Goal: Task Accomplishment & Management: Manage account settings

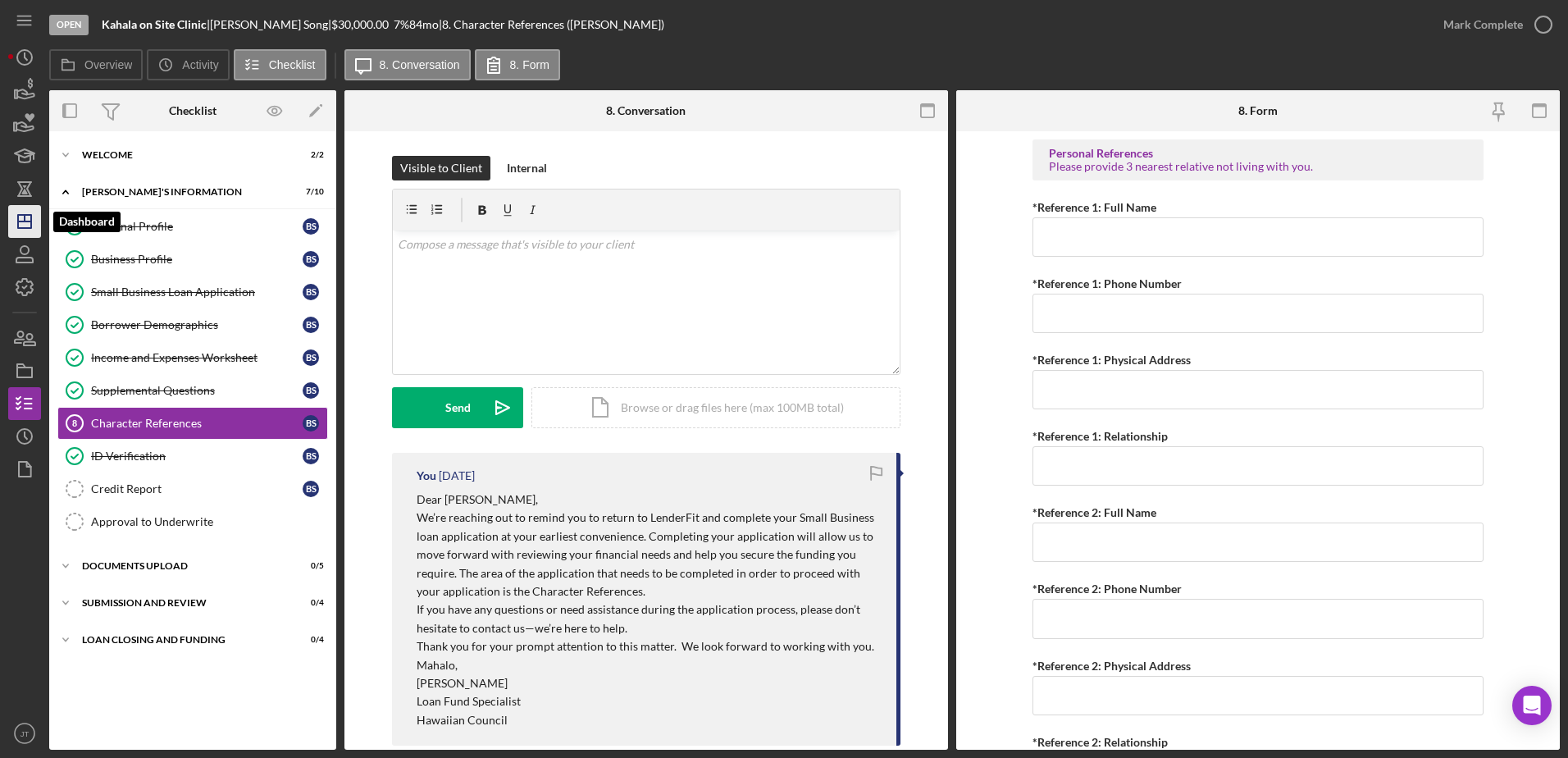
click at [23, 218] on icon "Icon/Dashboard" at bounding box center [24, 221] width 41 height 41
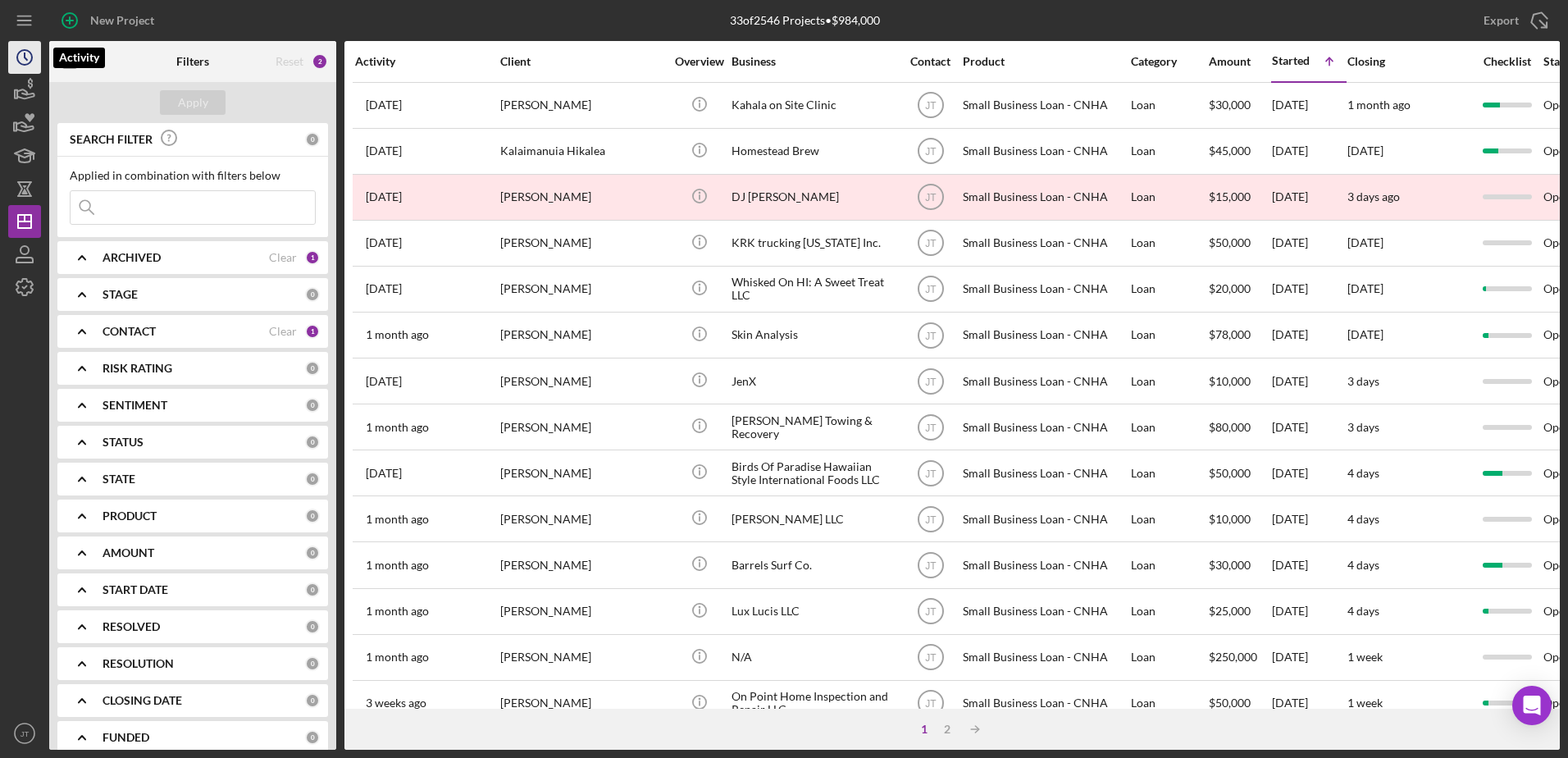
click at [24, 65] on circle "button" at bounding box center [24, 57] width 14 height 14
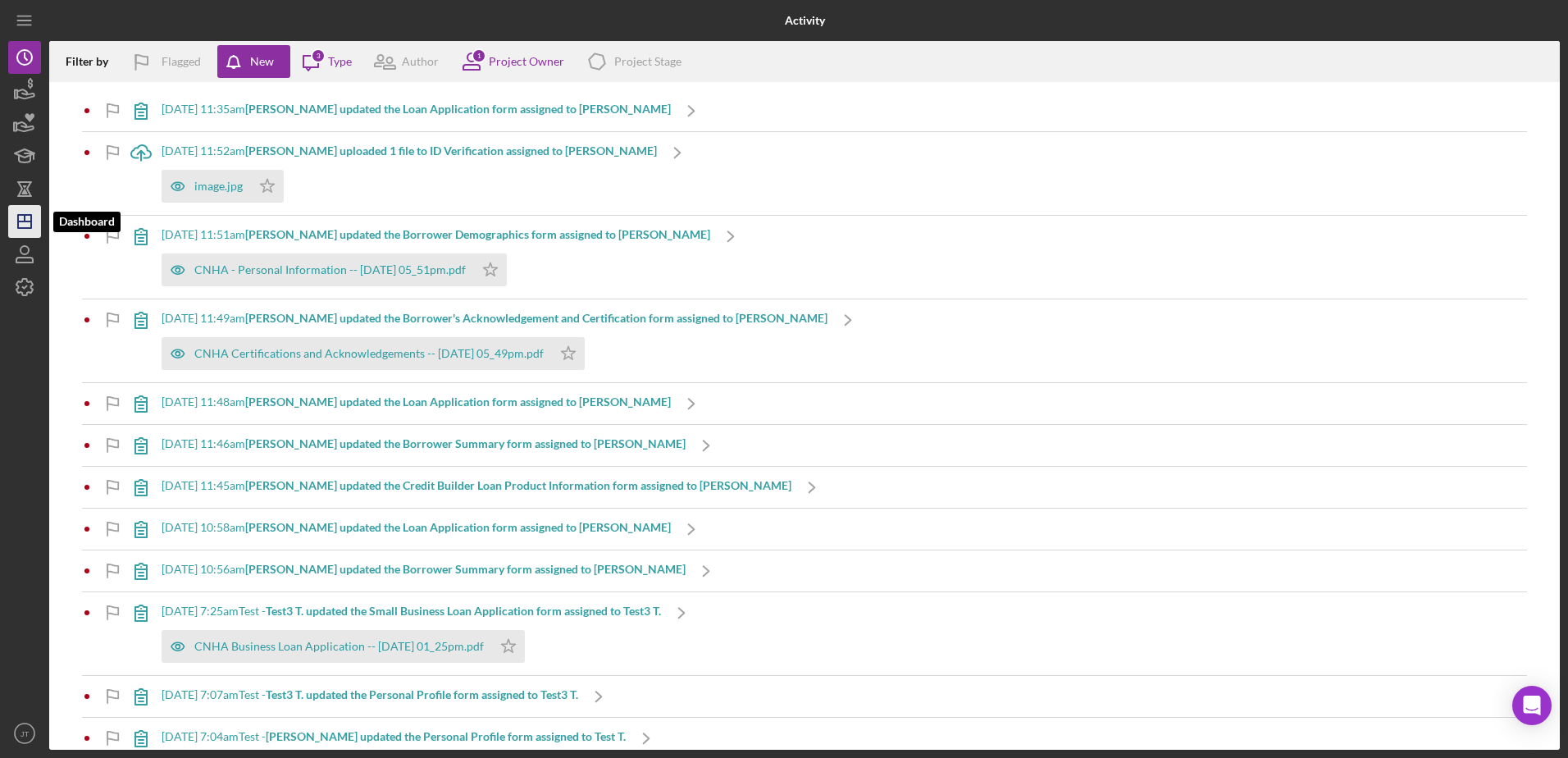
click at [19, 219] on polygon "button" at bounding box center [25, 222] width 13 height 13
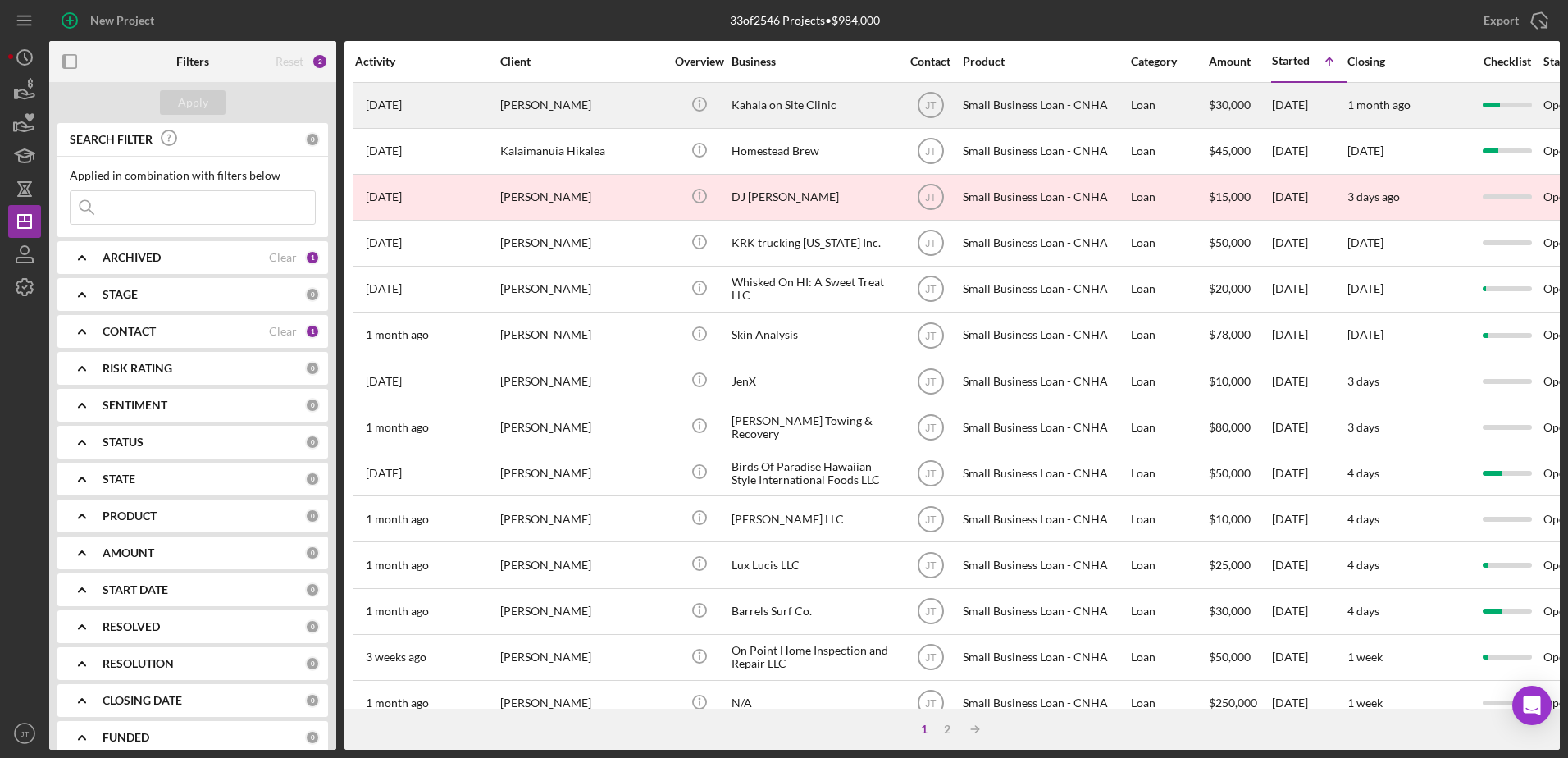
click at [400, 108] on time "[DATE]" at bounding box center [384, 106] width 36 height 13
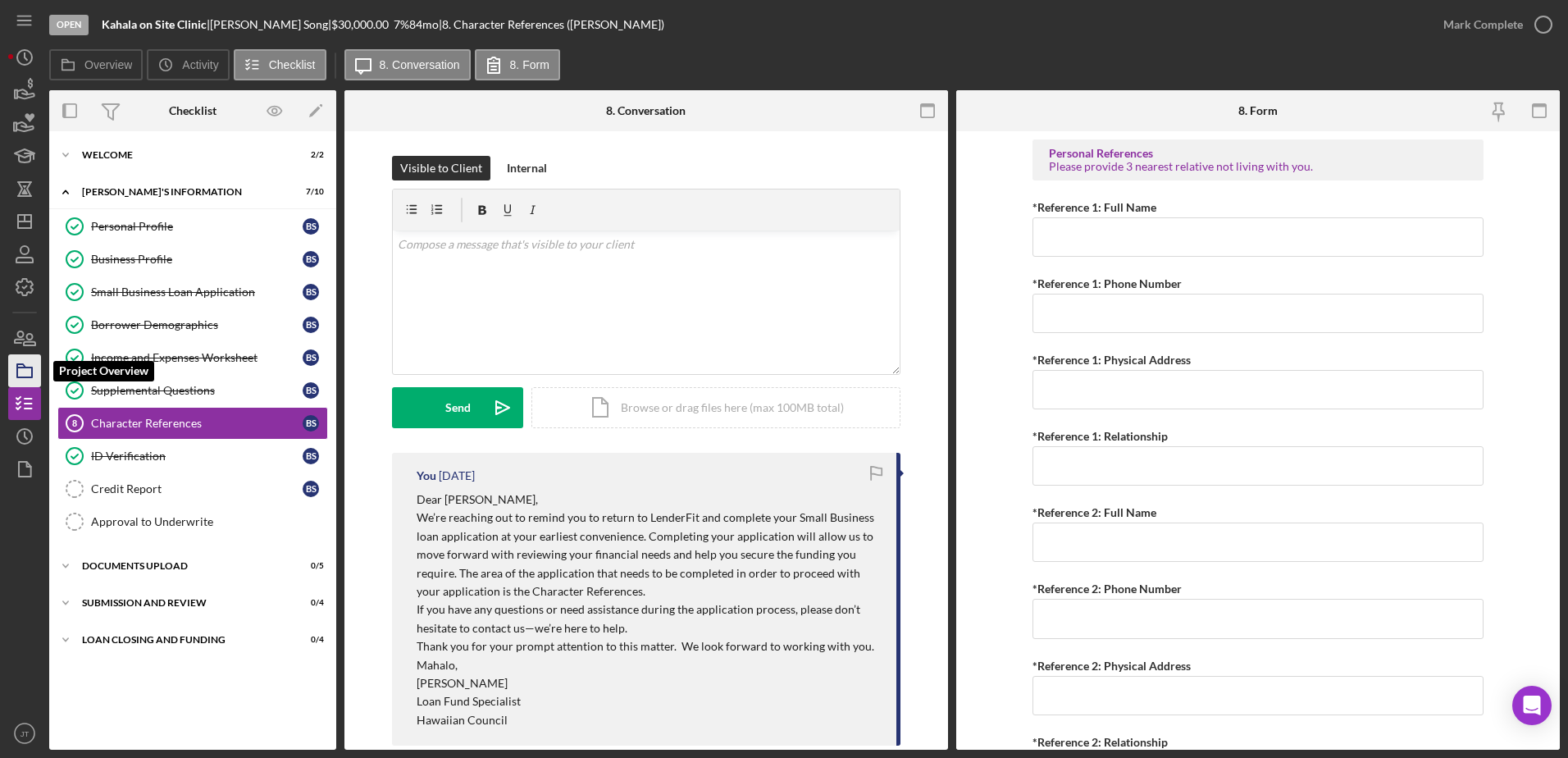
click at [30, 365] on icon "button" at bounding box center [24, 370] width 41 height 41
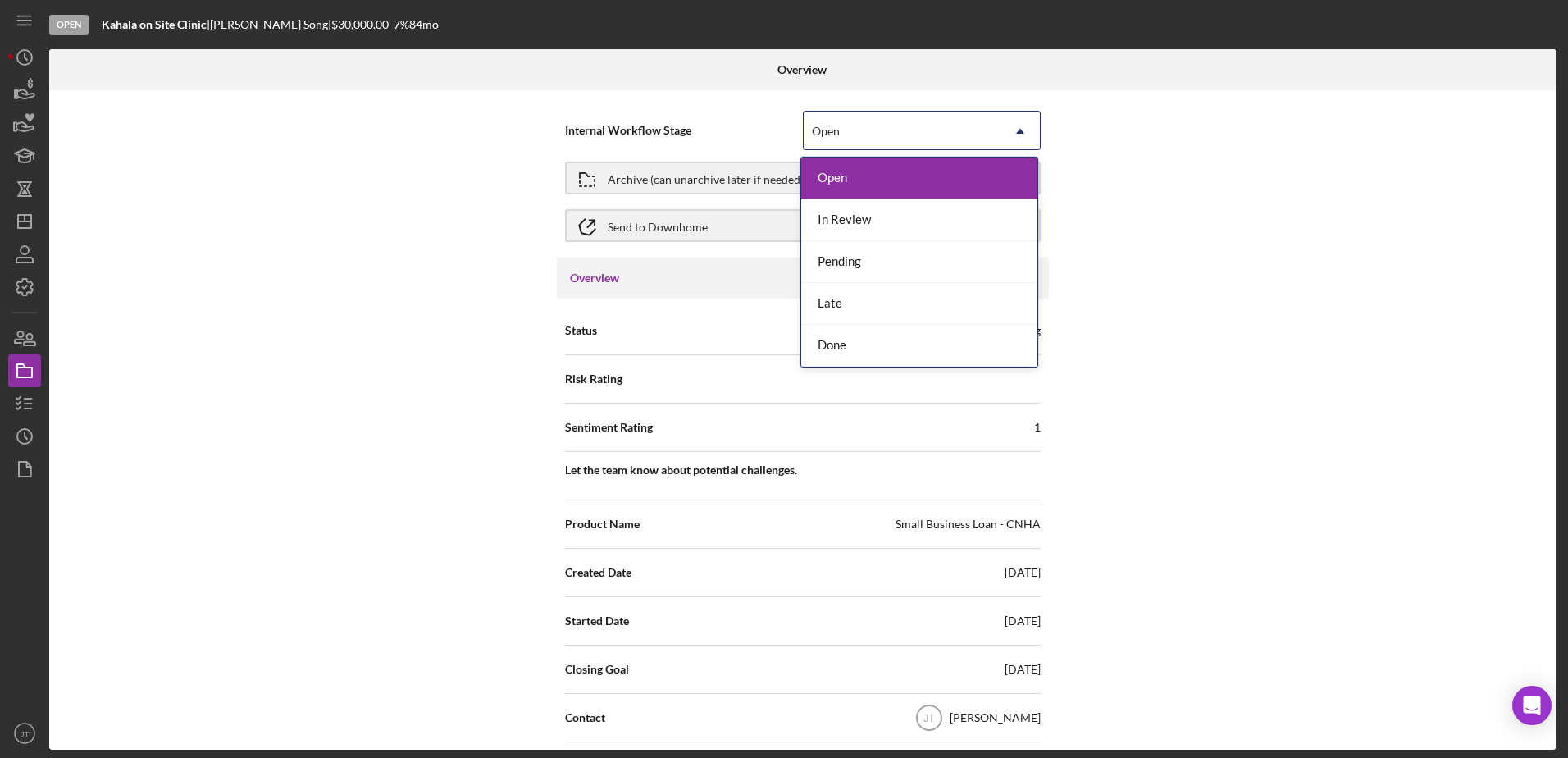
click at [923, 135] on div "Open" at bounding box center [901, 130] width 197 height 37
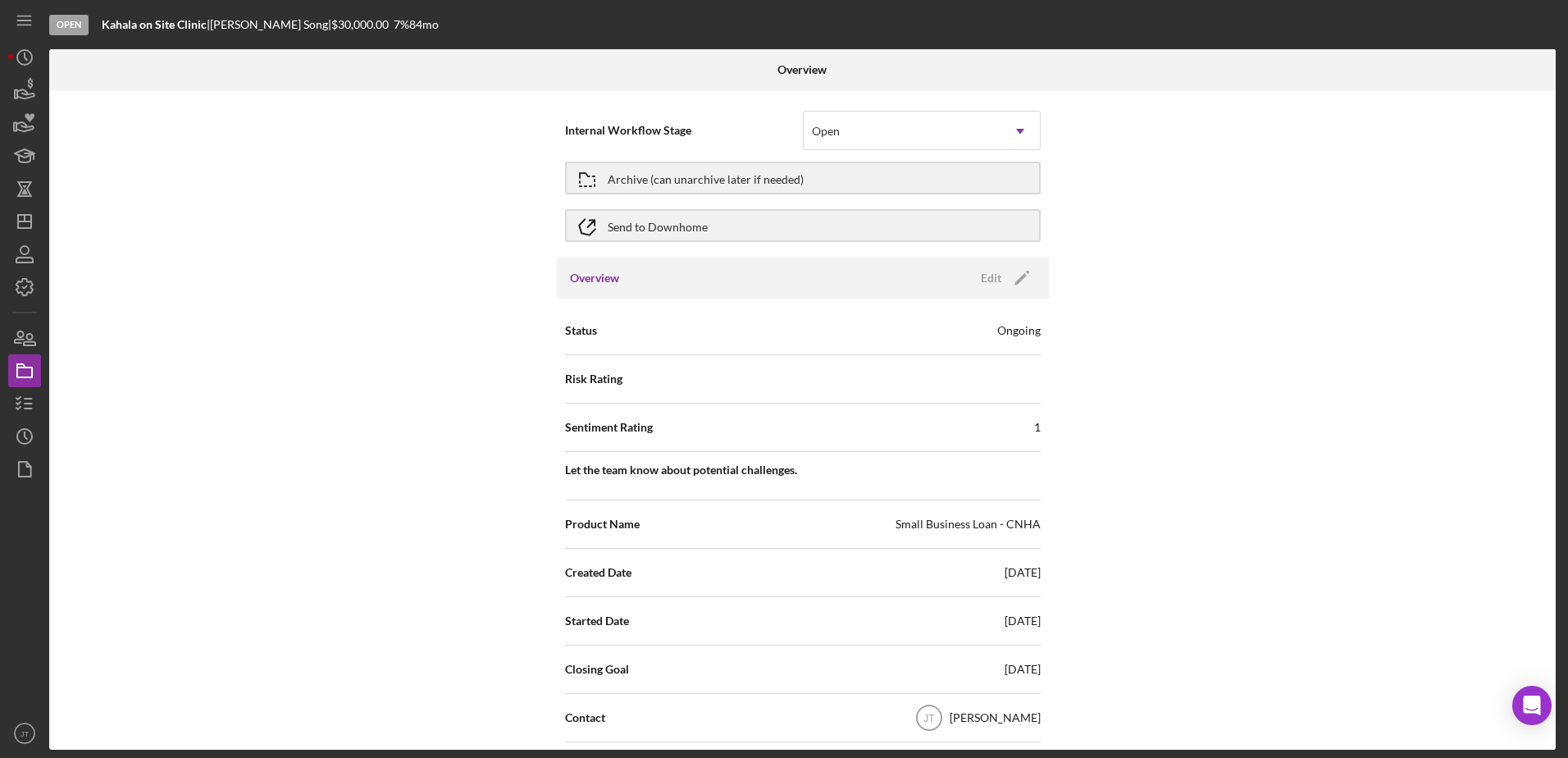
click at [1237, 265] on div "Internal Workflow Stage Open Icon/Dropdown Arrow Archive (can unarchive later i…" at bounding box center [802, 419] width 1507 height 659
click at [27, 215] on polygon "button" at bounding box center [25, 222] width 13 height 13
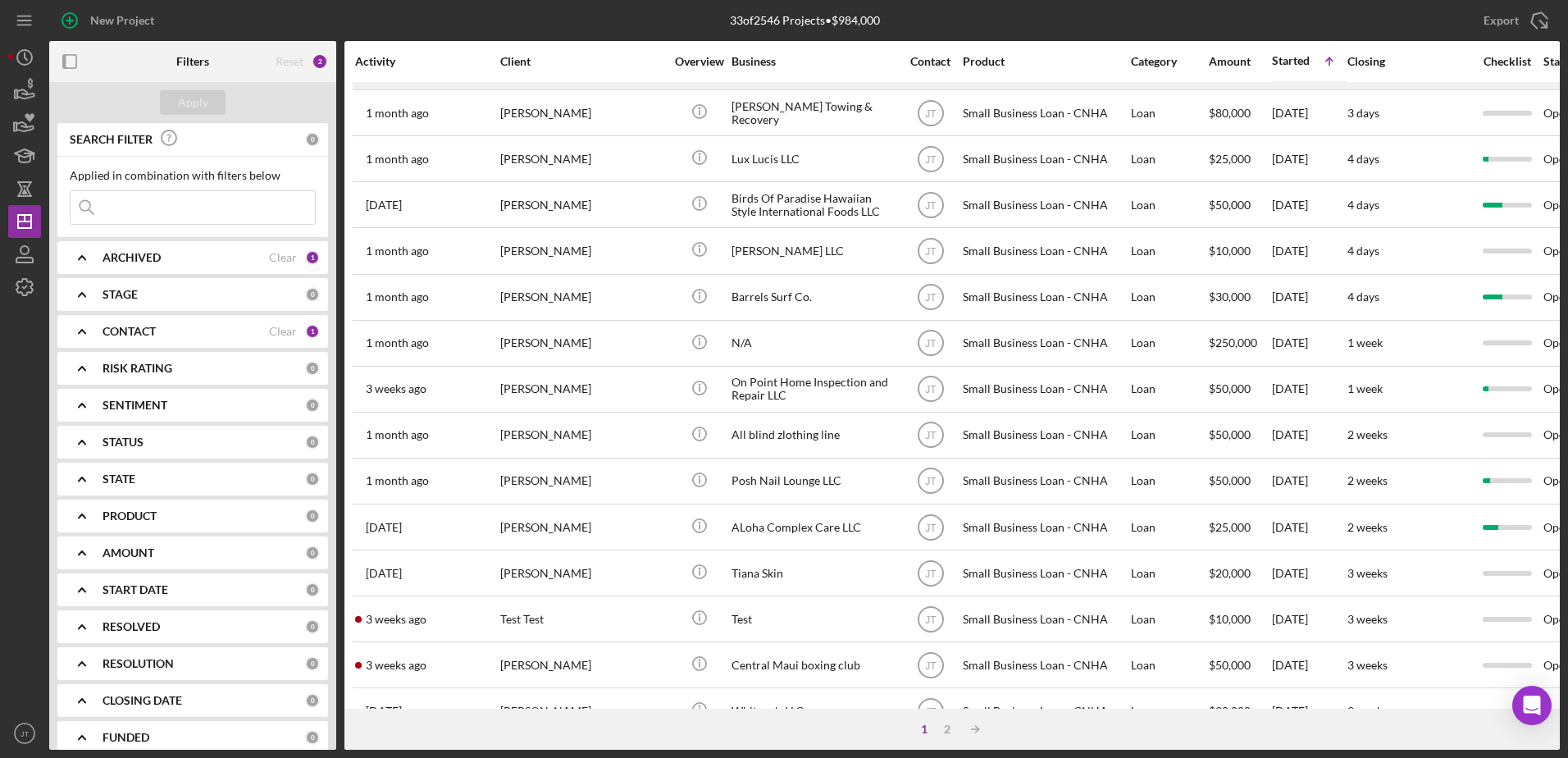
scroll to position [328, 0]
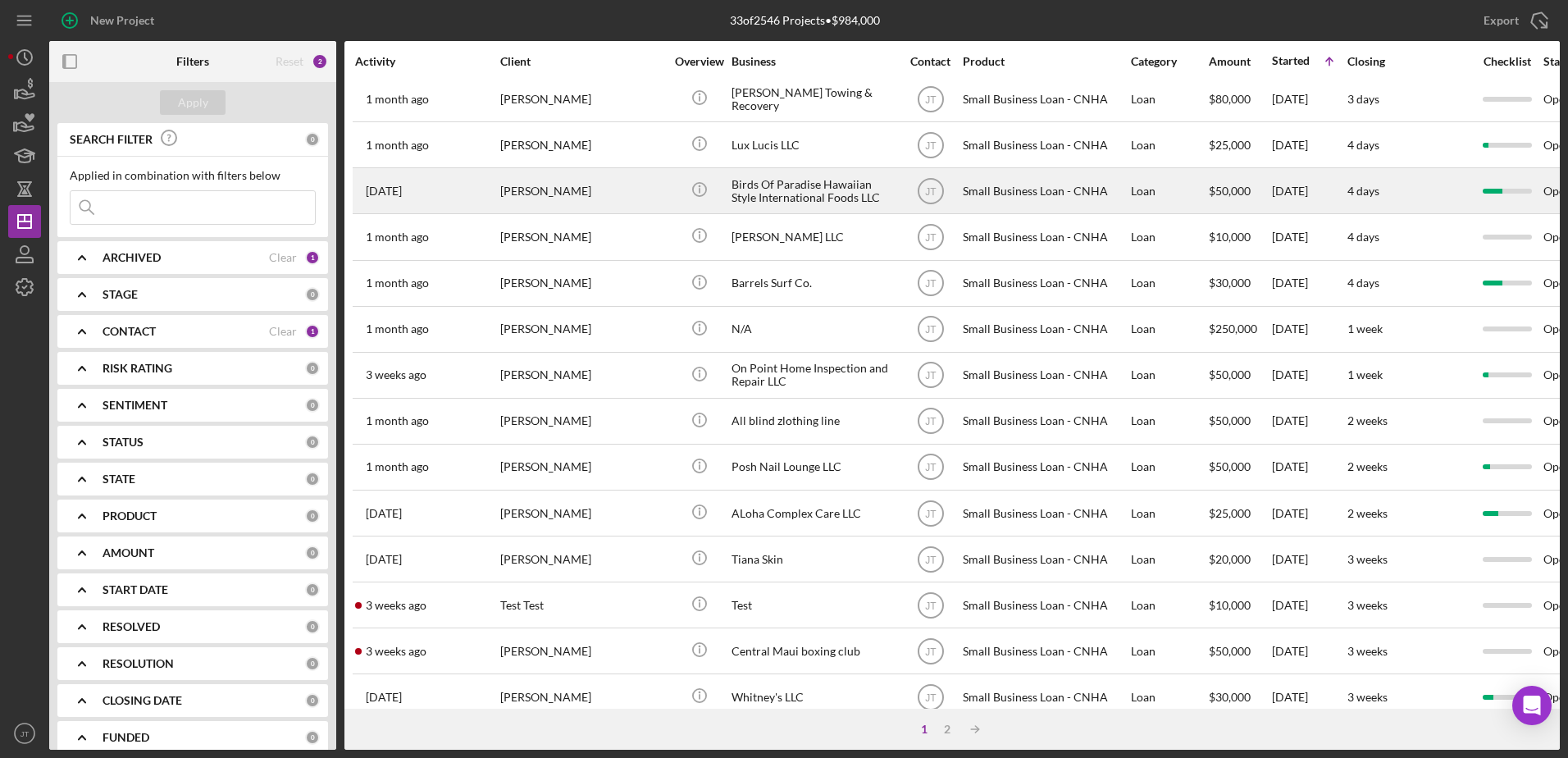
click at [374, 190] on time "[DATE]" at bounding box center [384, 191] width 36 height 13
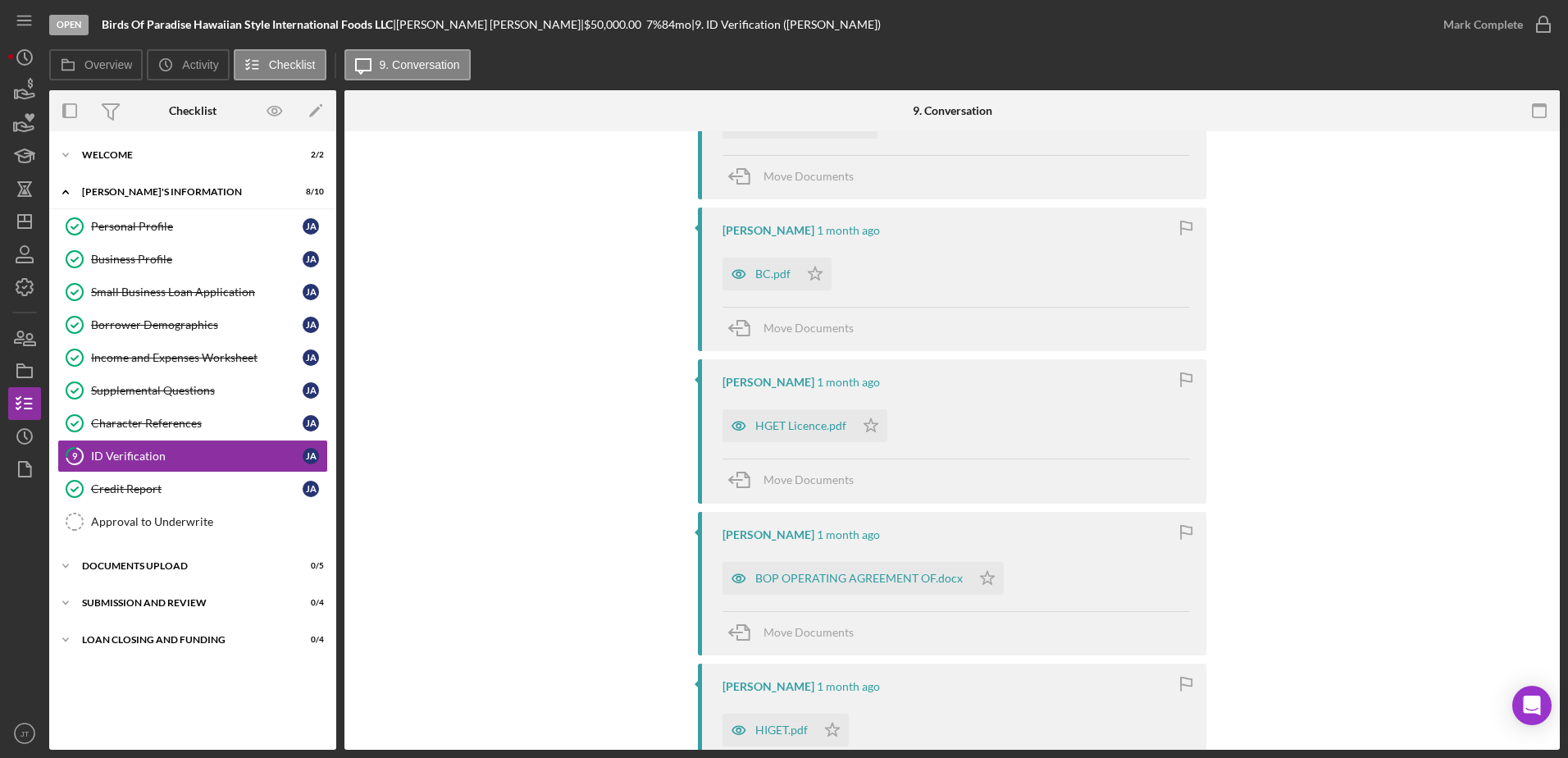
scroll to position [410, 0]
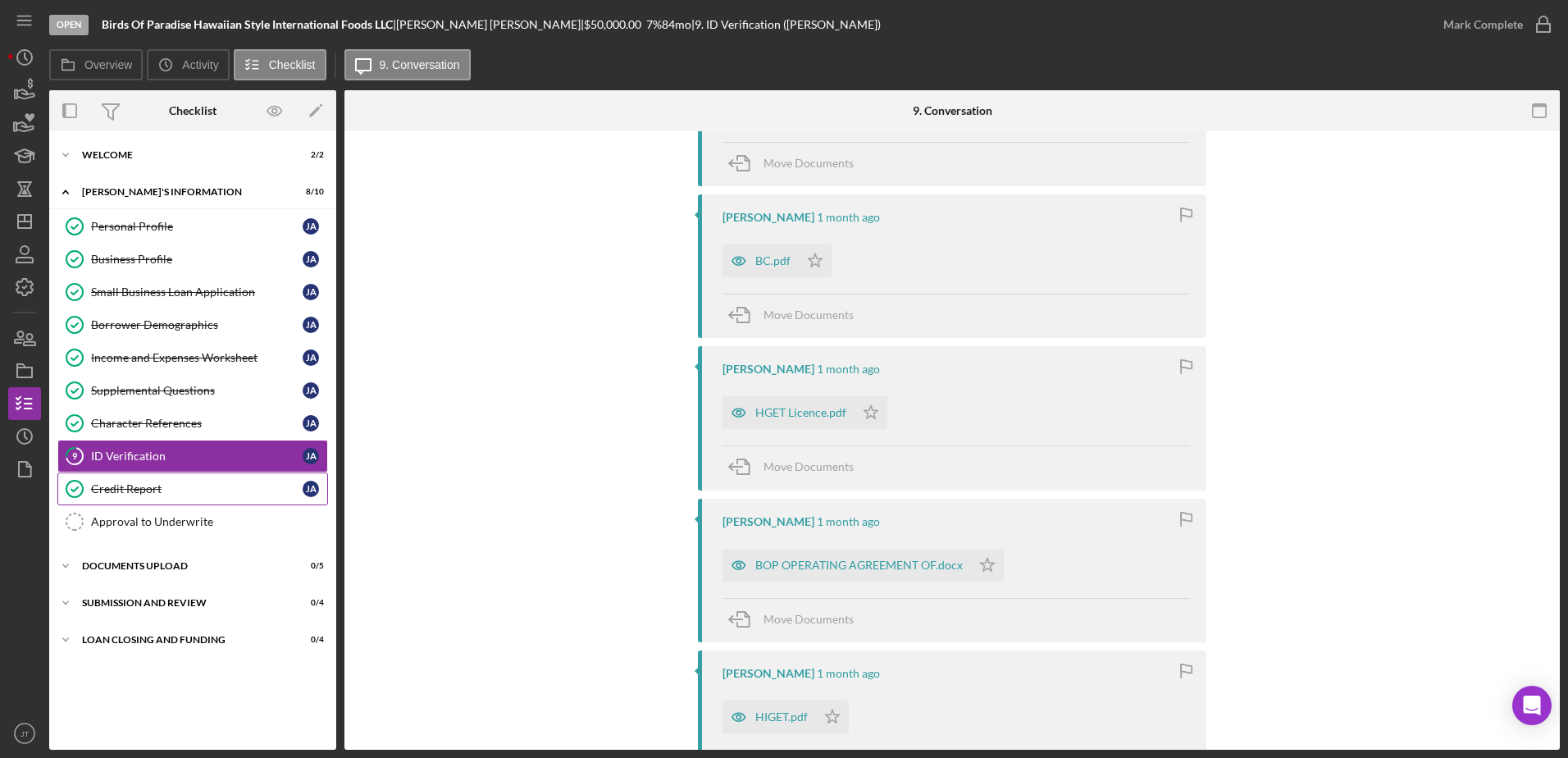
click at [195, 494] on div "Credit Report" at bounding box center [197, 489] width 212 height 13
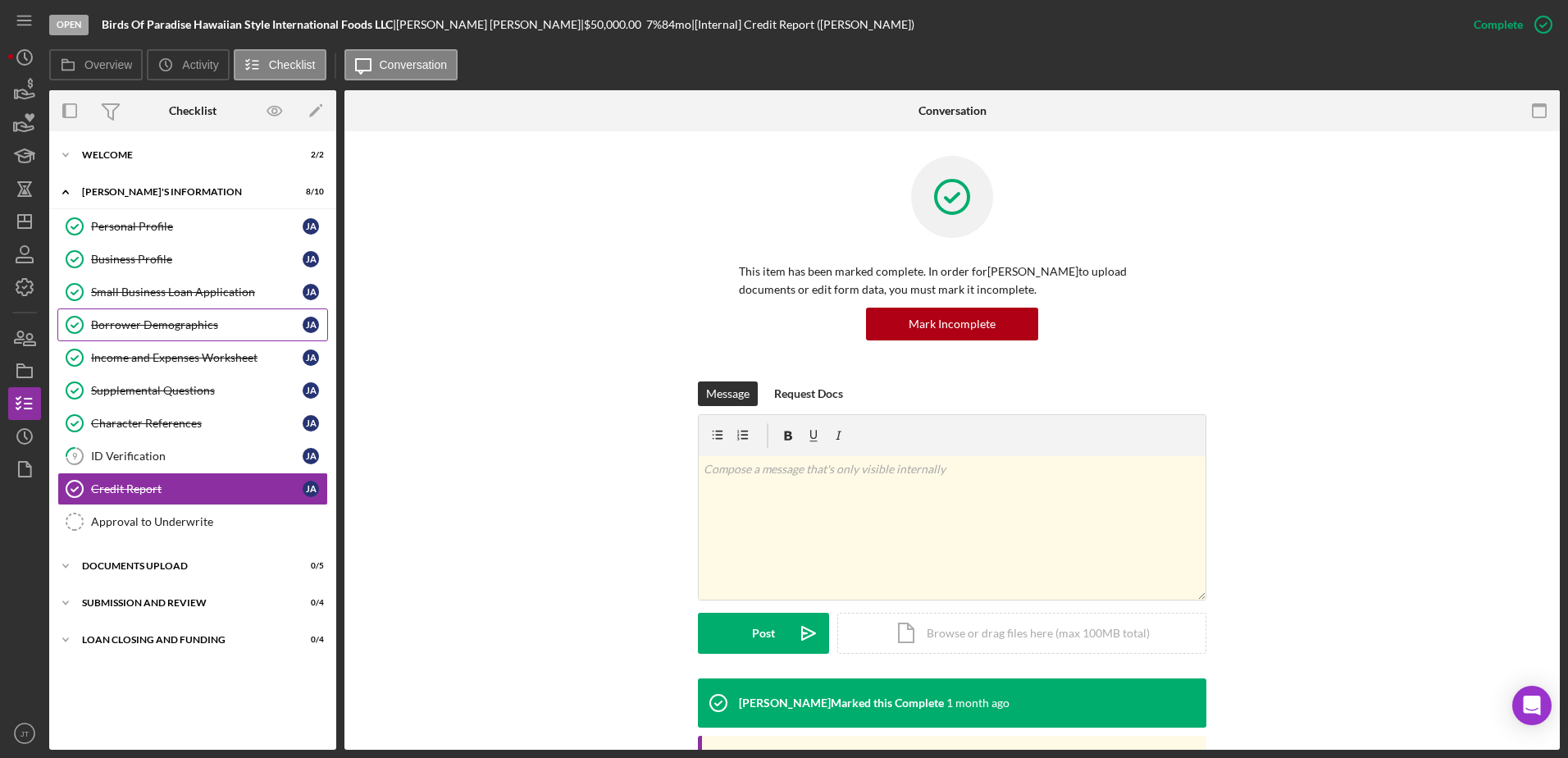
click at [165, 319] on div "Borrower Demographics" at bounding box center [197, 325] width 212 height 13
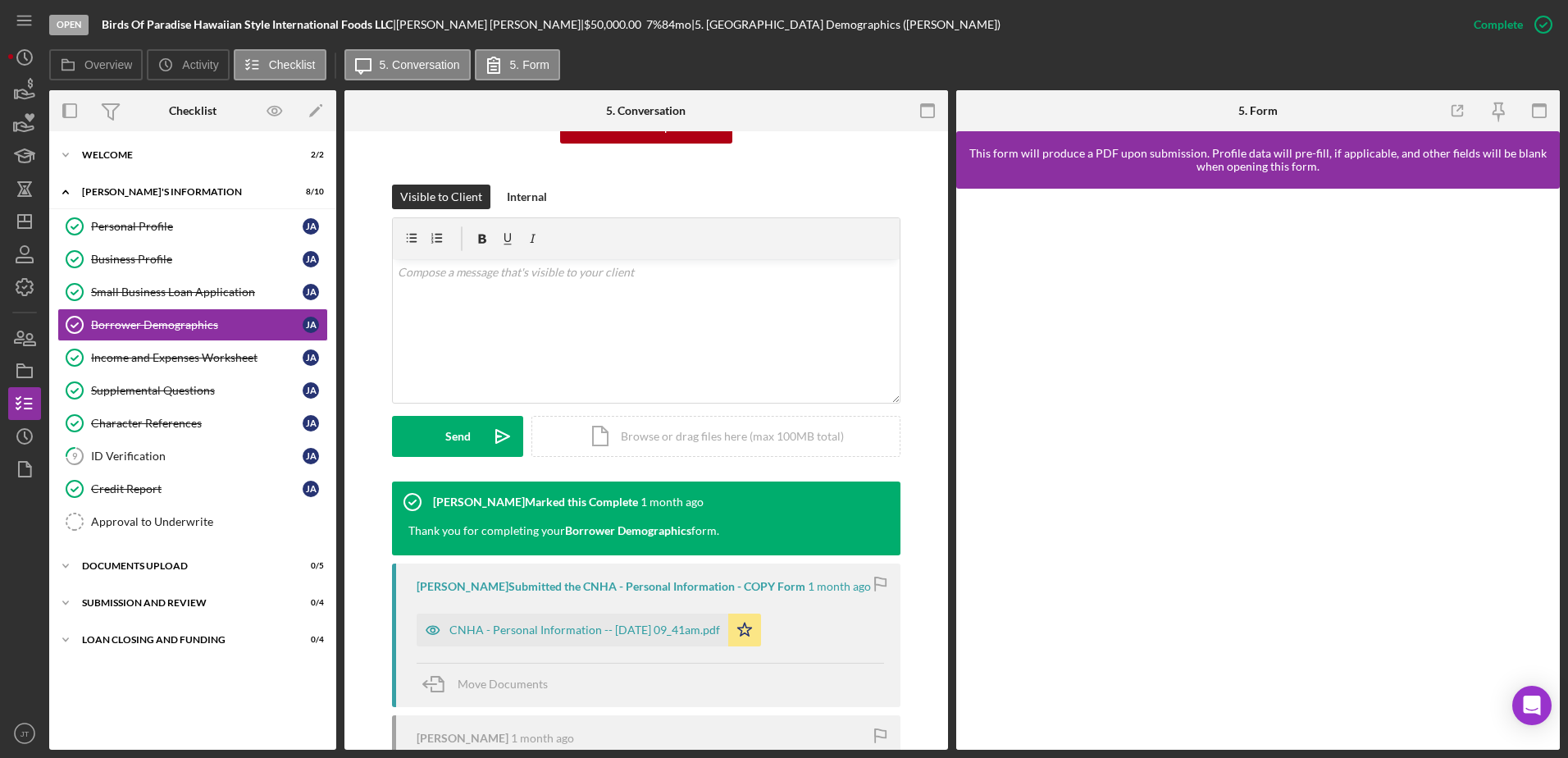
scroll to position [246, 0]
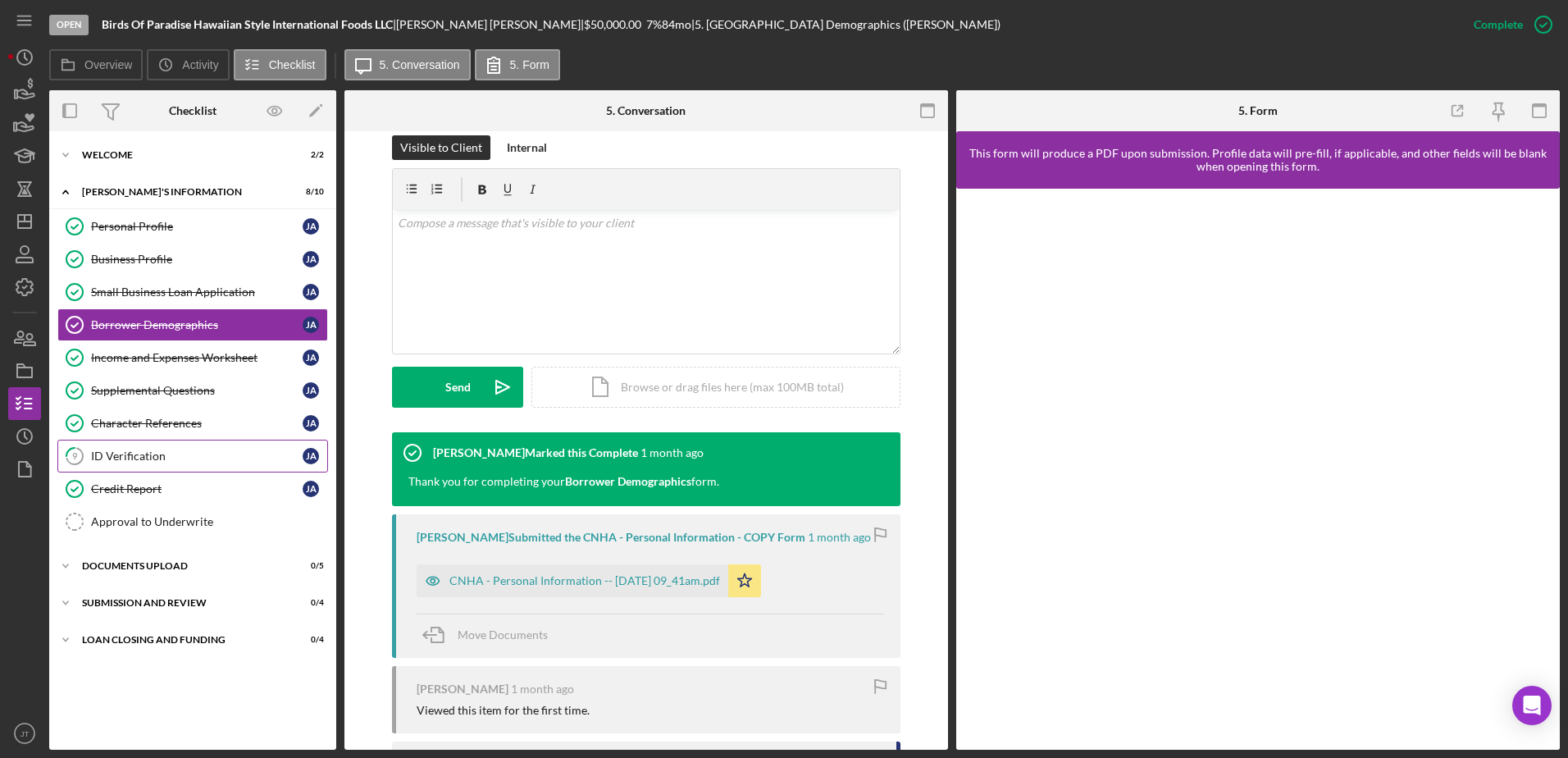
click at [184, 462] on div "ID Verification" at bounding box center [197, 457] width 212 height 13
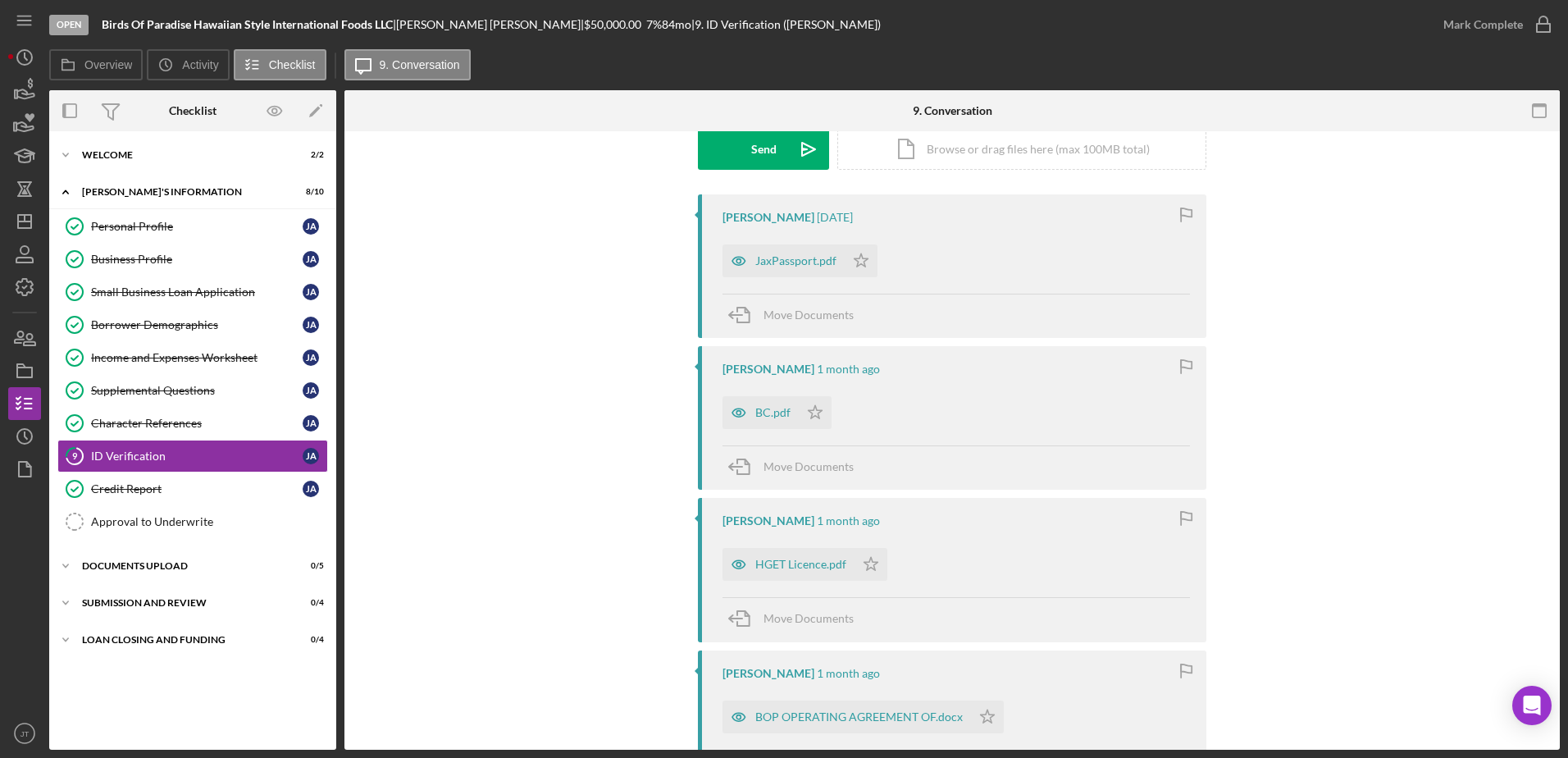
scroll to position [246, 0]
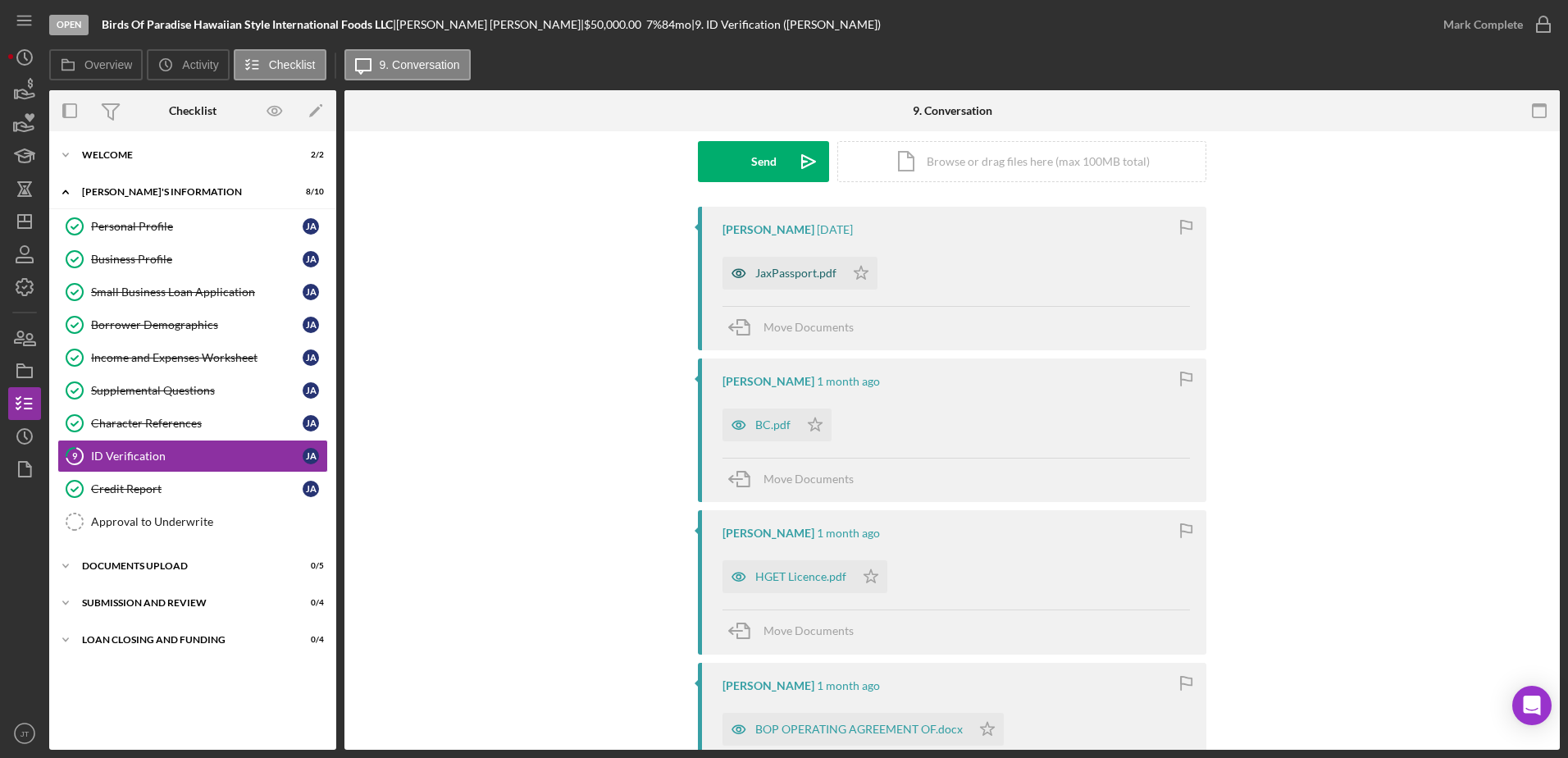
click at [811, 274] on div "JaxPassport.pdf" at bounding box center [795, 273] width 82 height 13
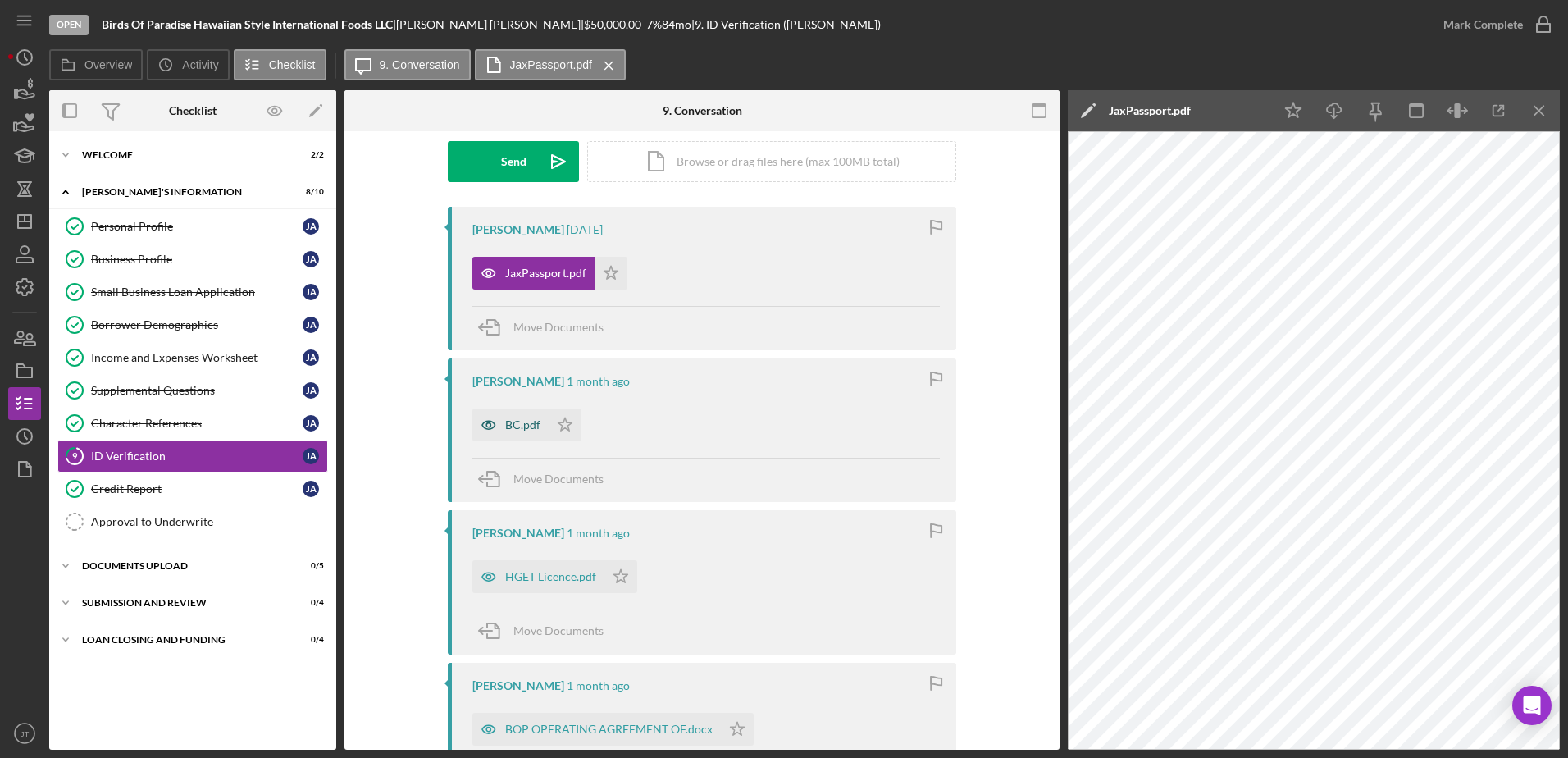
click at [533, 428] on div "BC.pdf" at bounding box center [523, 425] width 35 height 13
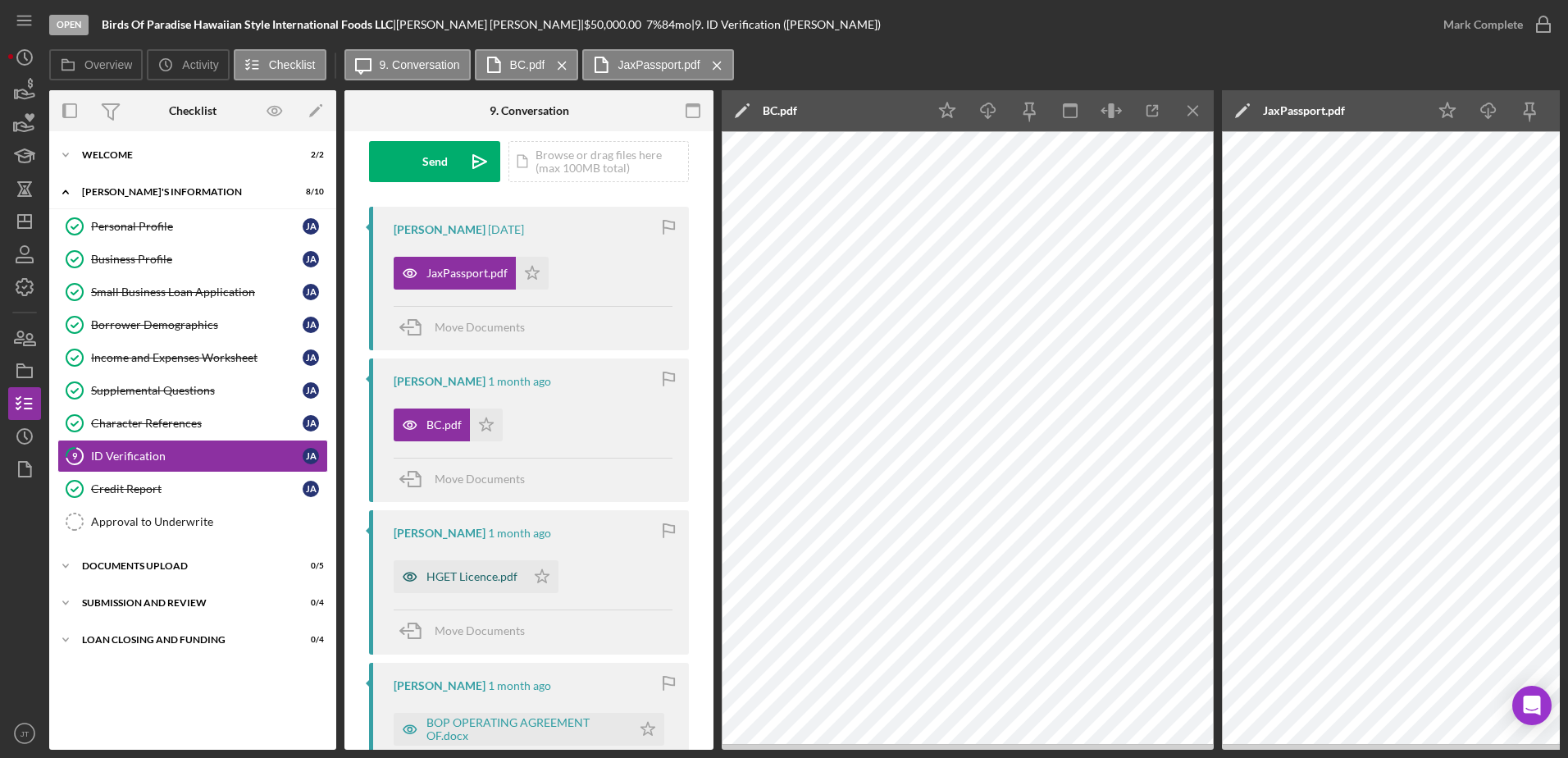
click at [499, 579] on div "HGET Licence.pdf" at bounding box center [472, 577] width 91 height 13
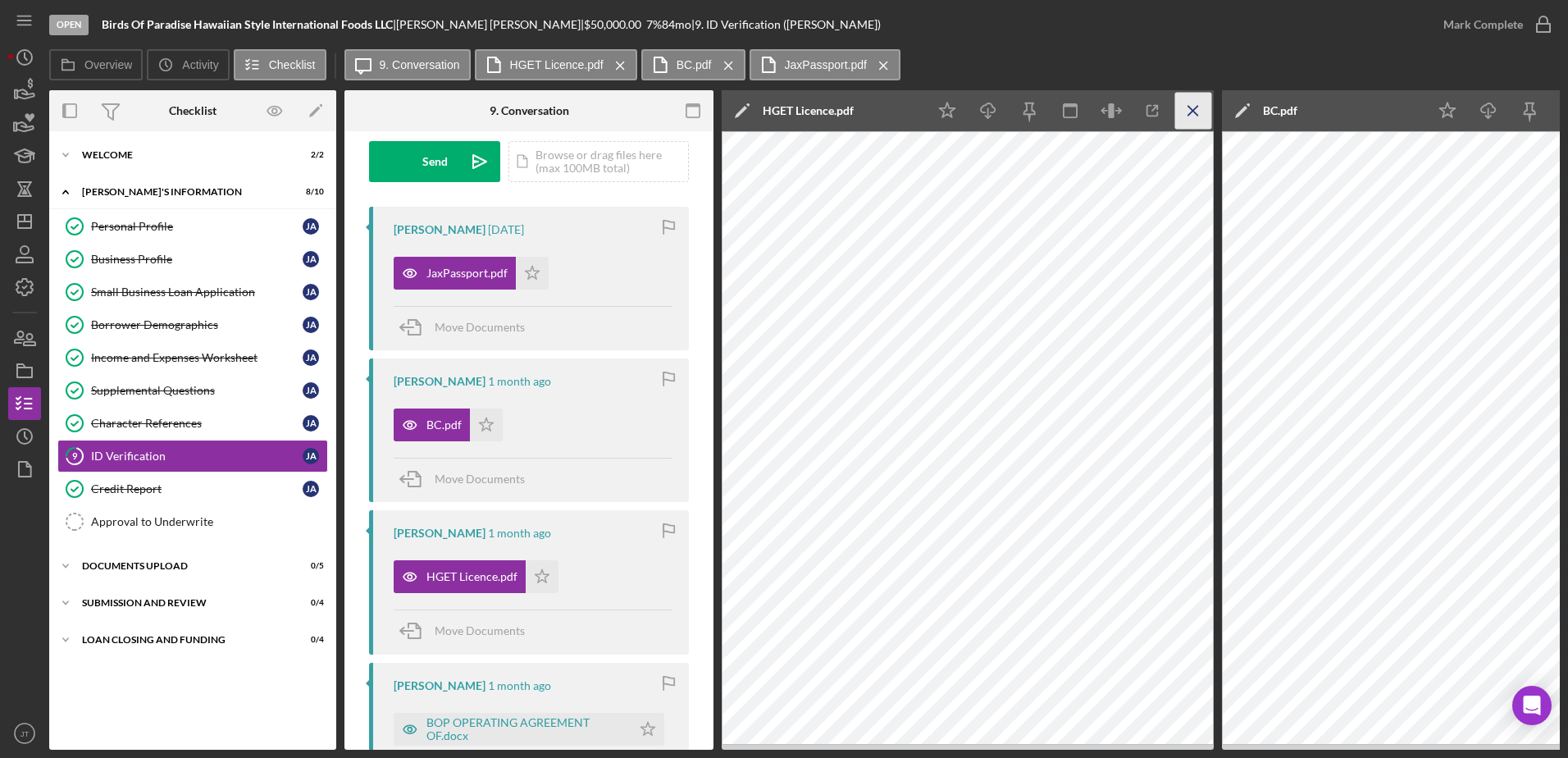
click at [1191, 115] on icon "Icon/Menu Close" at bounding box center [1193, 111] width 36 height 36
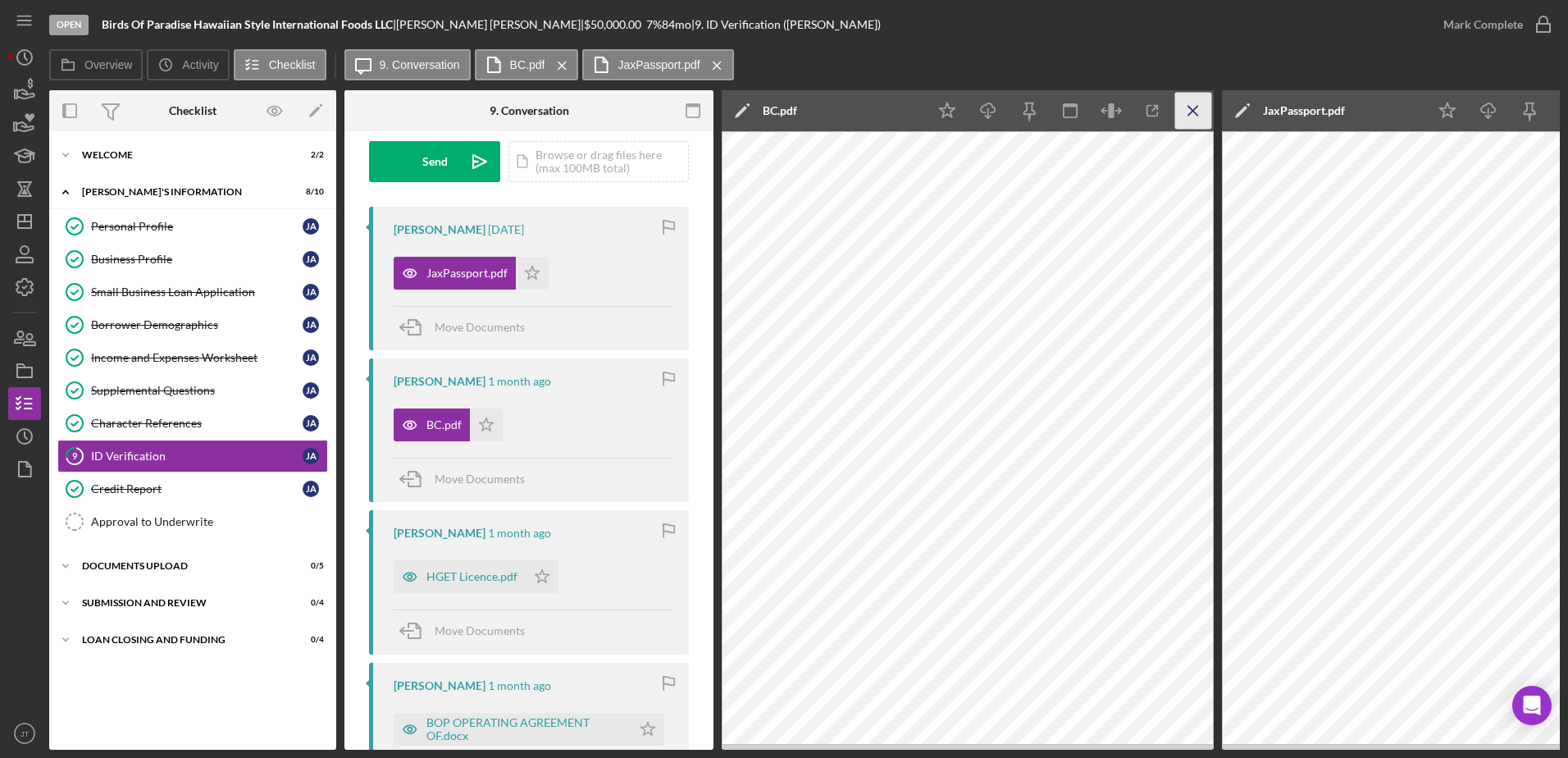
click at [1199, 111] on icon "Icon/Menu Close" at bounding box center [1193, 111] width 36 height 36
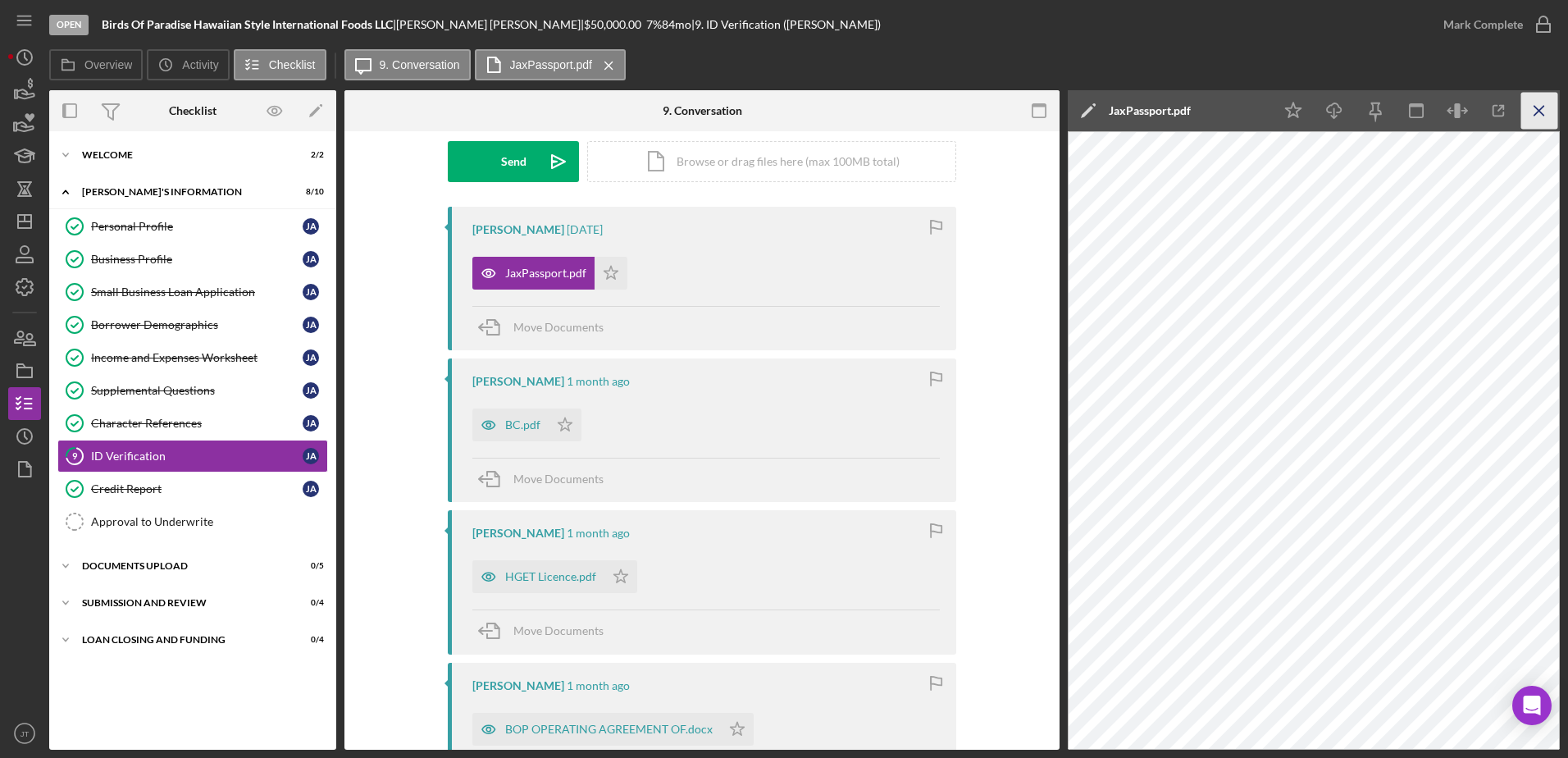
click at [1543, 114] on icon "Icon/Menu Close" at bounding box center [1539, 111] width 36 height 36
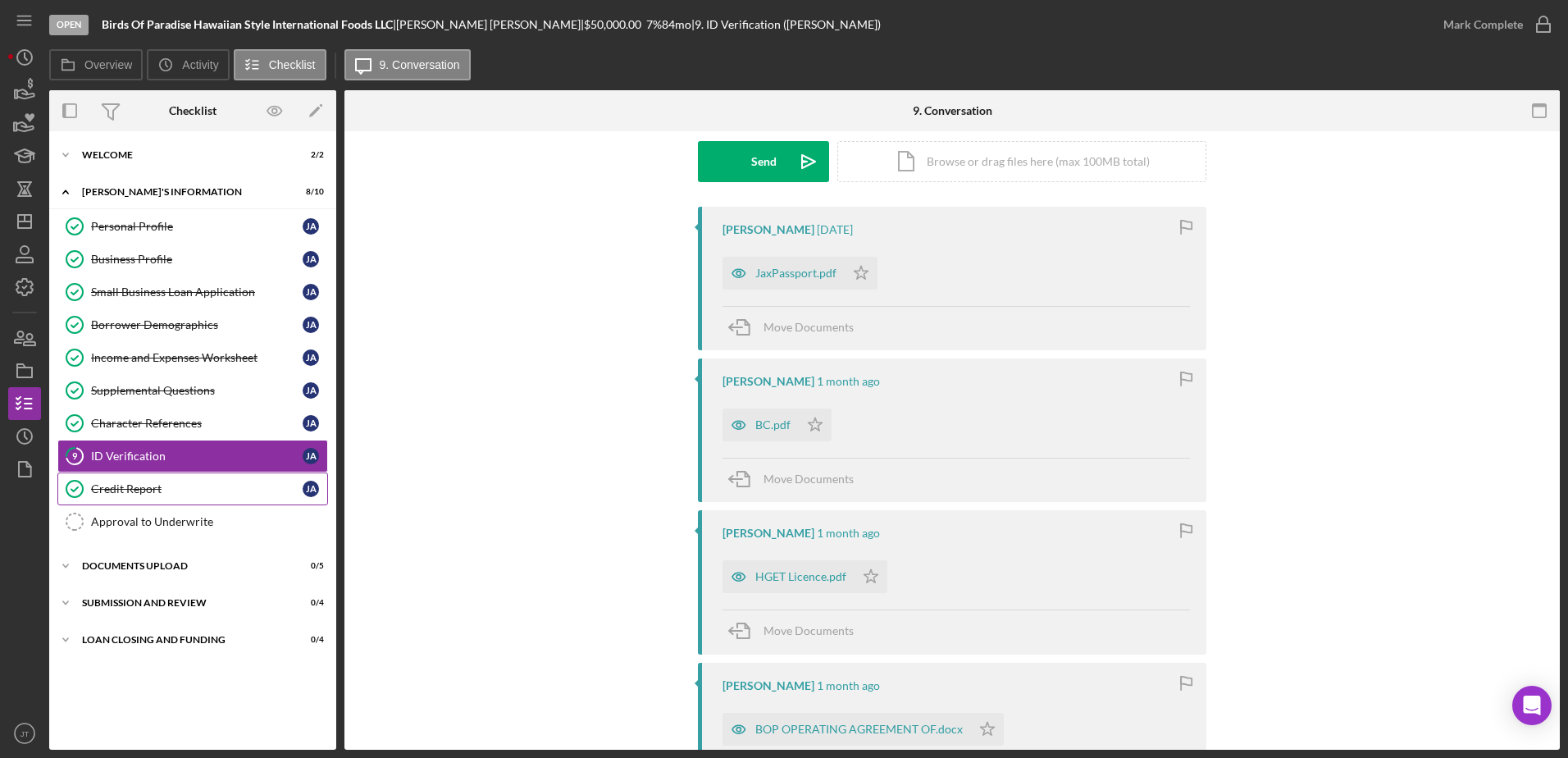
click at [226, 500] on link "Credit Report Credit Report [PERSON_NAME]" at bounding box center [193, 488] width 270 height 33
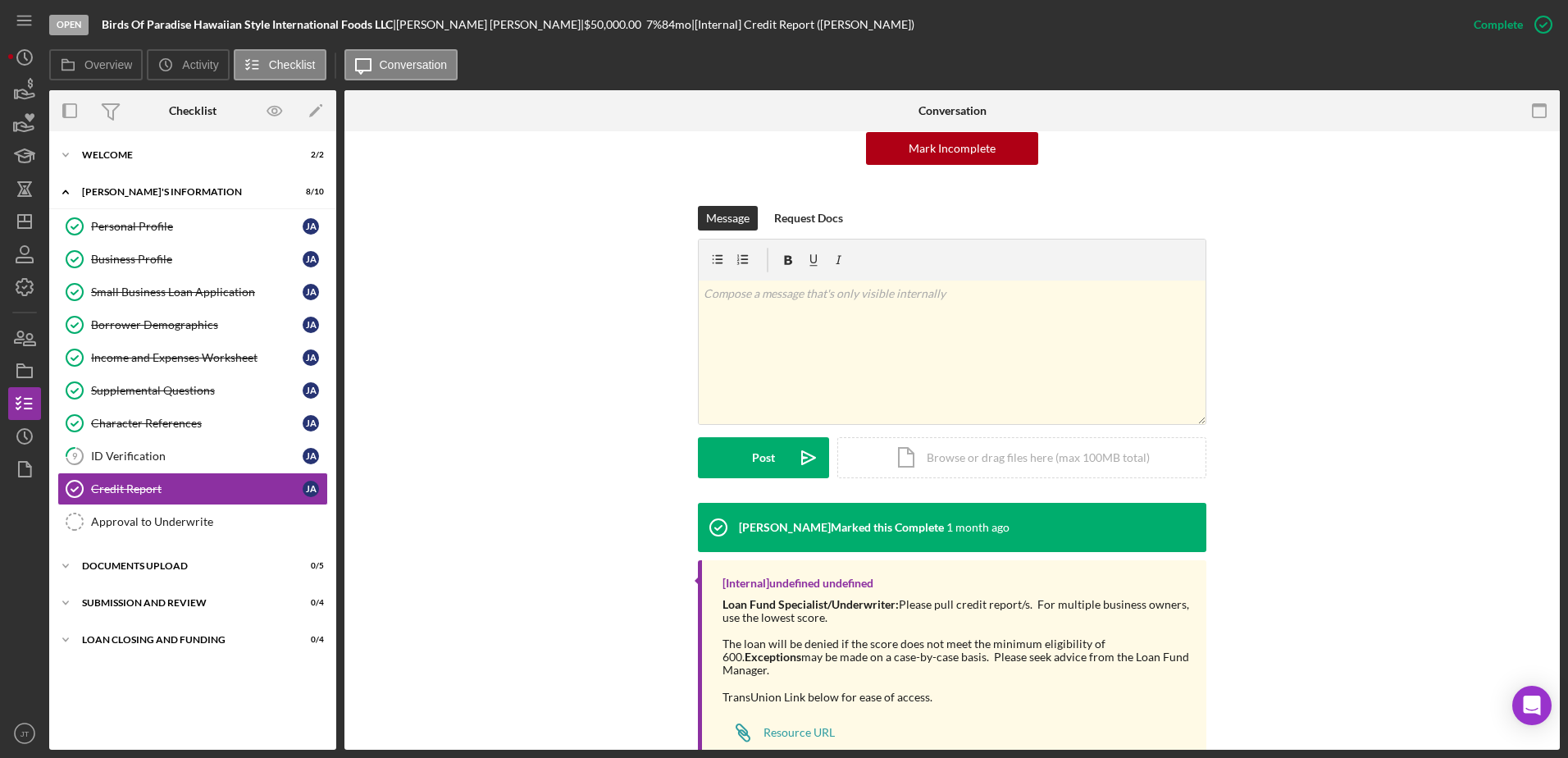
scroll to position [211, 0]
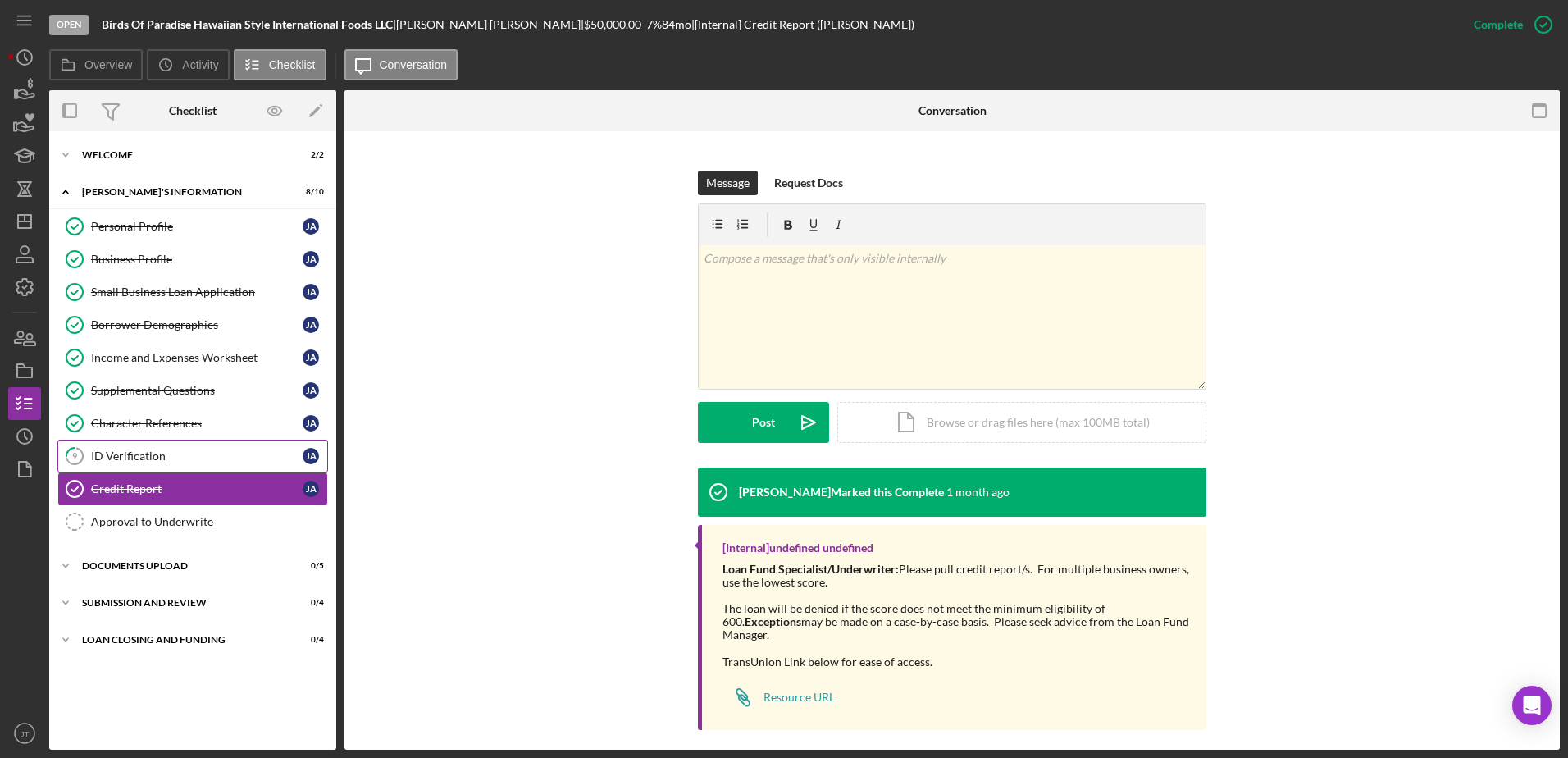
click at [195, 458] on div "ID Verification" at bounding box center [197, 457] width 212 height 13
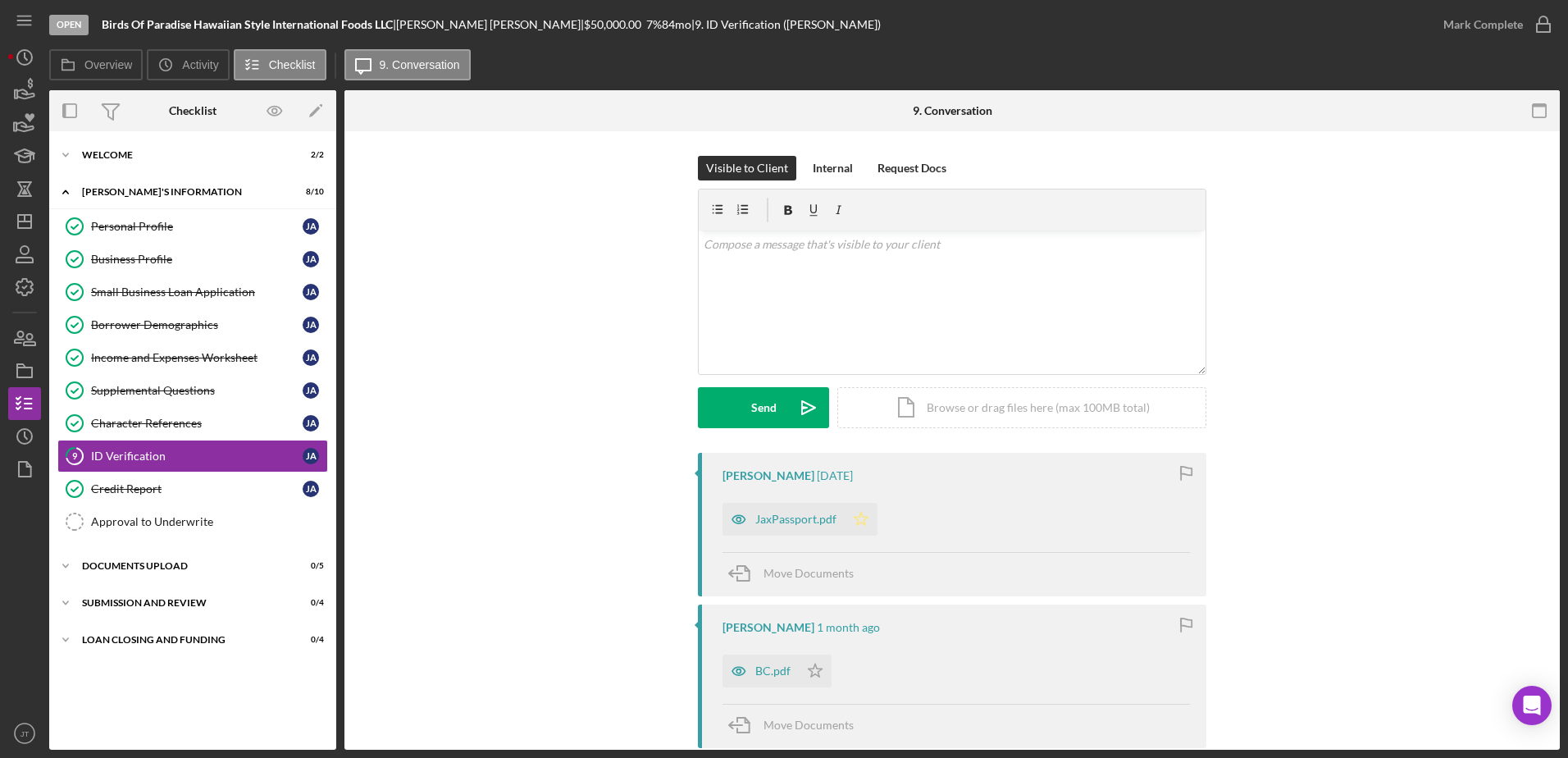
click at [862, 517] on polygon "button" at bounding box center [861, 519] width 14 height 13
click at [1548, 29] on icon "button" at bounding box center [1543, 24] width 41 height 41
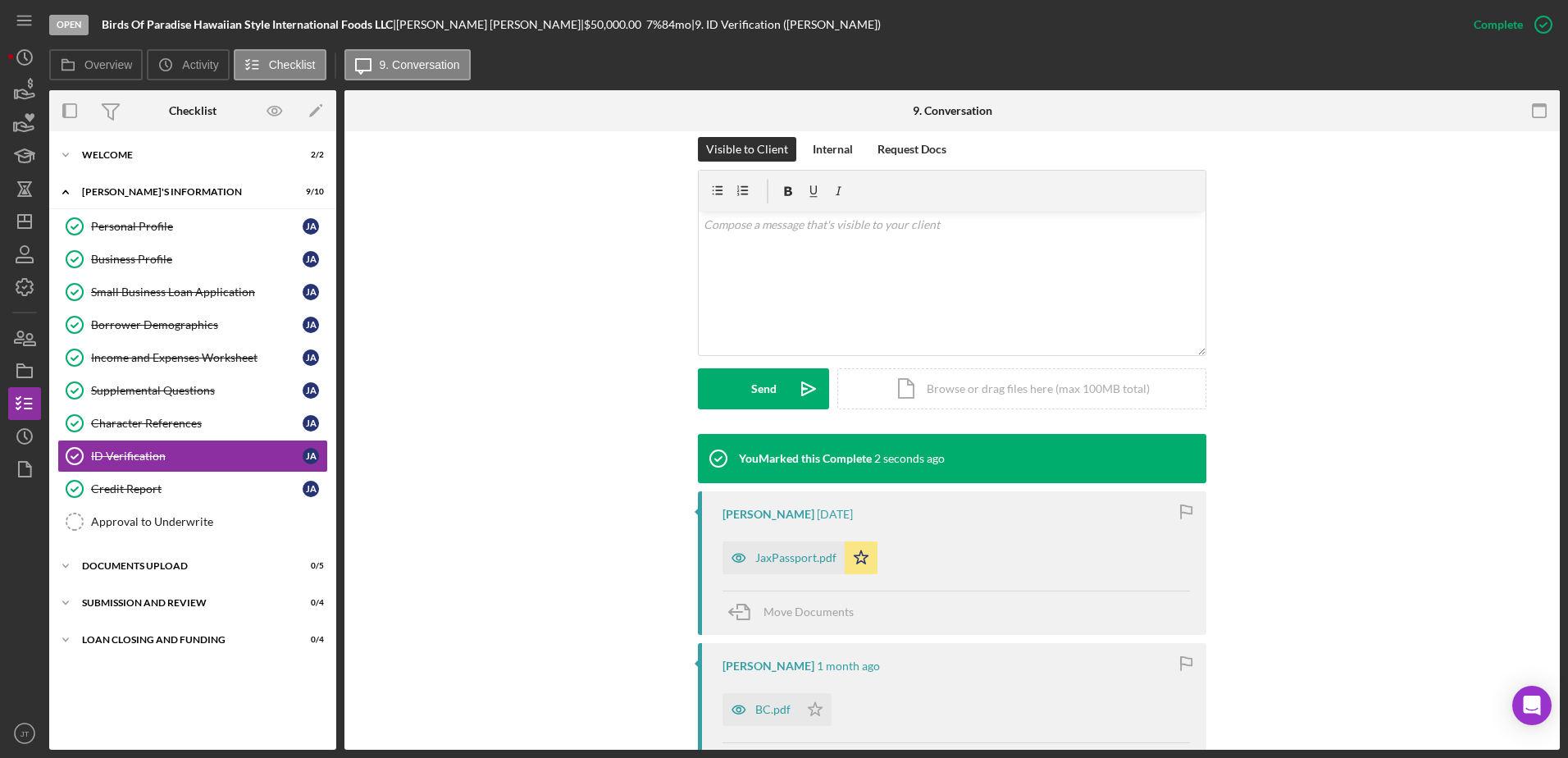
scroll to position [164, 0]
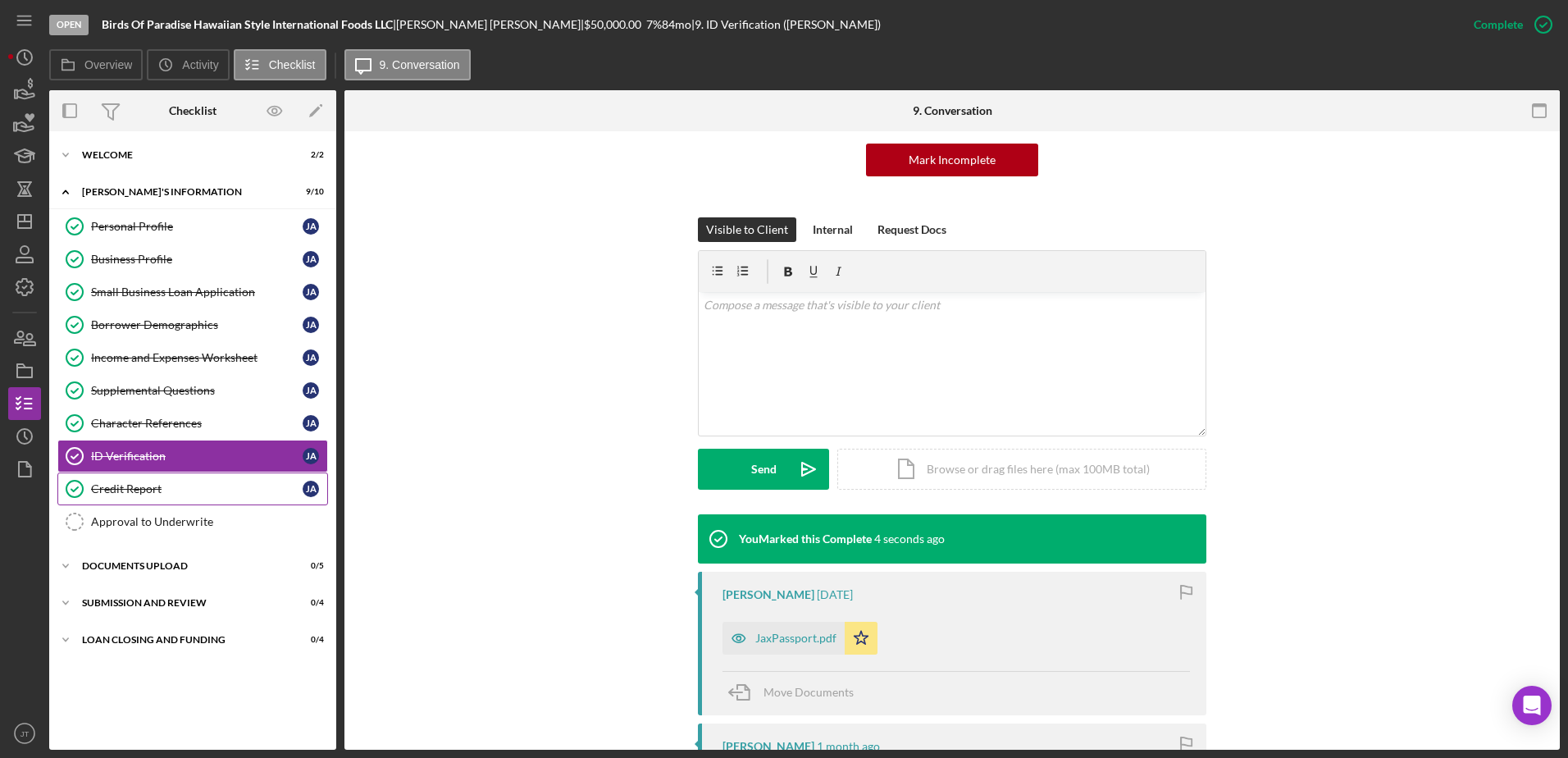
click at [187, 494] on div "Credit Report" at bounding box center [197, 489] width 212 height 13
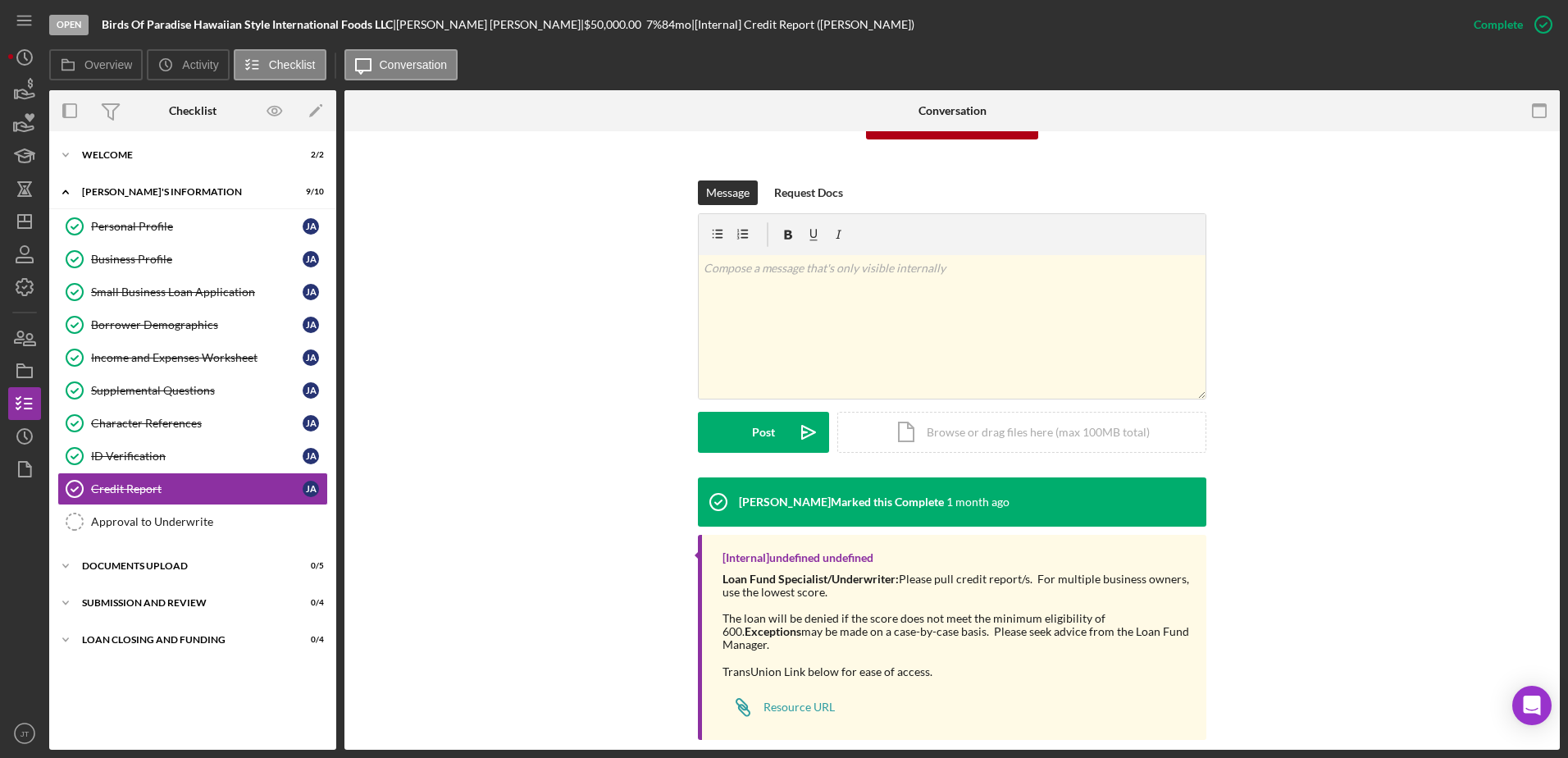
scroll to position [211, 0]
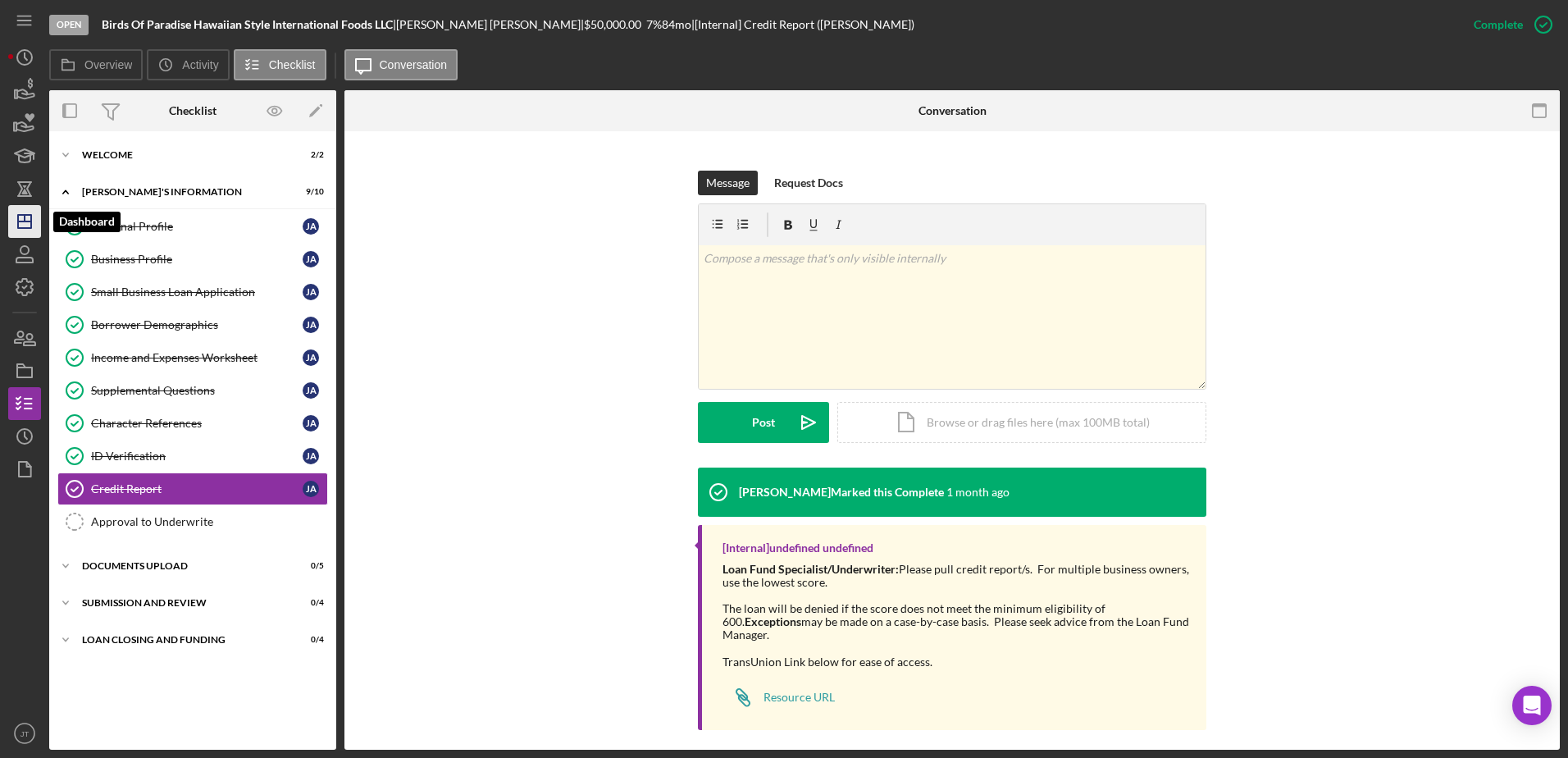
click at [27, 231] on icon "Icon/Dashboard" at bounding box center [24, 221] width 41 height 41
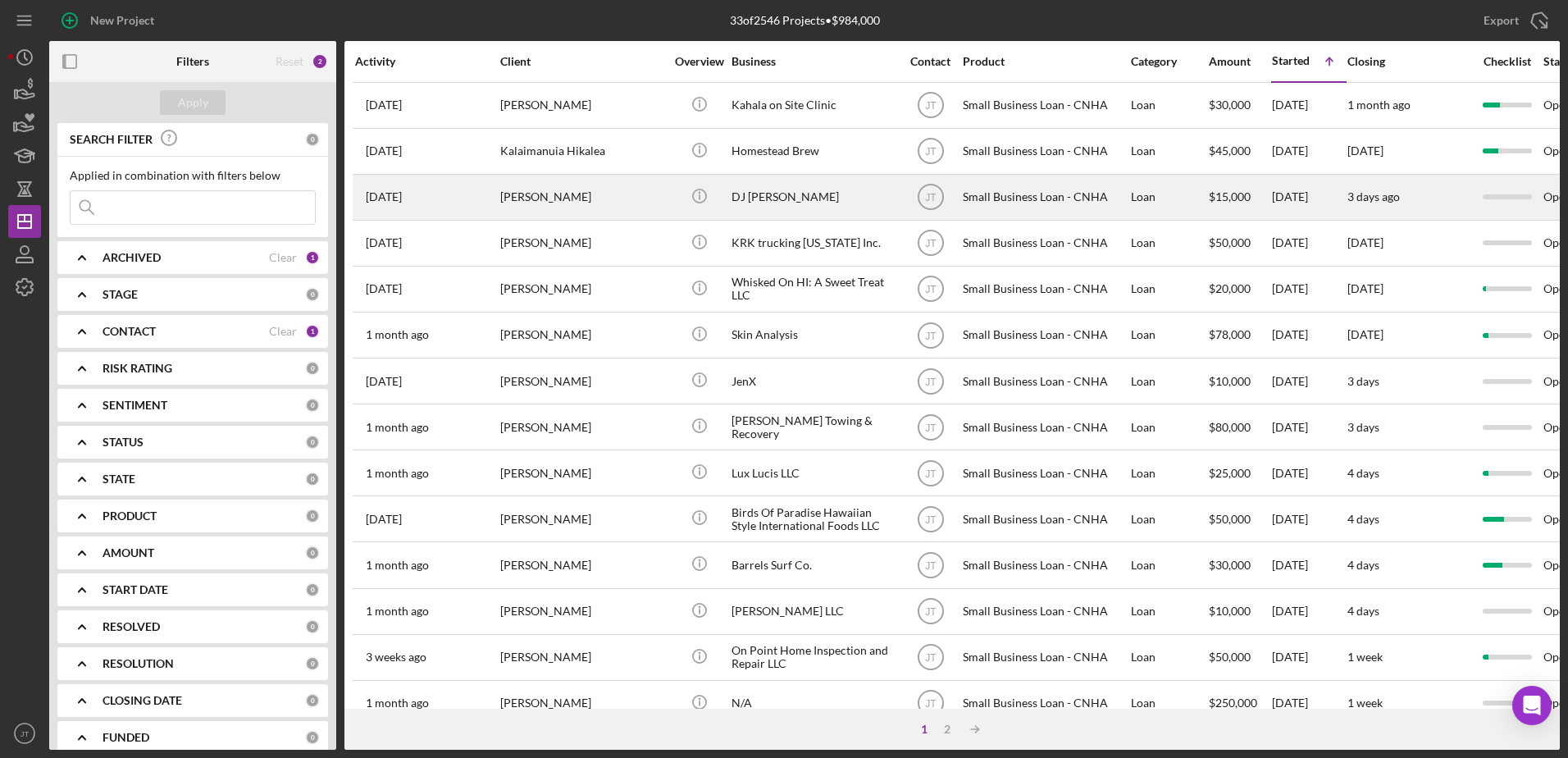
click at [545, 200] on div "[PERSON_NAME]" at bounding box center [582, 197] width 164 height 43
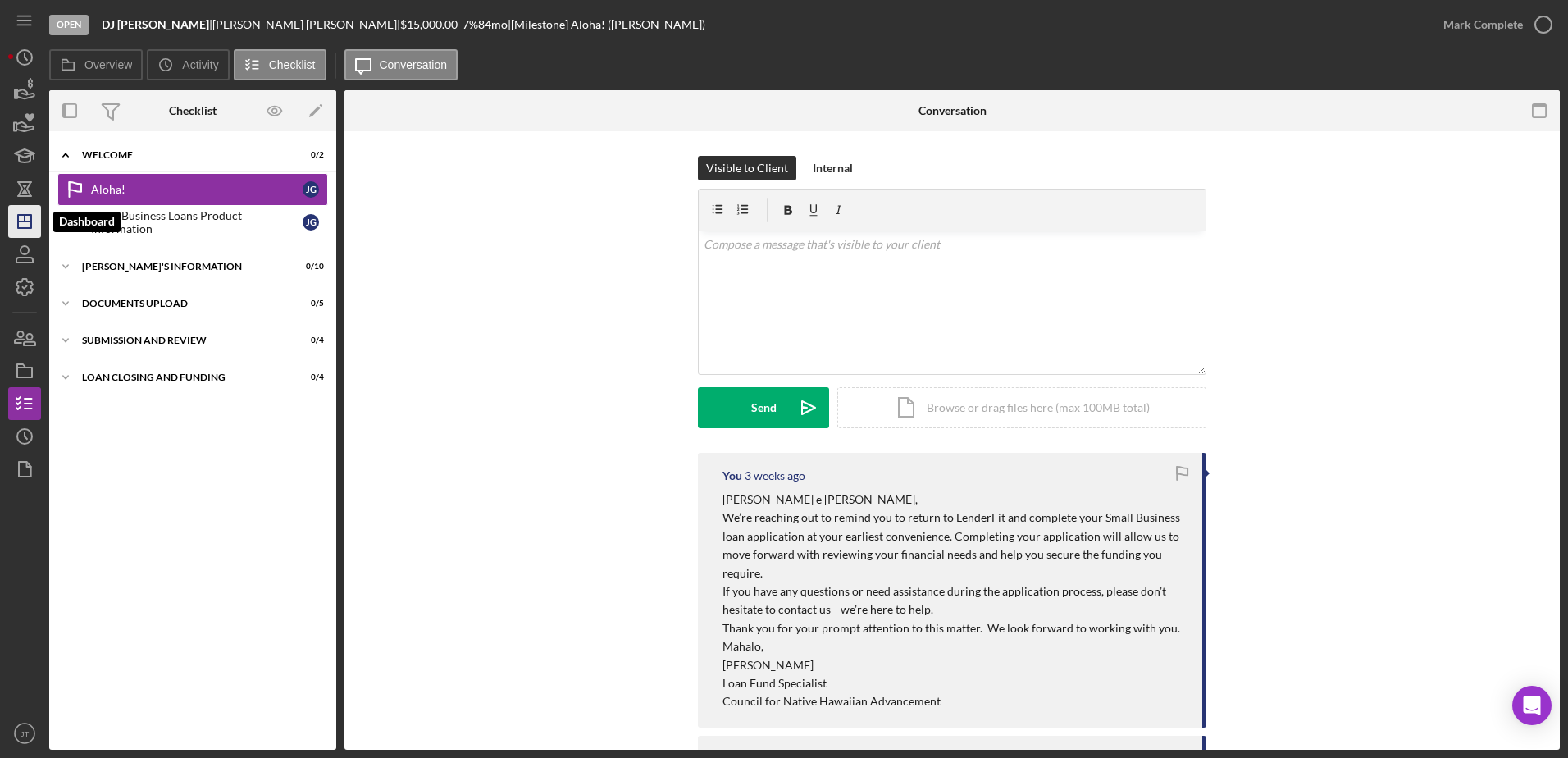
click at [36, 219] on icon "Icon/Dashboard" at bounding box center [24, 221] width 41 height 41
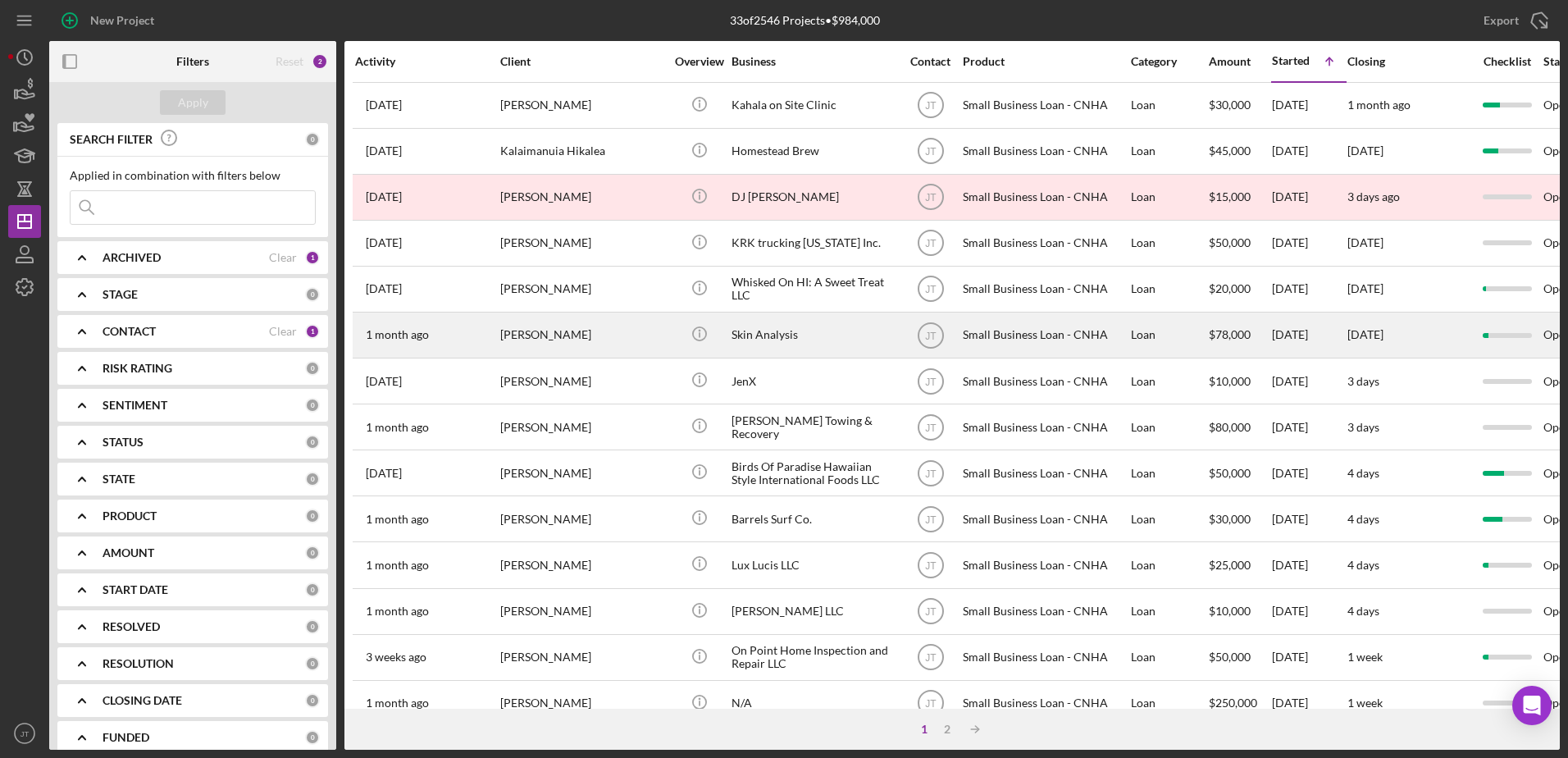
click at [541, 332] on div "[PERSON_NAME]" at bounding box center [582, 335] width 164 height 43
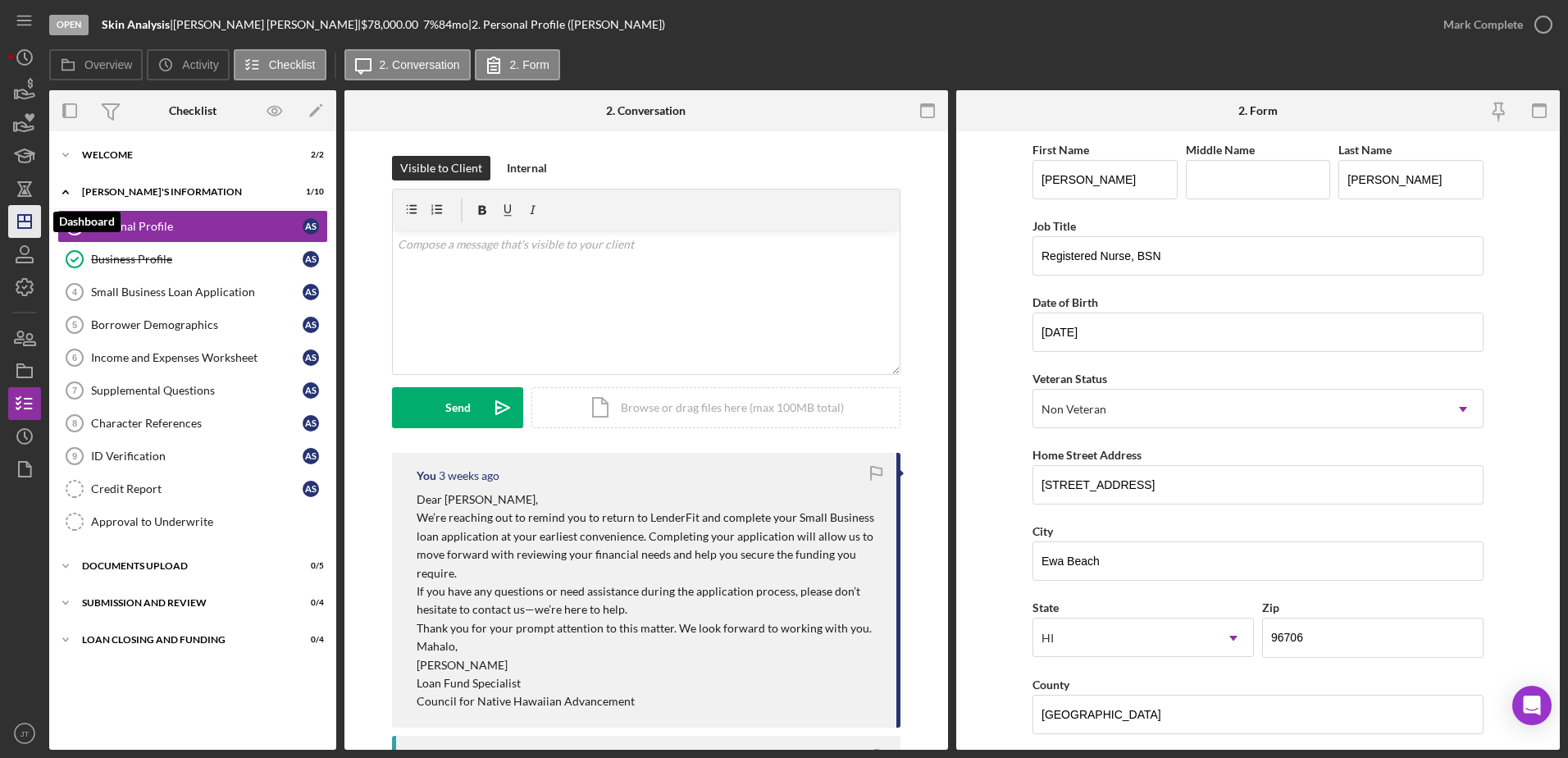
click at [29, 222] on line "button" at bounding box center [25, 222] width 13 height 0
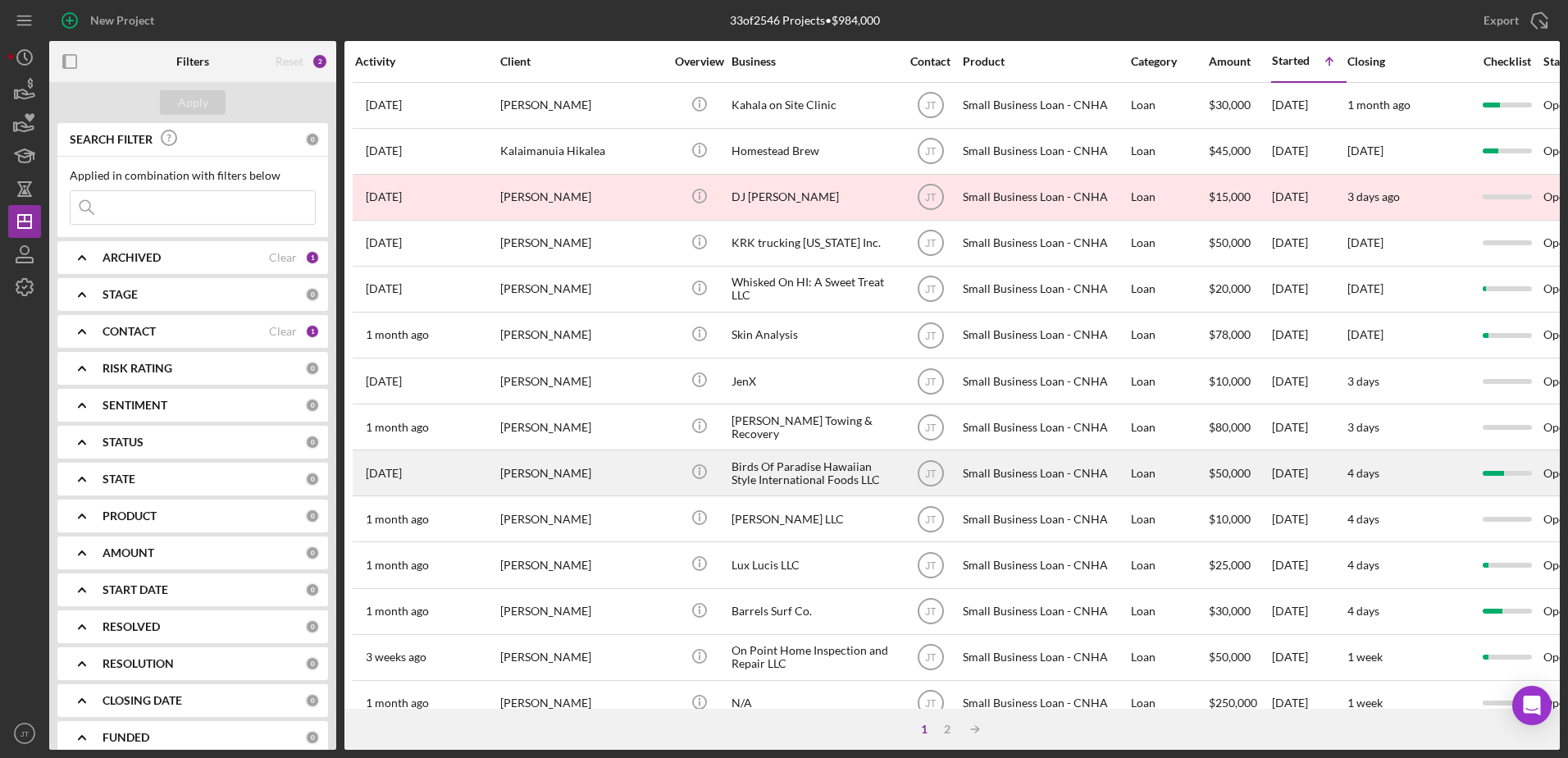
click at [579, 480] on div "[PERSON_NAME]" at bounding box center [582, 472] width 164 height 43
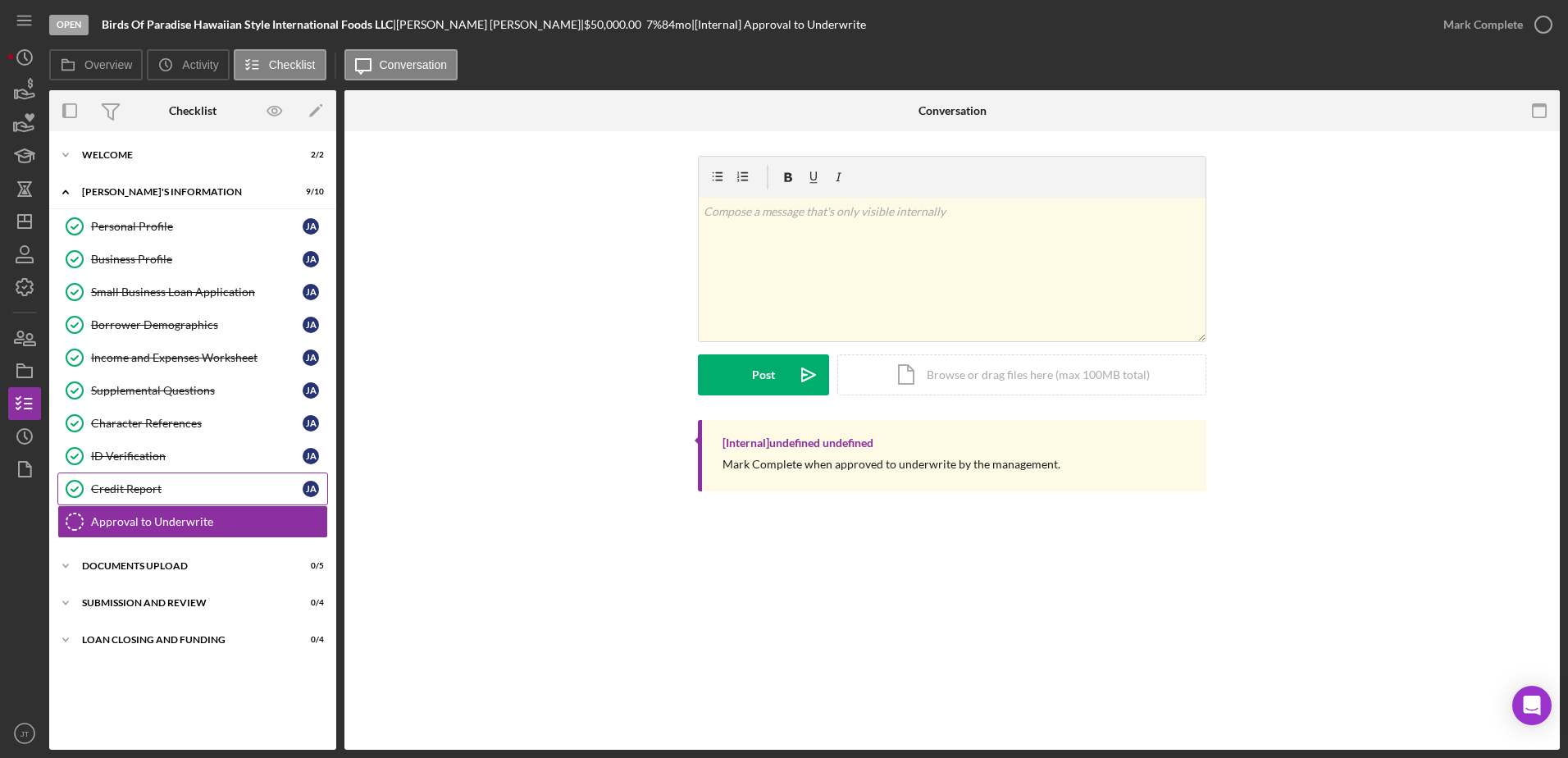
click at [109, 494] on div "Credit Report" at bounding box center [197, 489] width 212 height 13
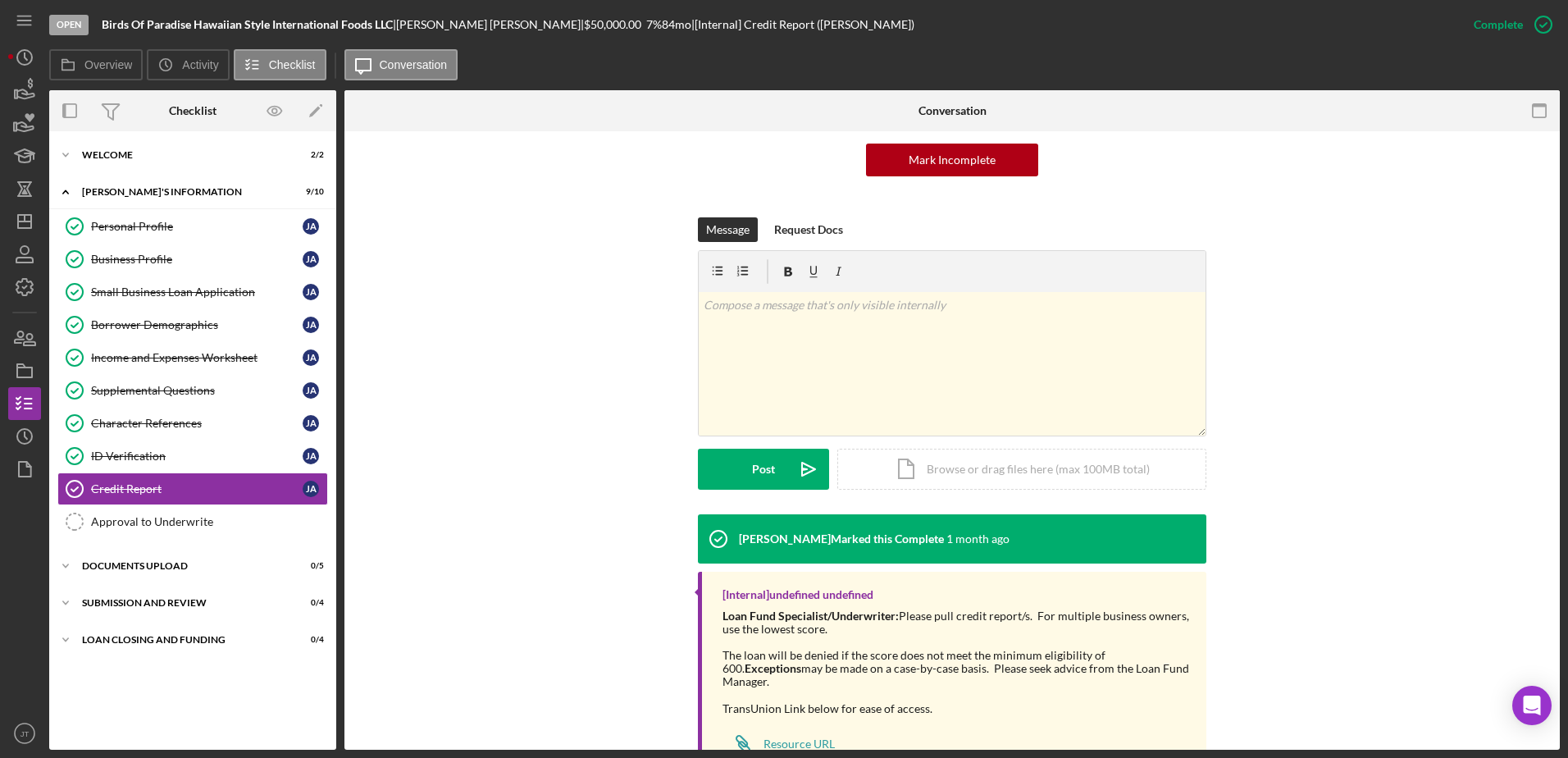
scroll to position [211, 0]
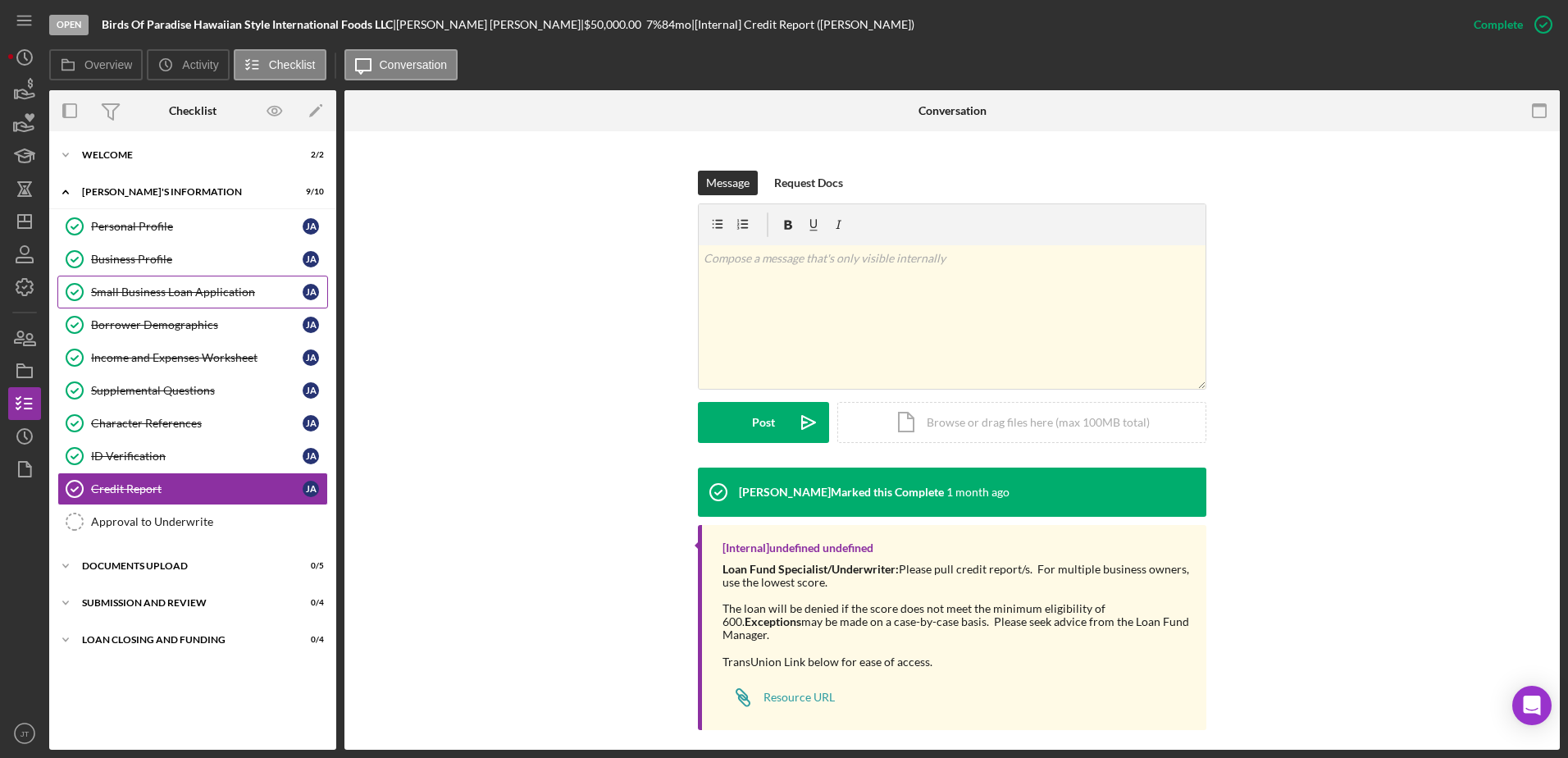
click at [191, 296] on div "Small Business Loan Application" at bounding box center [197, 293] width 212 height 13
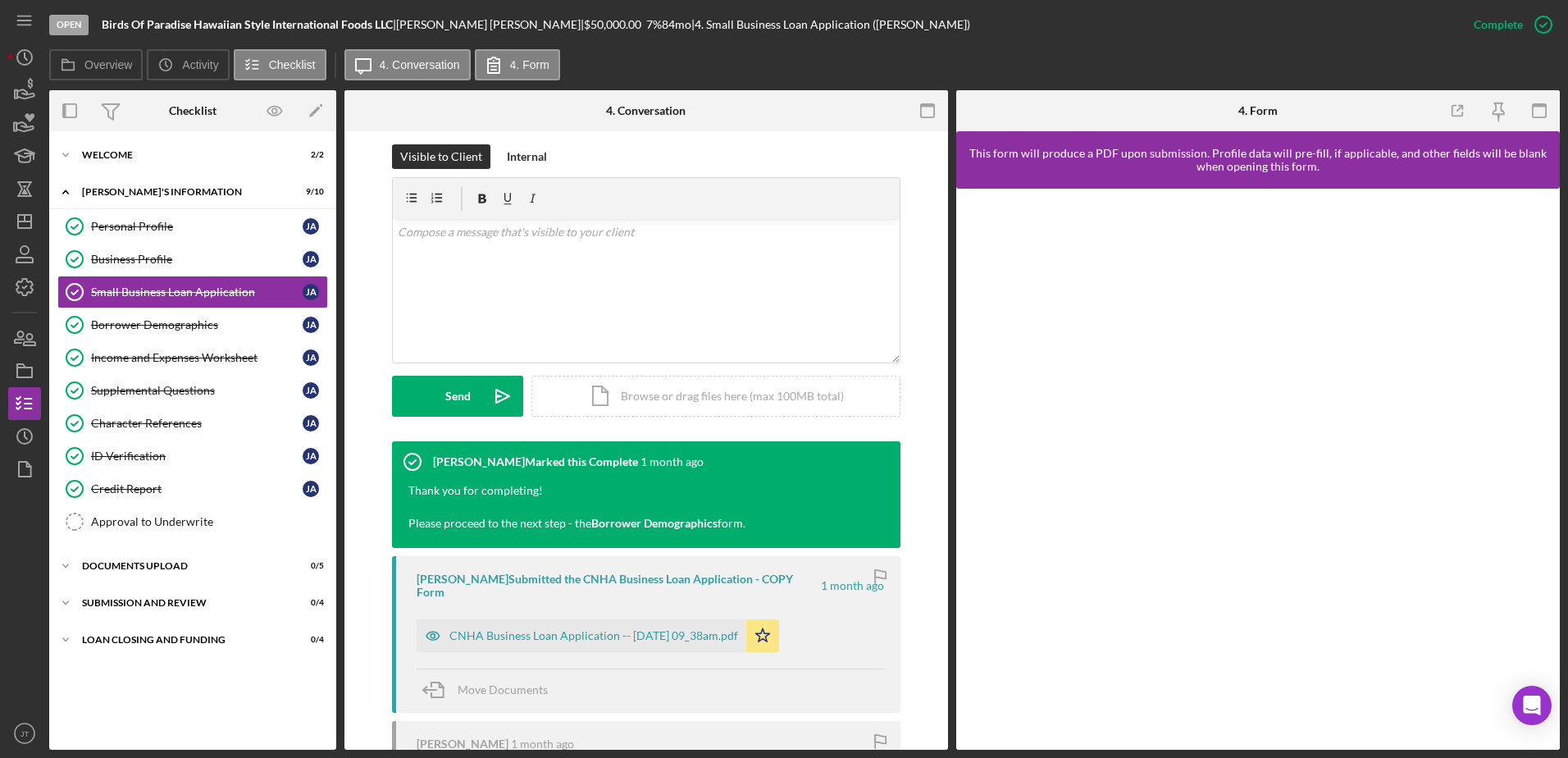
scroll to position [328, 0]
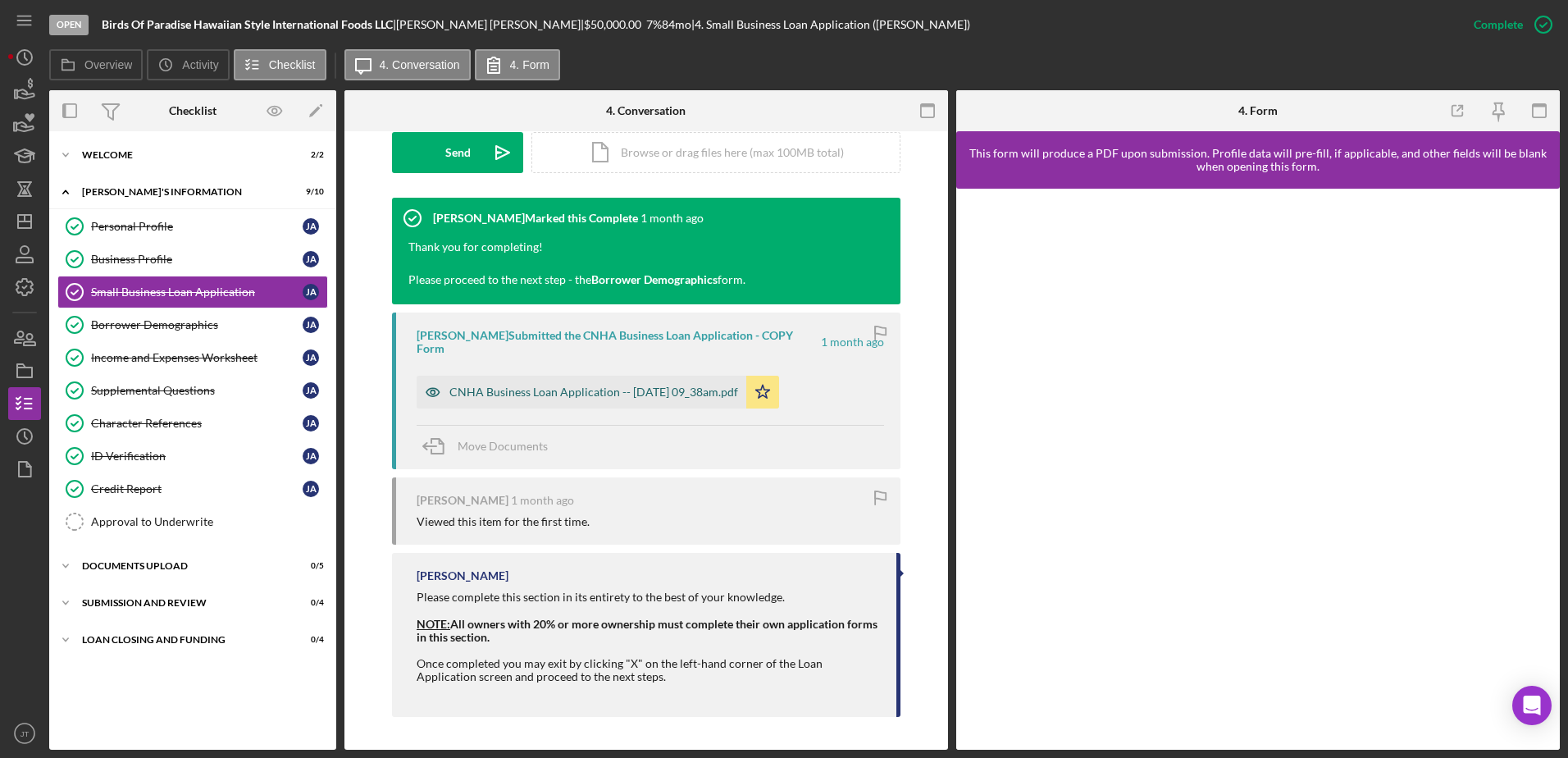
click at [653, 391] on div "CNHA Business Loan Application -- [DATE] 09_38am.pdf" at bounding box center [594, 392] width 289 height 13
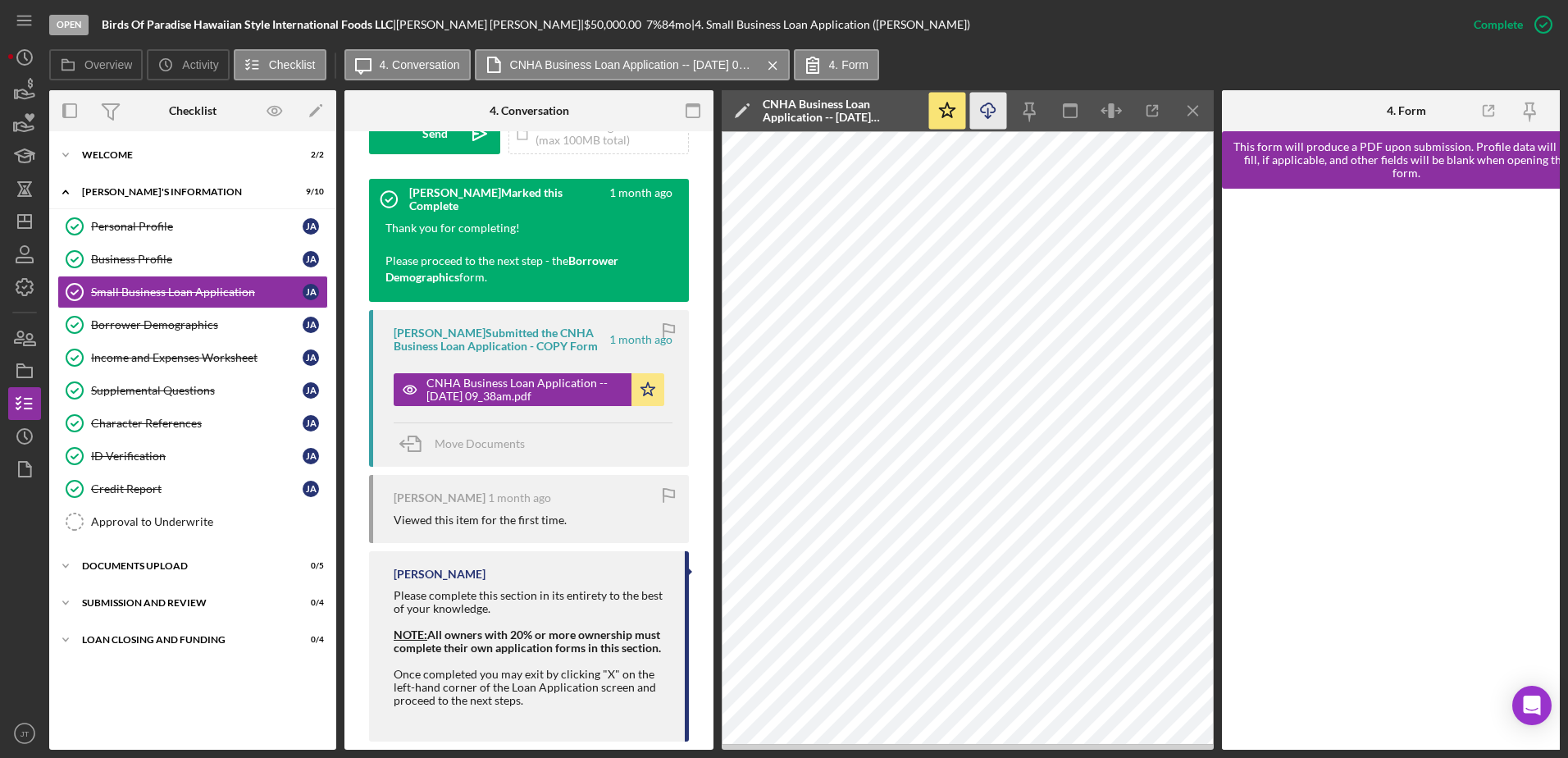
click at [992, 106] on icon "Icon/Download" at bounding box center [988, 111] width 36 height 36
click at [1188, 116] on icon "Icon/Menu Close" at bounding box center [1193, 111] width 36 height 36
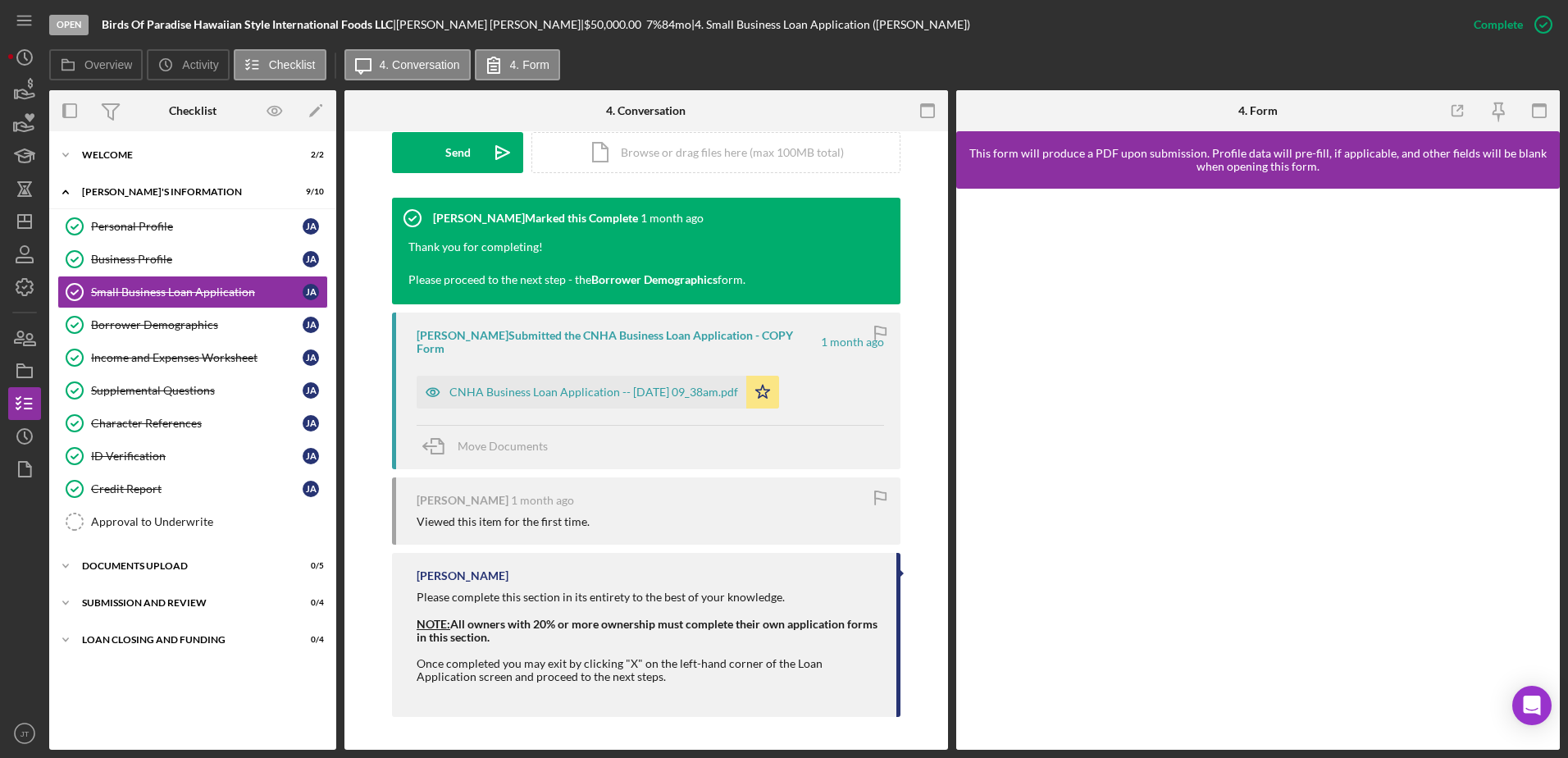
scroll to position [481, 0]
click at [185, 494] on div "Credit Report" at bounding box center [197, 489] width 212 height 13
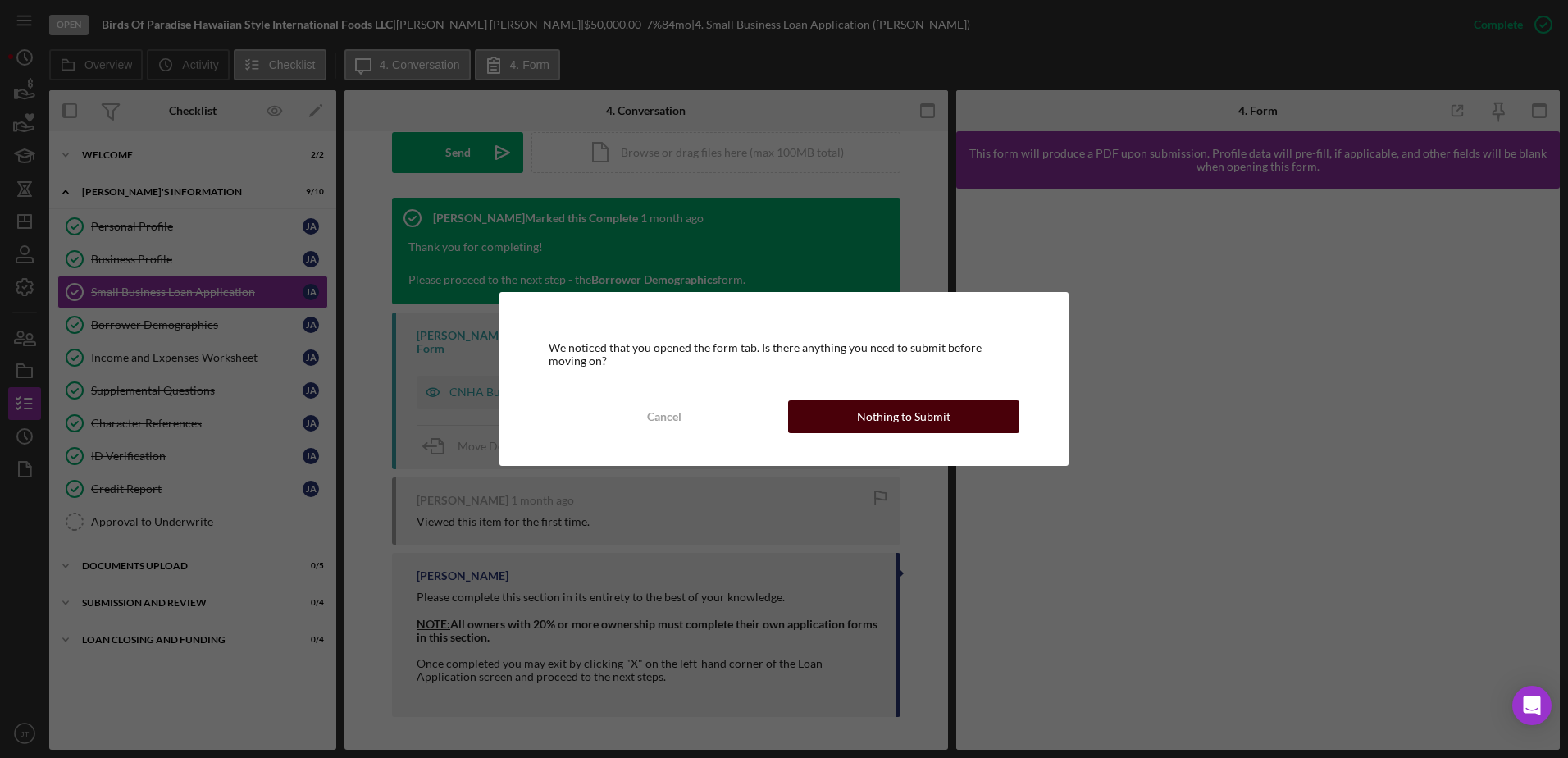
click at [956, 417] on button "Nothing to Submit" at bounding box center [903, 416] width 231 height 33
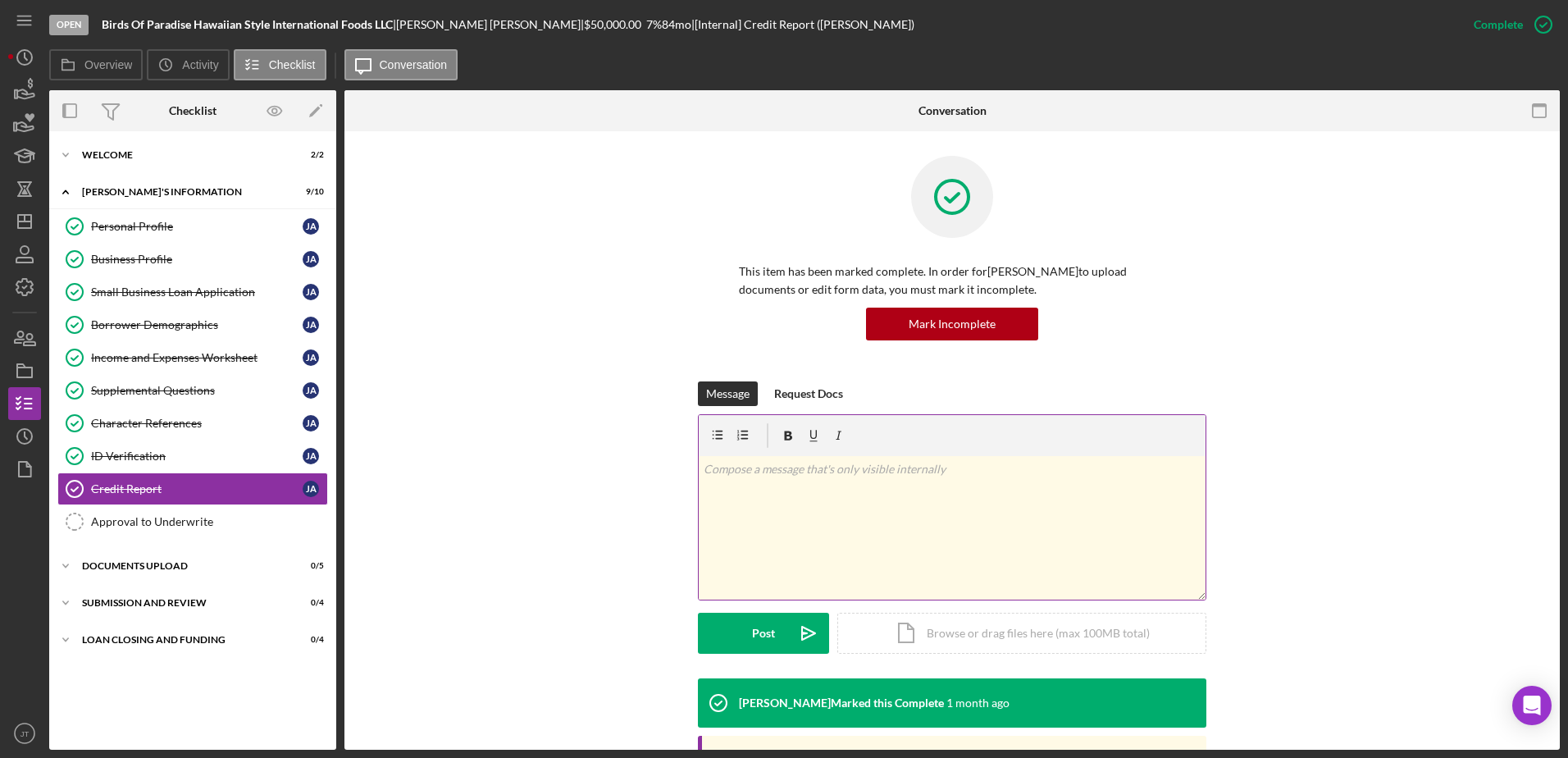
click at [808, 482] on div "v Color teal Color pink Remove color Add row above Add row below Add column bef…" at bounding box center [951, 528] width 506 height 144
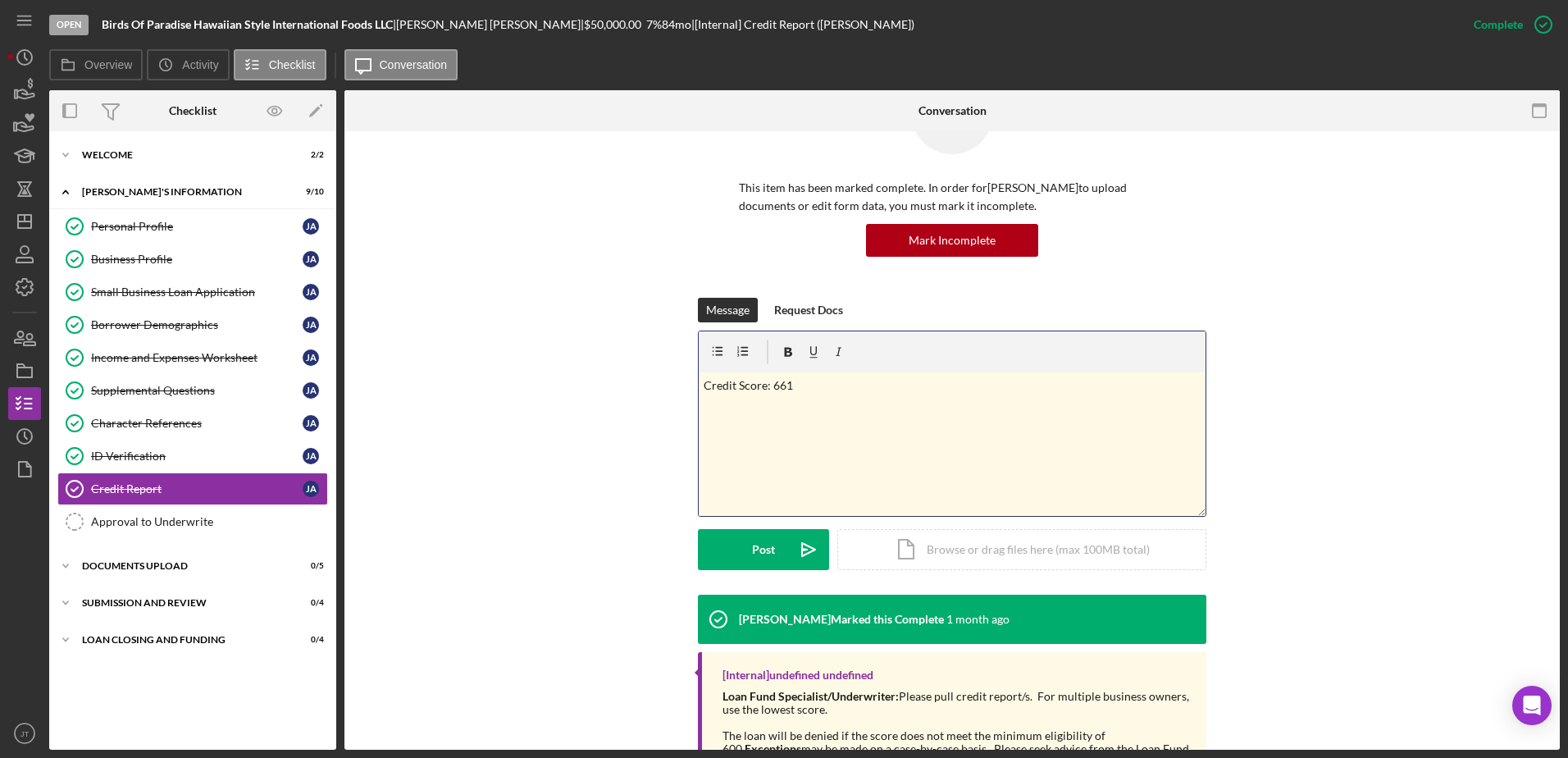
scroll to position [164, 0]
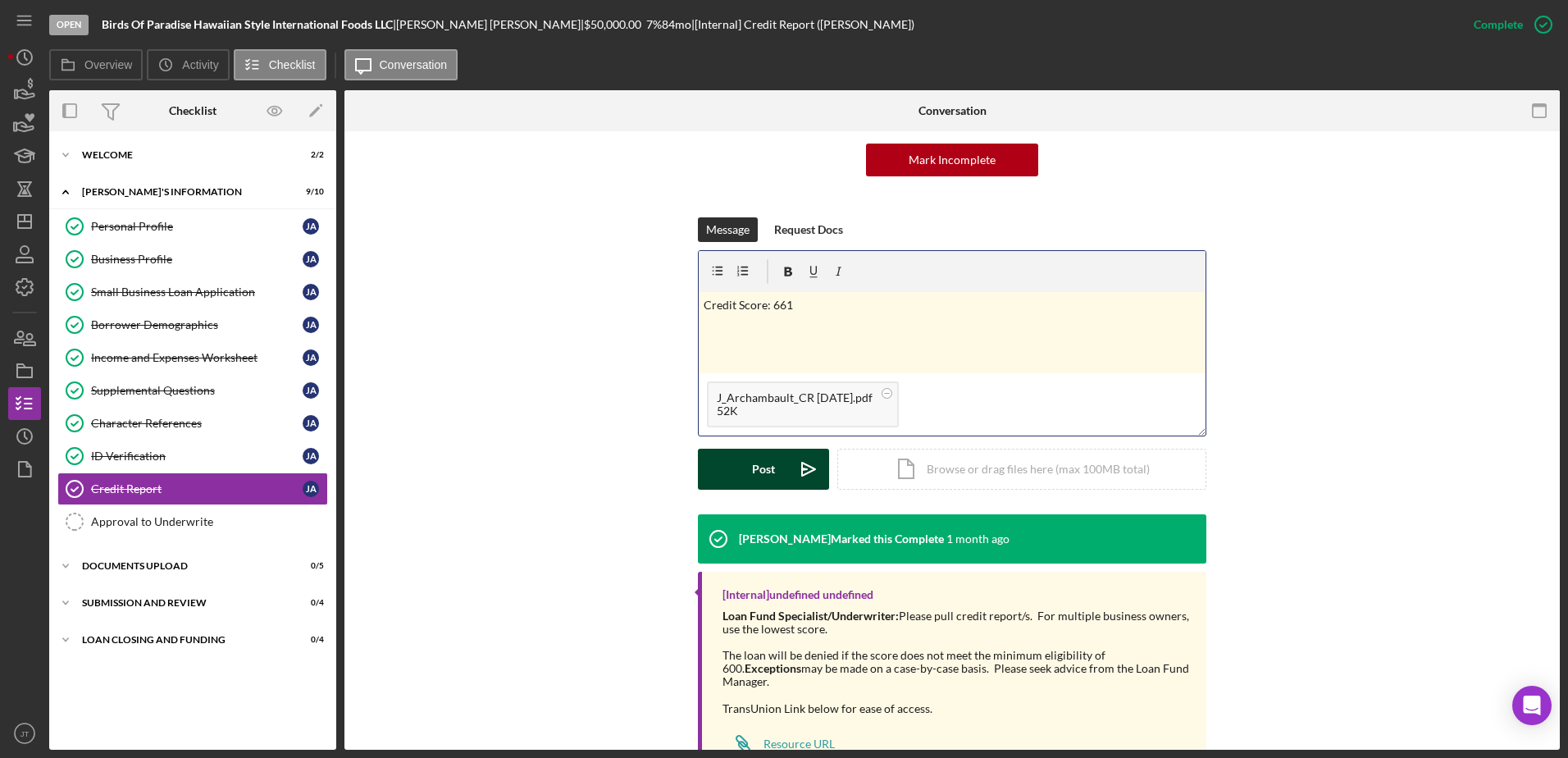
click at [752, 474] on div "Post" at bounding box center [763, 469] width 23 height 41
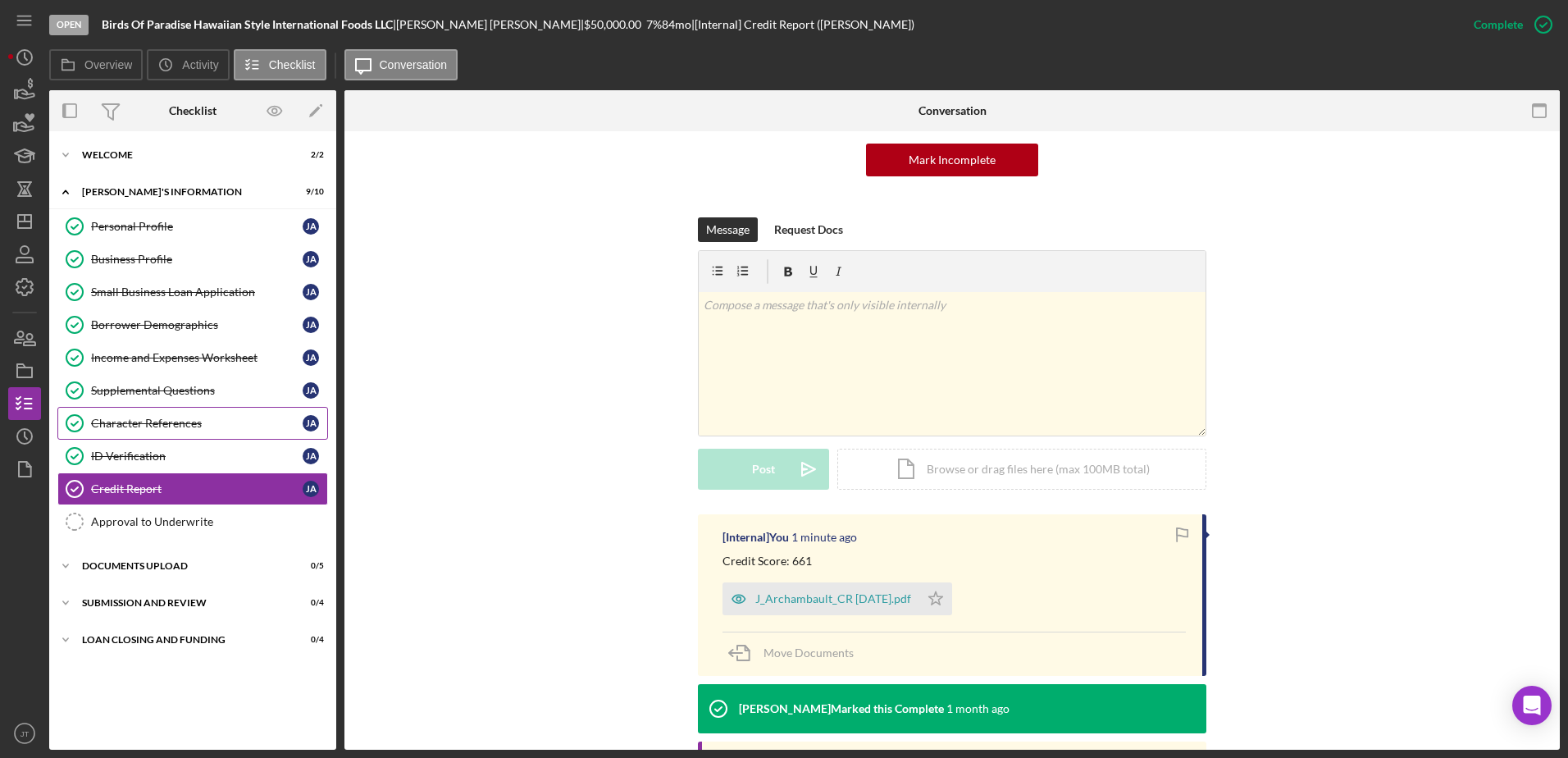
click at [205, 427] on div "Character References" at bounding box center [197, 423] width 212 height 13
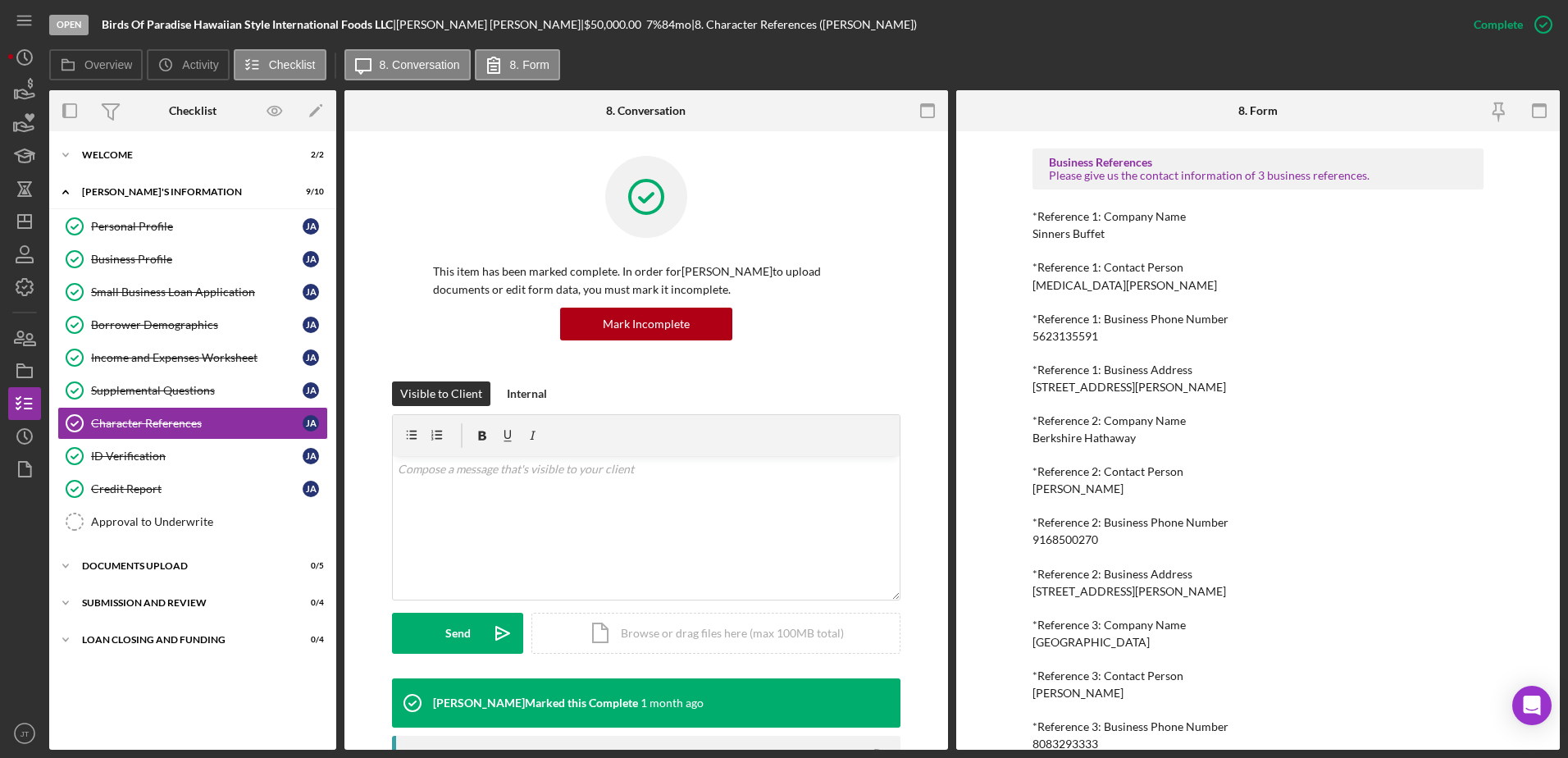
scroll to position [819, 0]
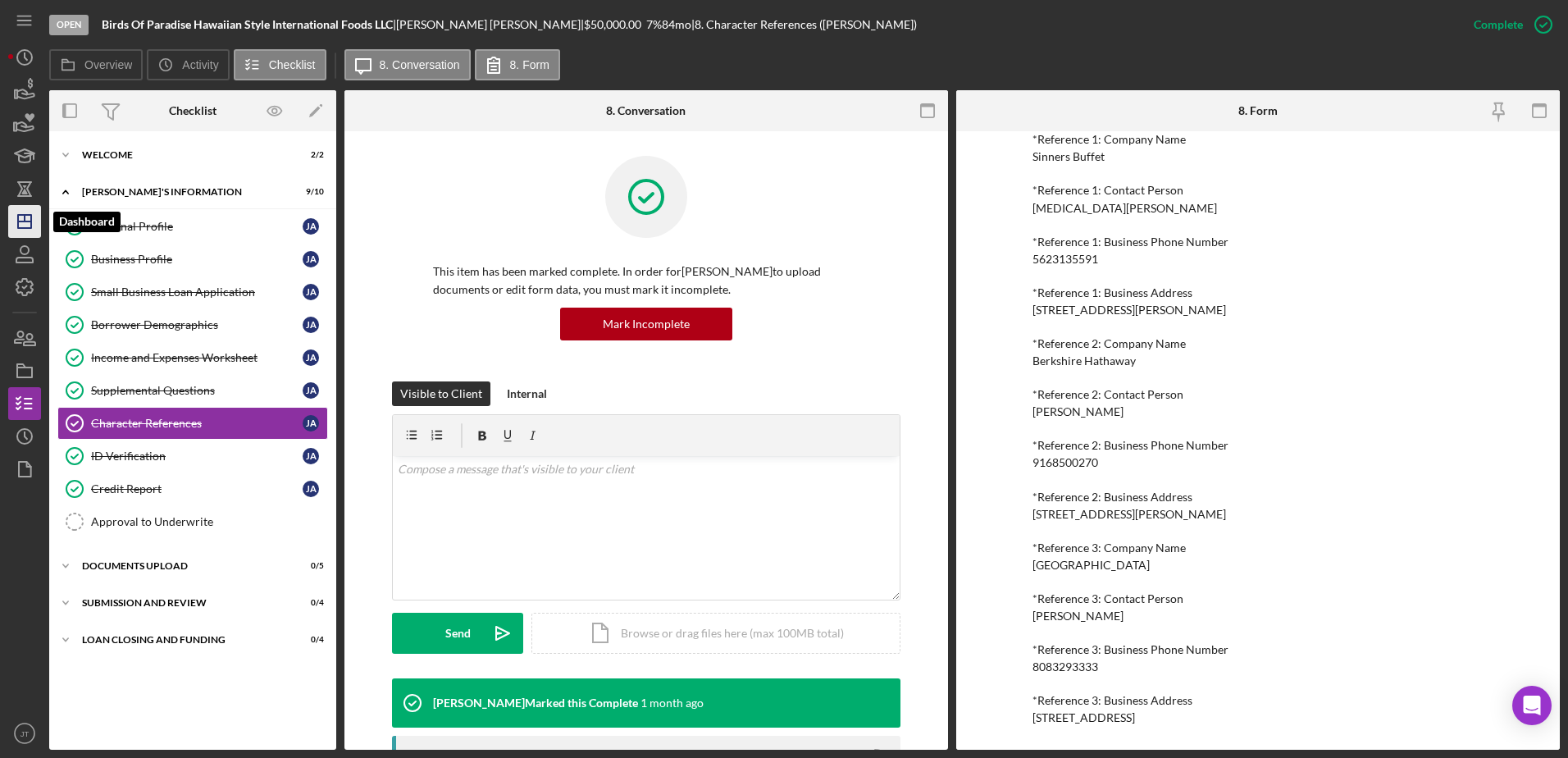
click at [27, 216] on polygon "button" at bounding box center [25, 222] width 13 height 13
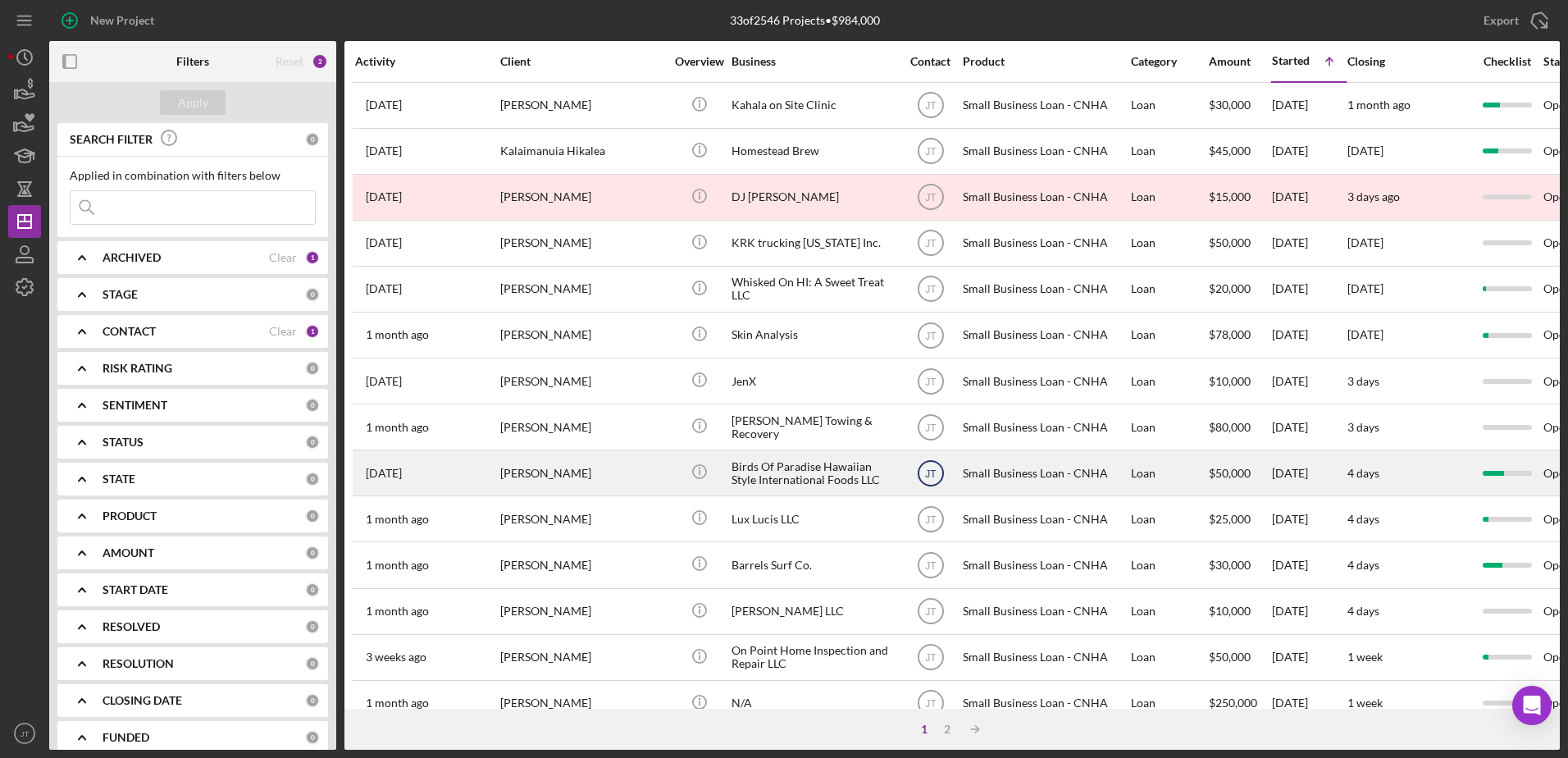
click at [934, 111] on text "JT" at bounding box center [930, 106] width 12 height 12
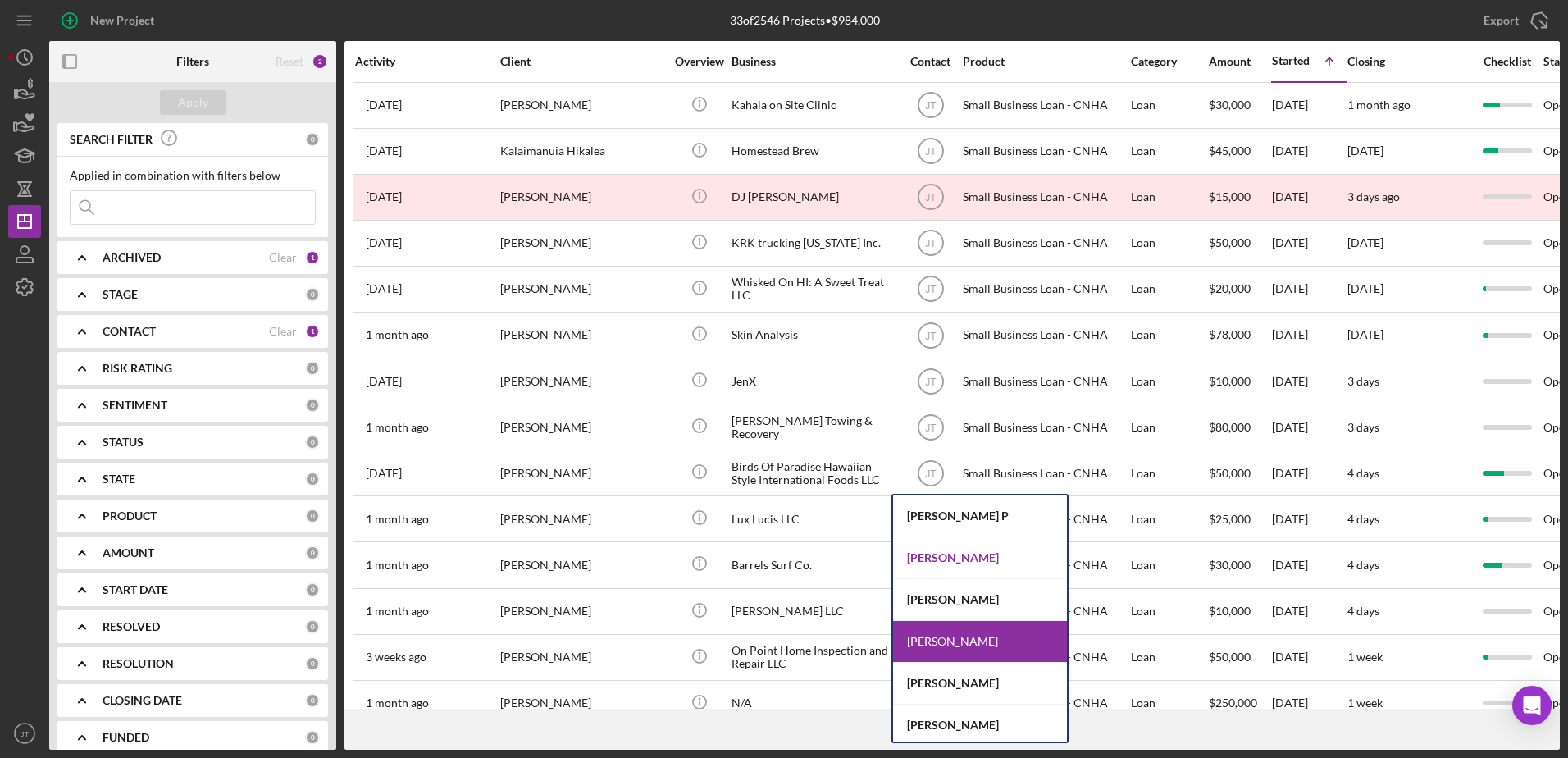
click at [966, 564] on div "[PERSON_NAME]" at bounding box center [979, 558] width 174 height 42
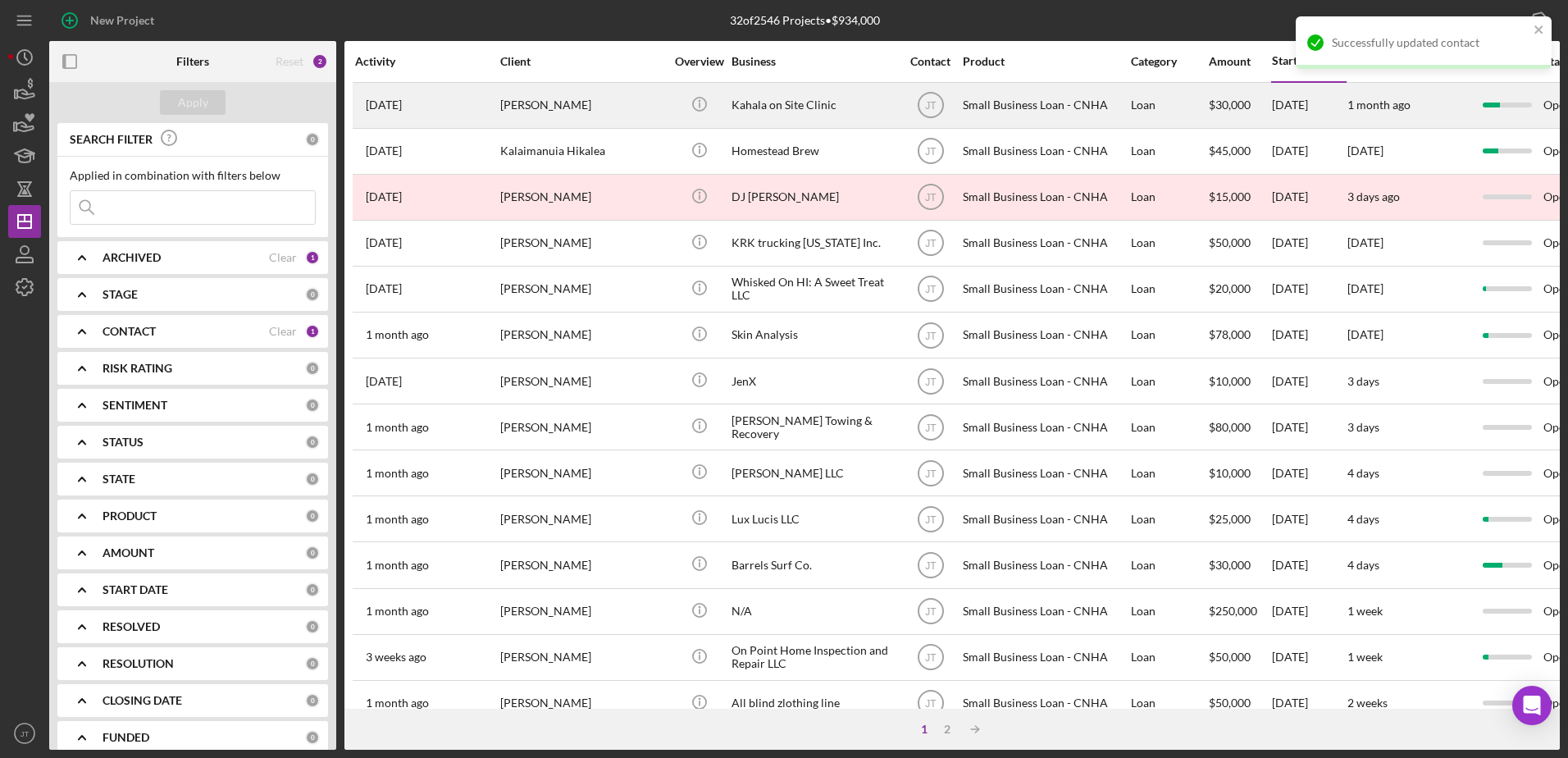
click at [523, 104] on div "[PERSON_NAME]" at bounding box center [582, 105] width 164 height 43
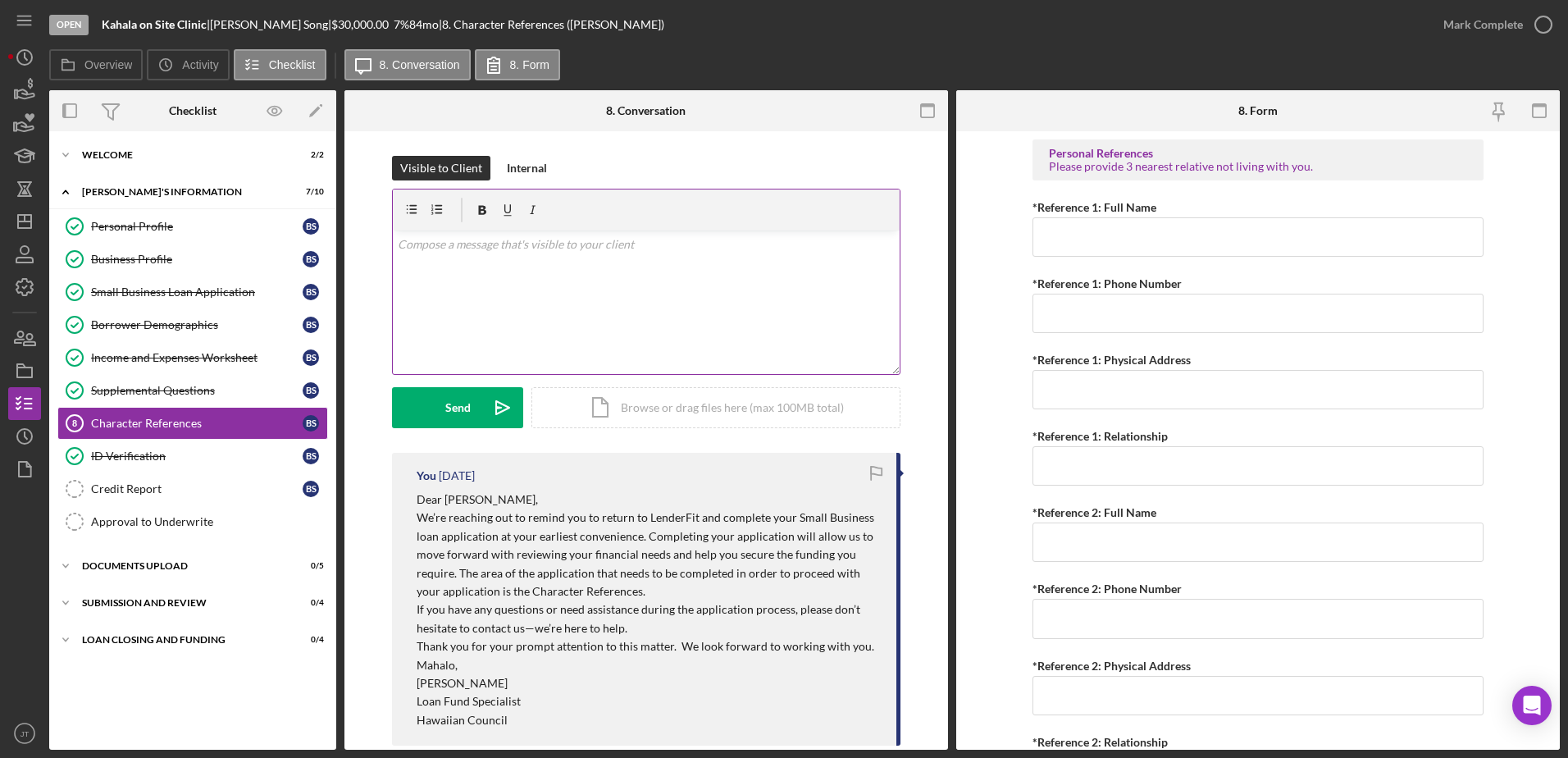
click at [448, 260] on div "v Color teal Color pink Remove color Add row above Add row below Add column bef…" at bounding box center [646, 302] width 506 height 144
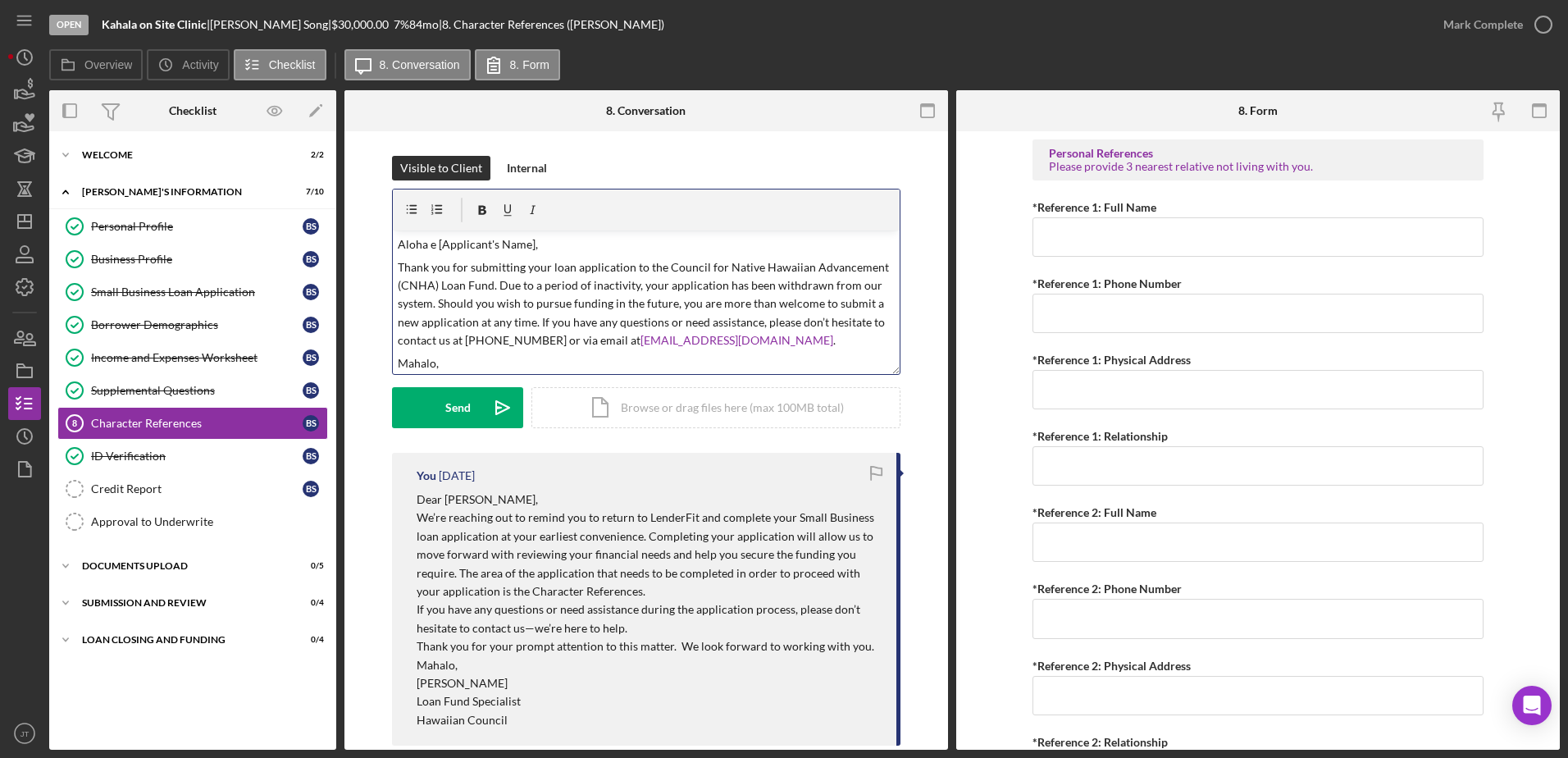
click at [528, 244] on p "Aloha e [Applicant's Name]," at bounding box center [646, 244] width 498 height 18
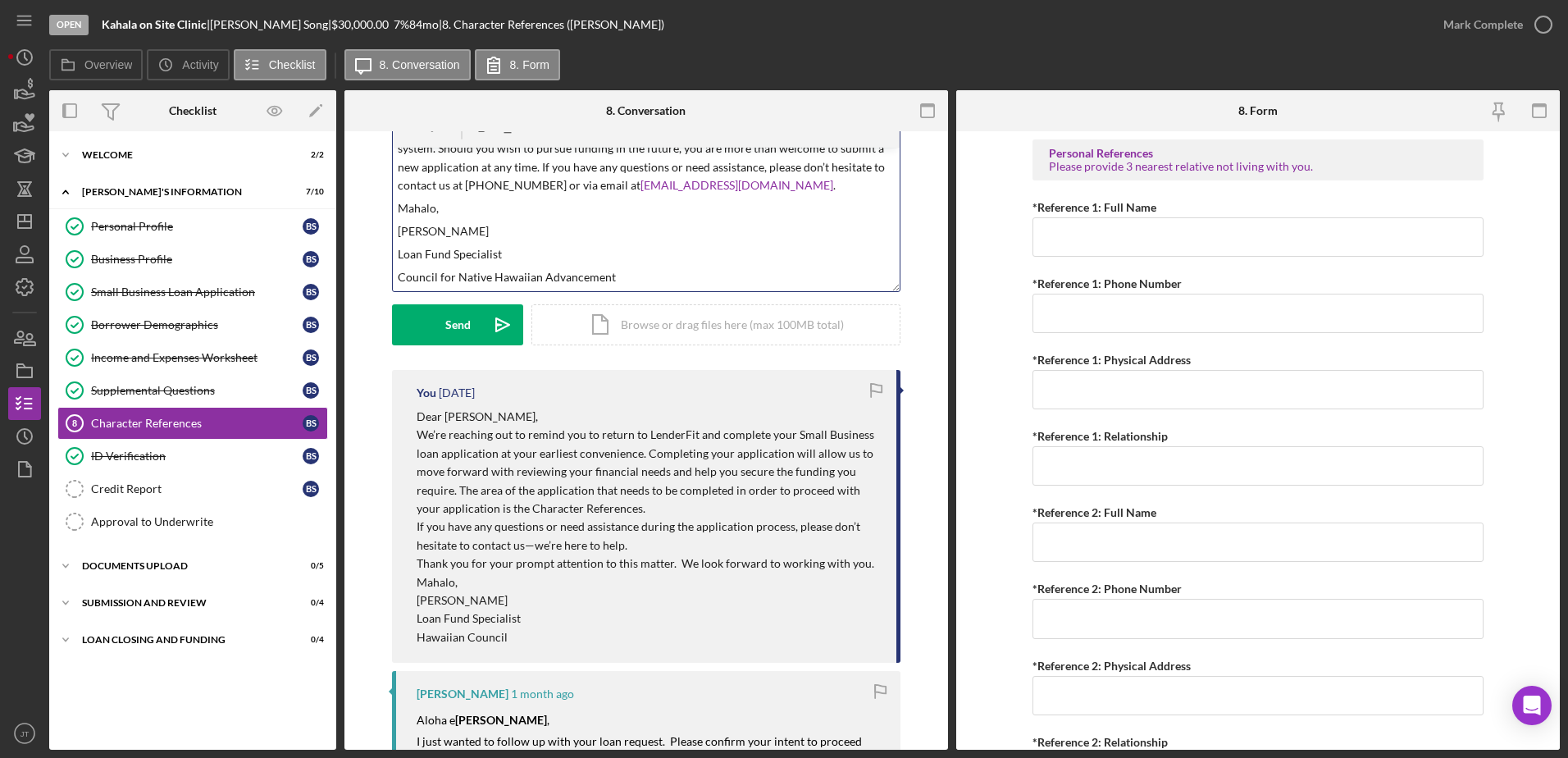
scroll to position [82, 0]
click at [445, 334] on div "Send" at bounding box center [457, 325] width 26 height 41
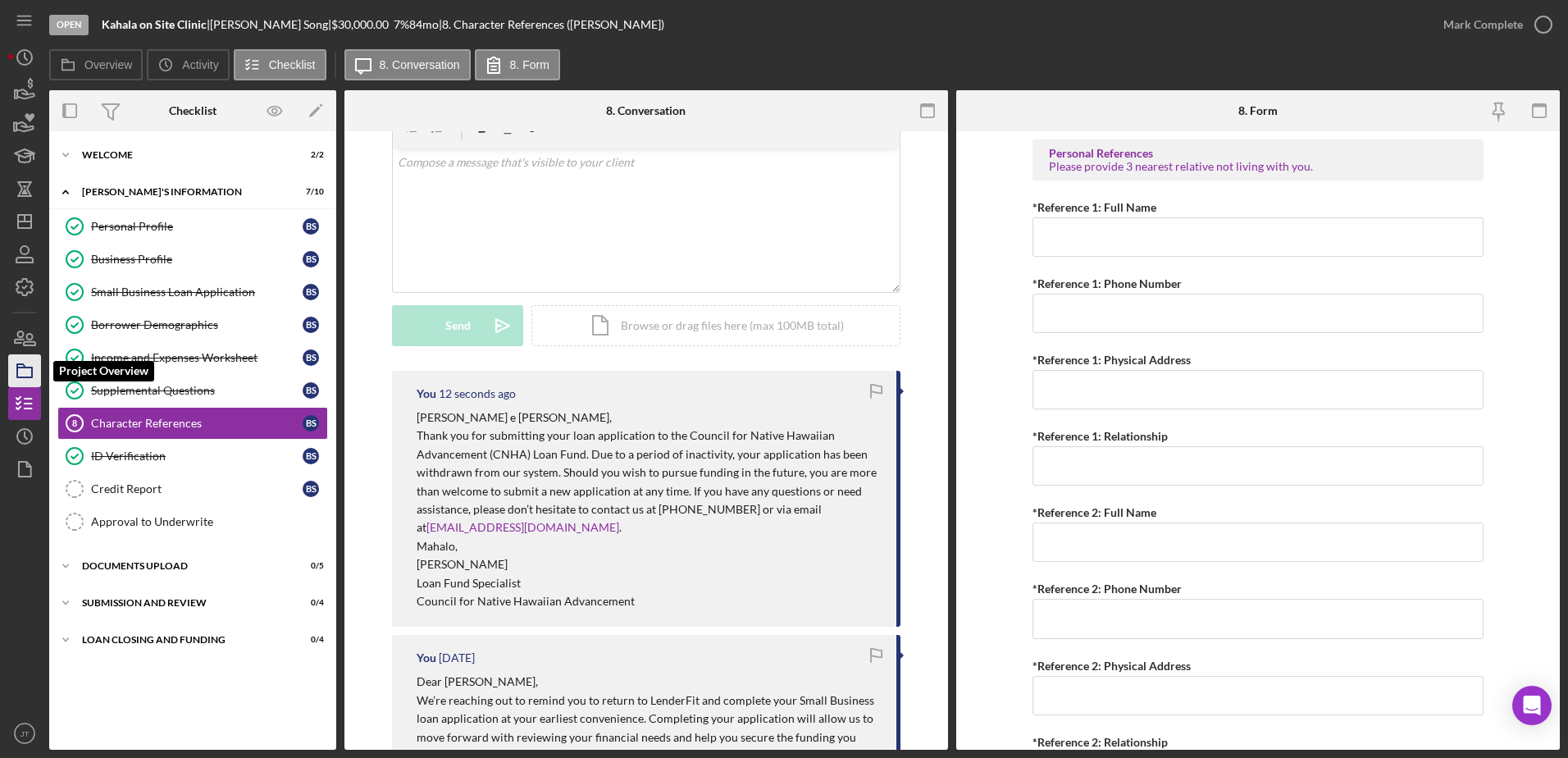
click at [33, 364] on icon "button" at bounding box center [24, 370] width 41 height 41
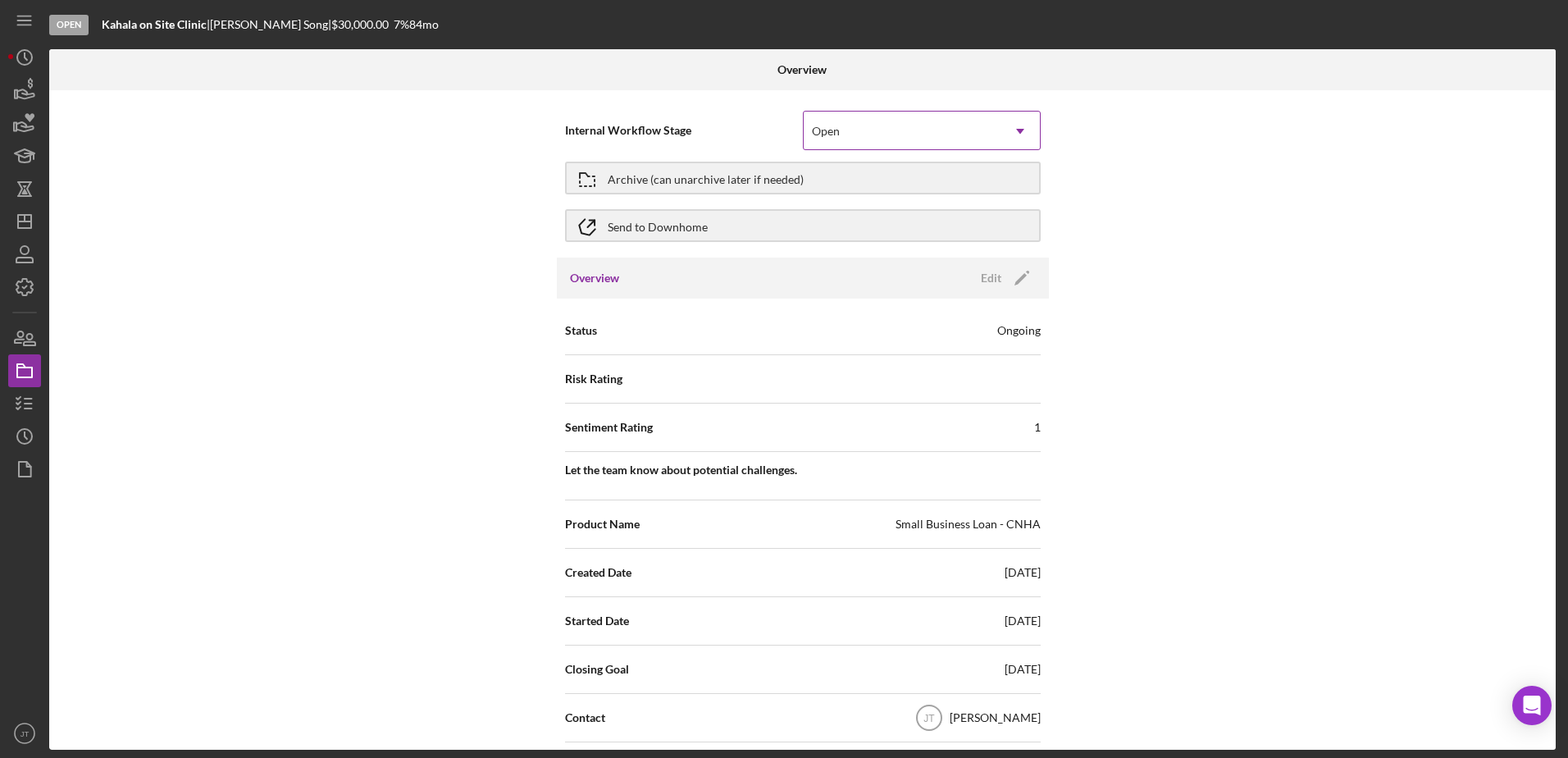
click at [841, 130] on div "Open" at bounding box center [901, 130] width 197 height 37
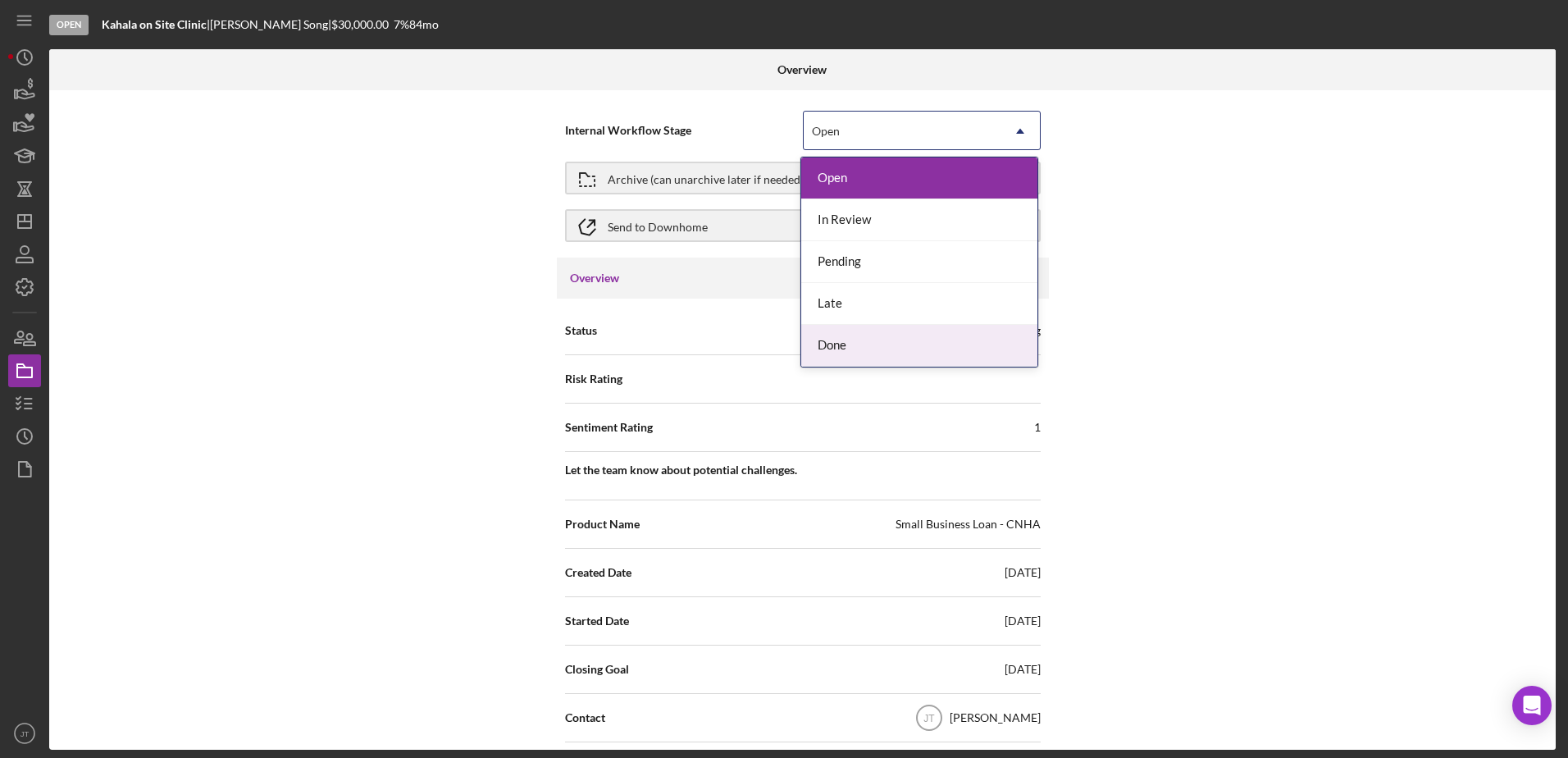
click at [858, 355] on div "Done" at bounding box center [919, 346] width 236 height 42
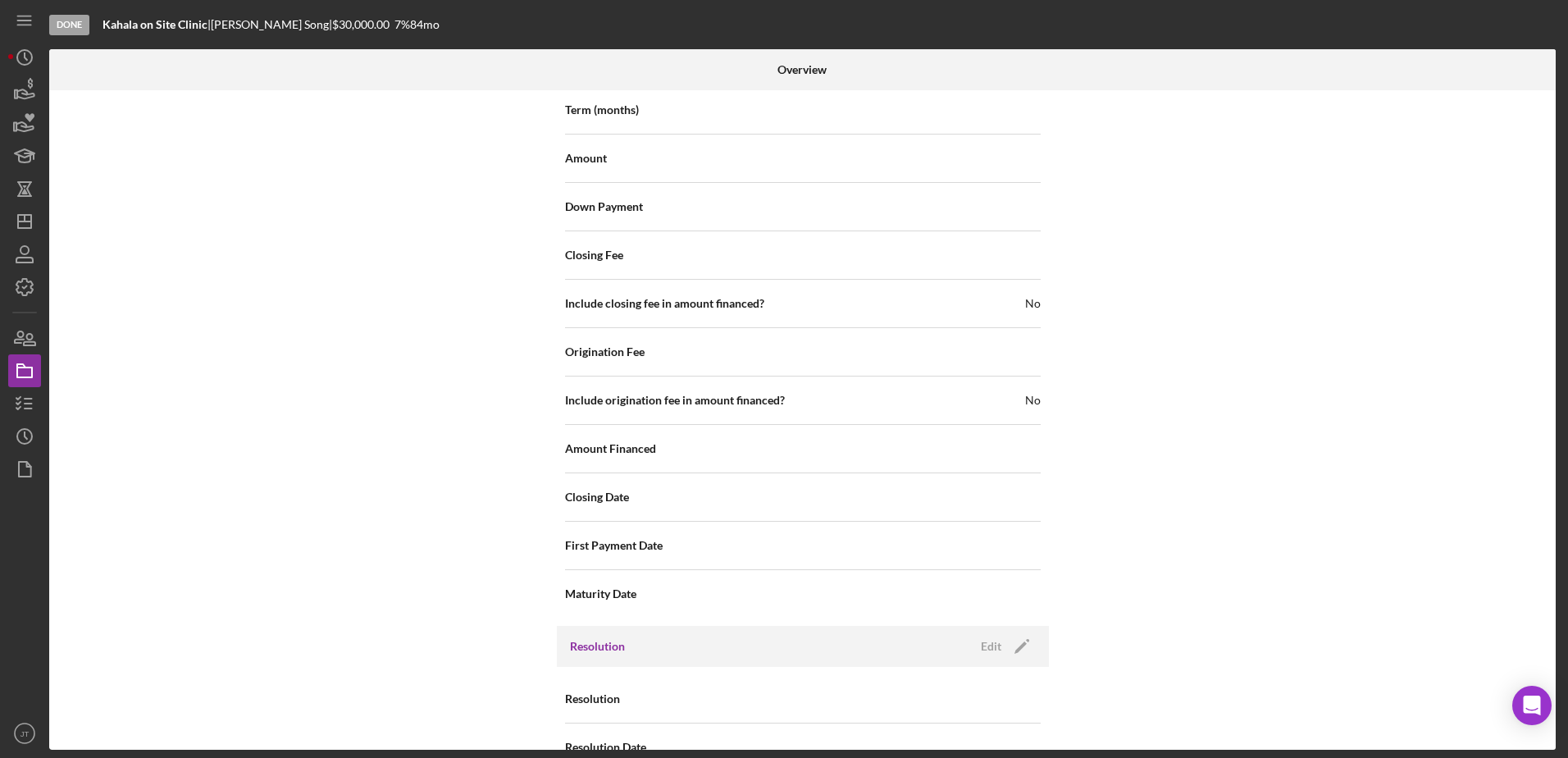
scroll to position [1842, 0]
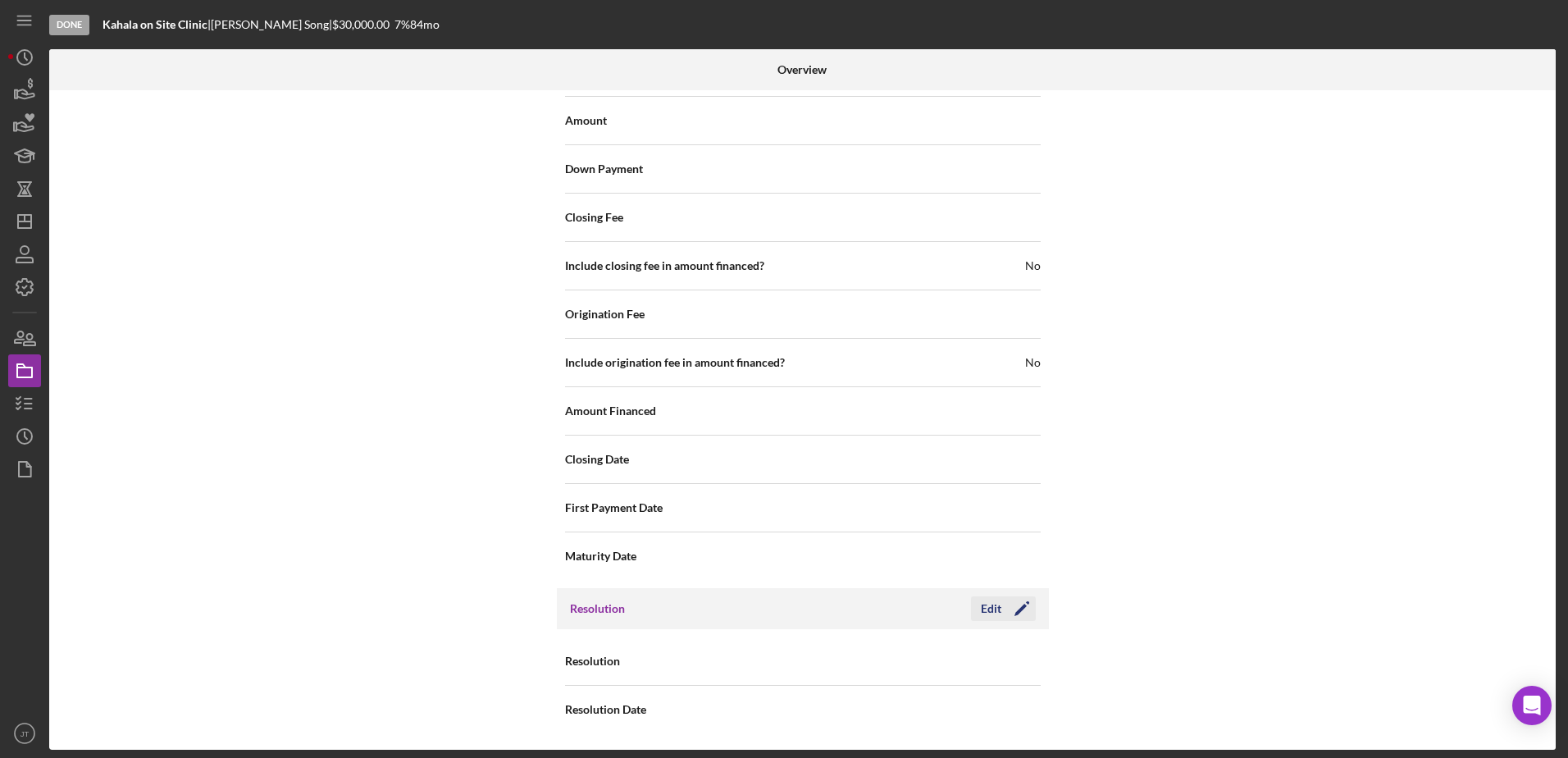
click at [1010, 603] on icon "Icon/Edit" at bounding box center [1021, 608] width 41 height 41
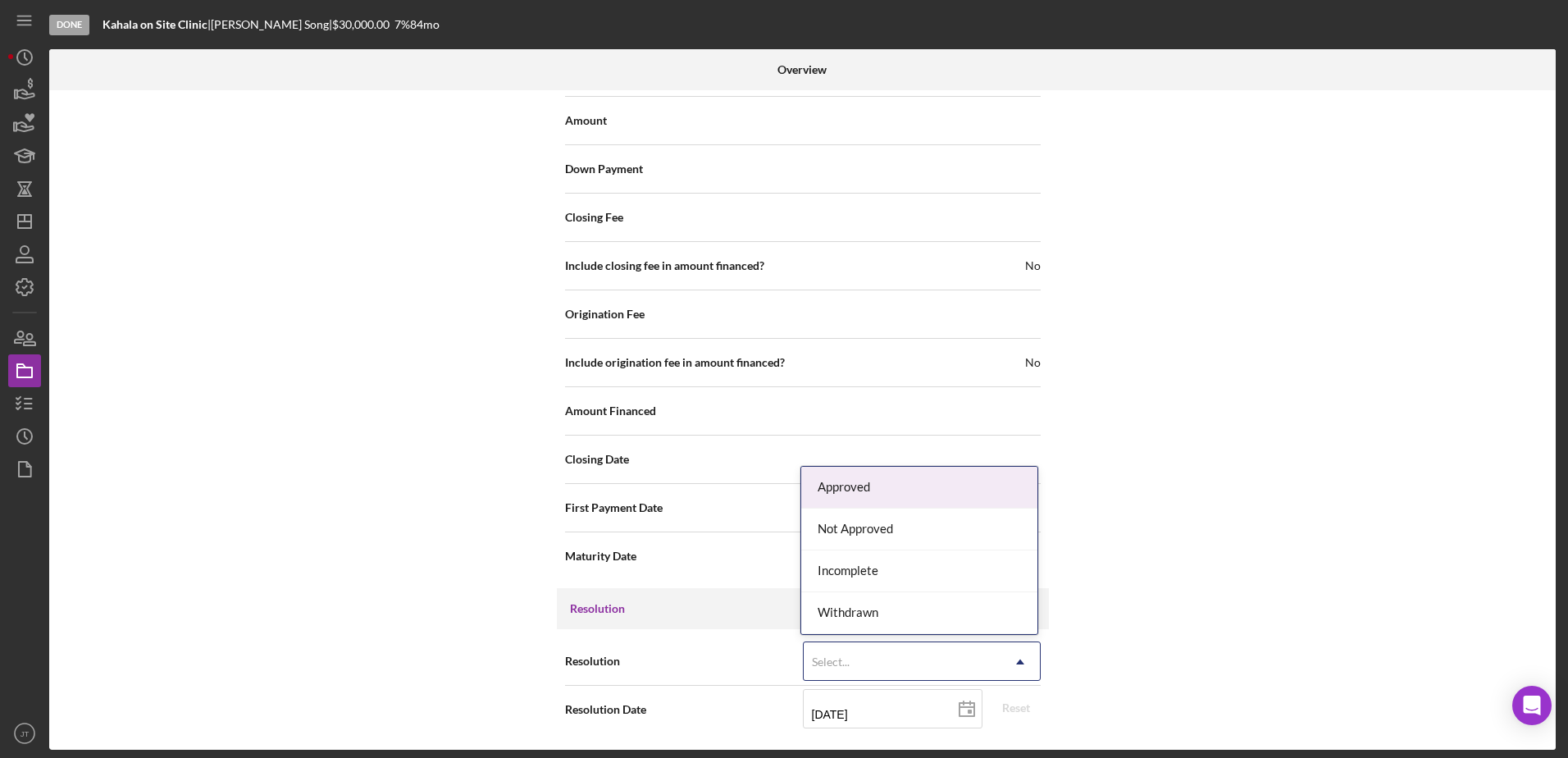
click at [1000, 659] on icon "Icon/Dropdown Arrow" at bounding box center [1019, 661] width 39 height 39
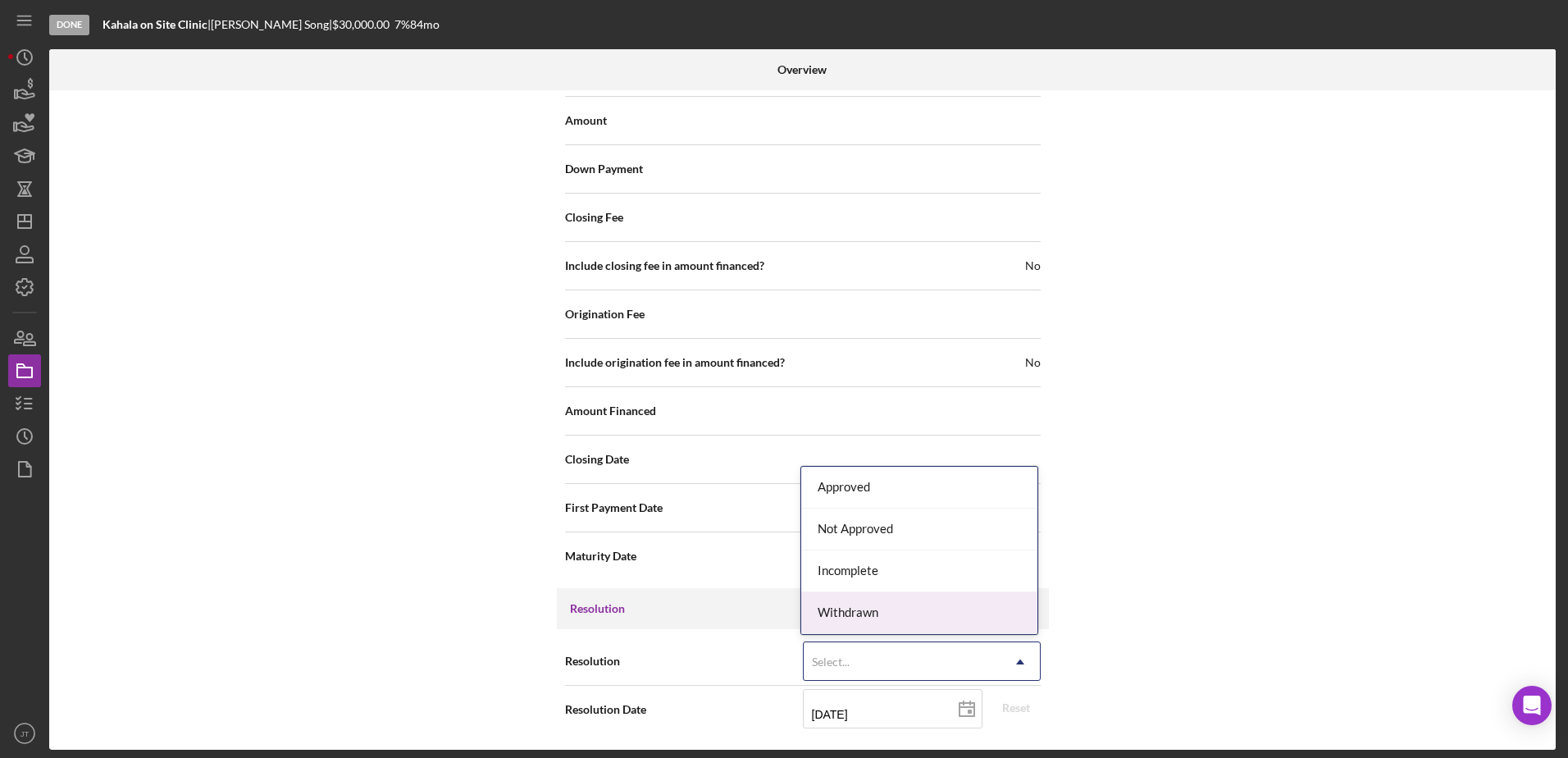
click at [999, 620] on div "Withdrawn" at bounding box center [919, 613] width 236 height 42
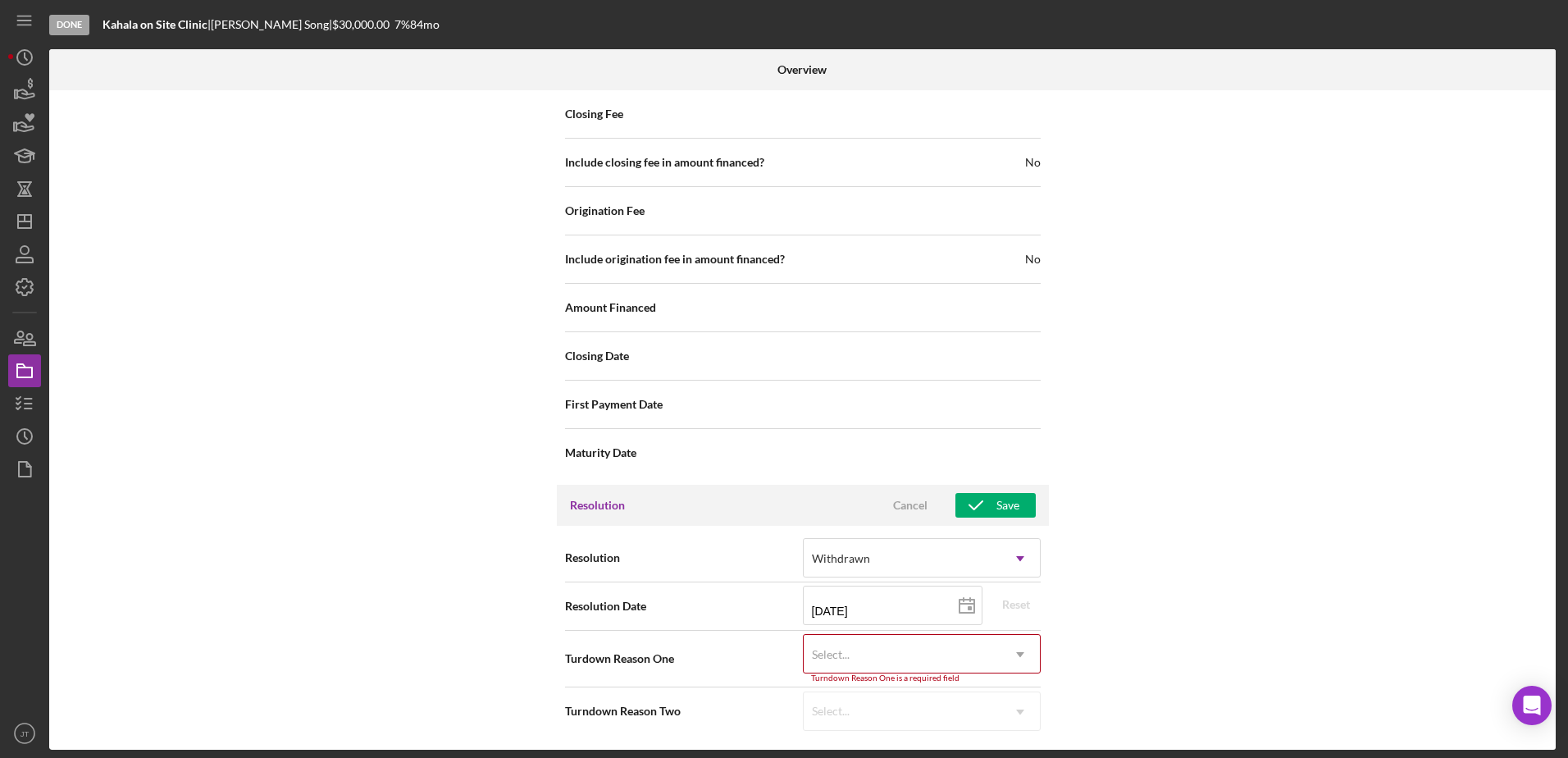
scroll to position [1948, 0]
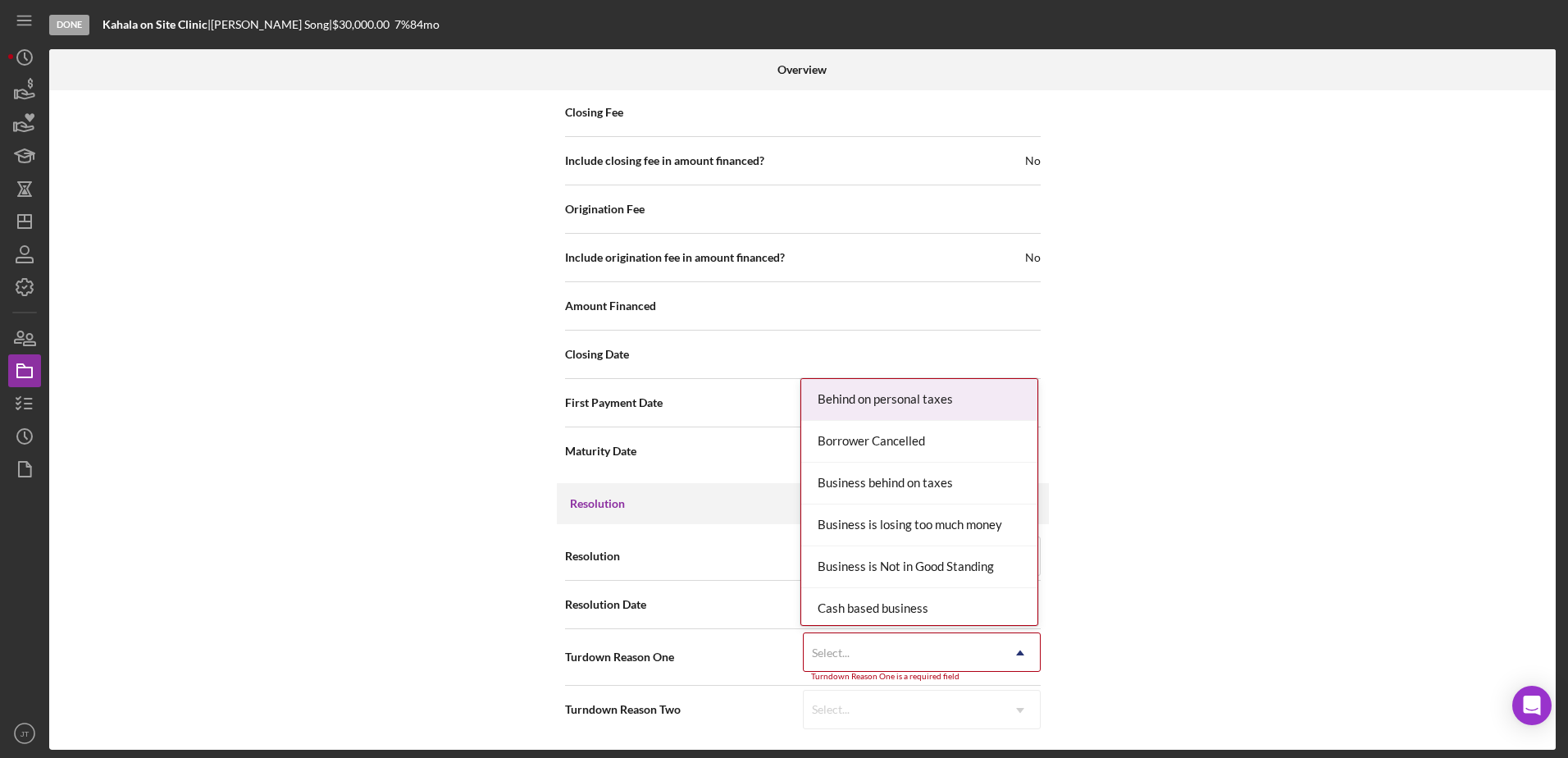
click at [1013, 648] on icon "Icon/Dropdown Arrow" at bounding box center [1019, 652] width 39 height 39
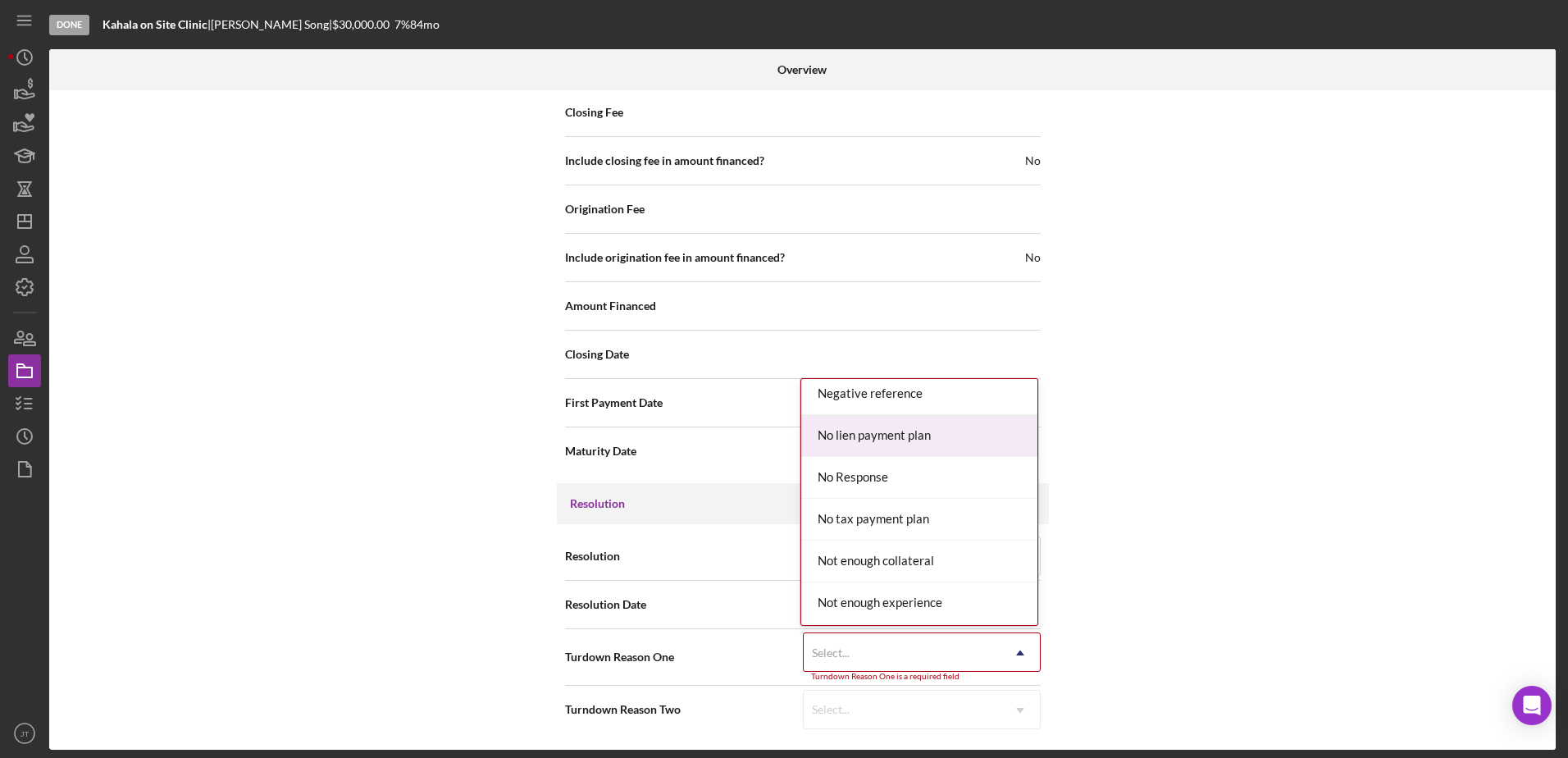
scroll to position [1313, 0]
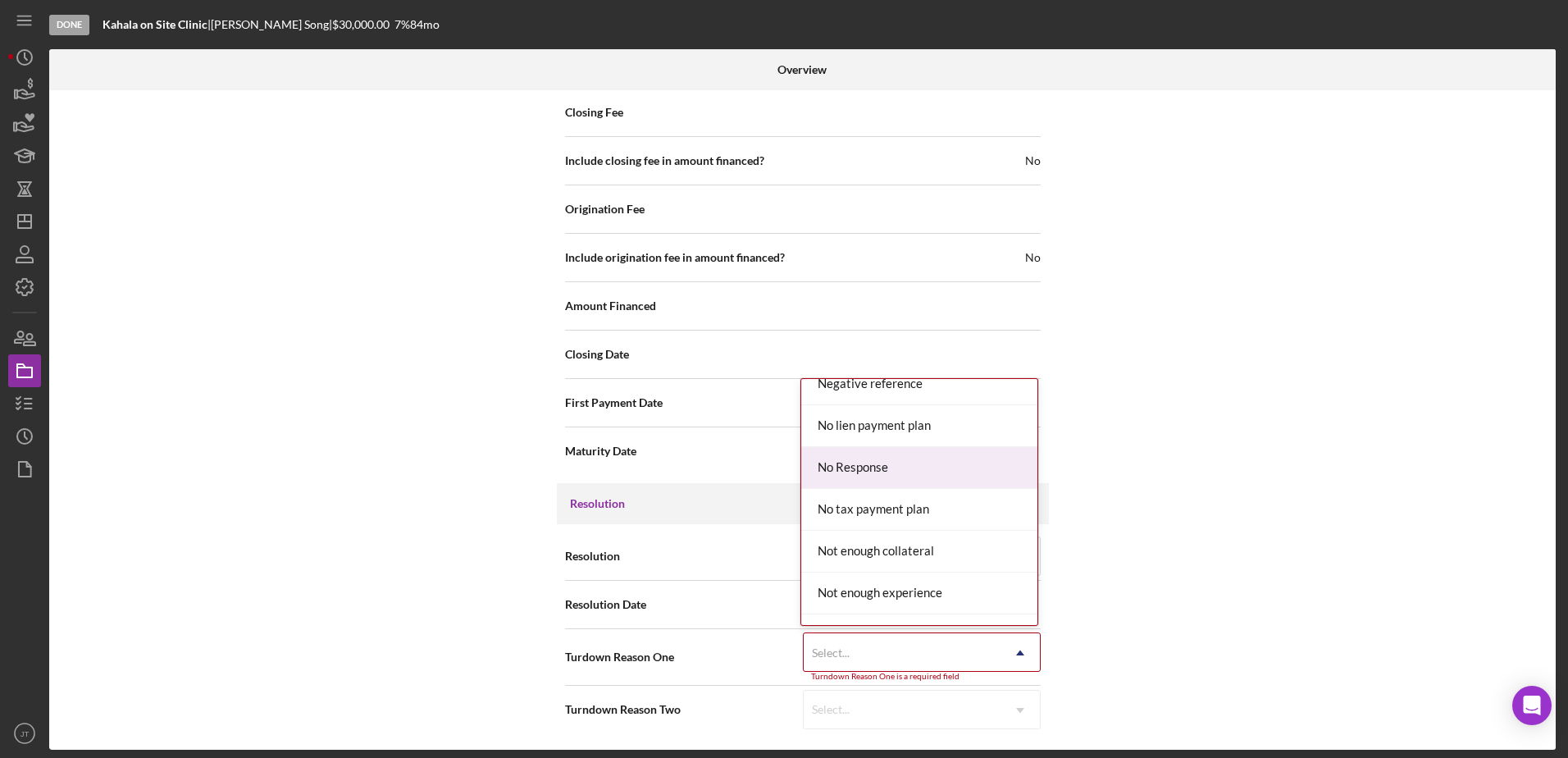
click at [941, 473] on div "No Response" at bounding box center [919, 468] width 236 height 42
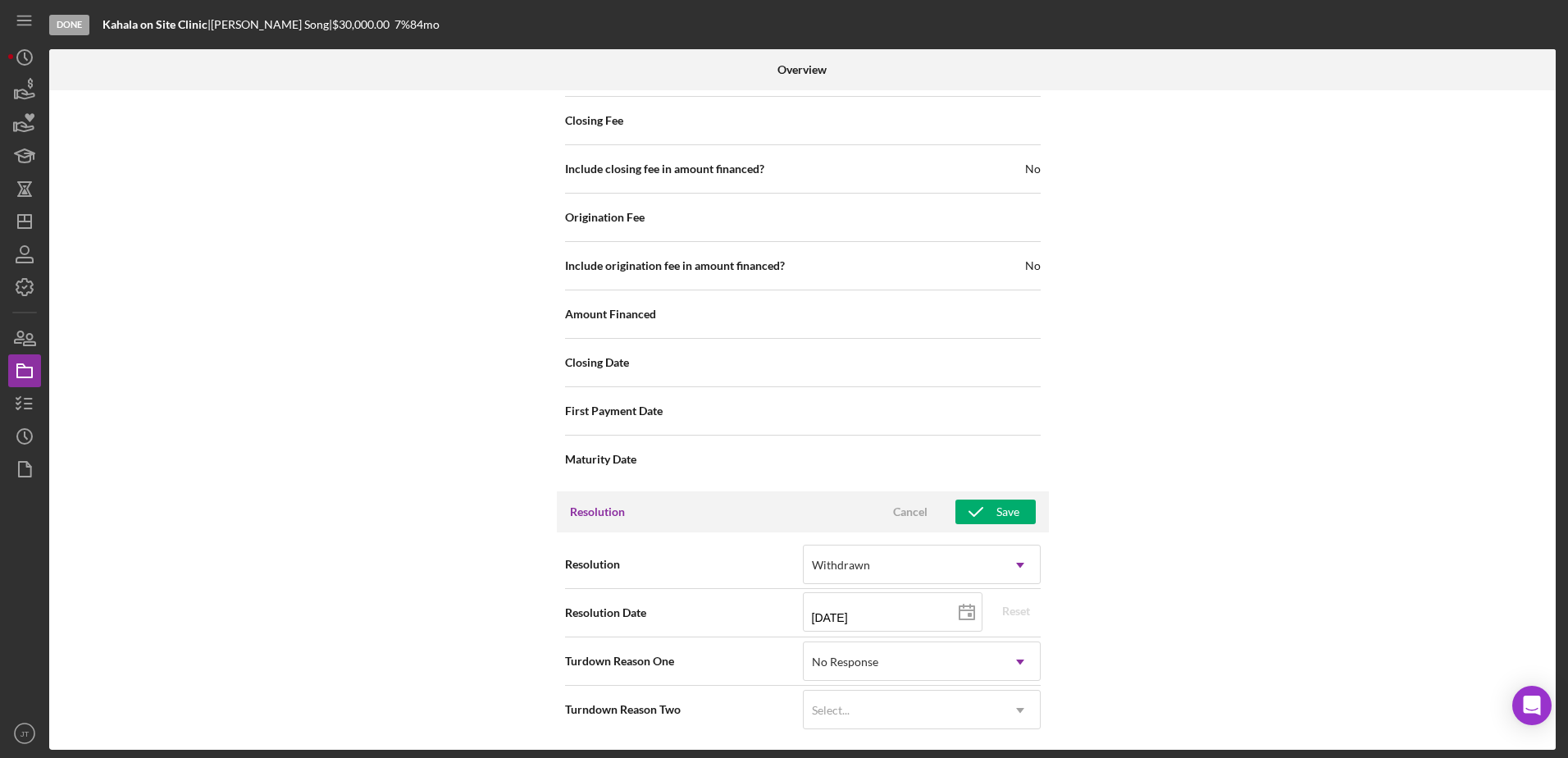
scroll to position [1939, 0]
click at [988, 506] on icon "button" at bounding box center [975, 511] width 41 height 41
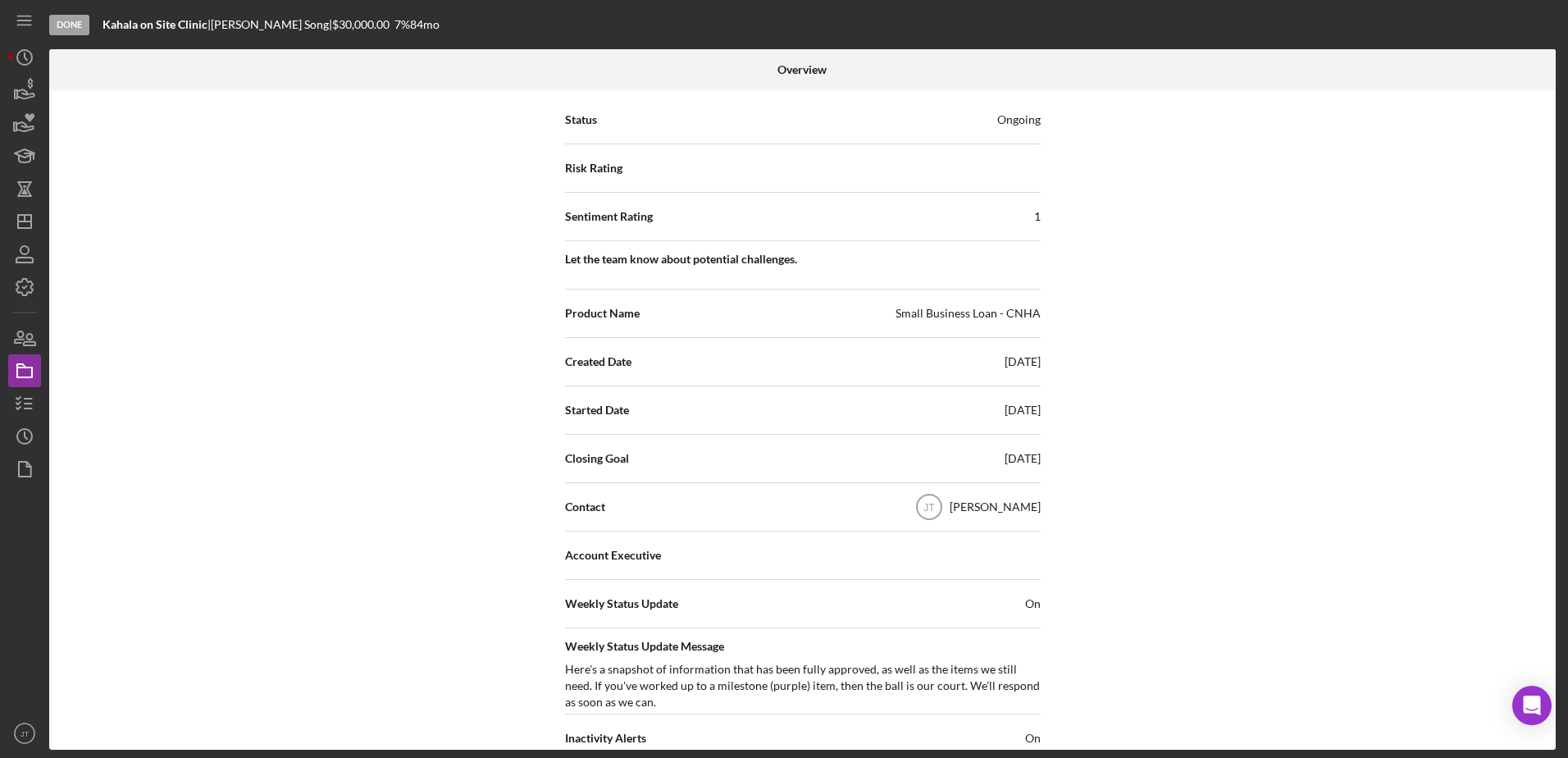
scroll to position [0, 0]
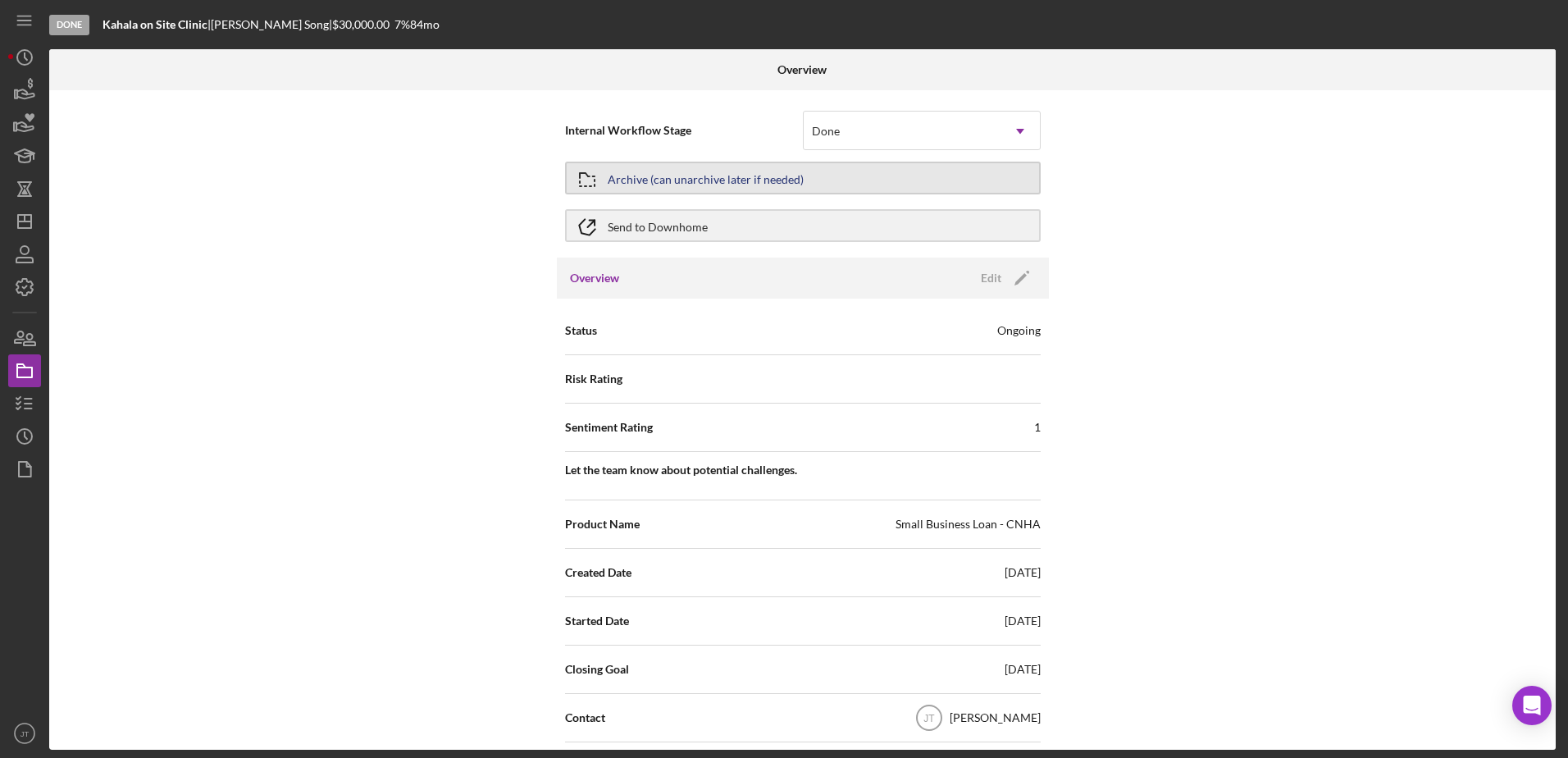
click at [803, 183] on button "Archive (can unarchive later if needed)" at bounding box center [803, 178] width 476 height 33
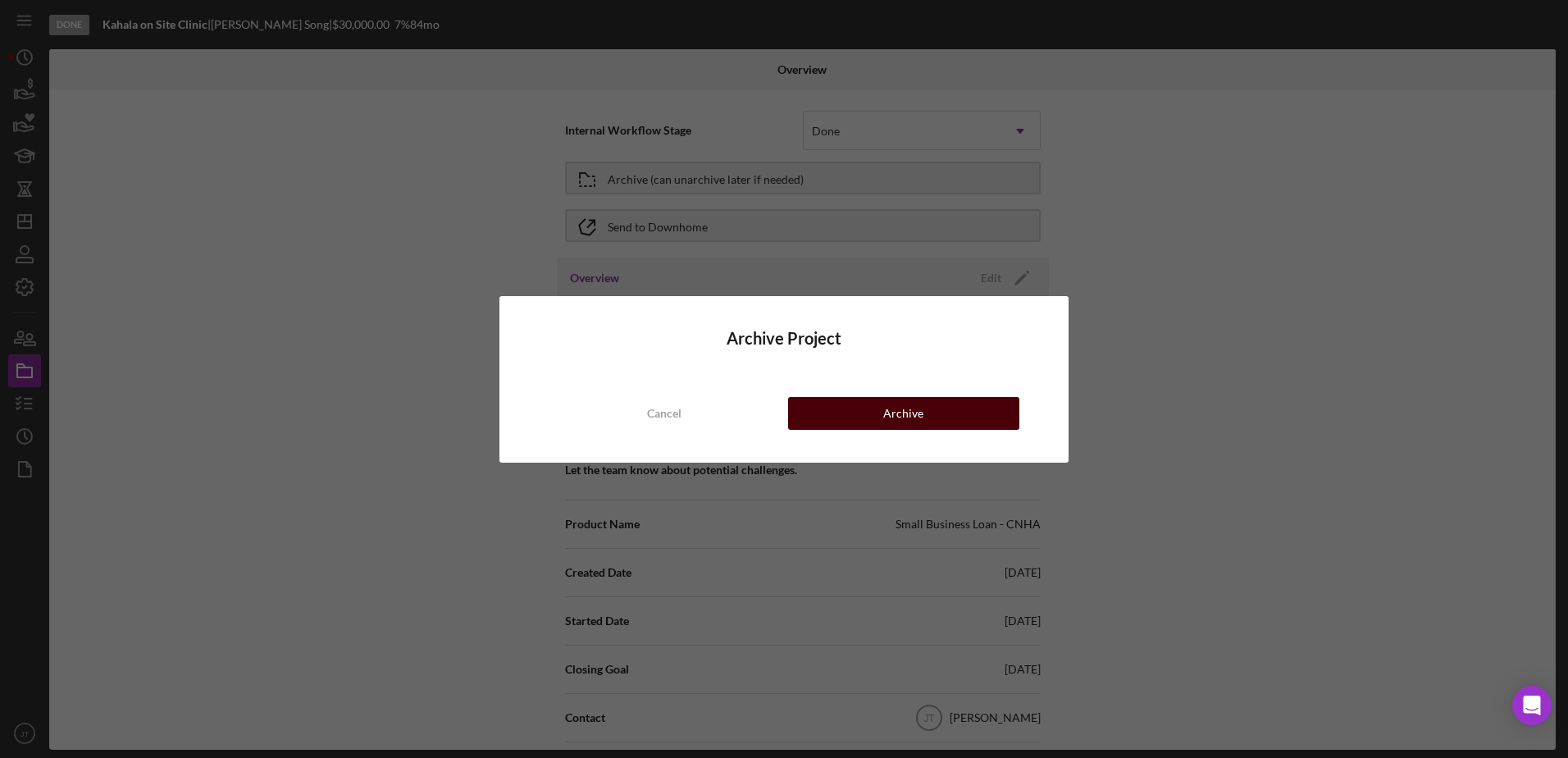
click at [963, 411] on button "Archive" at bounding box center [903, 414] width 231 height 33
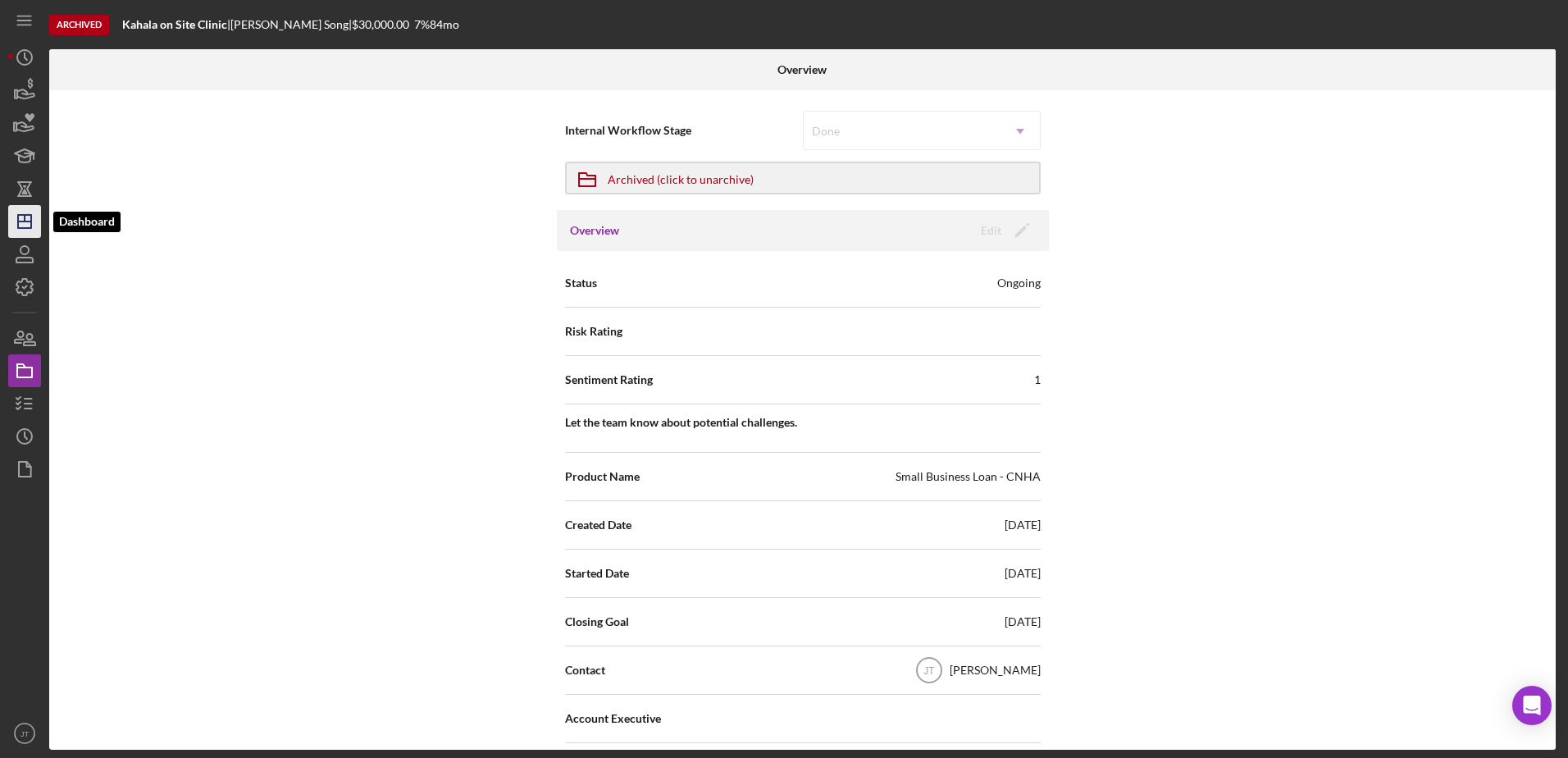
click at [21, 218] on icon "Icon/Dashboard" at bounding box center [24, 221] width 41 height 41
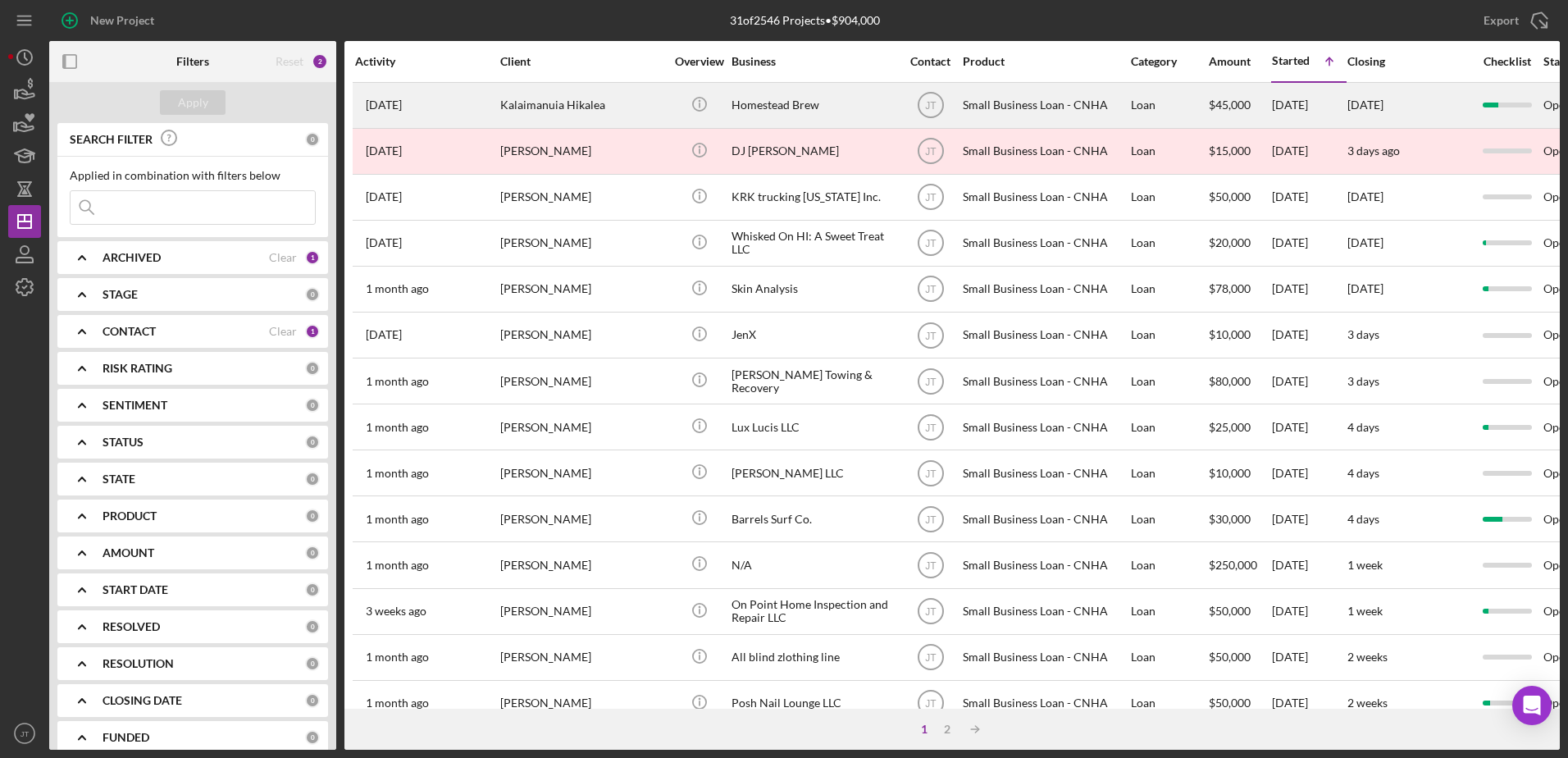
click at [561, 106] on div "Kalaimanuia Hikalea" at bounding box center [582, 105] width 164 height 43
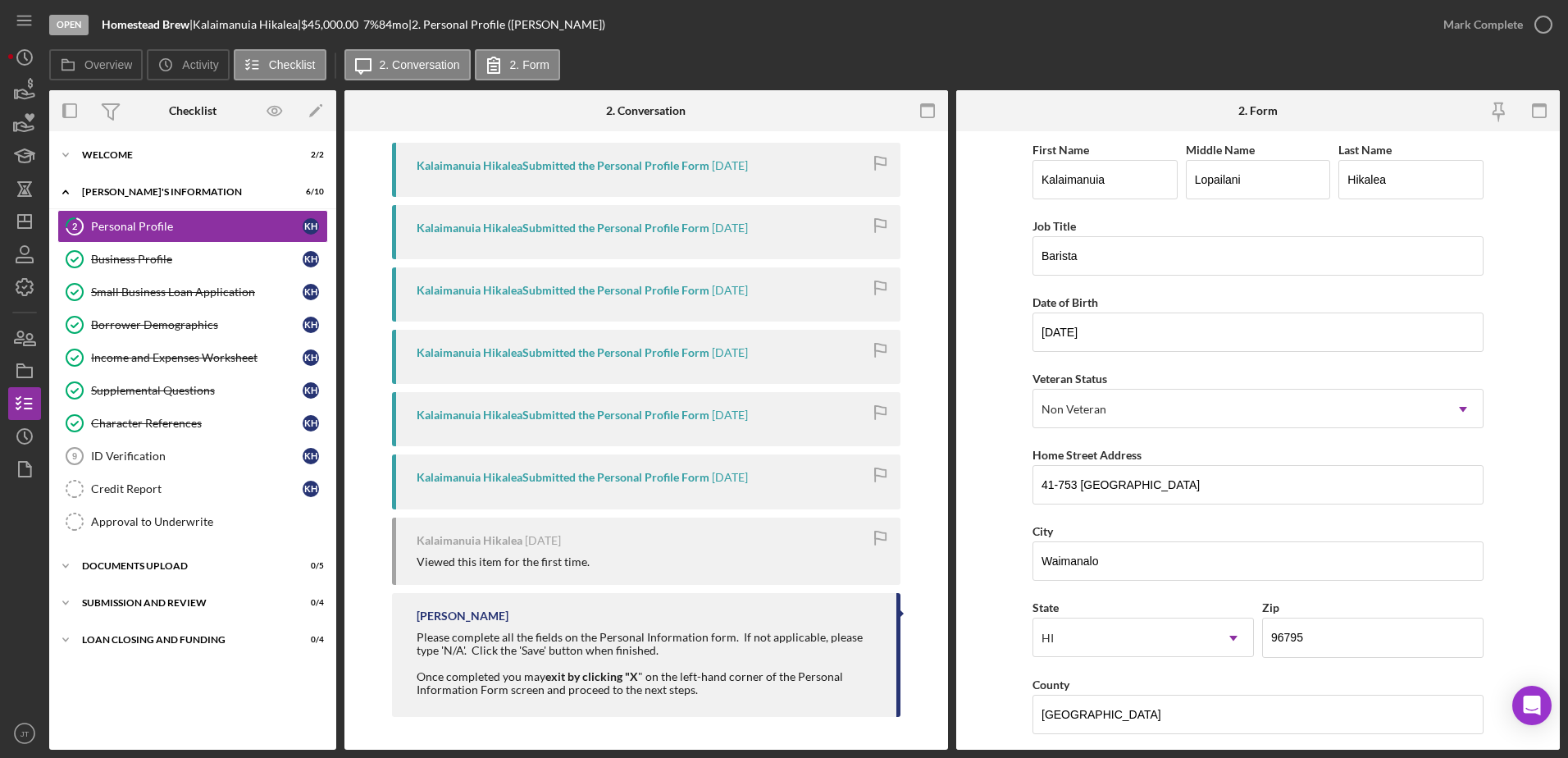
click at [688, 225] on div "Kalaimanuia Hikalea Submitted the Personal Profile Form" at bounding box center [562, 228] width 293 height 13
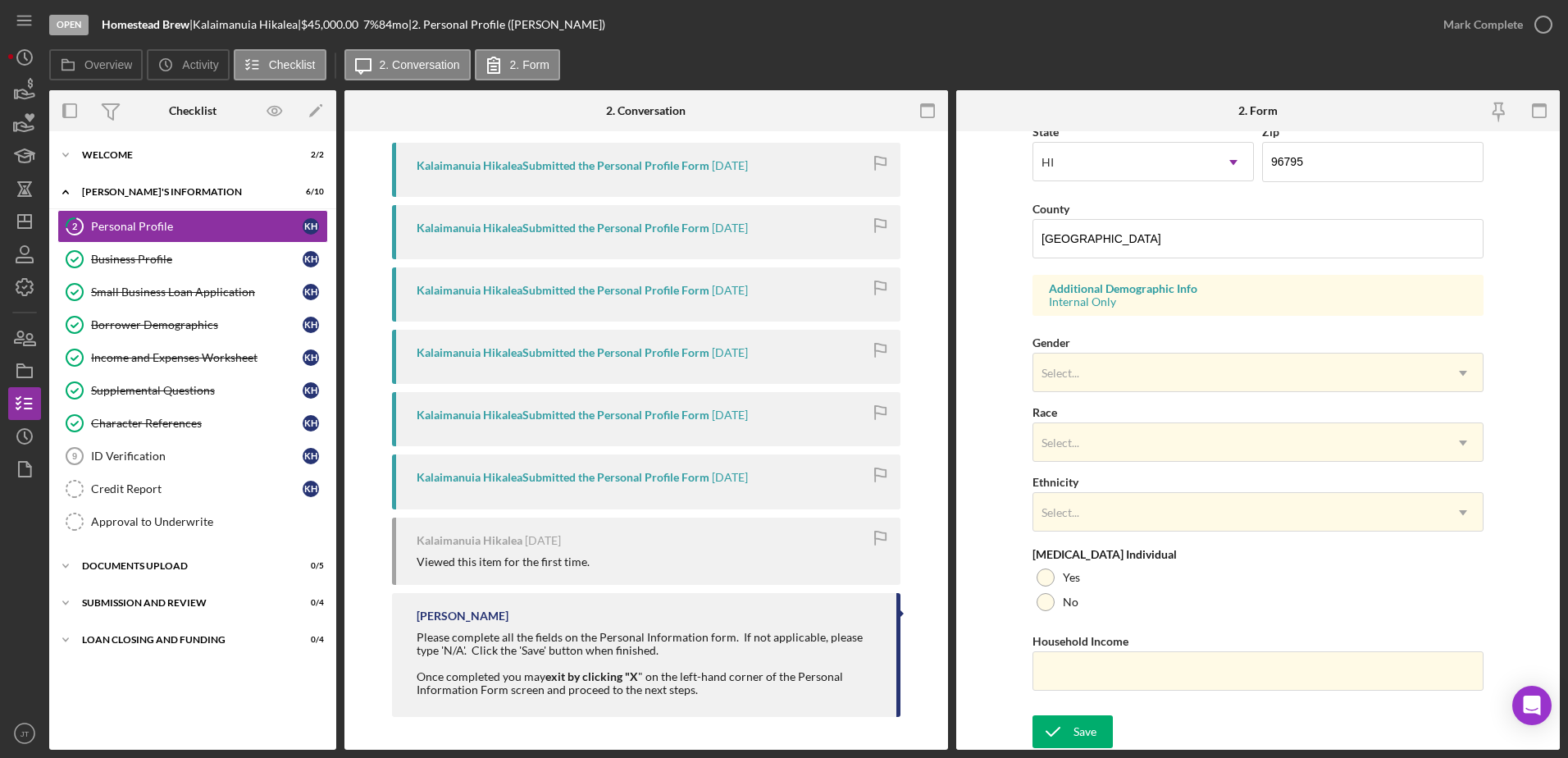
scroll to position [477, 0]
click at [218, 324] on div "Borrower Demographics" at bounding box center [197, 325] width 212 height 13
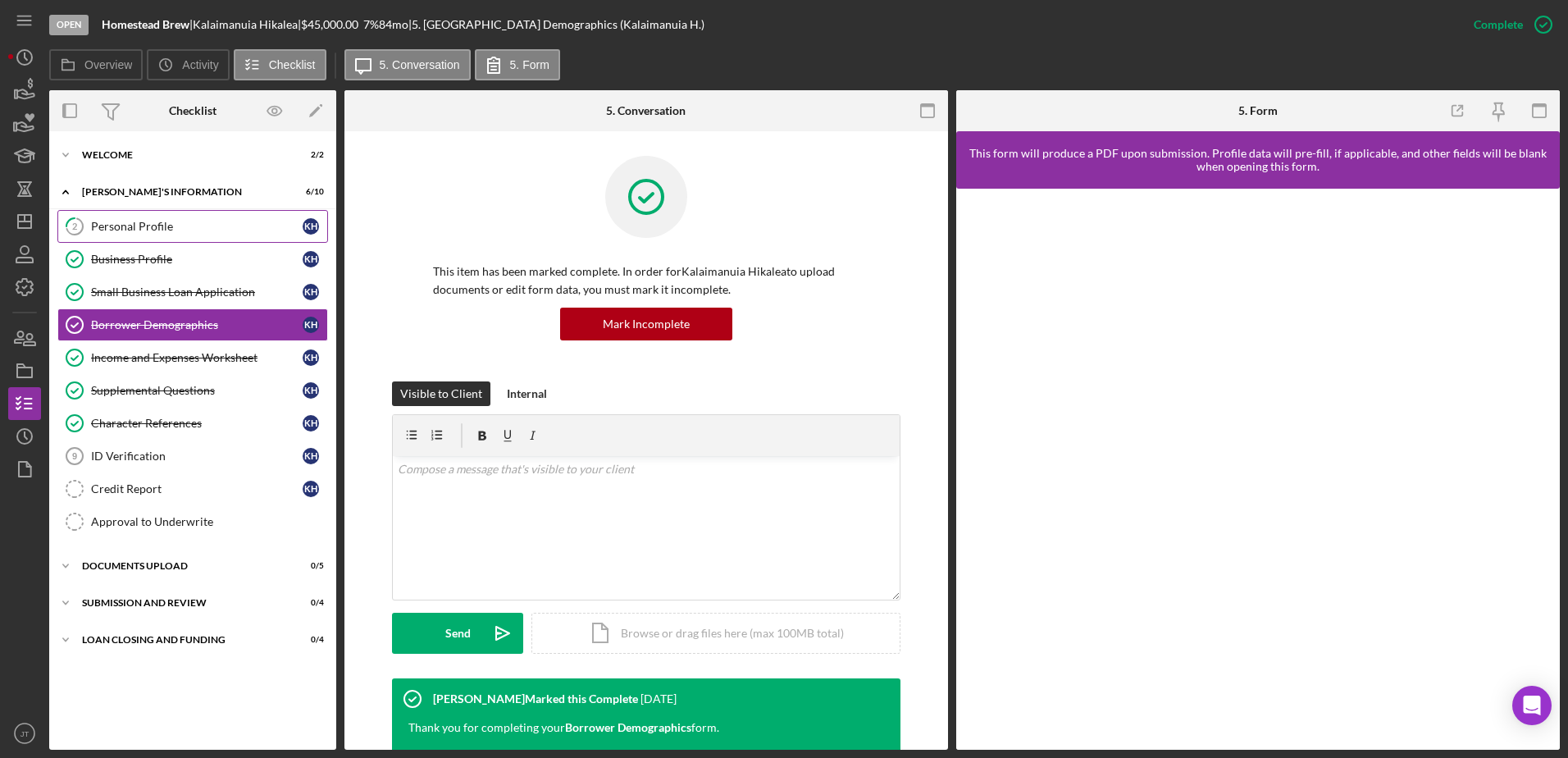
click at [201, 230] on div "Personal Profile" at bounding box center [197, 226] width 212 height 13
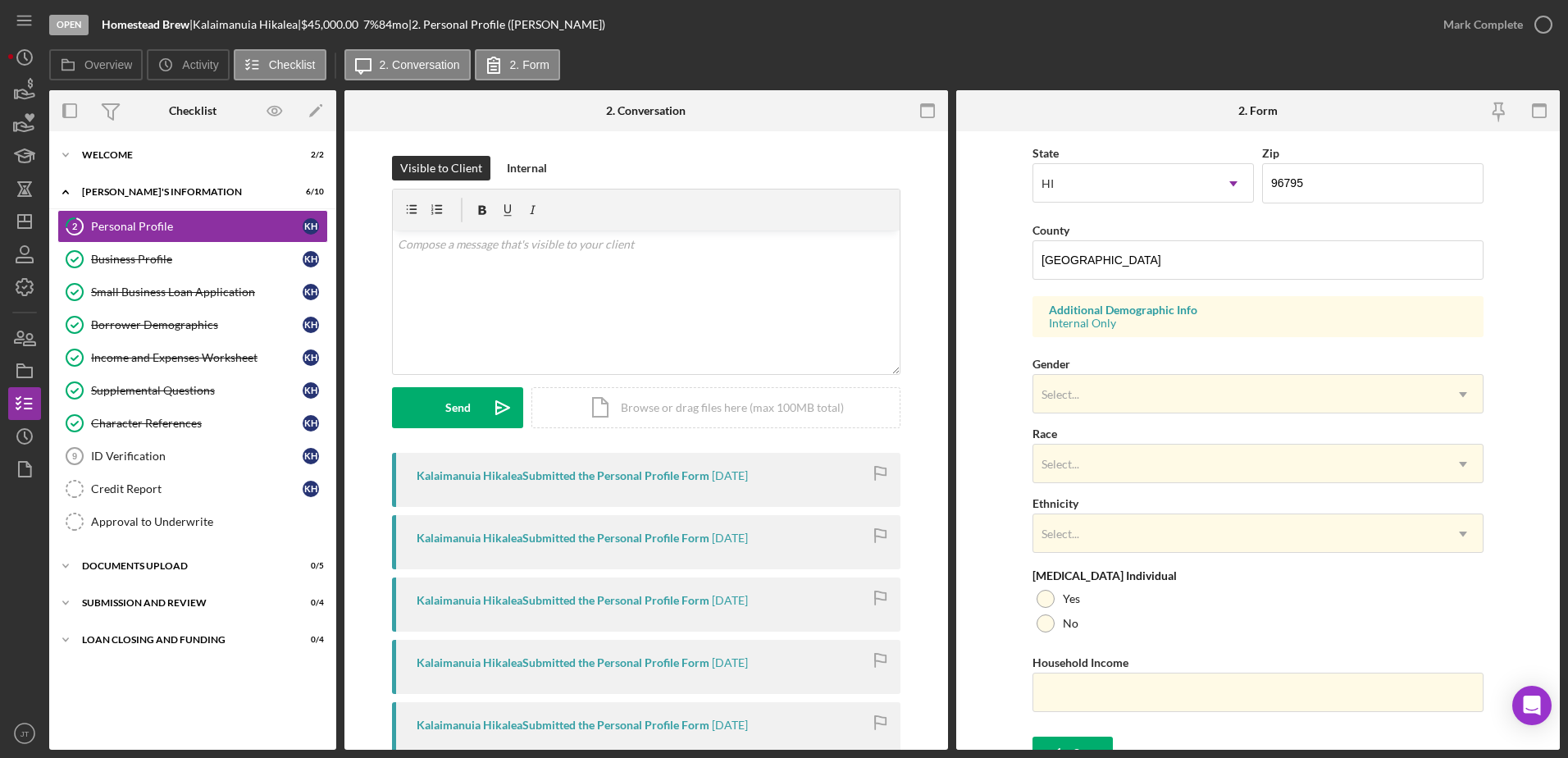
scroll to position [477, 0]
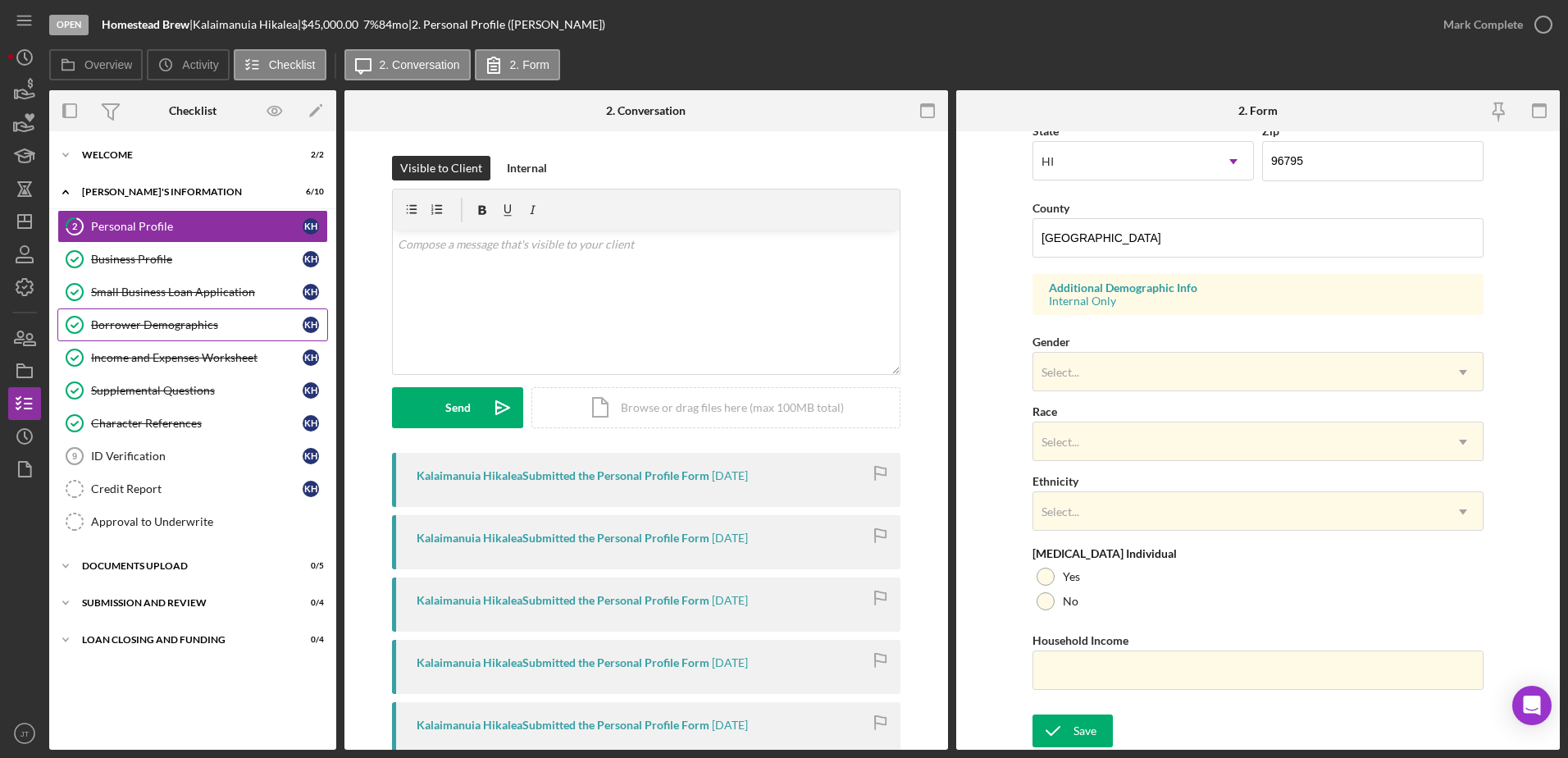
click at [189, 326] on div "Borrower Demographics" at bounding box center [197, 325] width 212 height 13
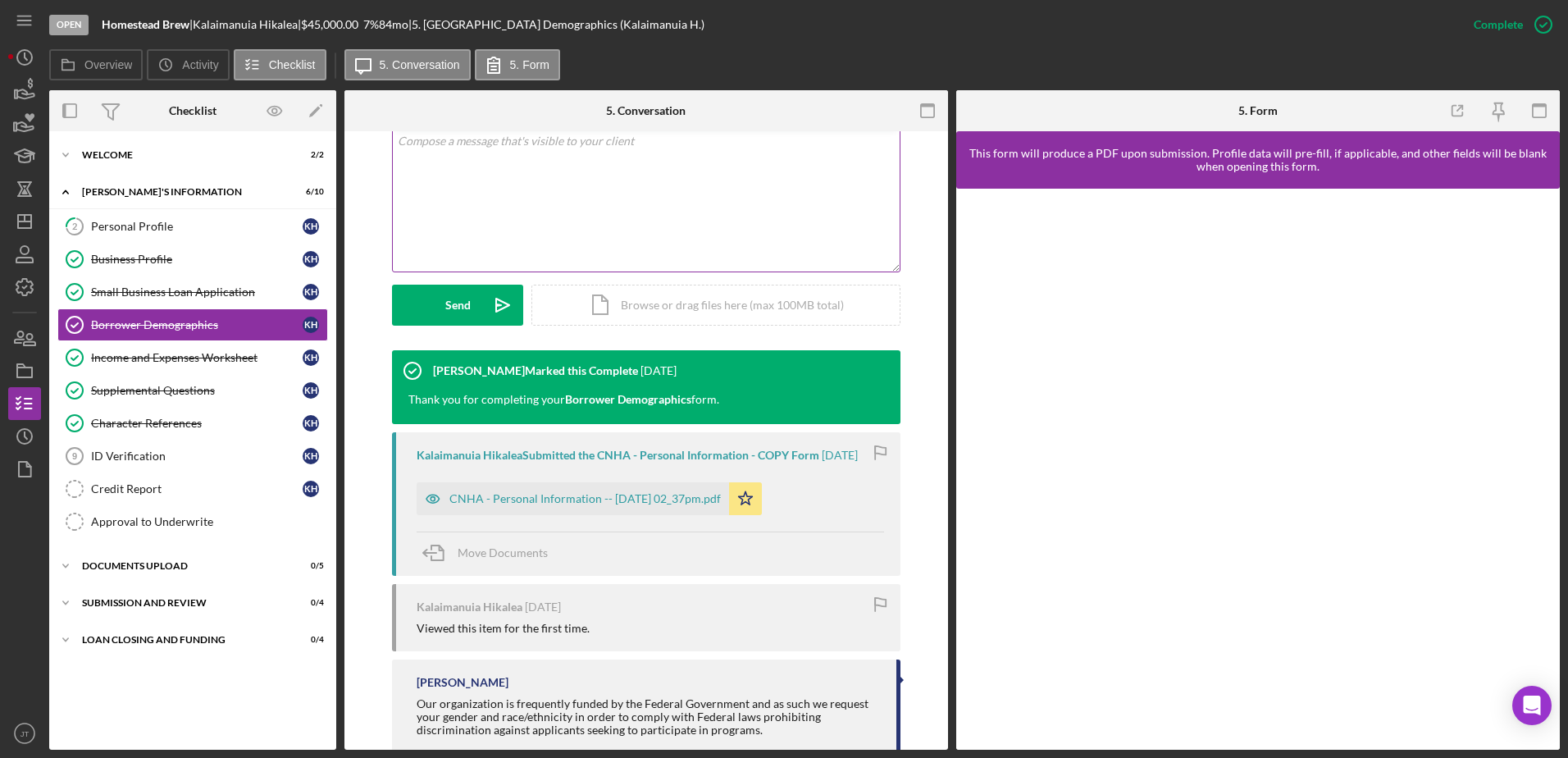
scroll to position [435, 0]
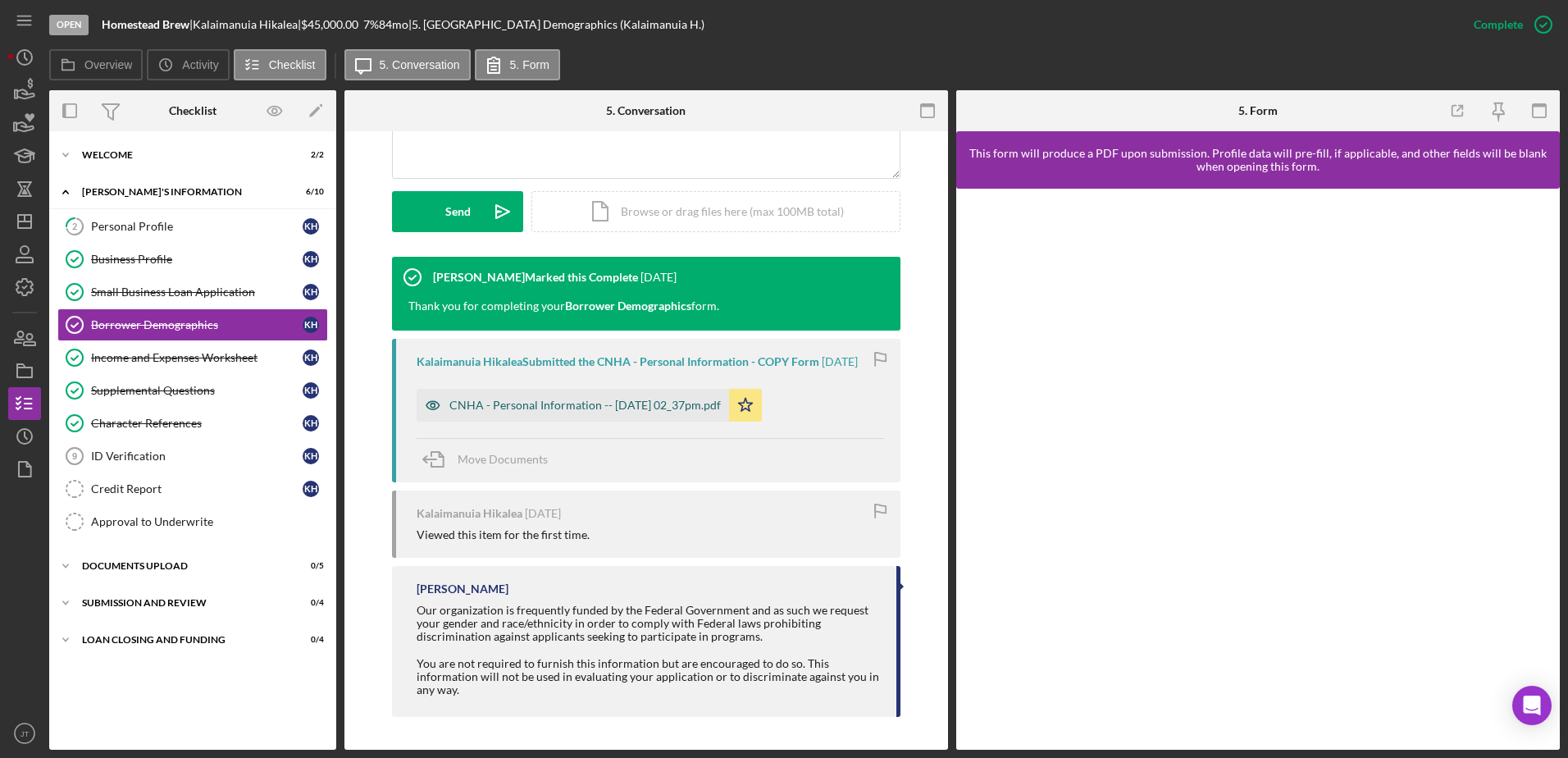
click at [583, 405] on div "CNHA - Personal Information -- [DATE] 02_37pm.pdf" at bounding box center [585, 406] width 271 height 13
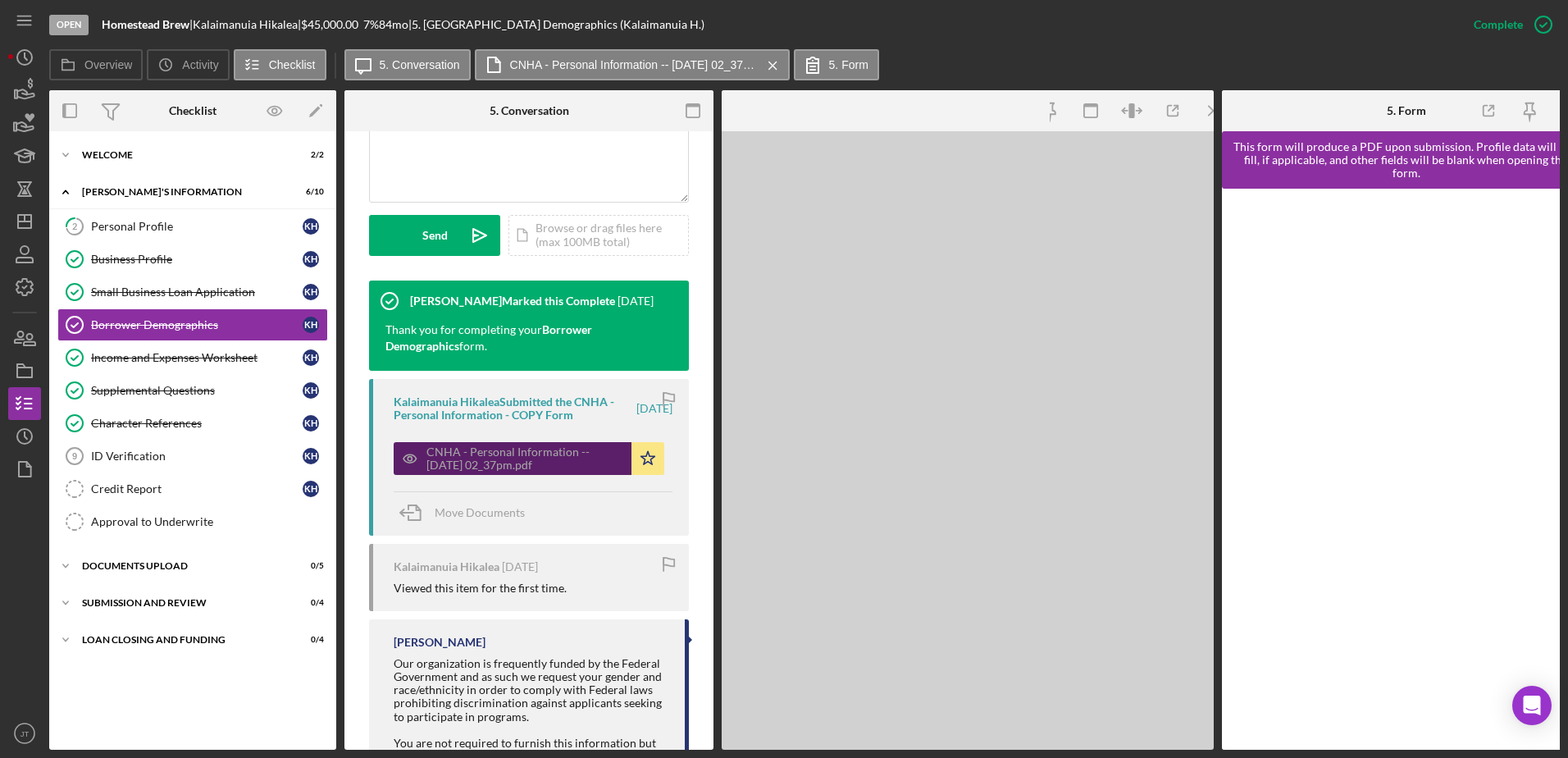
scroll to position [453, 0]
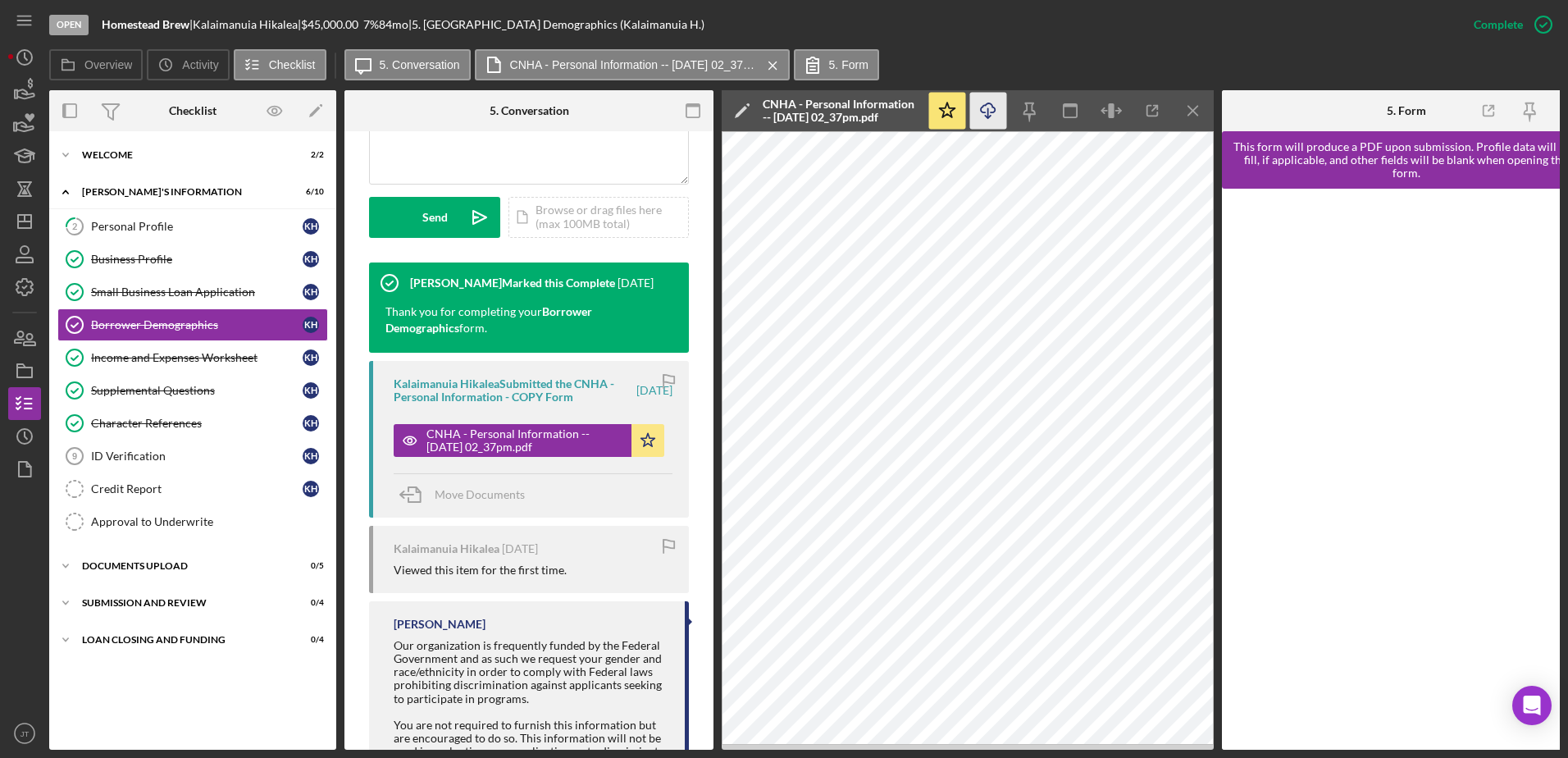
click at [988, 107] on icon "Icon/Download" at bounding box center [988, 111] width 36 height 36
click at [1192, 107] on icon "Icon/Menu Close" at bounding box center [1193, 111] width 36 height 36
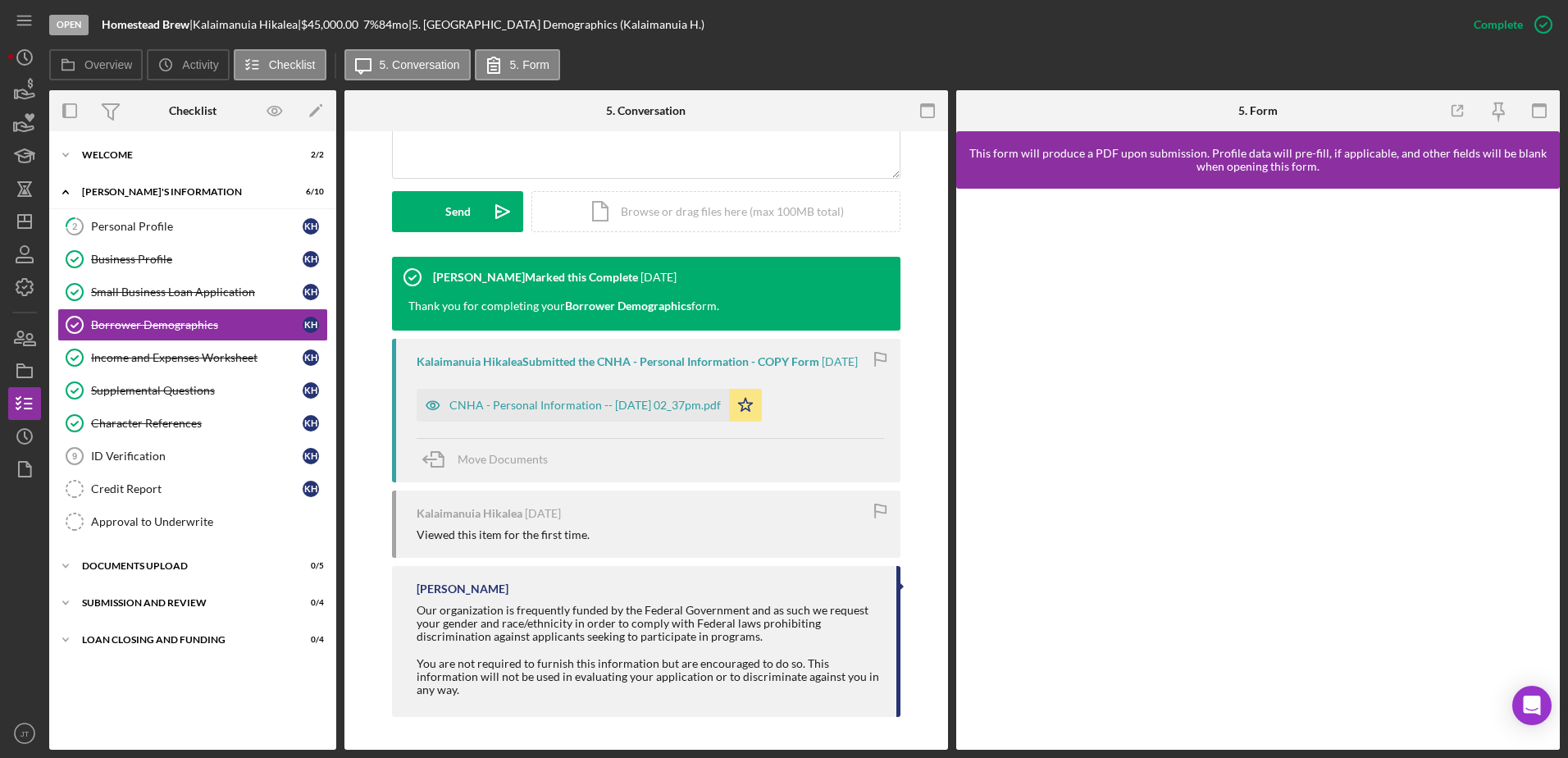
scroll to position [435, 0]
click at [193, 224] on div "Personal Profile" at bounding box center [197, 226] width 212 height 13
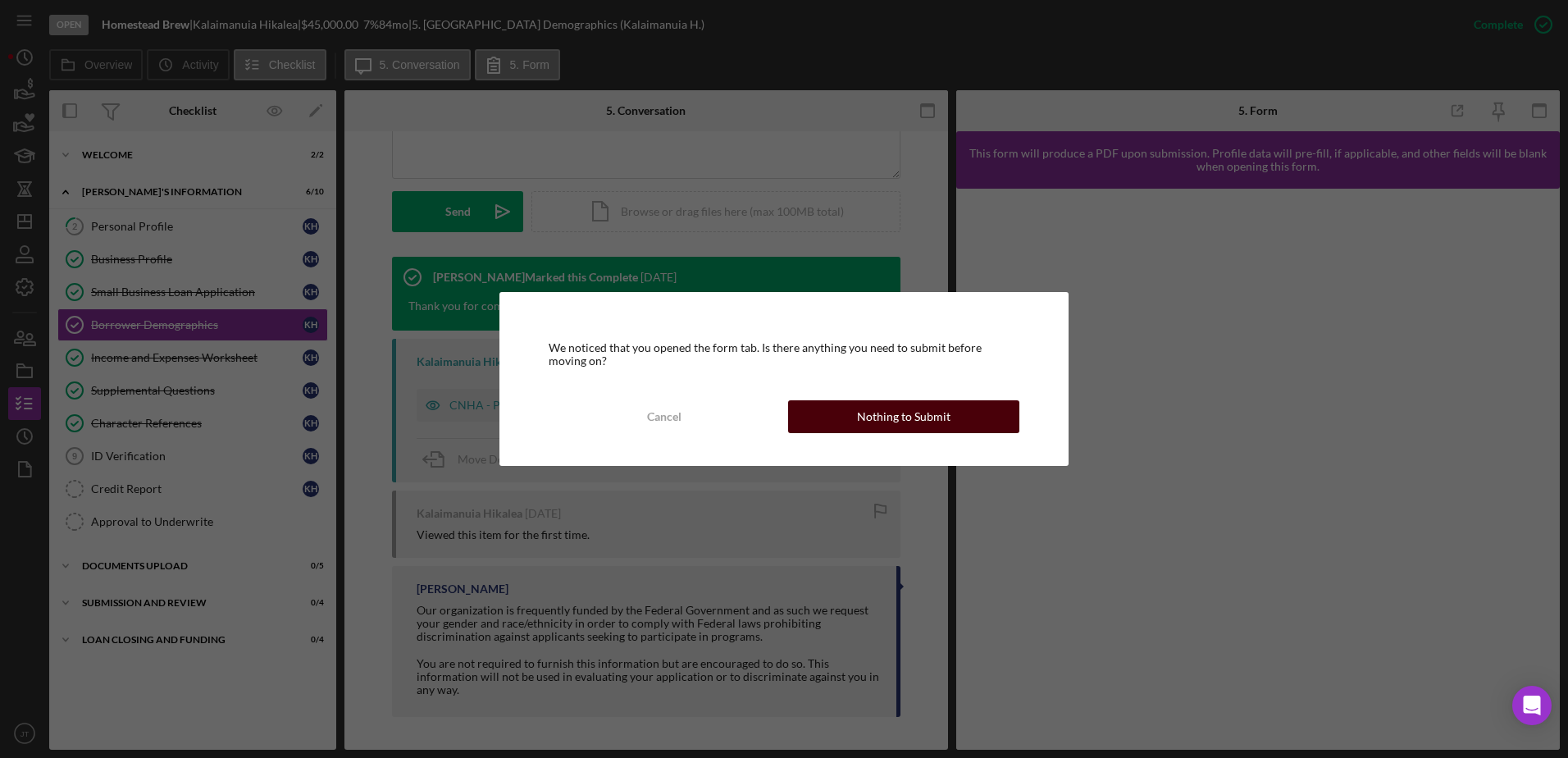
click at [851, 422] on button "Nothing to Submit" at bounding box center [903, 416] width 231 height 33
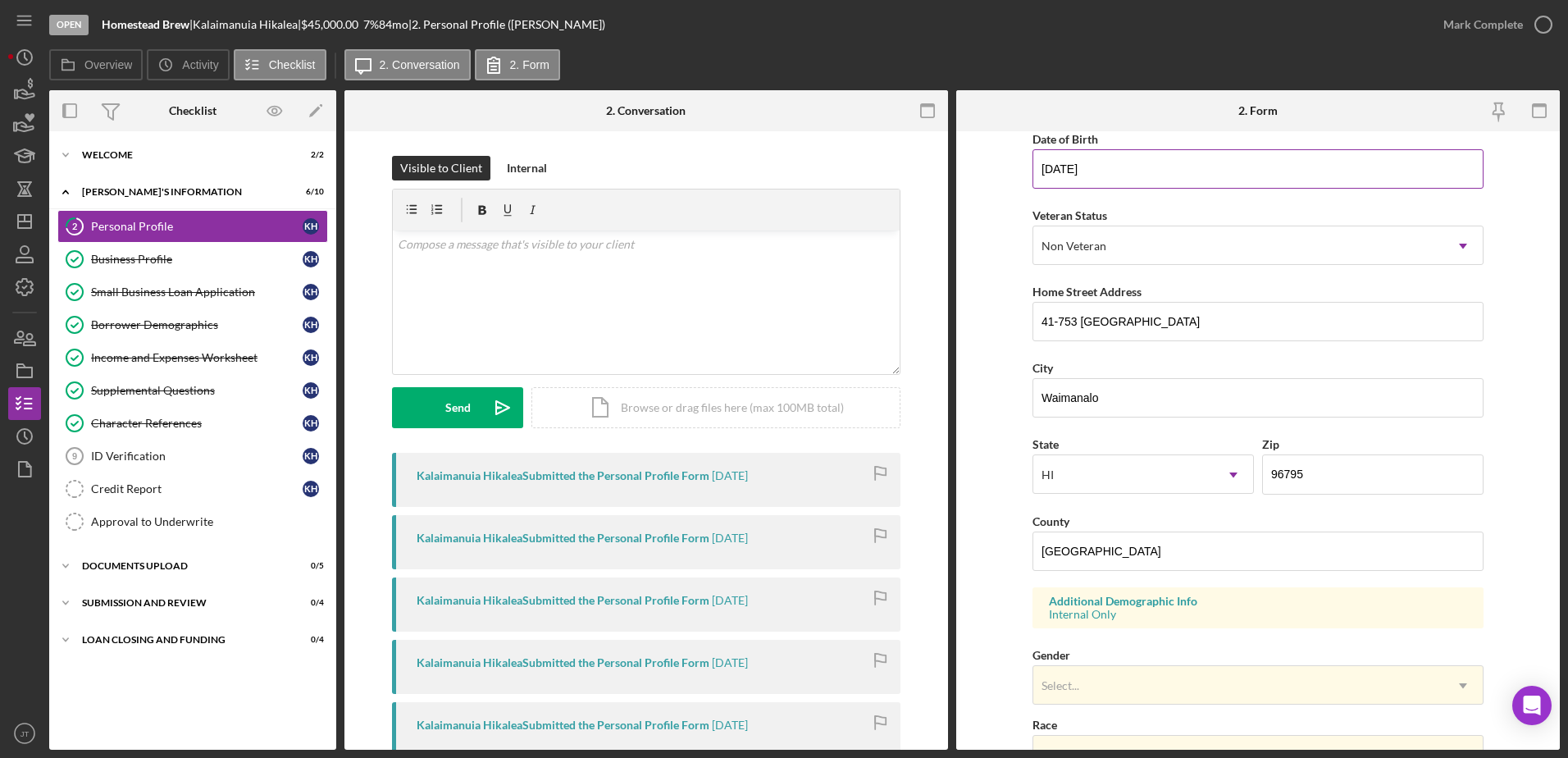
scroll to position [410, 0]
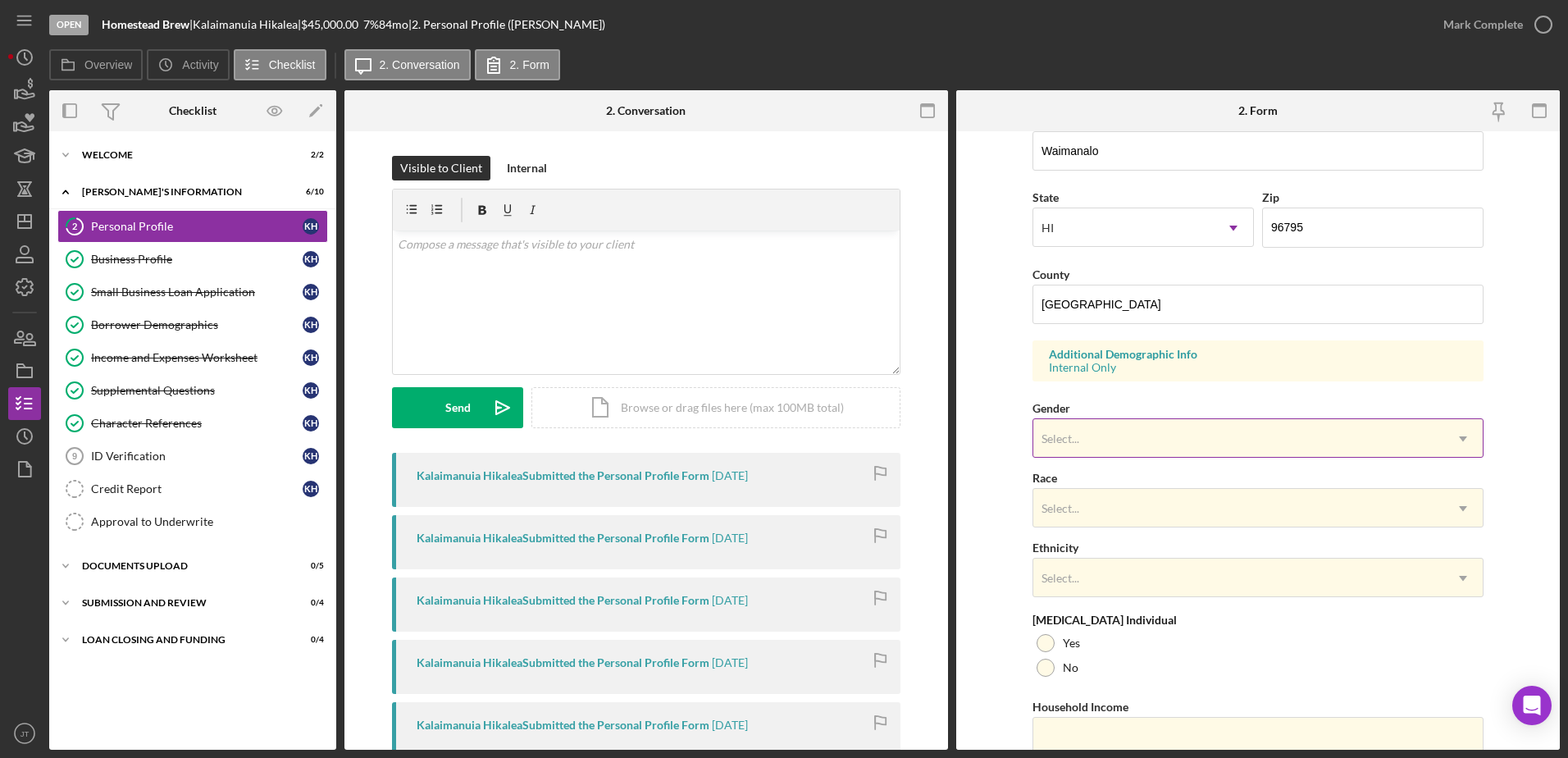
click at [1172, 433] on div "Select..." at bounding box center [1237, 438] width 410 height 37
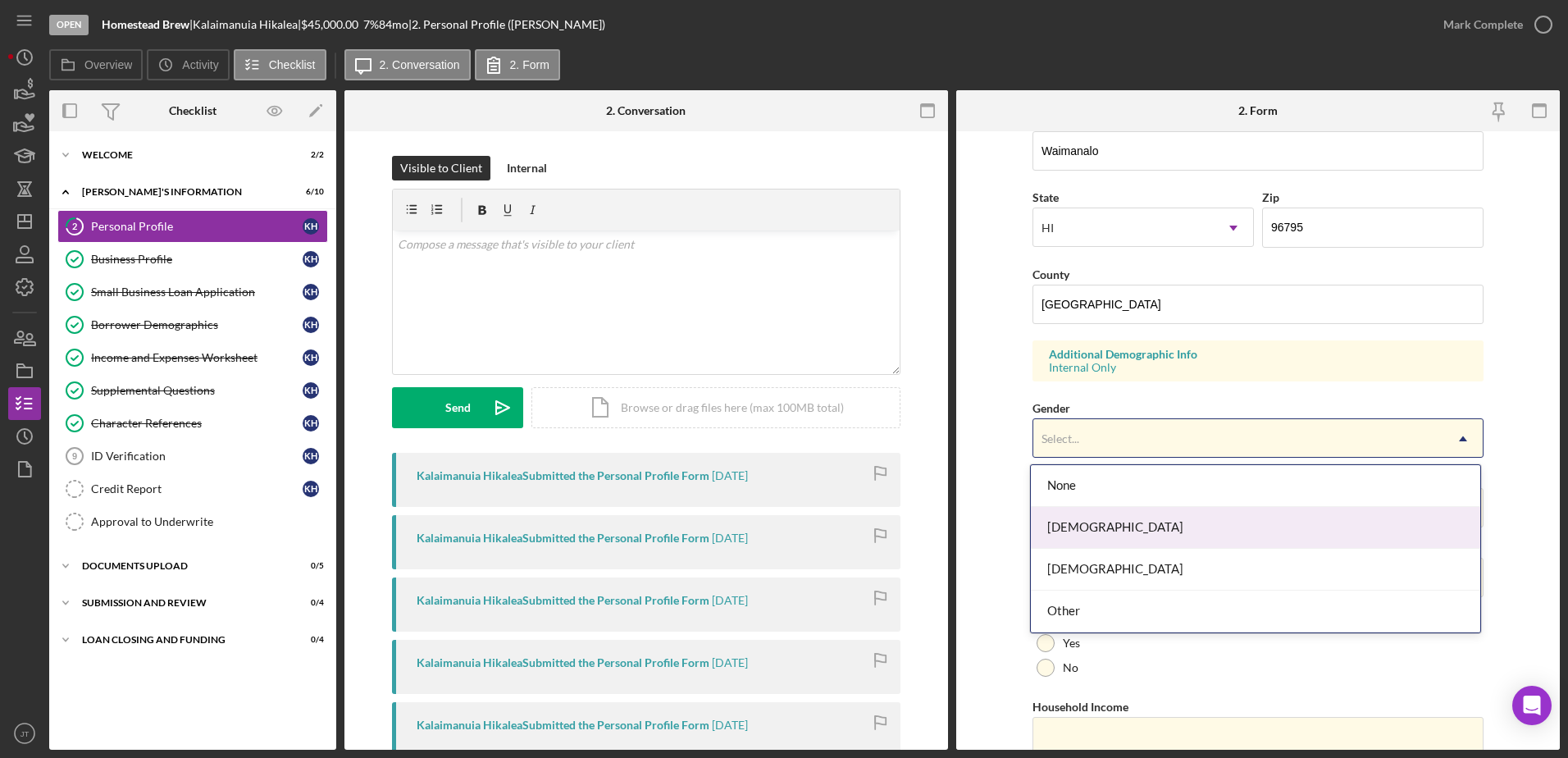
click at [1176, 533] on div "[DEMOGRAPHIC_DATA]" at bounding box center [1255, 528] width 450 height 42
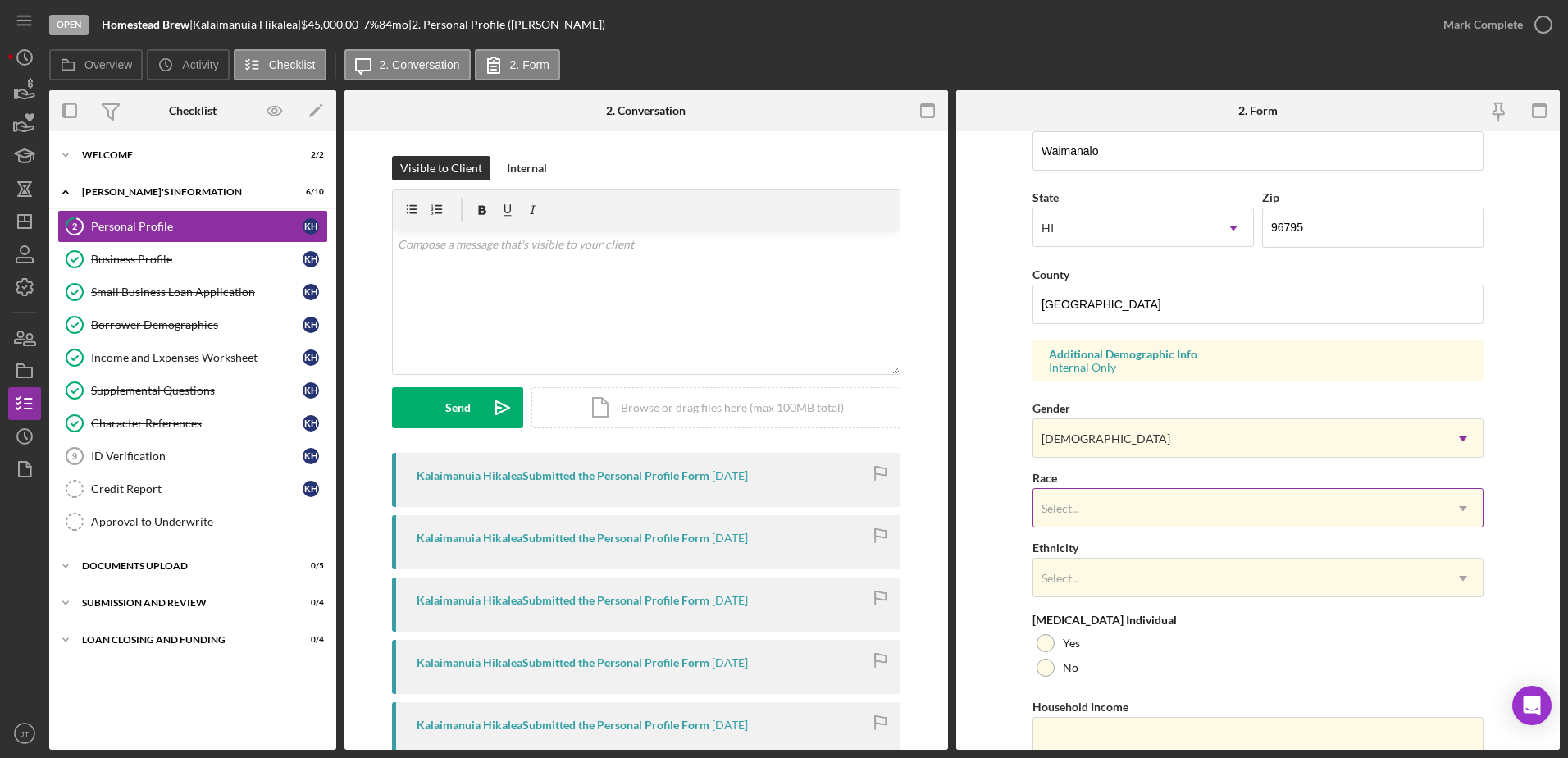
click at [1138, 504] on div "Select..." at bounding box center [1237, 508] width 410 height 37
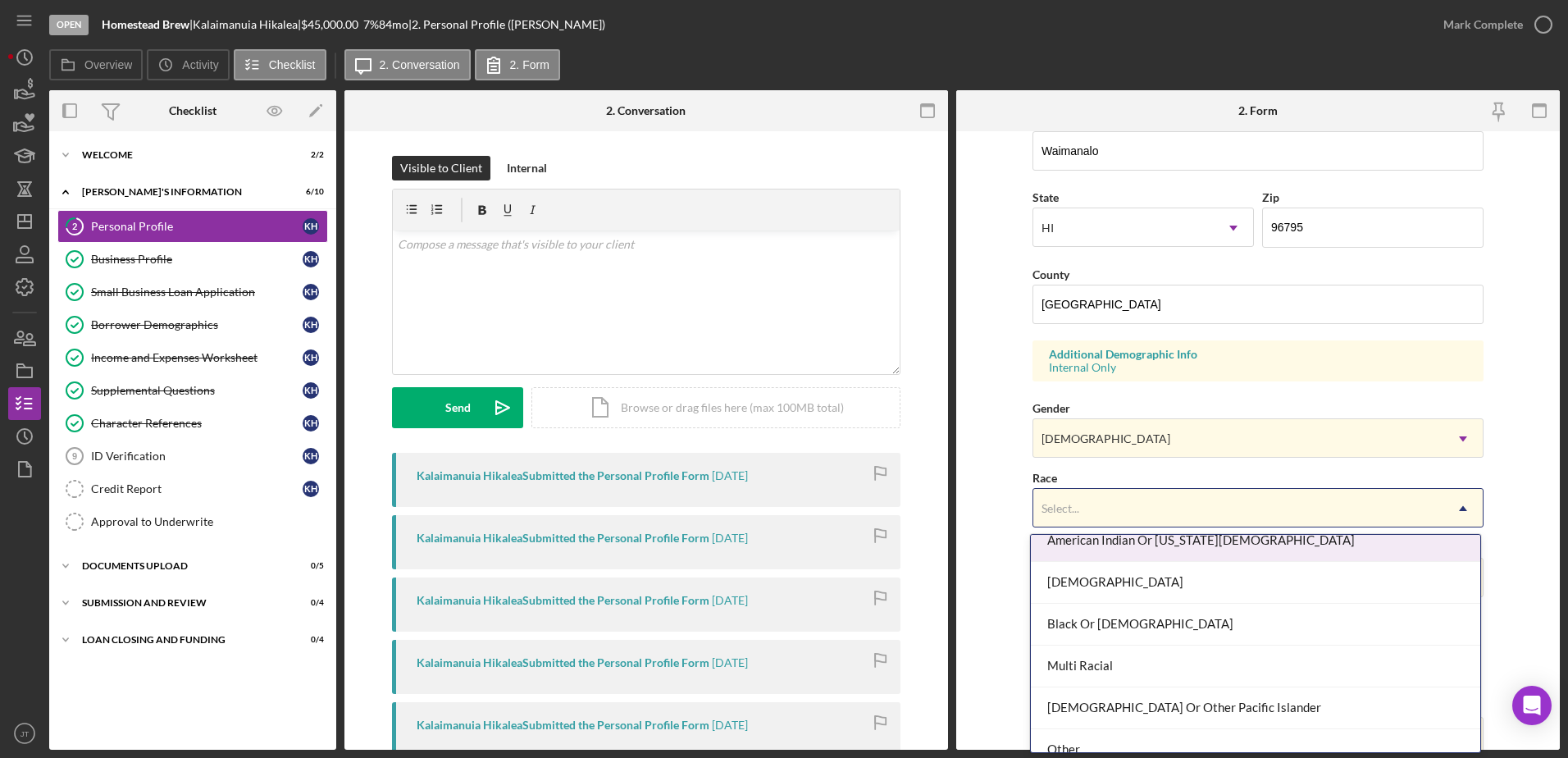
scroll to position [117, 0]
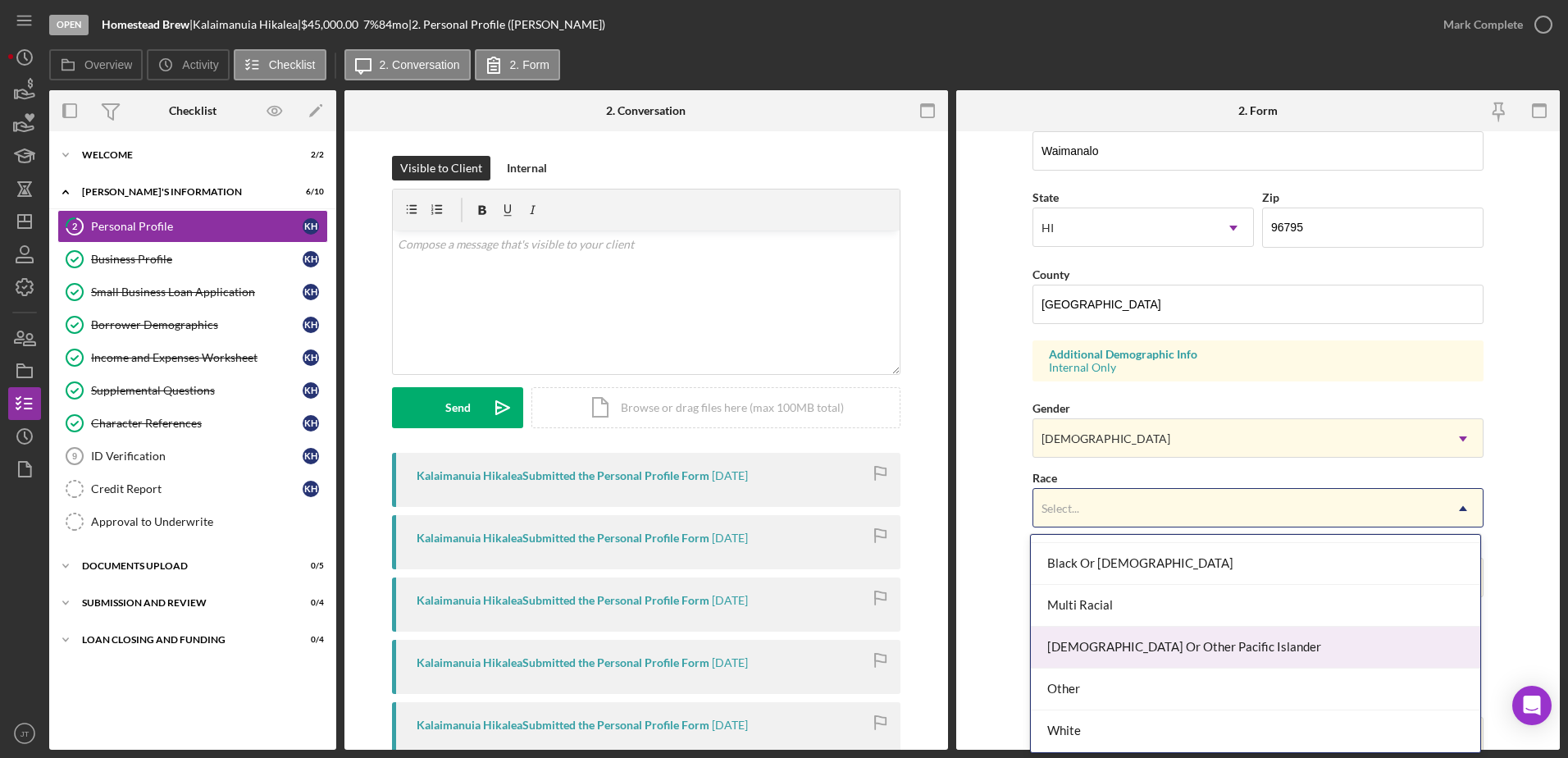
click at [1206, 651] on div "[DEMOGRAPHIC_DATA] Or Other Pacific Islander" at bounding box center [1255, 648] width 450 height 42
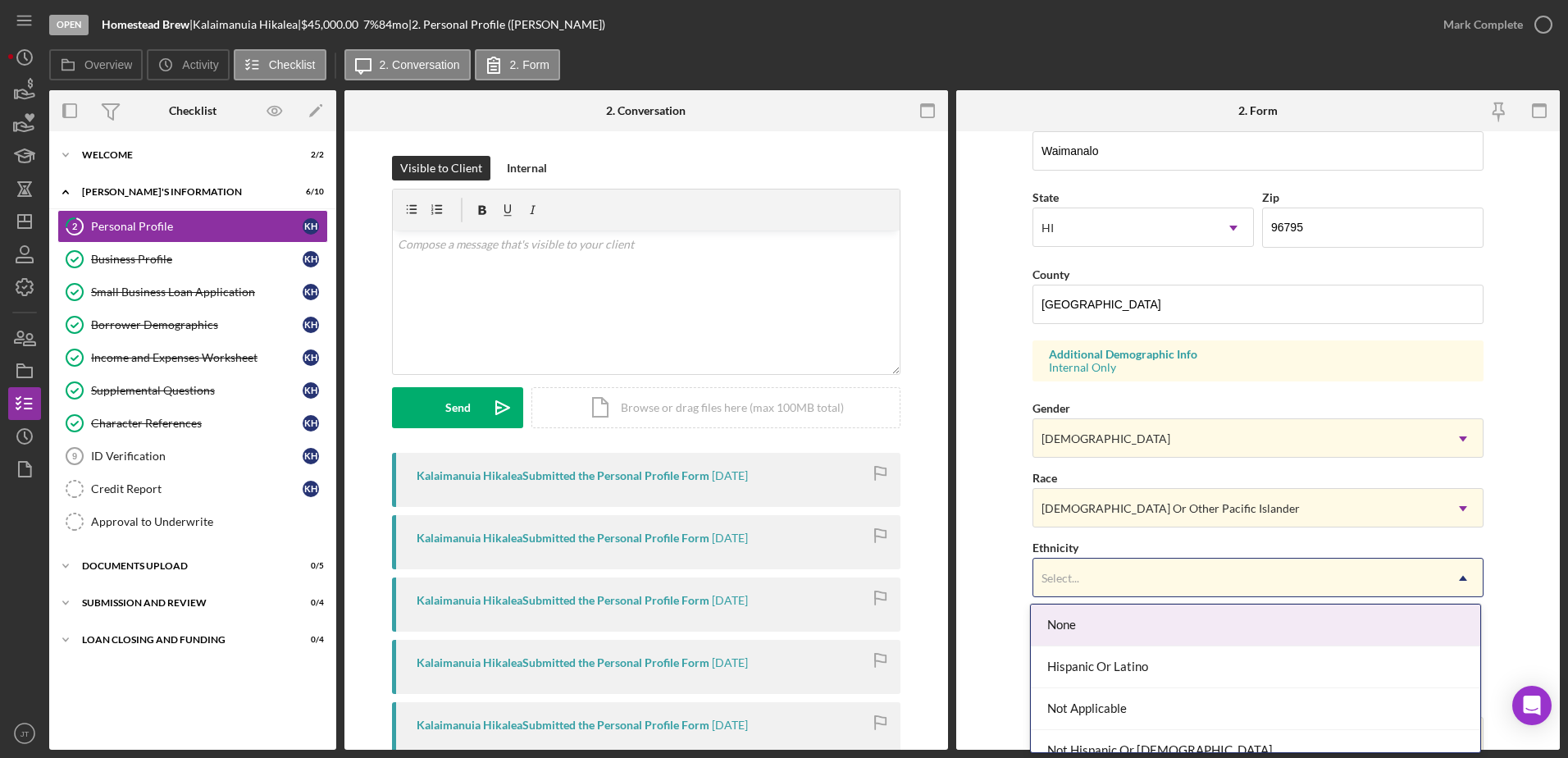
click at [1184, 582] on div "Select..." at bounding box center [1237, 578] width 410 height 37
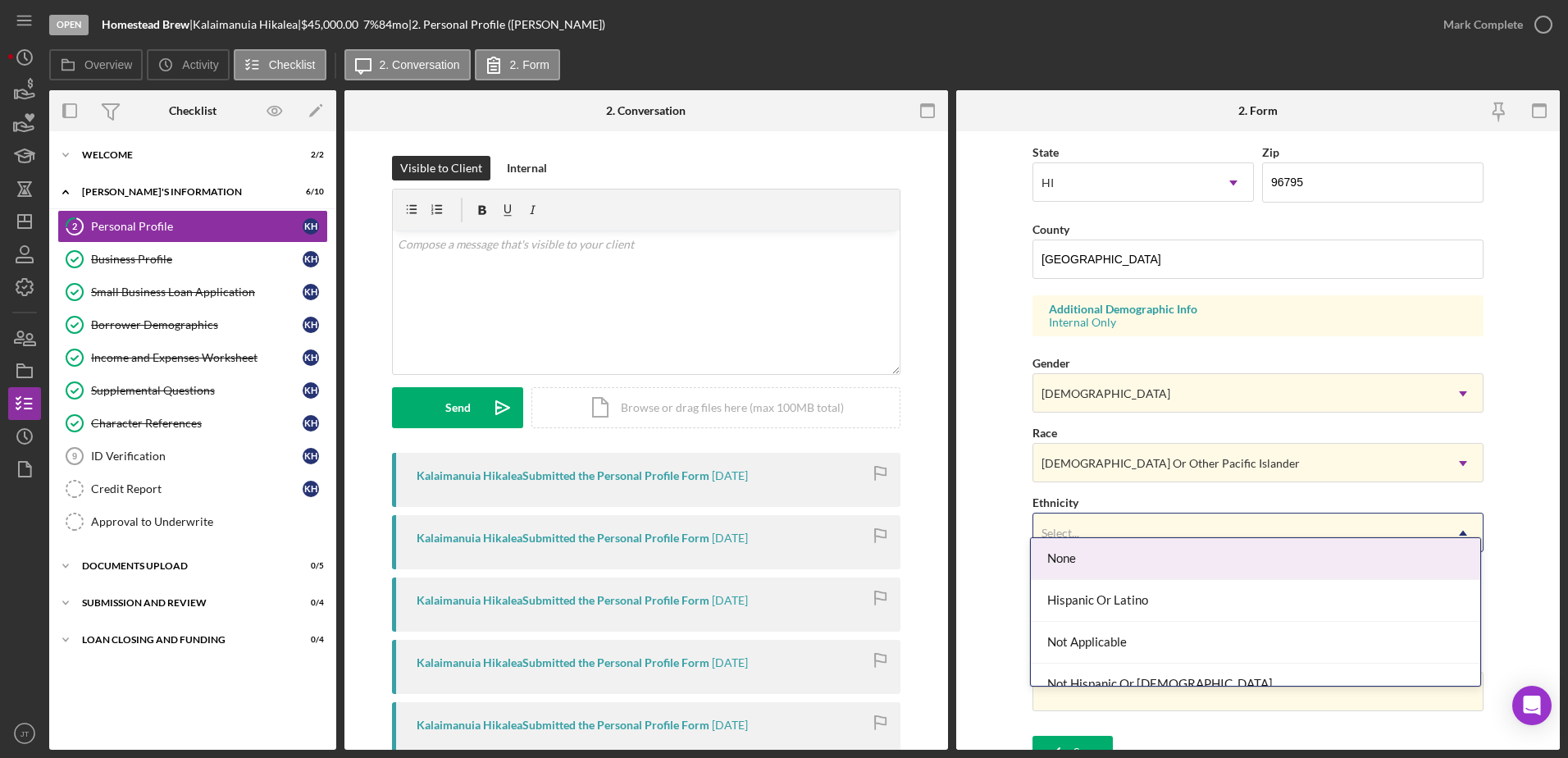
scroll to position [477, 0]
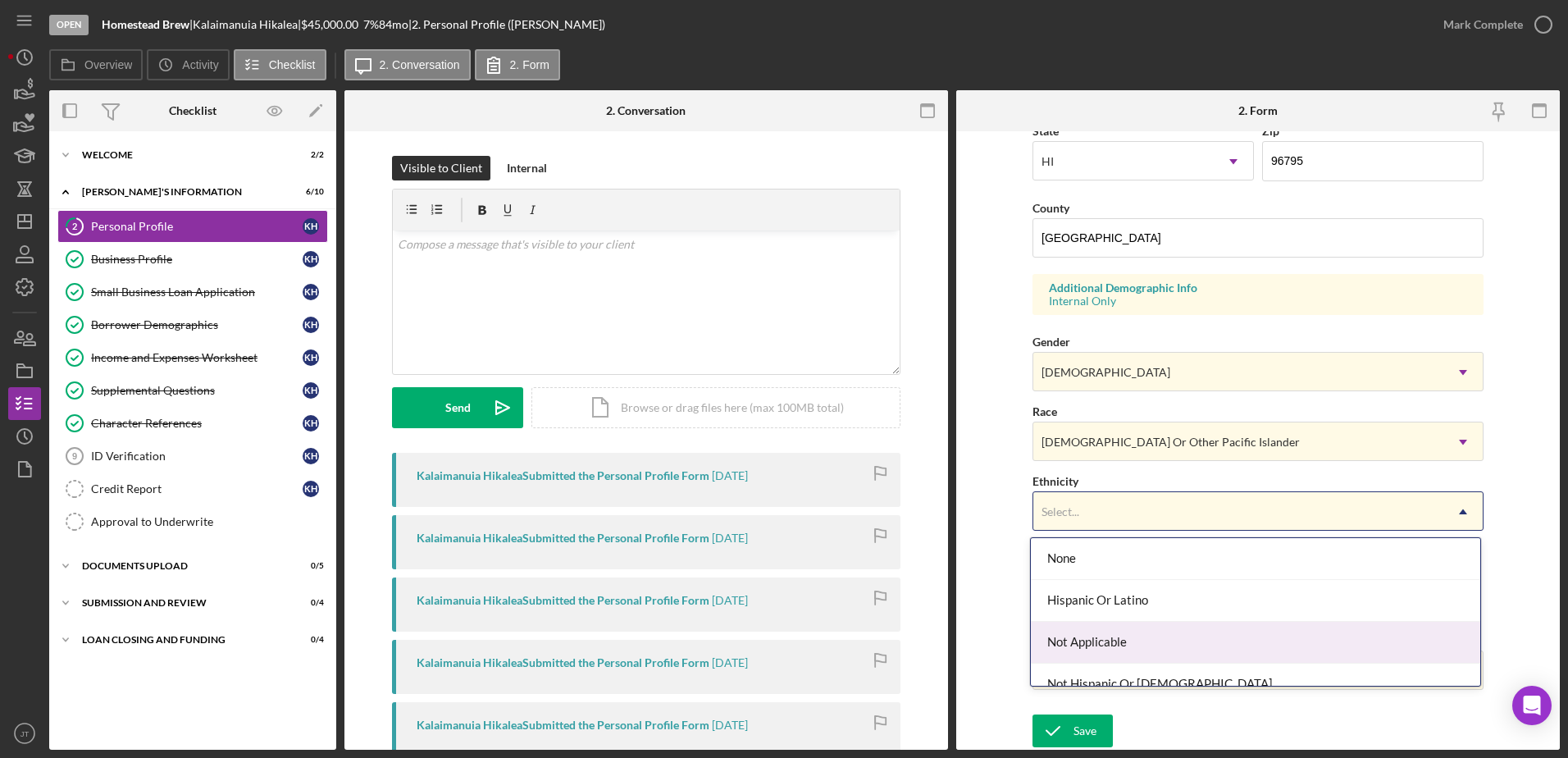
click at [1247, 650] on div "Not Applicable" at bounding box center [1255, 643] width 450 height 42
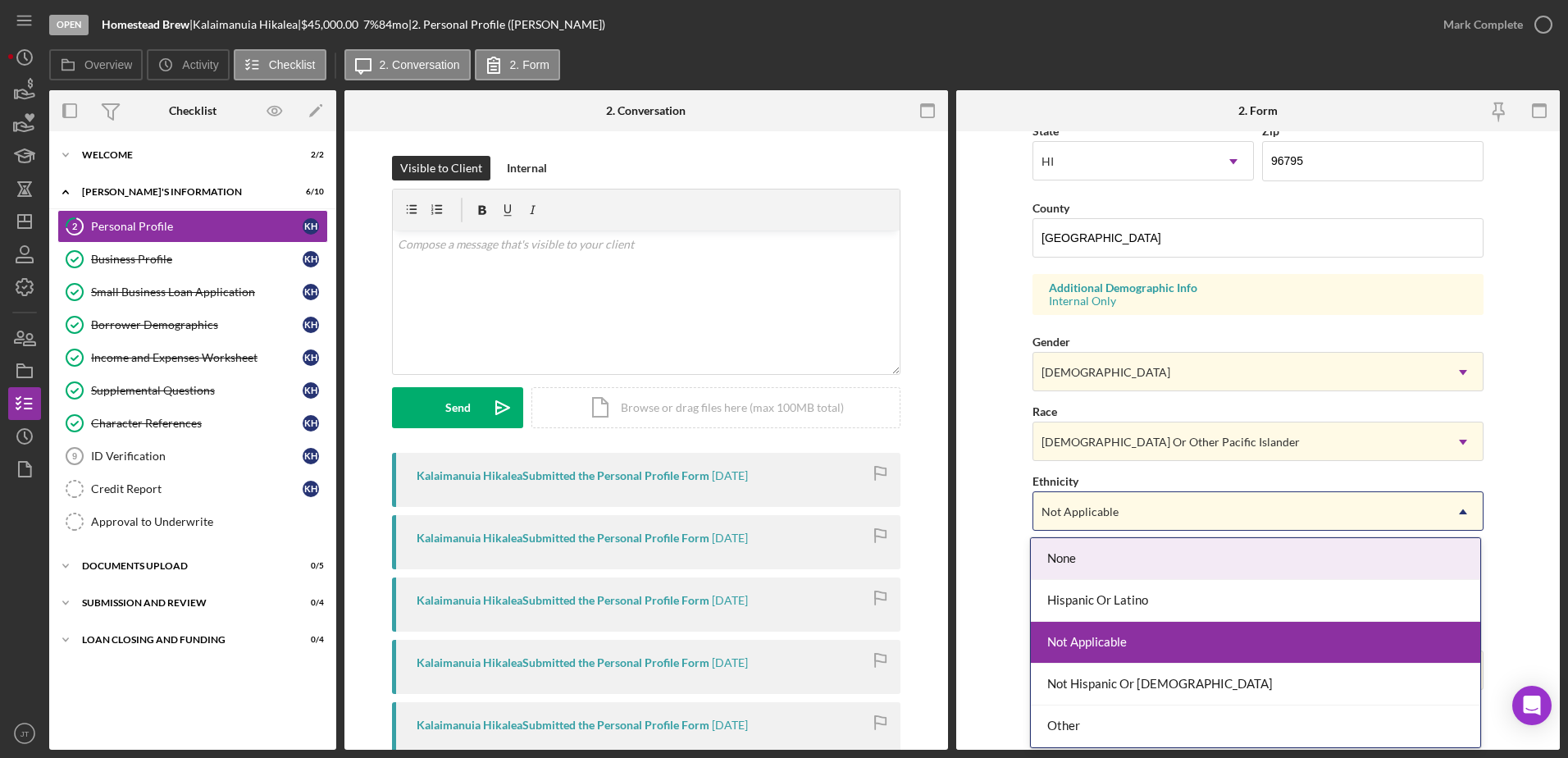
click at [1204, 508] on div "Not Applicable" at bounding box center [1237, 511] width 410 height 37
click at [1286, 644] on div "Not Applicable" at bounding box center [1255, 643] width 450 height 42
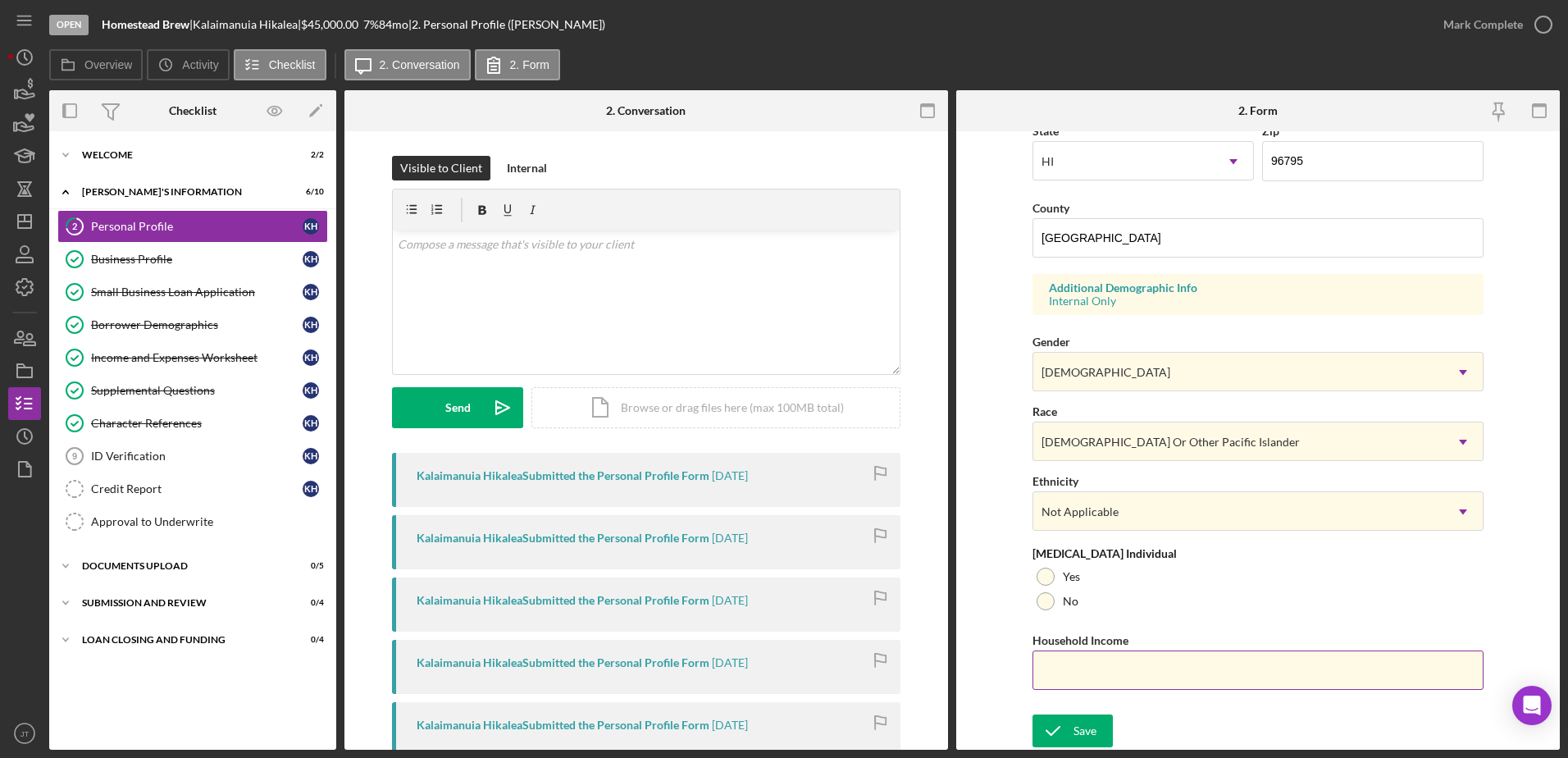
click at [1233, 675] on input "Household Income" at bounding box center [1257, 670] width 451 height 39
click at [1229, 601] on div "No" at bounding box center [1257, 602] width 451 height 25
click at [1518, 296] on form "First Name Kalaimanuia Middle Name Lopailani Last Name Hikalea Job Title [GEOGR…" at bounding box center [1257, 440] width 603 height 619
click at [1533, 533] on form "First Name Kalaimanuia Middle Name Lopailani Last Name Hikalea Job Title [GEOGR…" at bounding box center [1257, 440] width 603 height 619
click at [1061, 739] on icon "submit" at bounding box center [1052, 730] width 41 height 41
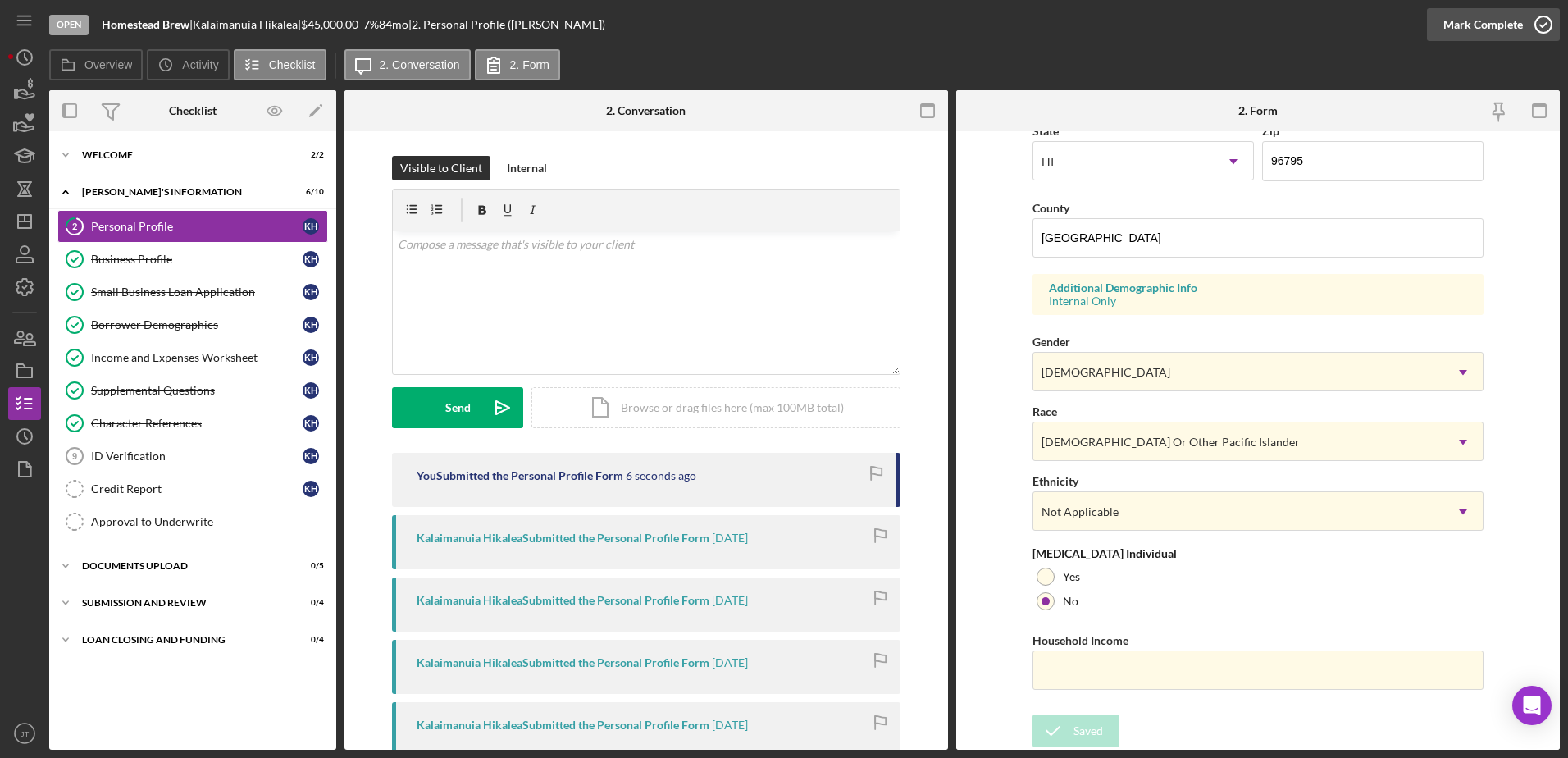
click at [1537, 20] on icon "button" at bounding box center [1543, 24] width 41 height 41
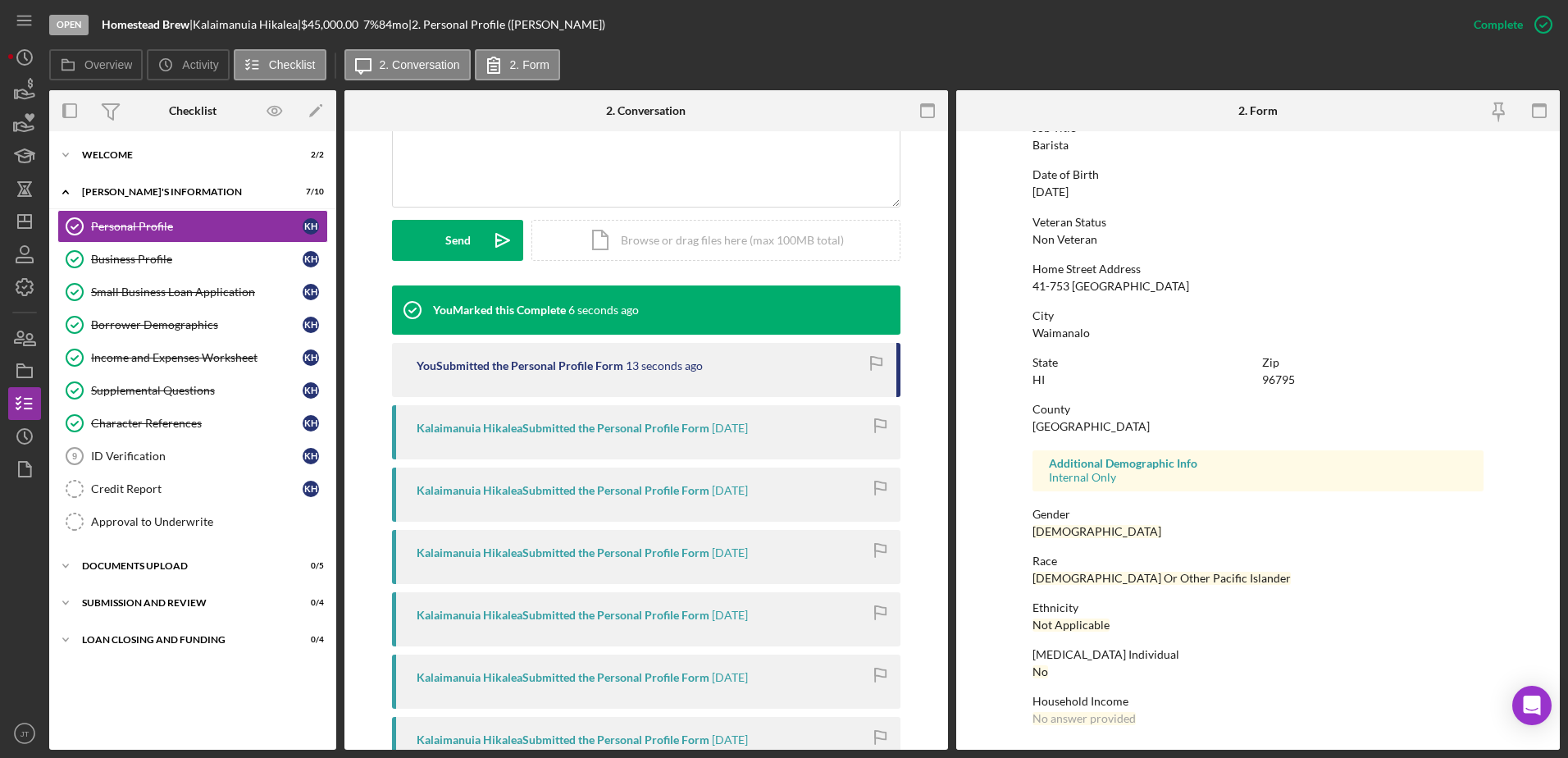
scroll to position [410, 0]
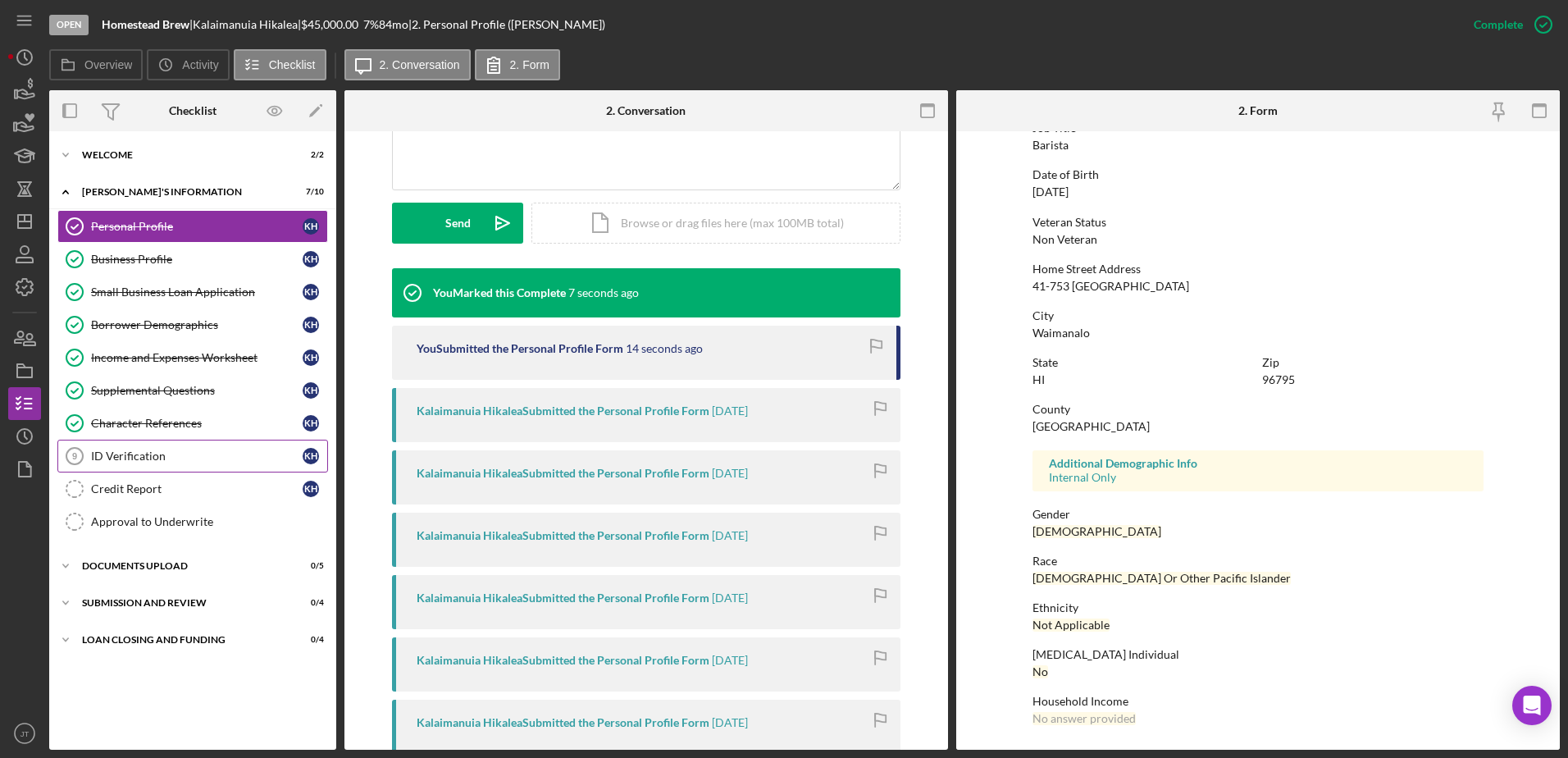
click at [119, 454] on div "ID Verification" at bounding box center [197, 457] width 212 height 13
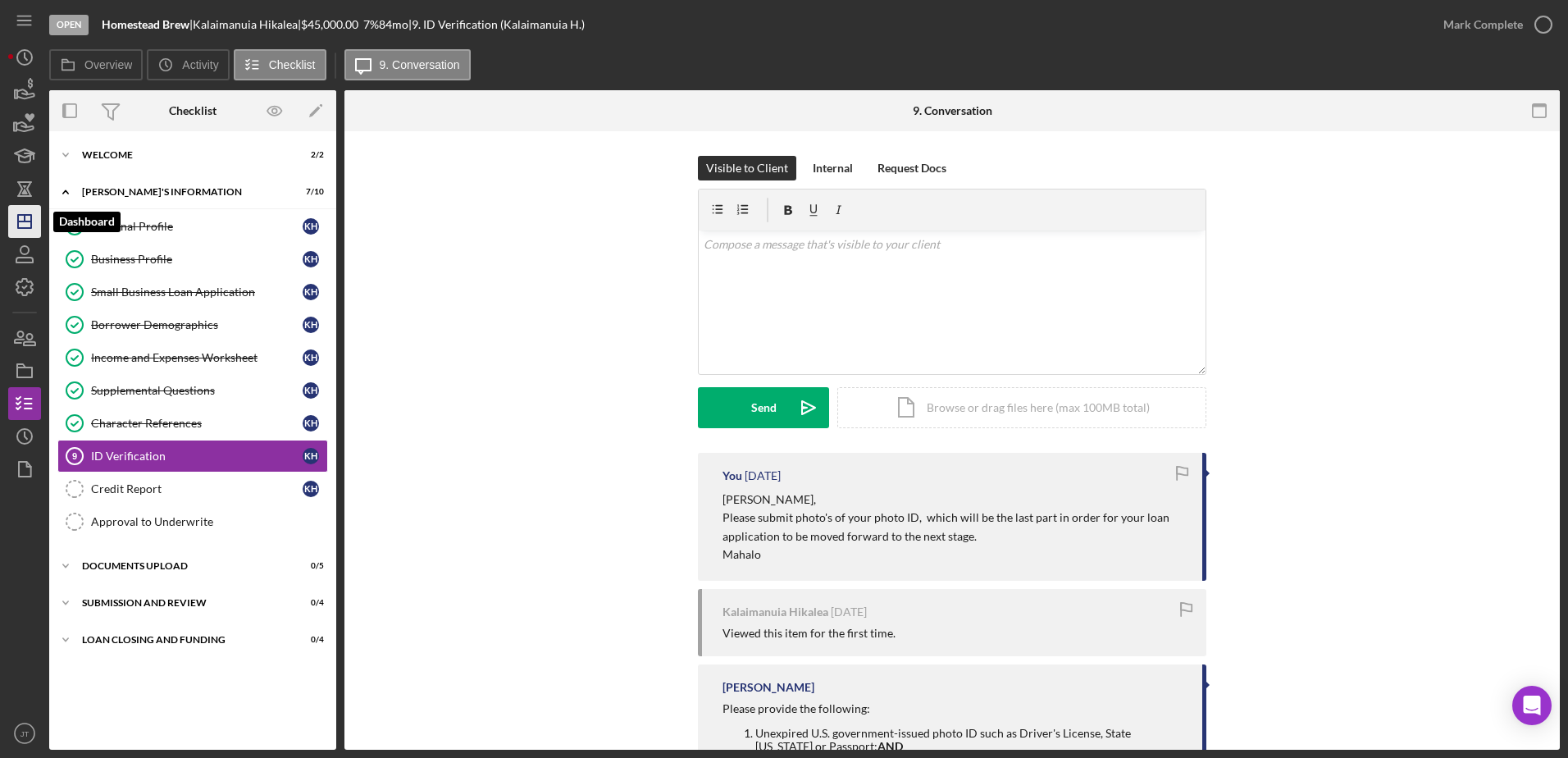
click at [23, 227] on icon "Icon/Dashboard" at bounding box center [24, 221] width 41 height 41
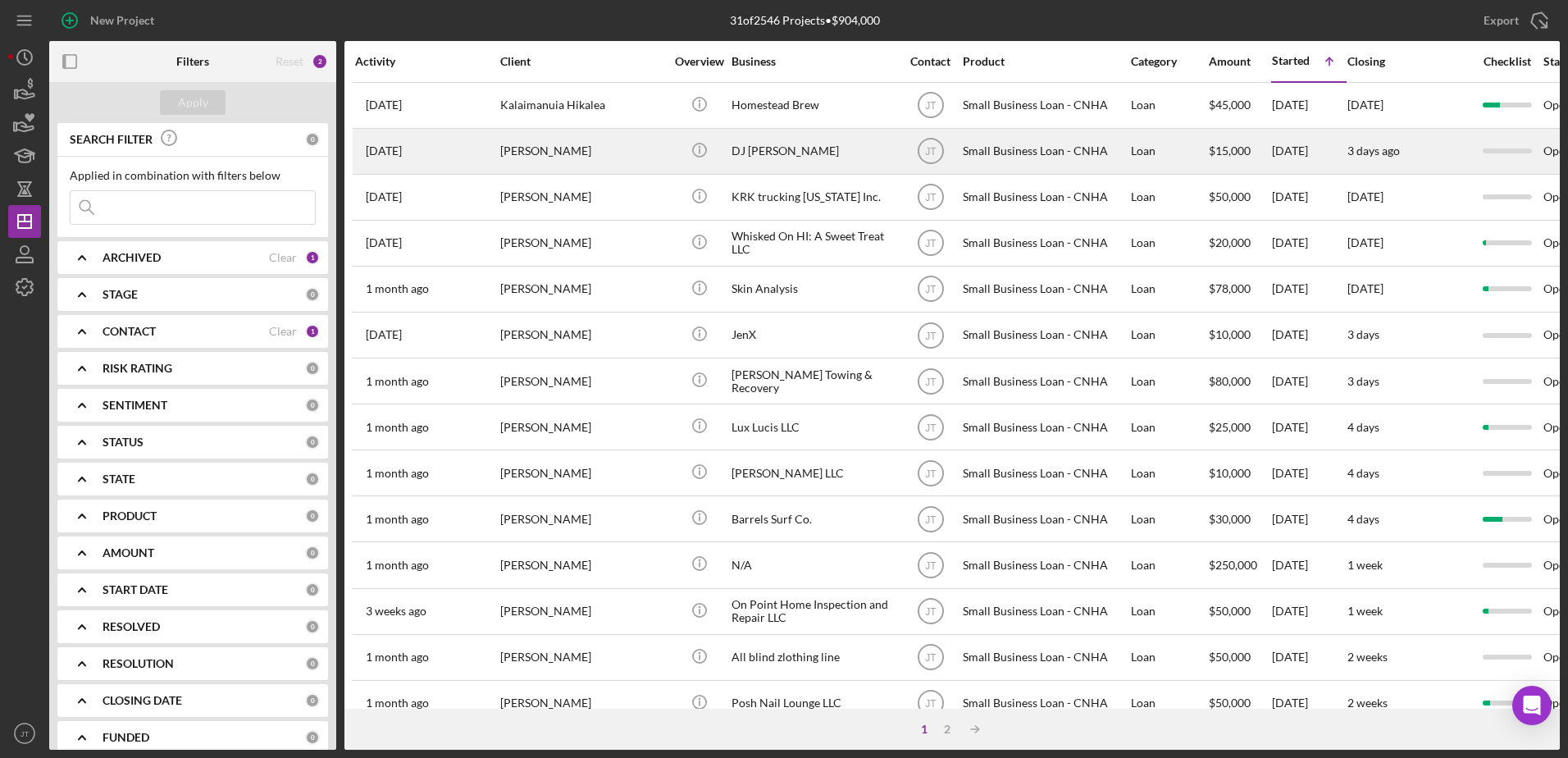
click at [402, 154] on time "[DATE]" at bounding box center [384, 151] width 36 height 13
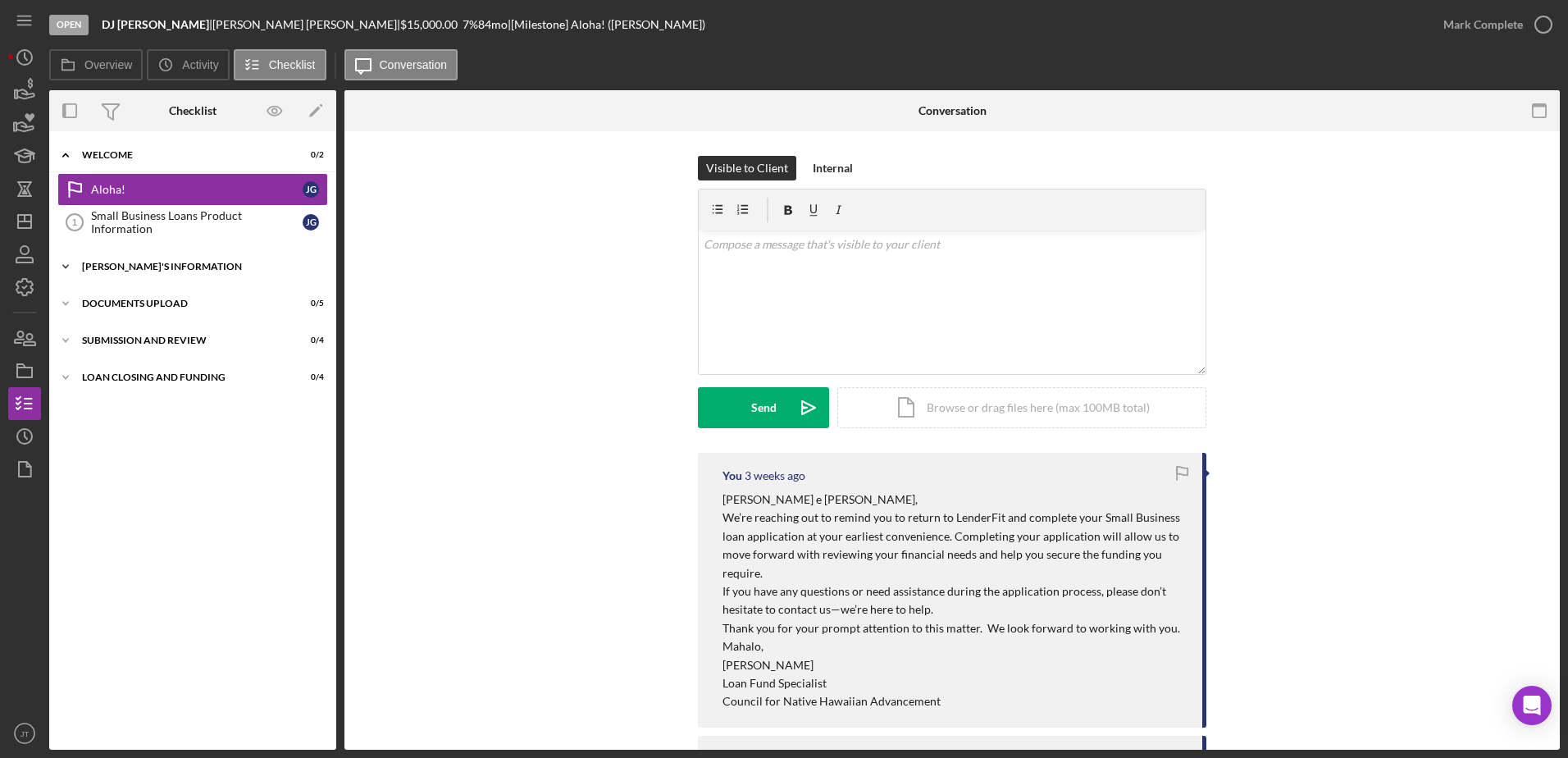
click at [216, 270] on div "[PERSON_NAME]'S INFORMATION" at bounding box center [199, 267] width 234 height 10
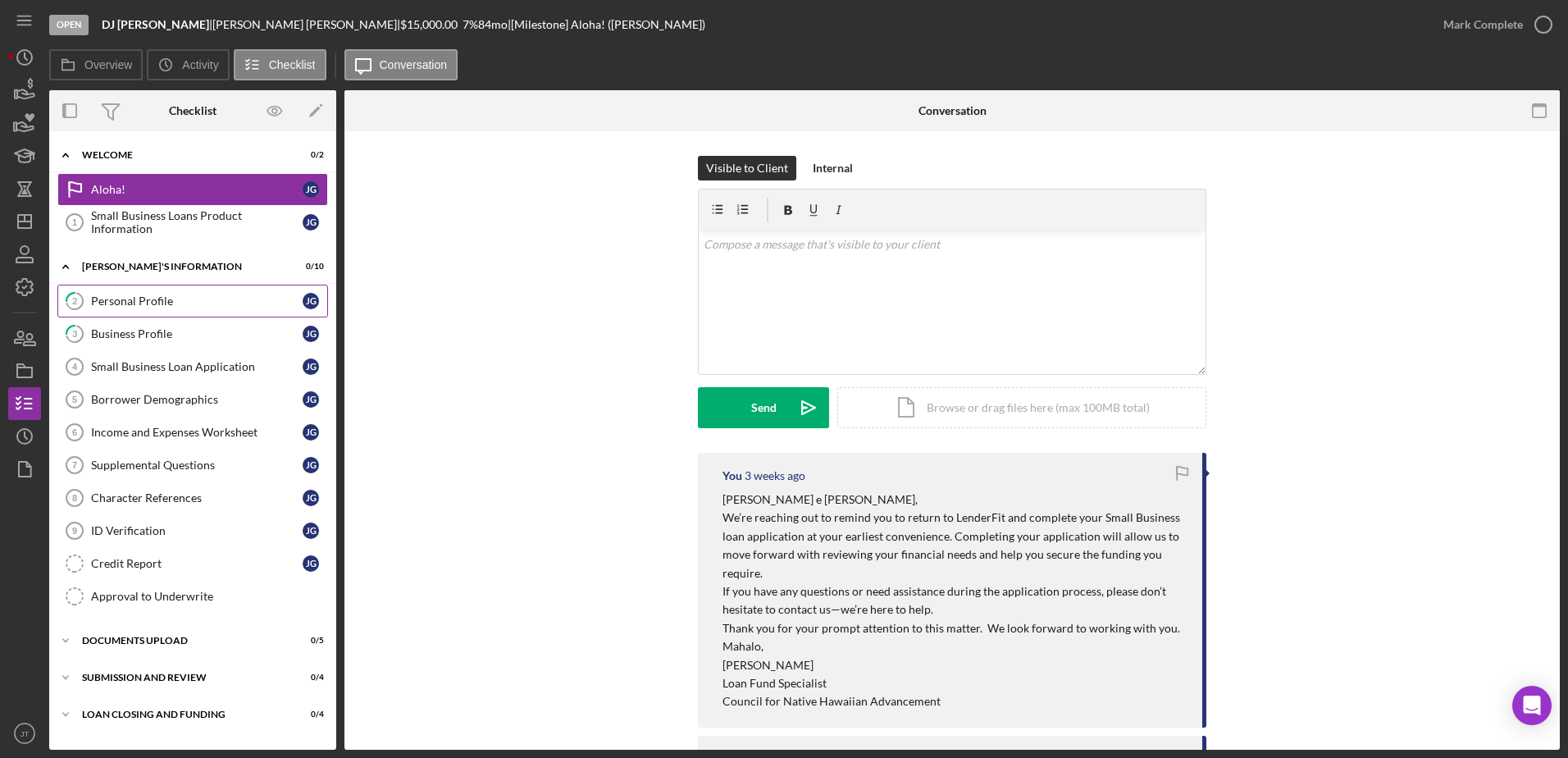
click at [172, 301] on div "Personal Profile" at bounding box center [197, 301] width 212 height 13
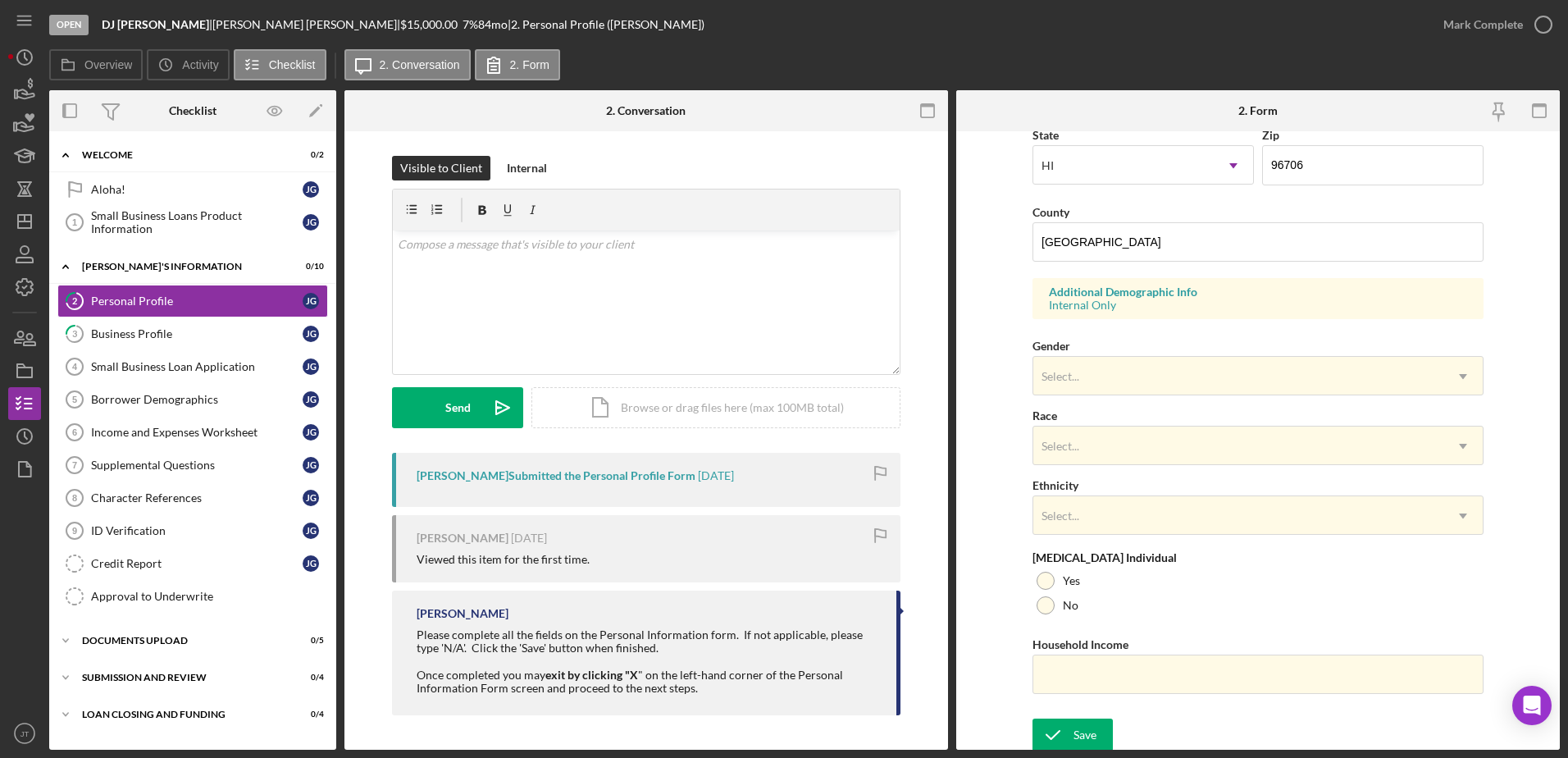
scroll to position [477, 0]
click at [229, 337] on div "Business Profile" at bounding box center [197, 334] width 212 height 13
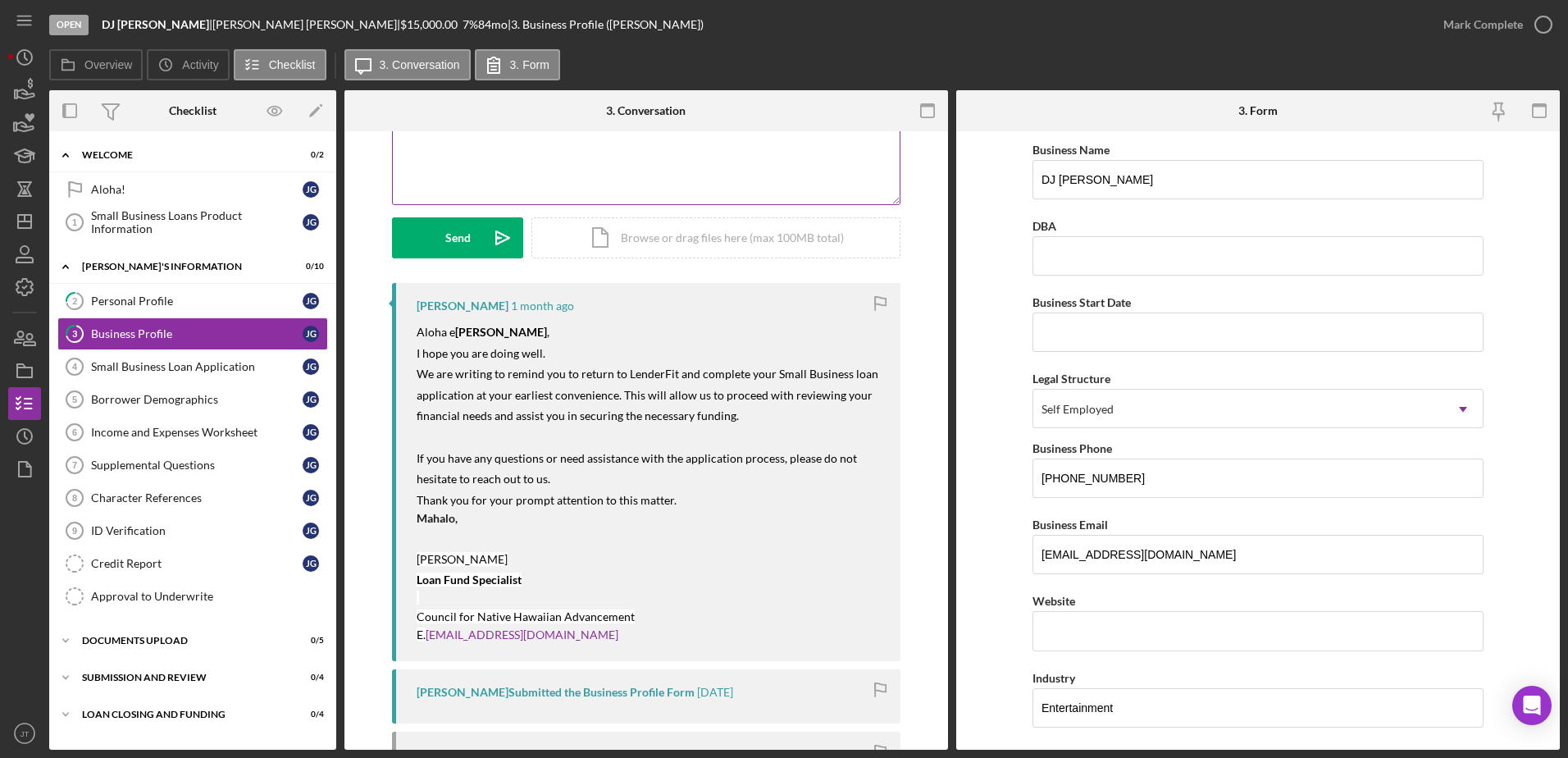
scroll to position [82, 0]
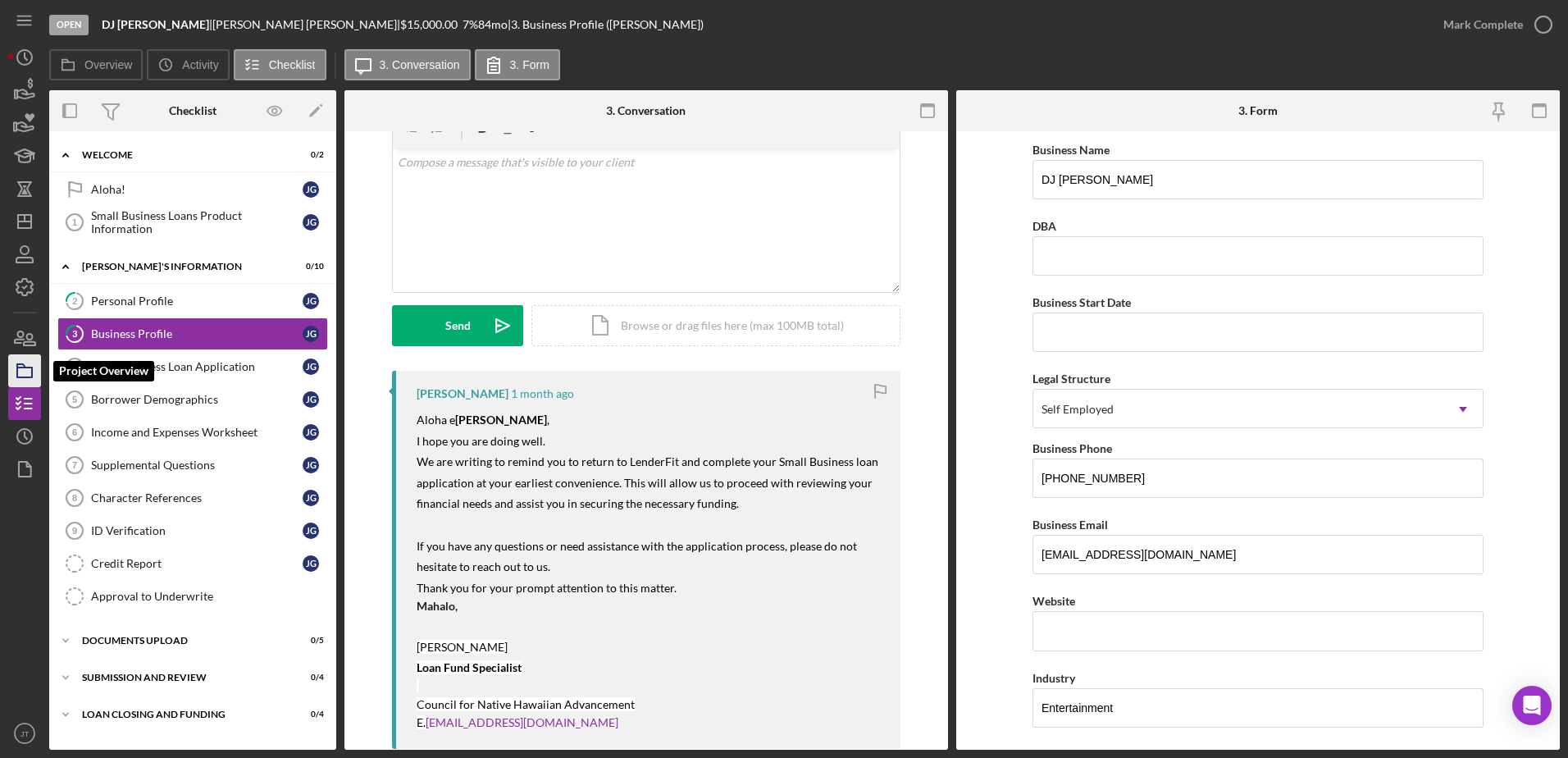
click at [35, 374] on icon "button" at bounding box center [24, 370] width 41 height 41
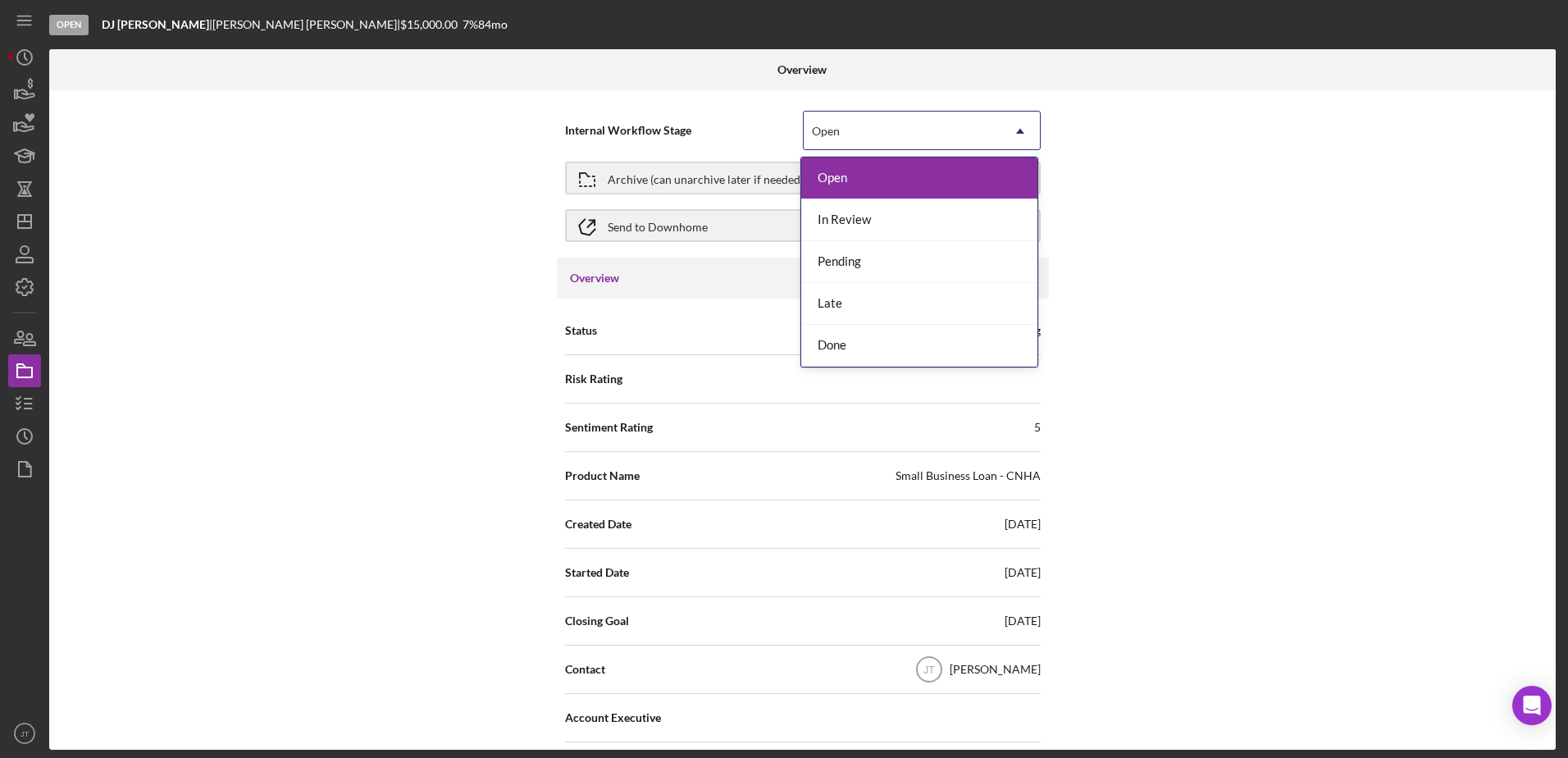
click at [956, 143] on div "Open" at bounding box center [901, 130] width 197 height 37
click at [923, 348] on div "Done" at bounding box center [919, 346] width 236 height 42
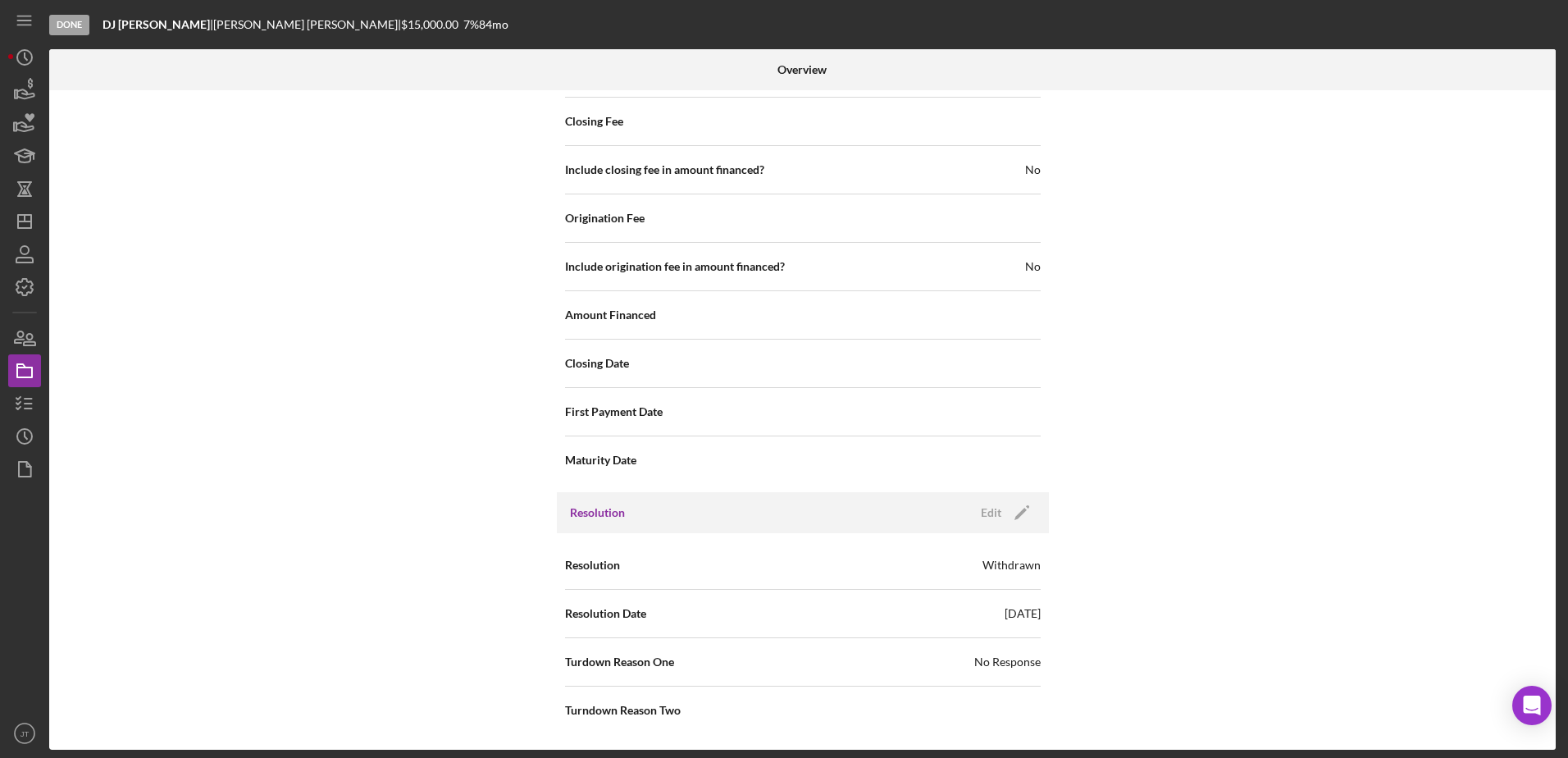
scroll to position [1891, 0]
click at [1001, 512] on icon "Icon/Edit" at bounding box center [1021, 511] width 41 height 41
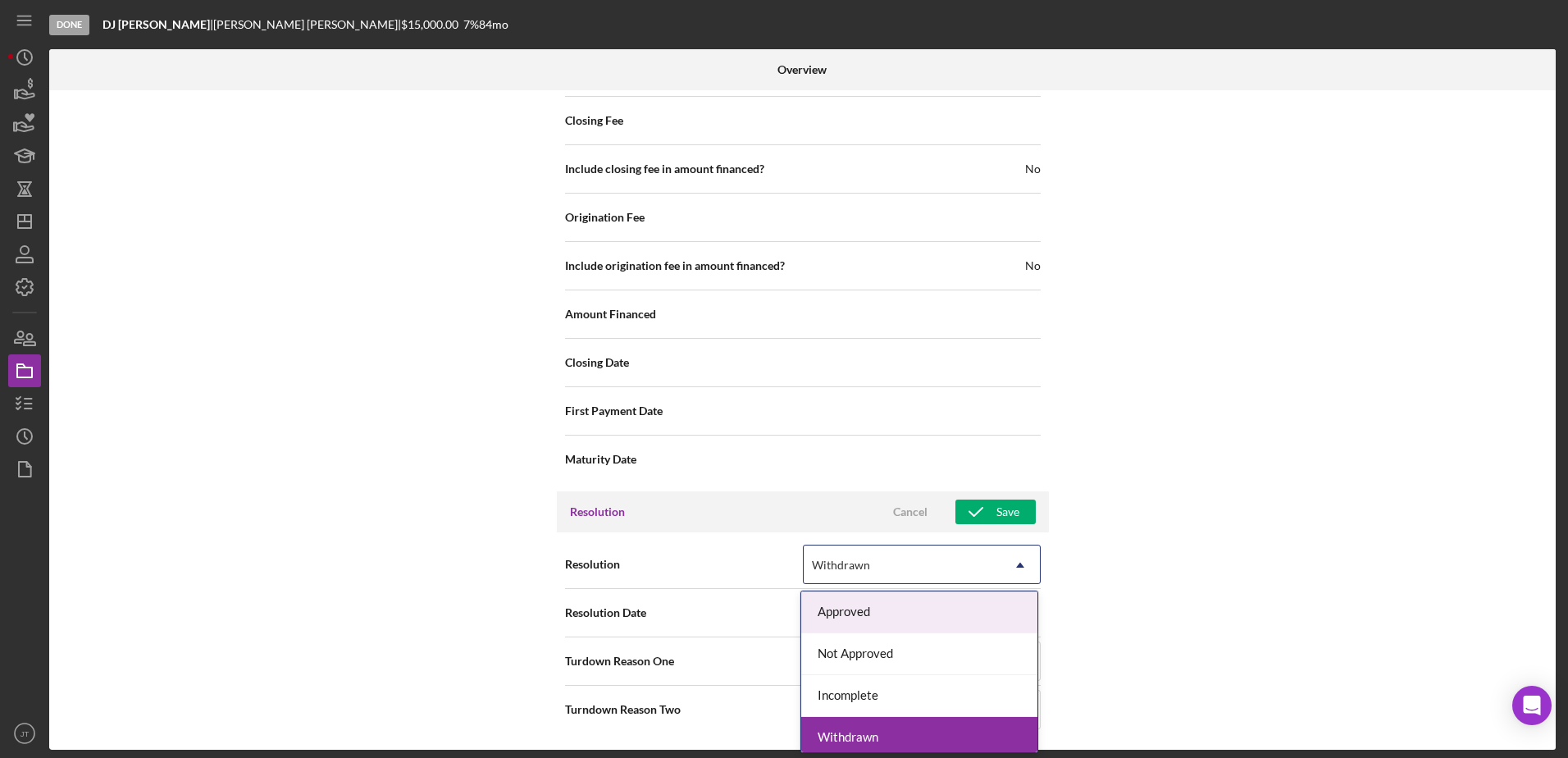
click at [1011, 561] on icon "Icon/Dropdown Arrow" at bounding box center [1019, 565] width 39 height 39
click at [952, 729] on div "Withdrawn" at bounding box center [919, 738] width 236 height 42
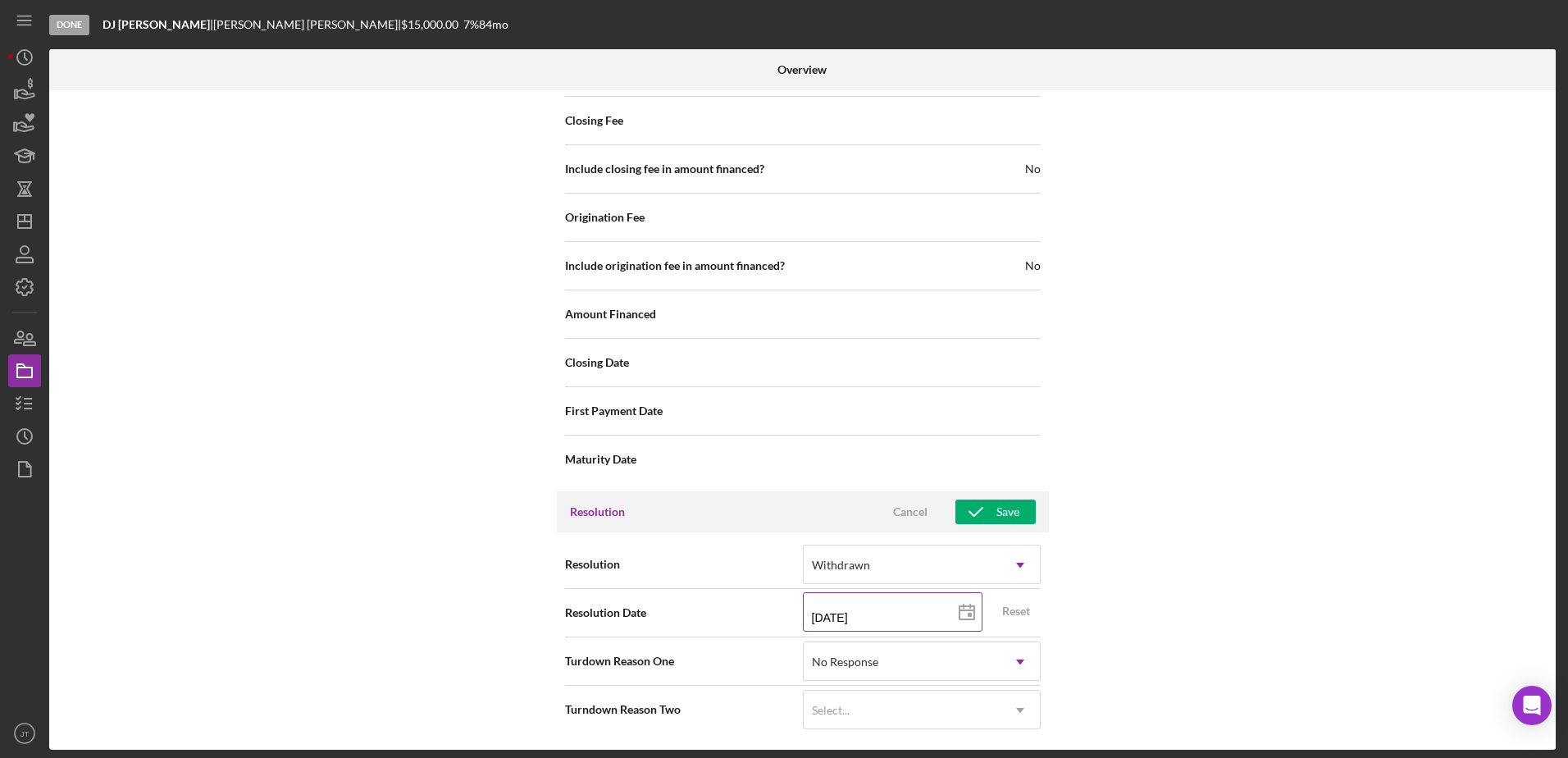
click at [955, 618] on icon at bounding box center [967, 612] width 41 height 41
type input "[DATE]"
click at [1020, 507] on button "Save" at bounding box center [995, 512] width 81 height 25
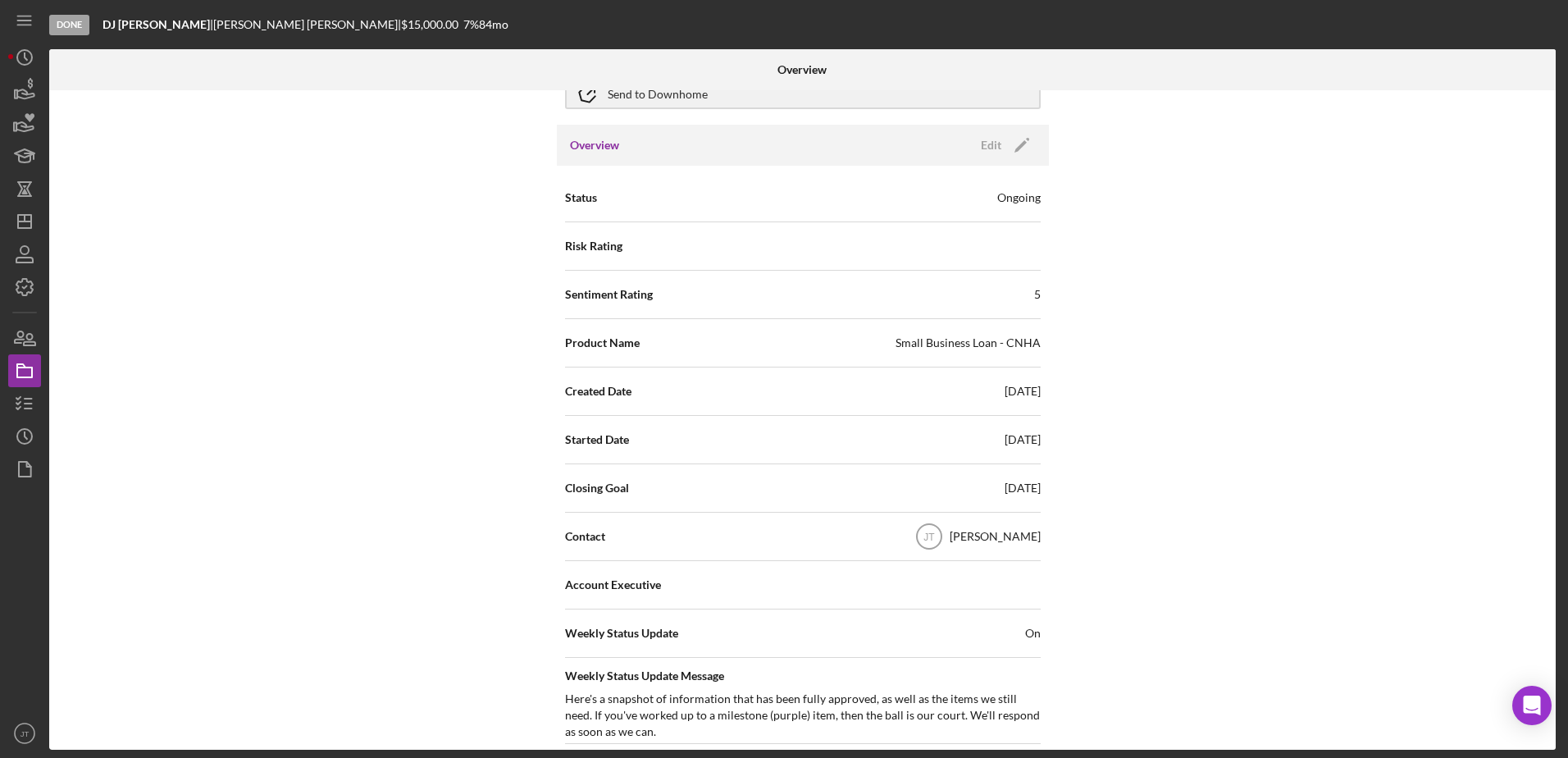
scroll to position [0, 0]
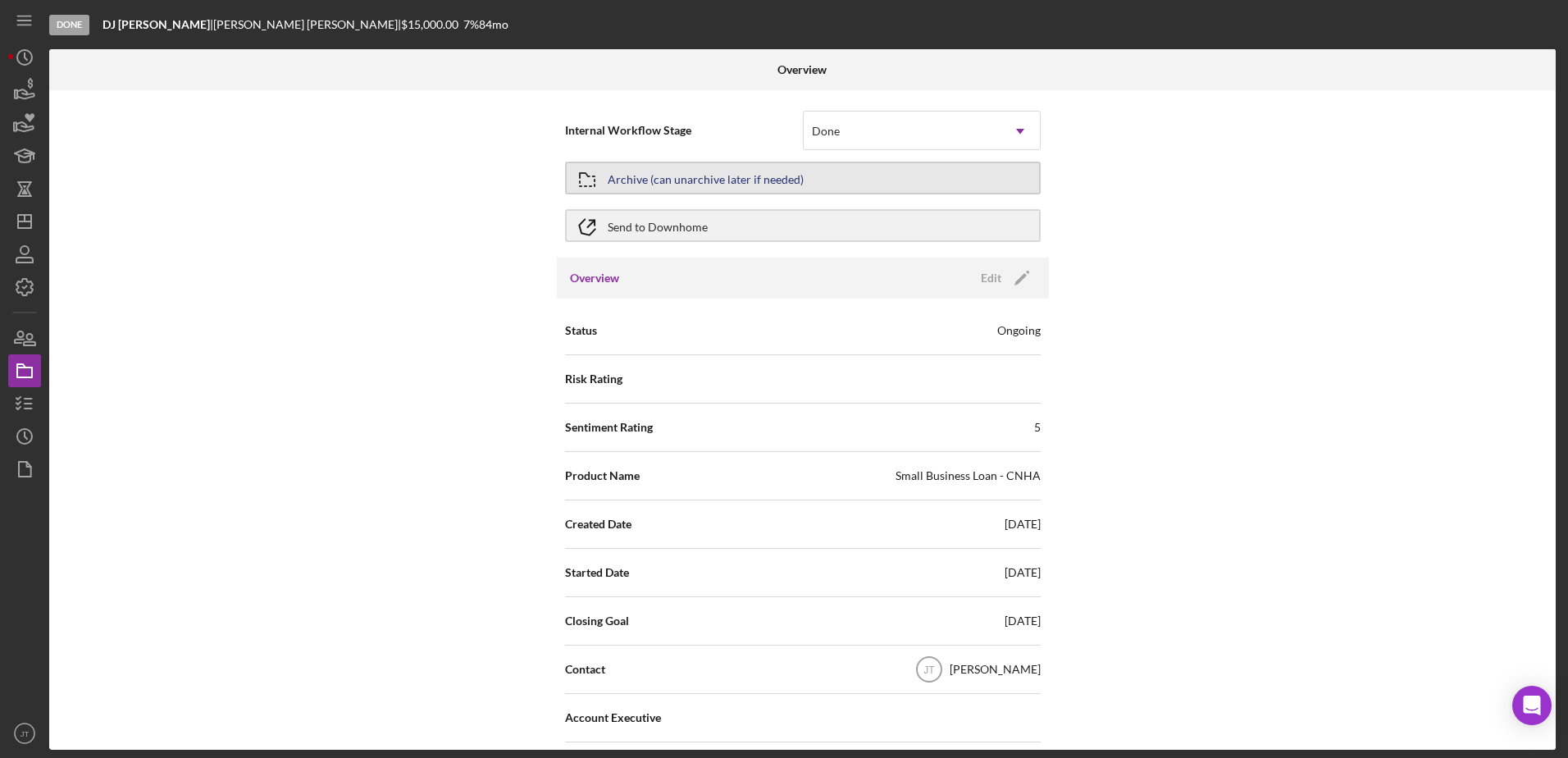
click at [874, 184] on button "Archive (can unarchive later if needed)" at bounding box center [803, 178] width 476 height 33
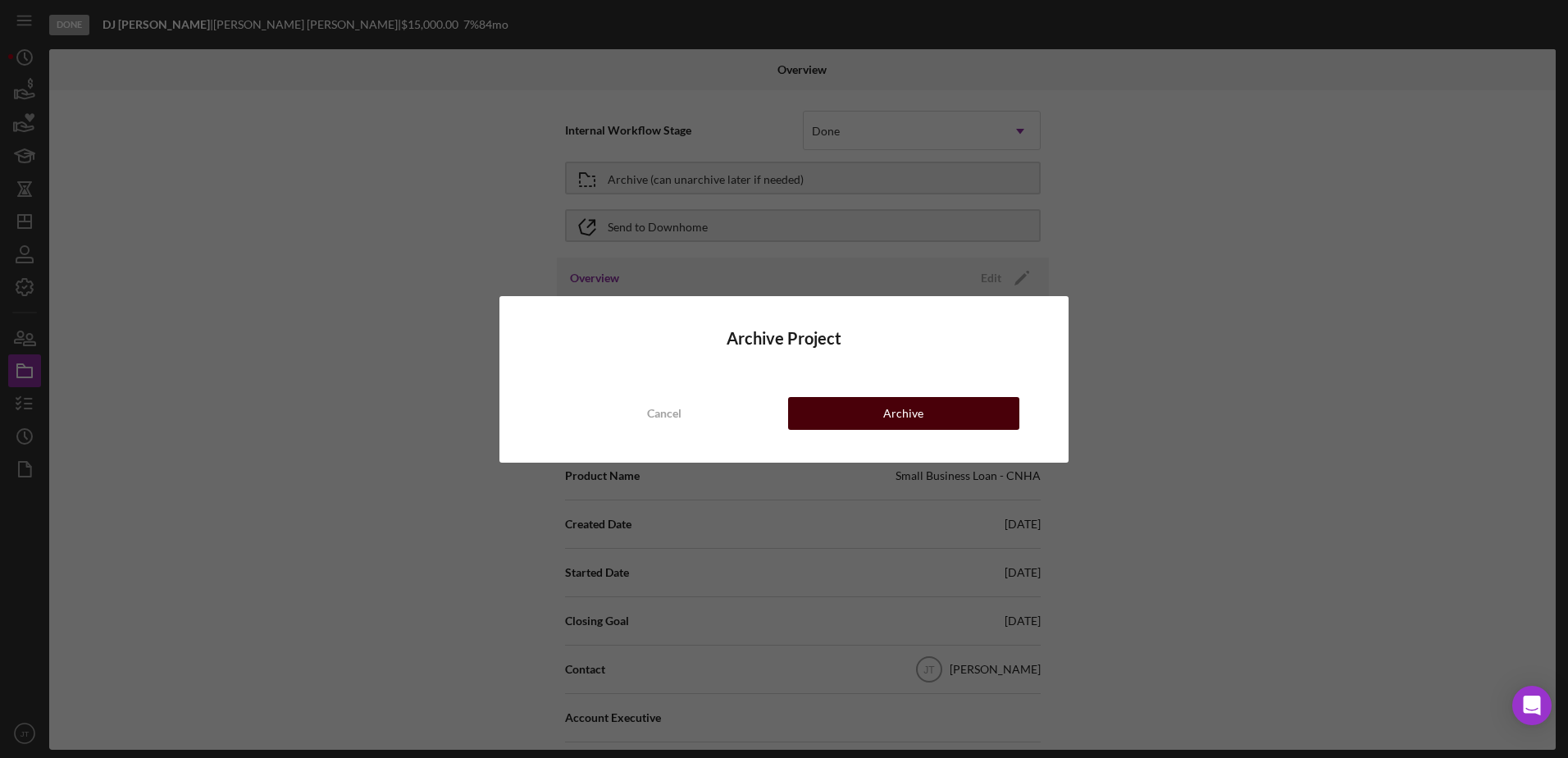
click at [901, 415] on div "Archive" at bounding box center [903, 414] width 40 height 33
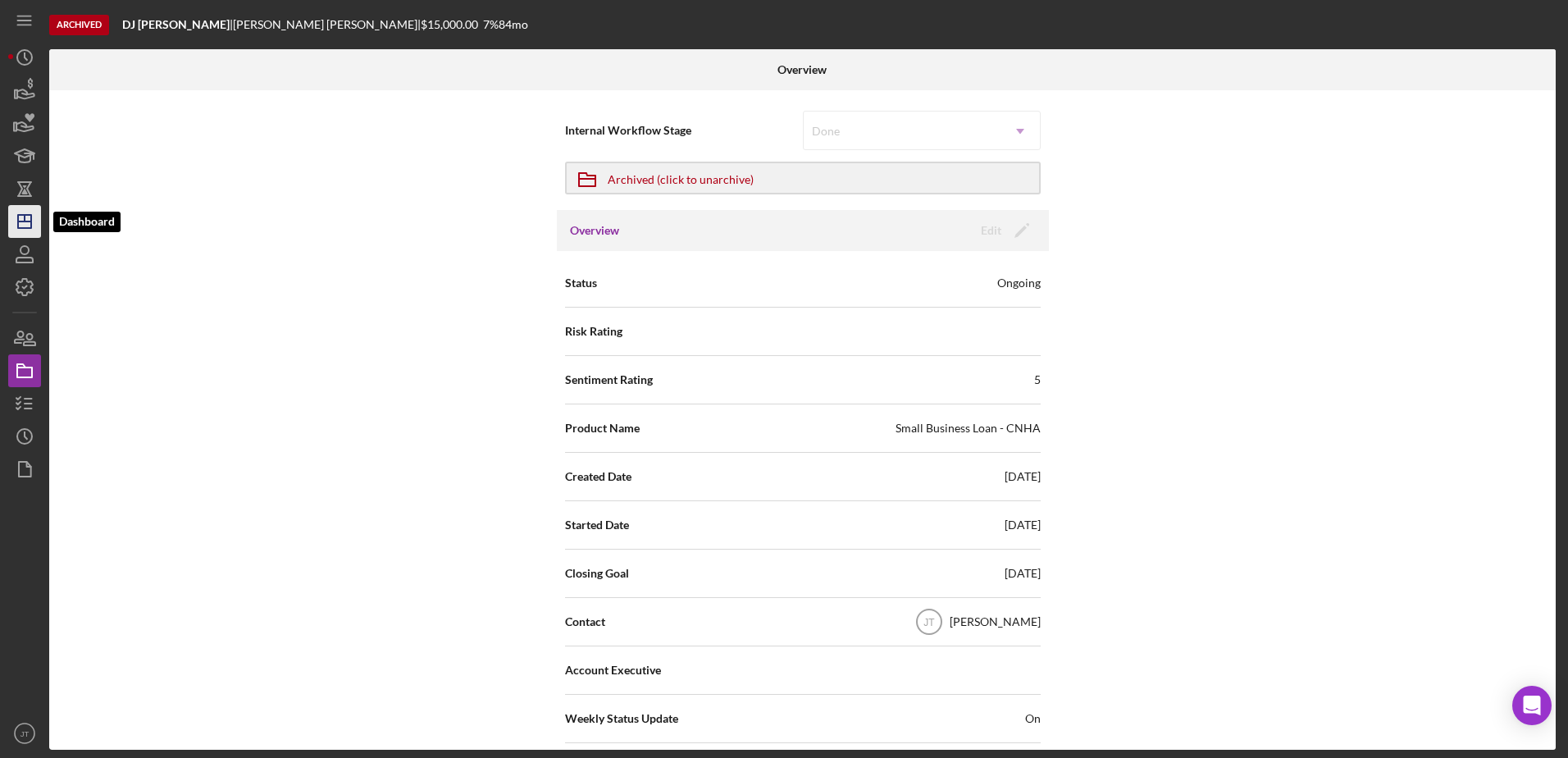
click at [16, 233] on icon "Icon/Dashboard" at bounding box center [24, 221] width 41 height 41
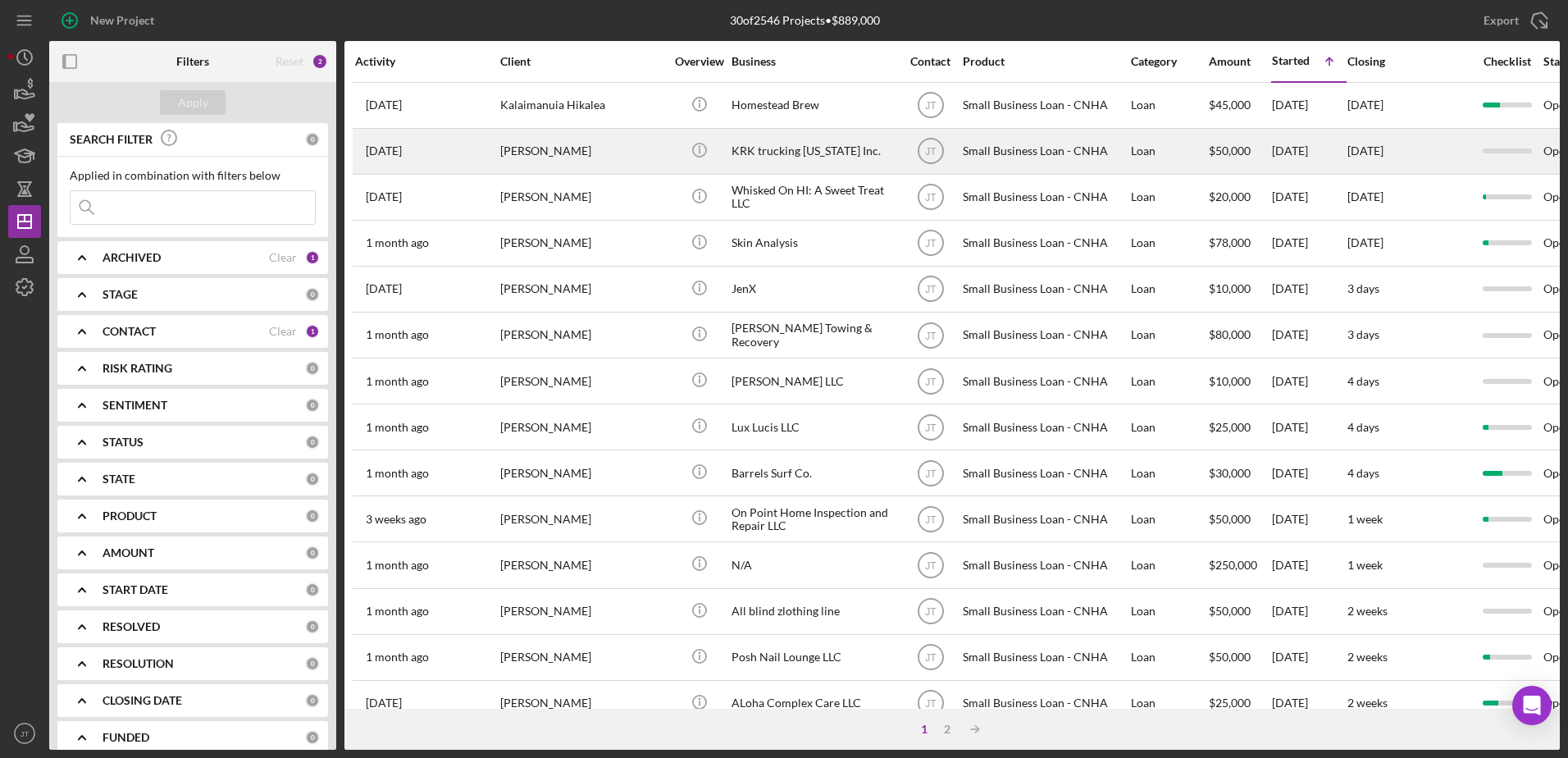
click at [518, 154] on div "[PERSON_NAME]" at bounding box center [582, 151] width 164 height 43
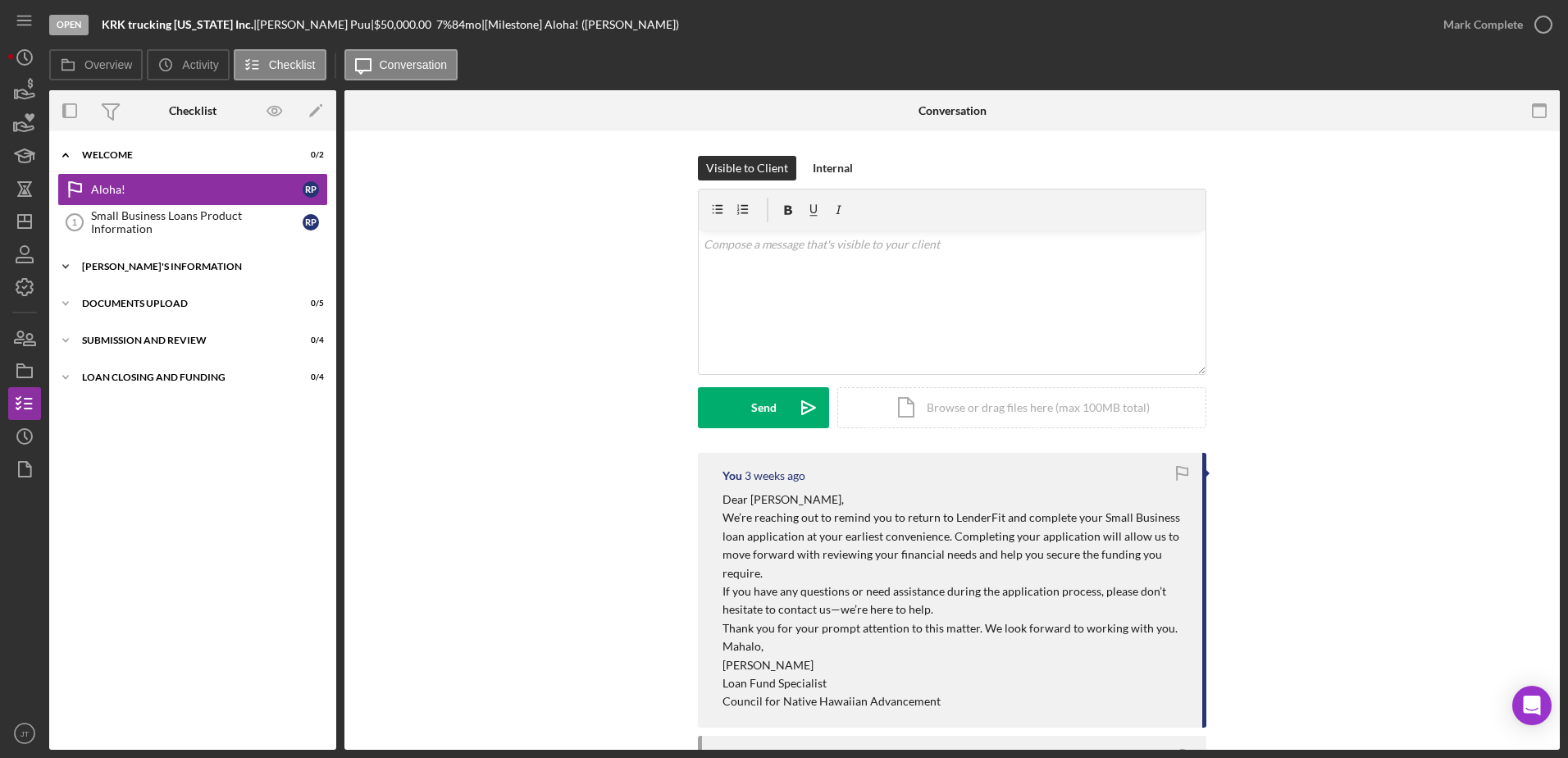
click at [68, 264] on icon "Icon/Expander" at bounding box center [65, 267] width 33 height 33
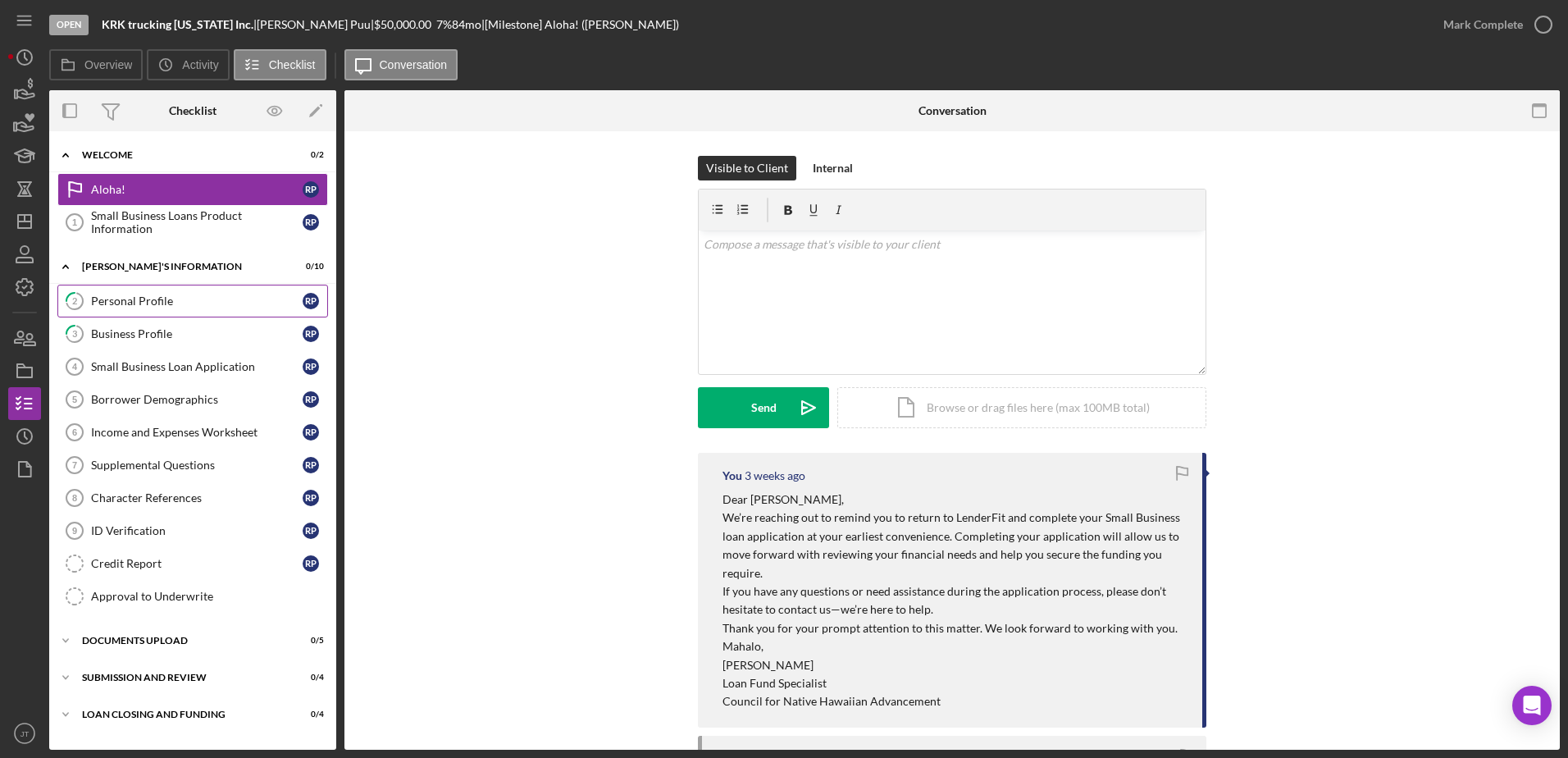
click at [138, 304] on div "Personal Profile" at bounding box center [197, 301] width 212 height 13
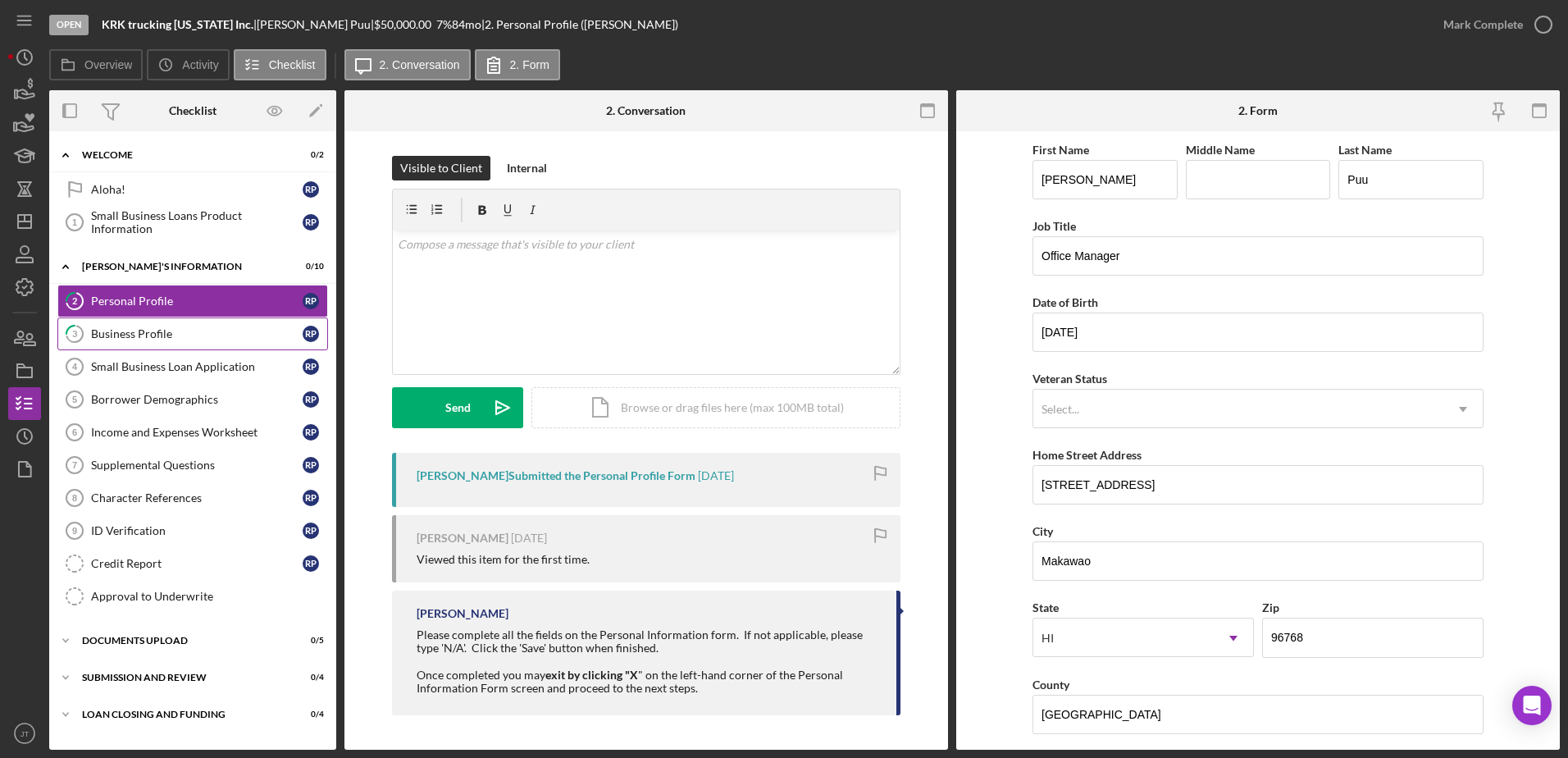
click at [190, 339] on div "Business Profile" at bounding box center [197, 334] width 212 height 13
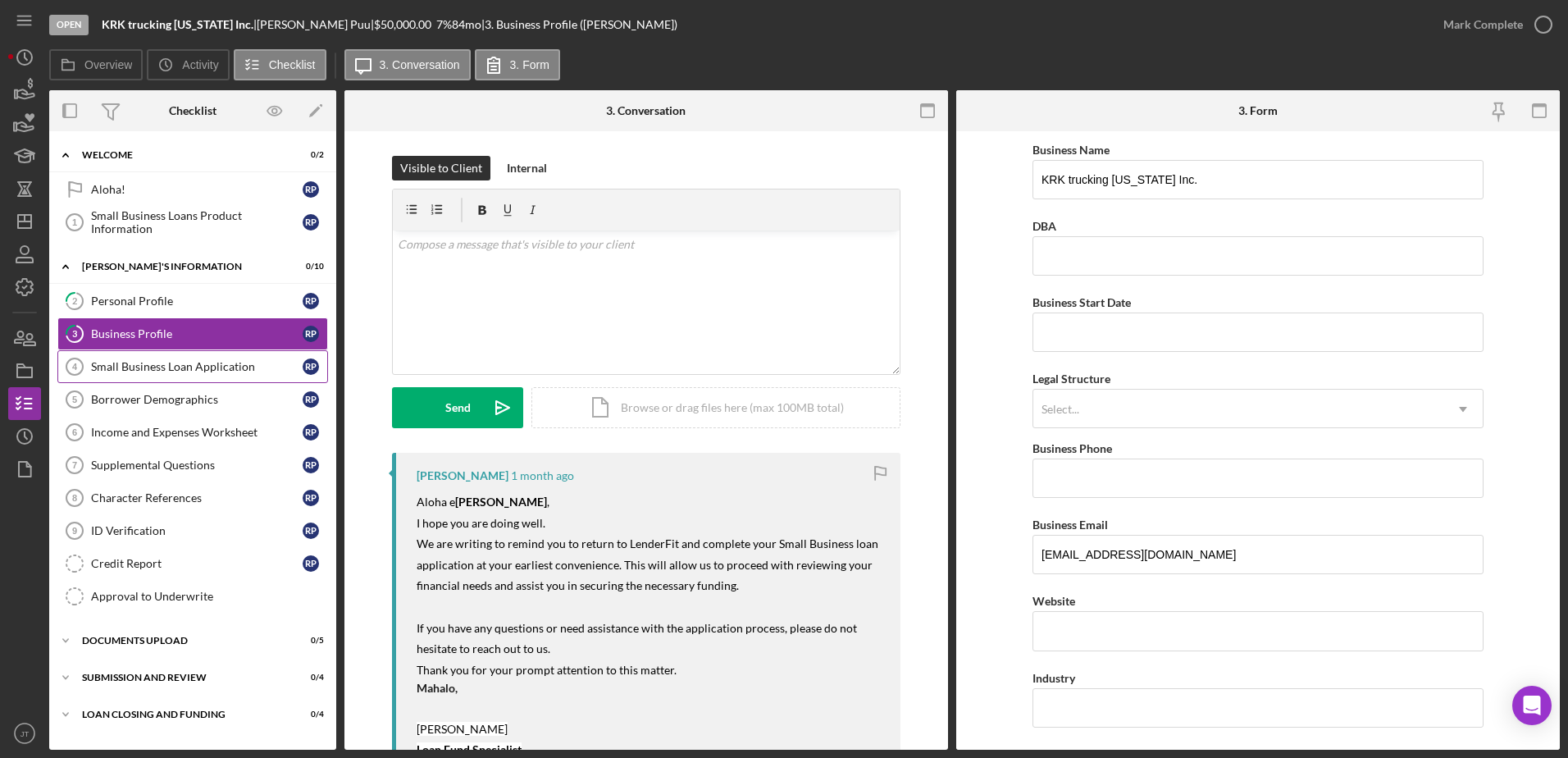
click at [204, 369] on div "Small Business Loan Application" at bounding box center [197, 367] width 212 height 13
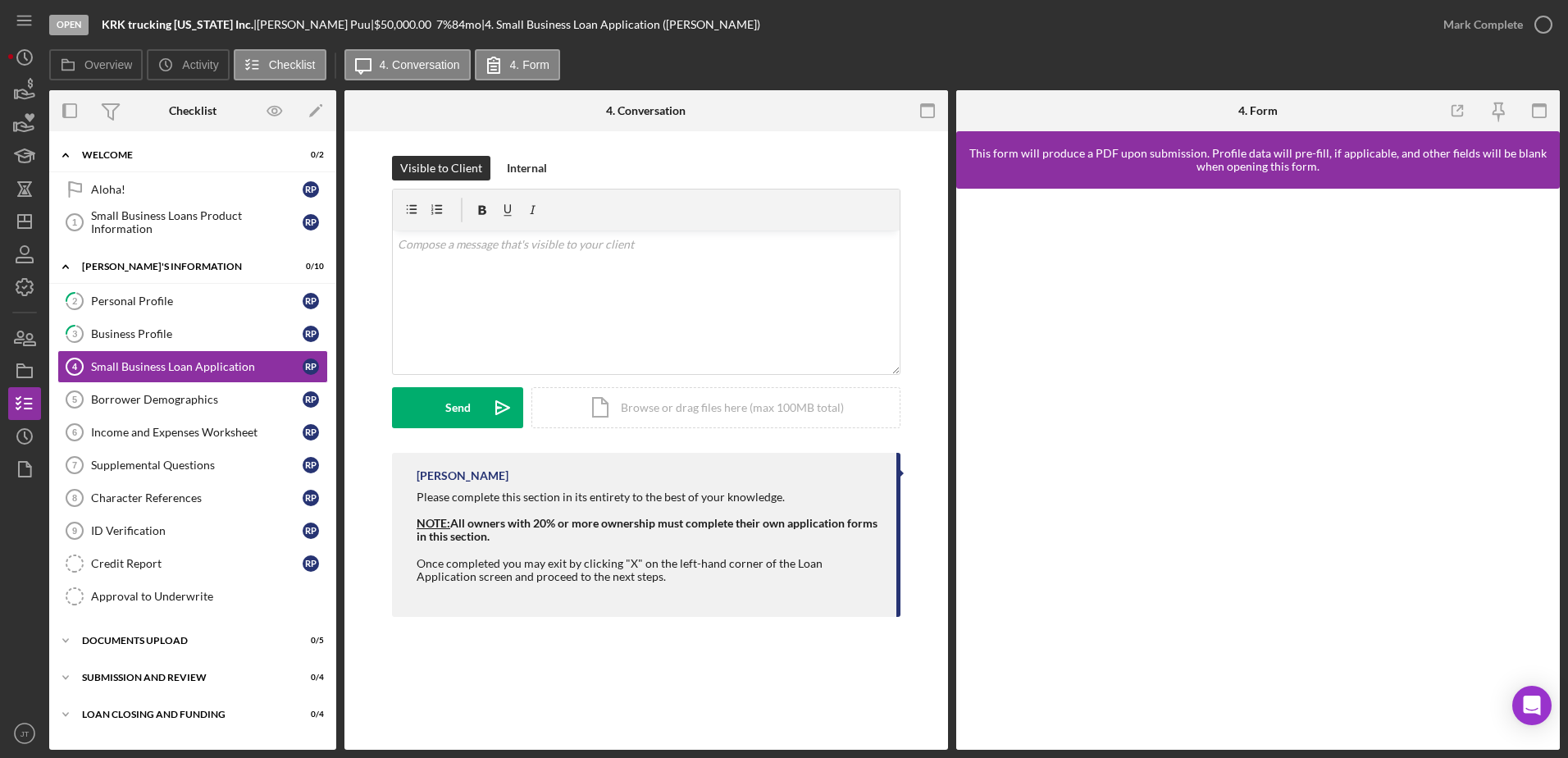
click at [578, 659] on div "Small Business Loan Application 4 Small Business Loan Application Visible to Cl…" at bounding box center [645, 440] width 603 height 619
click at [242, 301] on div "Personal Profile" at bounding box center [197, 301] width 212 height 13
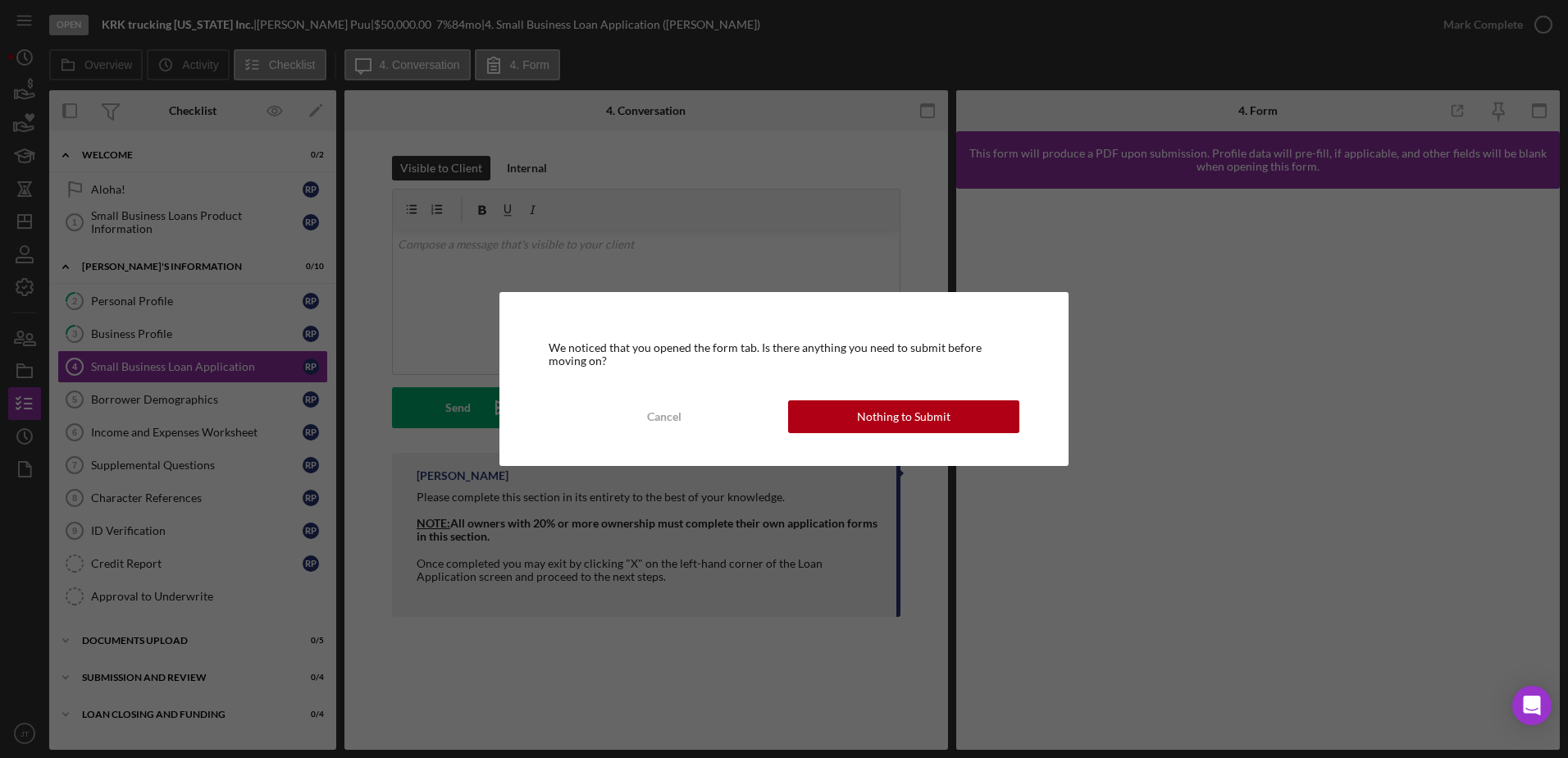
click at [885, 415] on div "Nothing to Submit" at bounding box center [902, 416] width 93 height 33
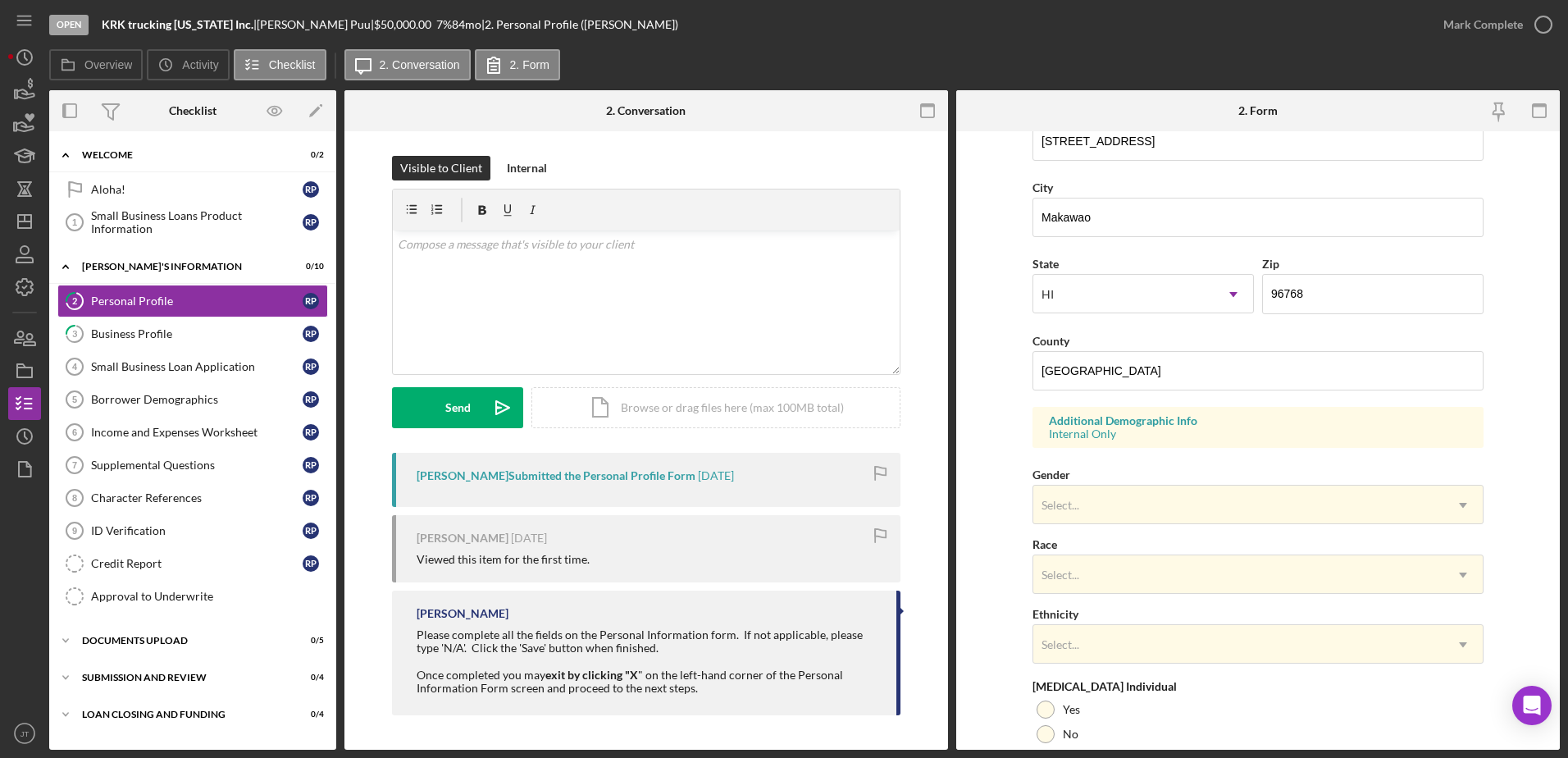
scroll to position [230, 0]
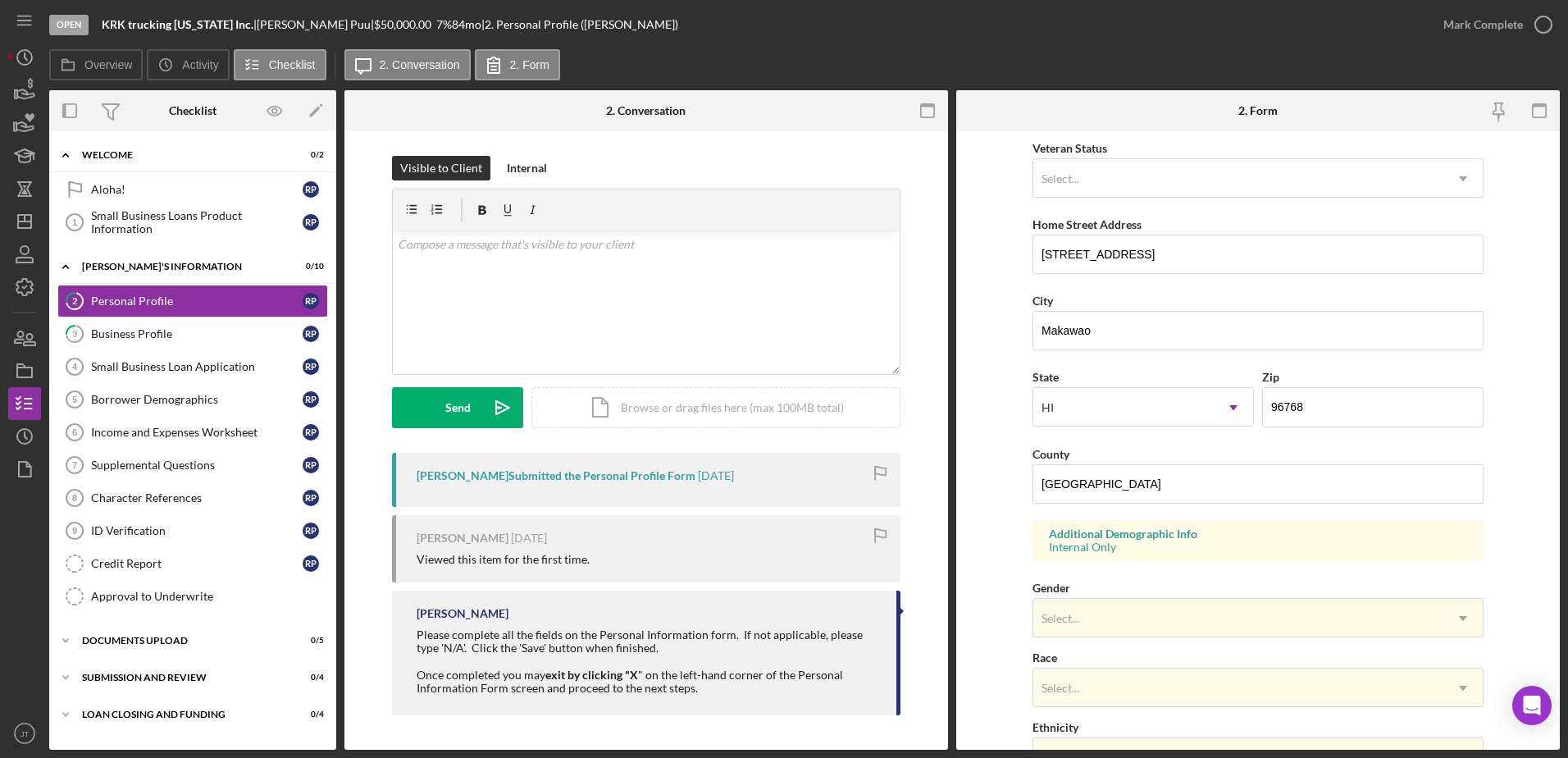
click at [1065, 55] on div "Overview Icon/History Activity Checklist Icon/Message 2. Conversation 2. Form" at bounding box center [804, 65] width 1510 height 33
